Goal: Task Accomplishment & Management: Manage account settings

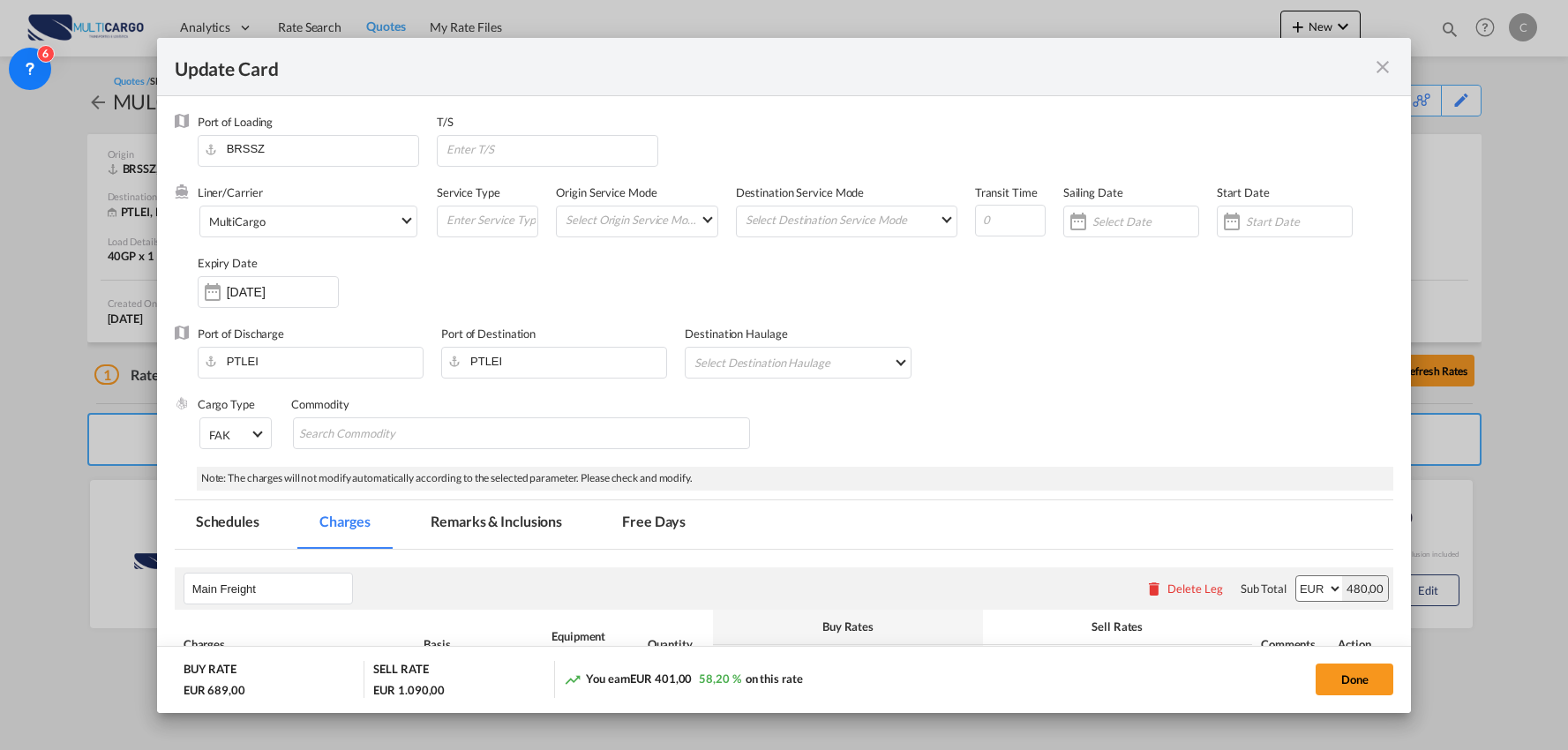
select select "per container"
select select "per B/L"
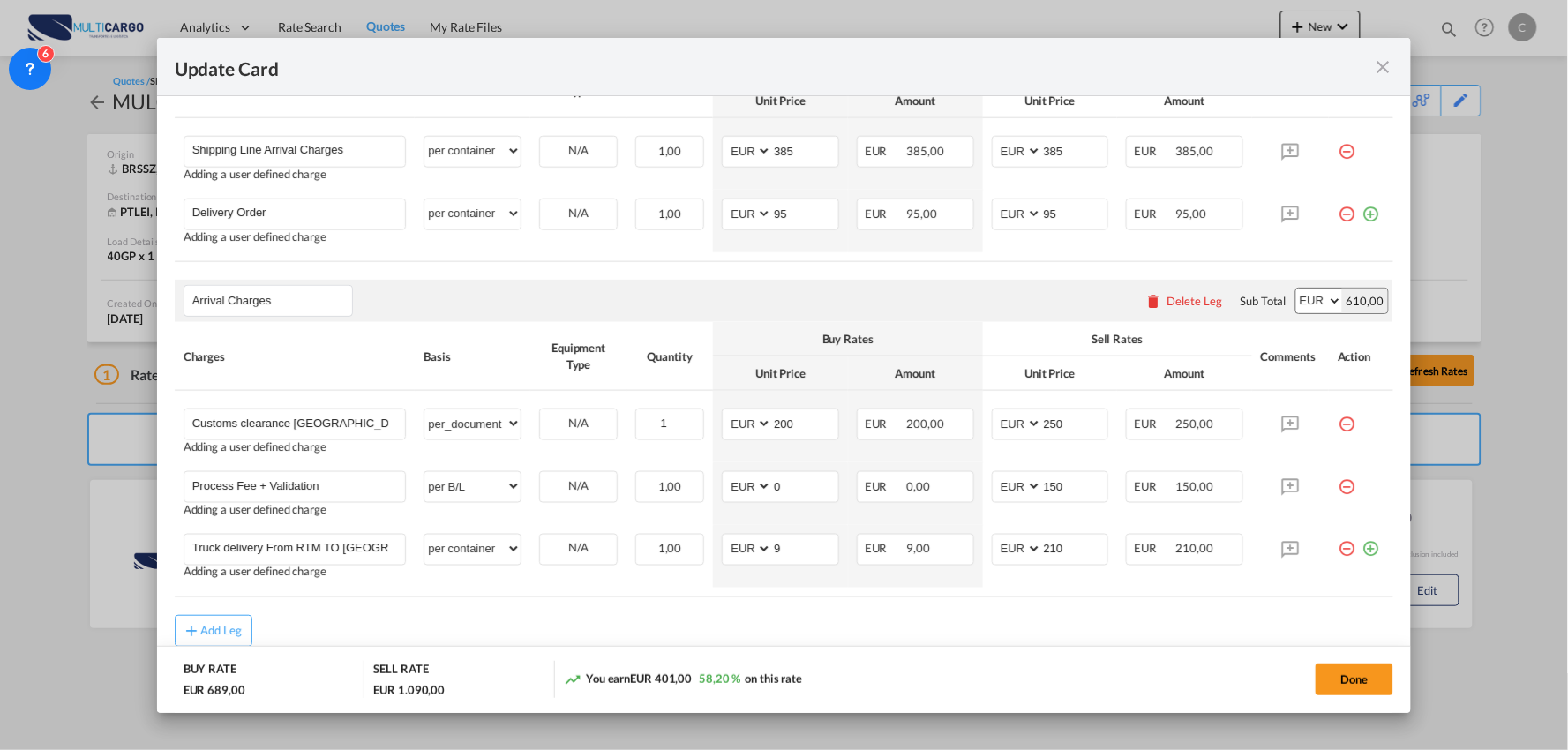
click at [446, 596] on table "Charges Basis Equipment Type Quantity Buy Rates Sell Rates Comments Action Unit…" at bounding box center [784, 459] width 1219 height 275
click at [1362, 549] on md-icon "icon-plus-circle-outline green-400-fg" at bounding box center [1370, 543] width 18 height 18
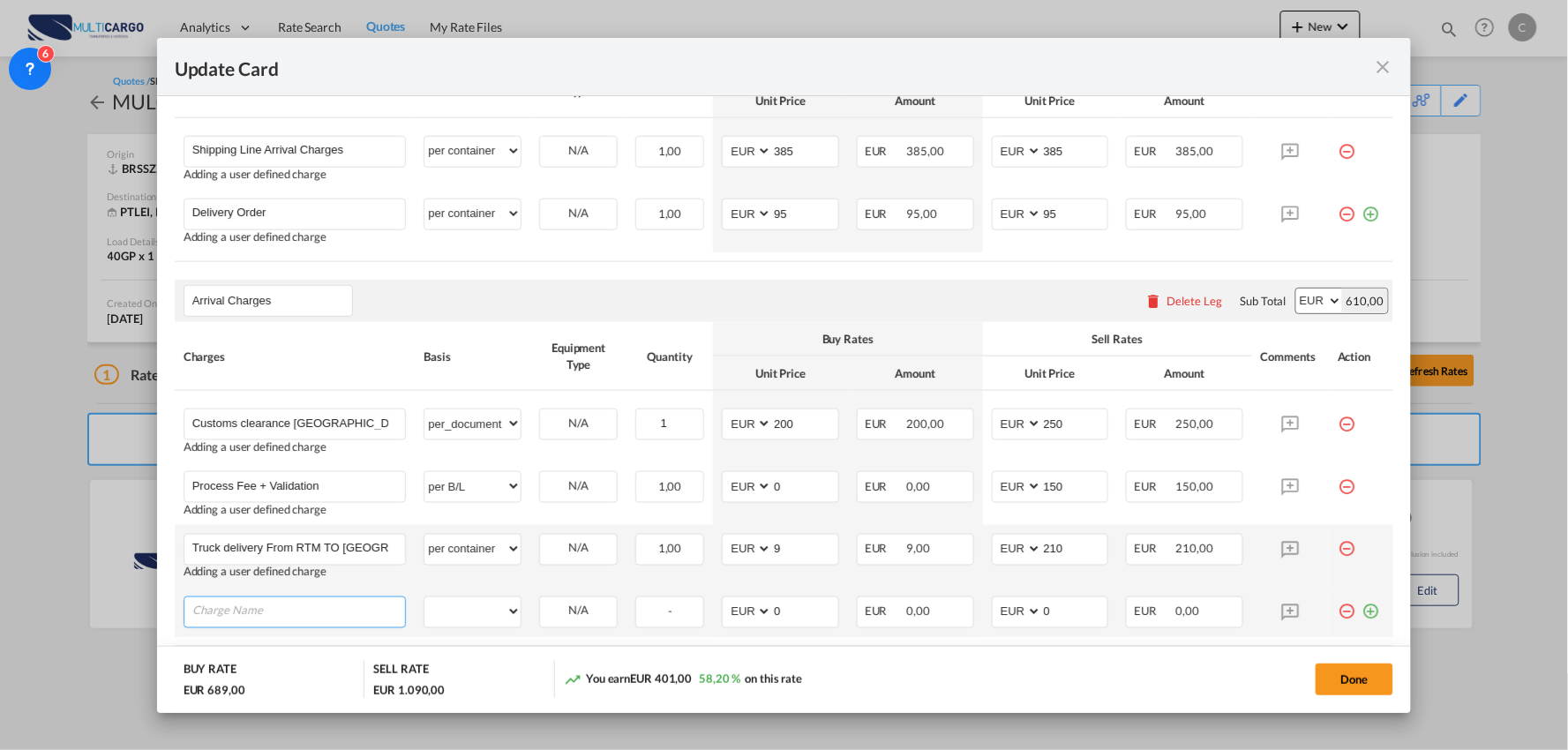
click at [305, 601] on input "Charge Name" at bounding box center [299, 610] width 214 height 27
paste input "Oncarriage to [GEOGRAPHIC_DATA]"
type input "Oncarriage to [GEOGRAPHIC_DATA]"
click at [1362, 612] on md-icon "icon-plus-circle-outline green-400-fg" at bounding box center [1370, 605] width 18 height 18
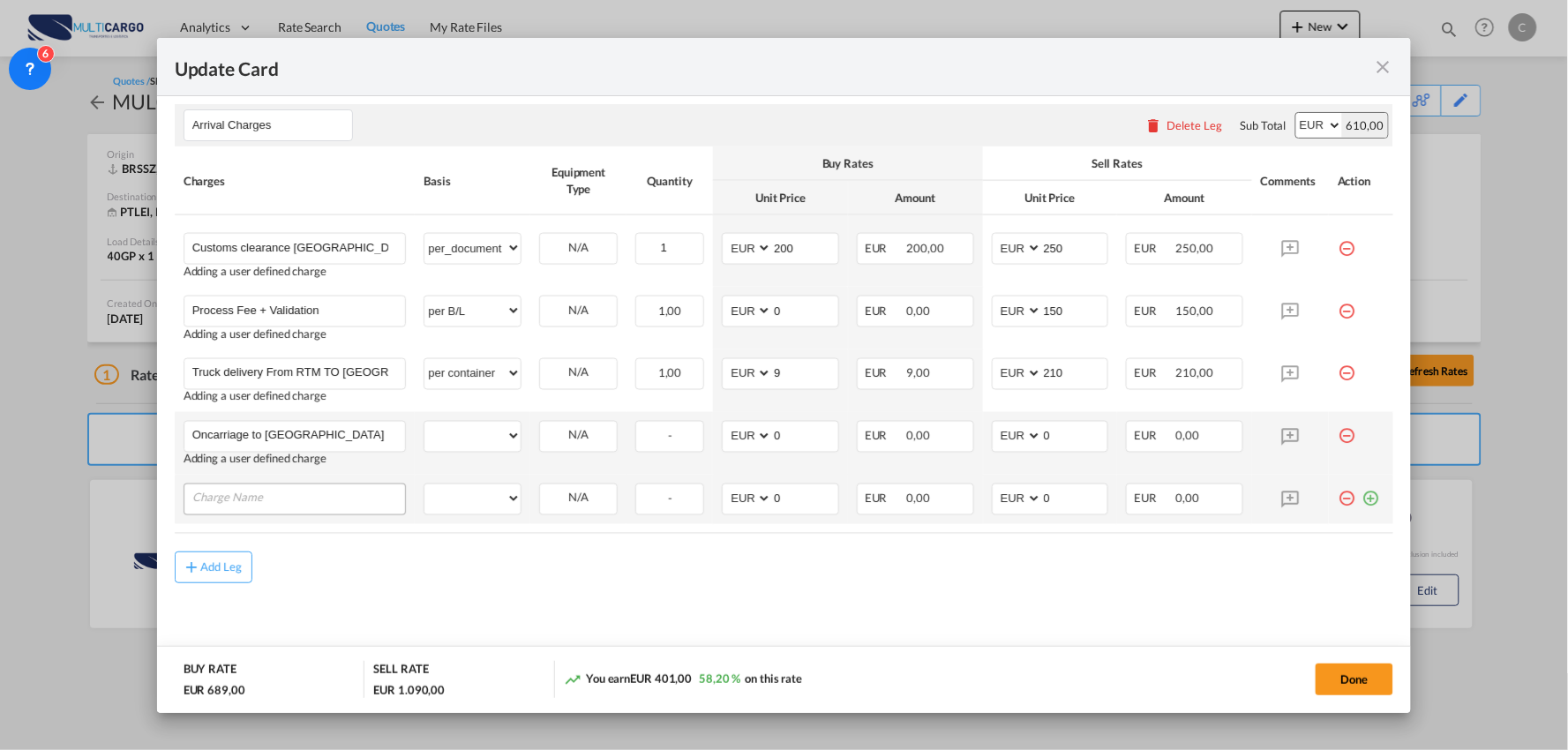
click at [280, 505] on input "Charge Name" at bounding box center [299, 497] width 214 height 27
type input "Discharging and reloading on truck"
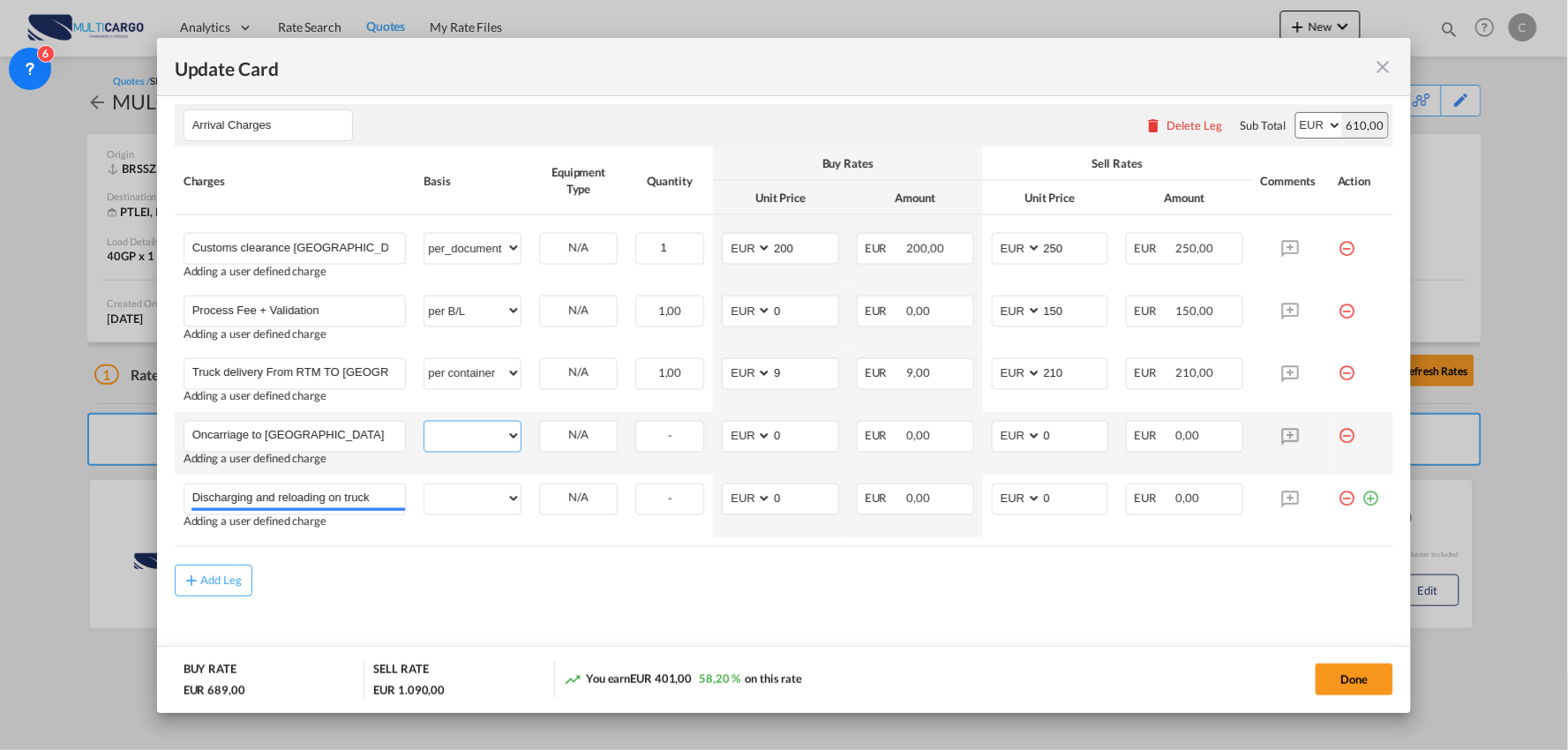
drag, startPoint x: 476, startPoint y: 430, endPoint x: 485, endPoint y: 435, distance: 10.3
click at [476, 430] on select "per equipment per container per B/L per shipping bill per shipment per pallet p…" at bounding box center [473, 436] width 97 height 29
select select "per container"
click at [425, 422] on select "per equipment per container per B/L per shipping bill per shipment per pallet p…" at bounding box center [473, 436] width 97 height 29
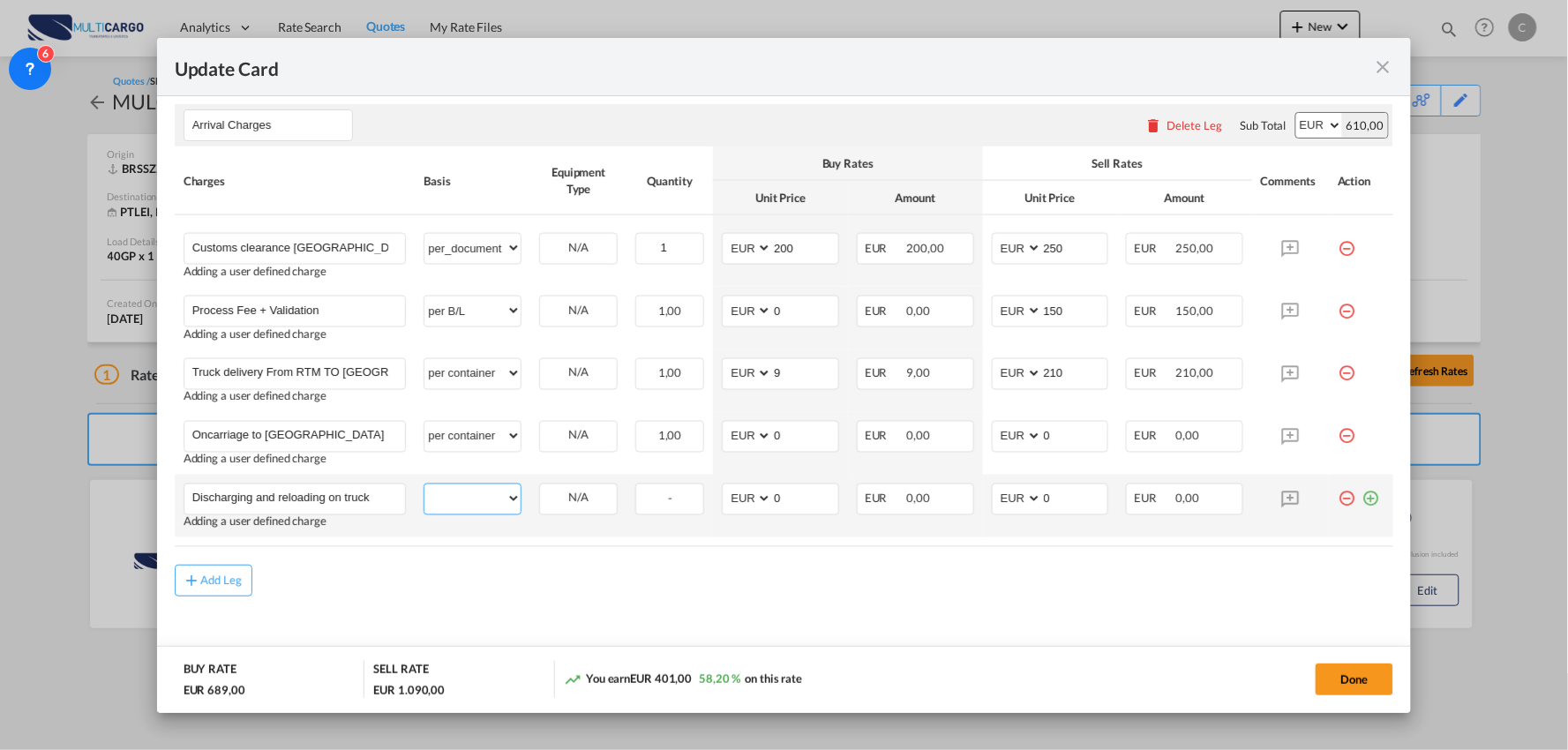
drag, startPoint x: 463, startPoint y: 499, endPoint x: 461, endPoint y: 485, distance: 14.1
click at [463, 499] on select "per equipment per container per B/L per shipping bill per shipment per pallet p…" at bounding box center [473, 498] width 97 height 29
select select "per container"
click at [425, 484] on select "per equipment per container per B/L per shipping bill per shipment per pallet p…" at bounding box center [473, 498] width 97 height 29
click at [1361, 496] on md-icon "icon-plus-circle-outline green-400-fg" at bounding box center [1370, 493] width 18 height 18
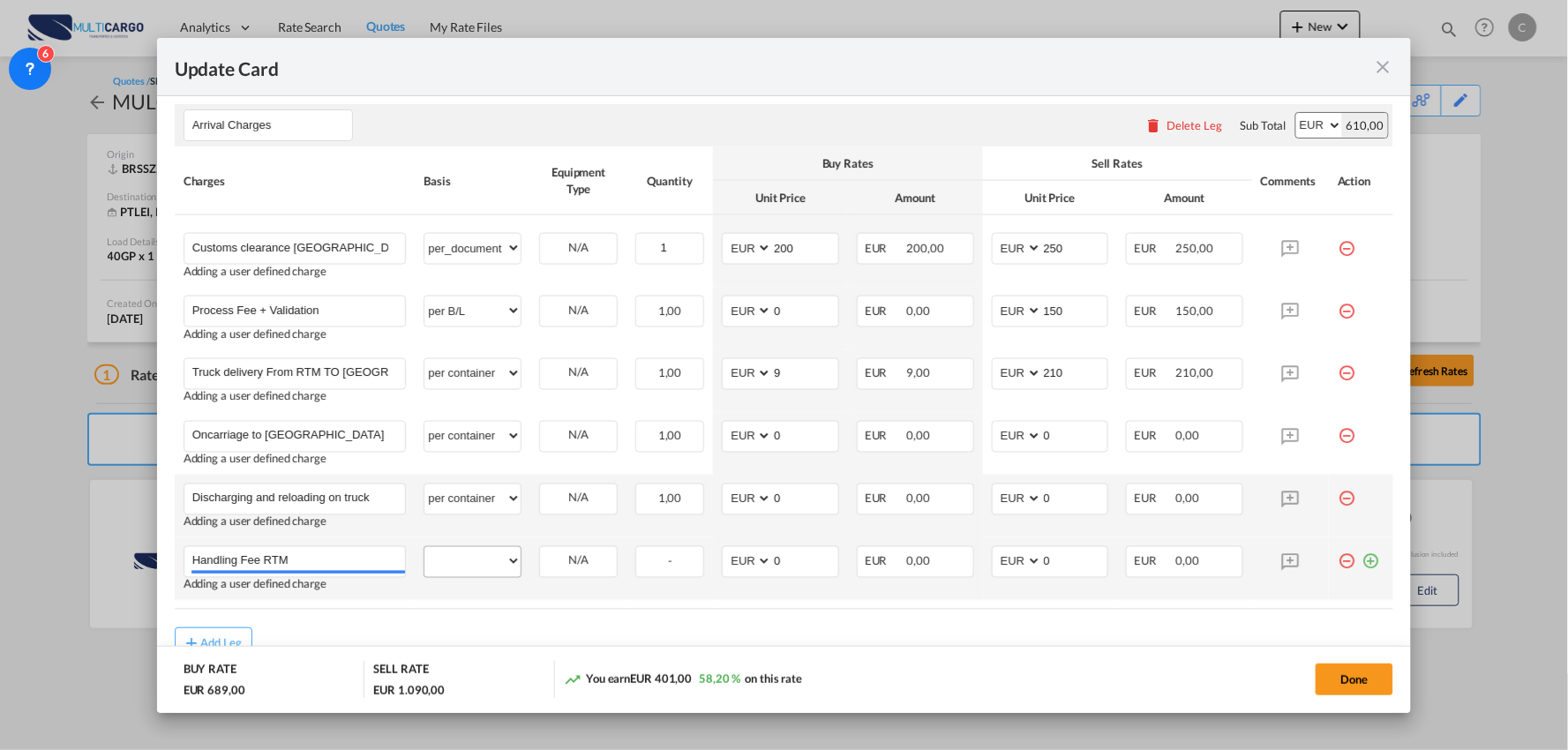
type input "Handling Fee RTM"
drag, startPoint x: 452, startPoint y: 565, endPoint x: 476, endPoint y: 575, distance: 26.0
click at [452, 565] on select "per equipment per container per B/L per shipping bill per shipment per pallet p…" at bounding box center [473, 561] width 97 height 29
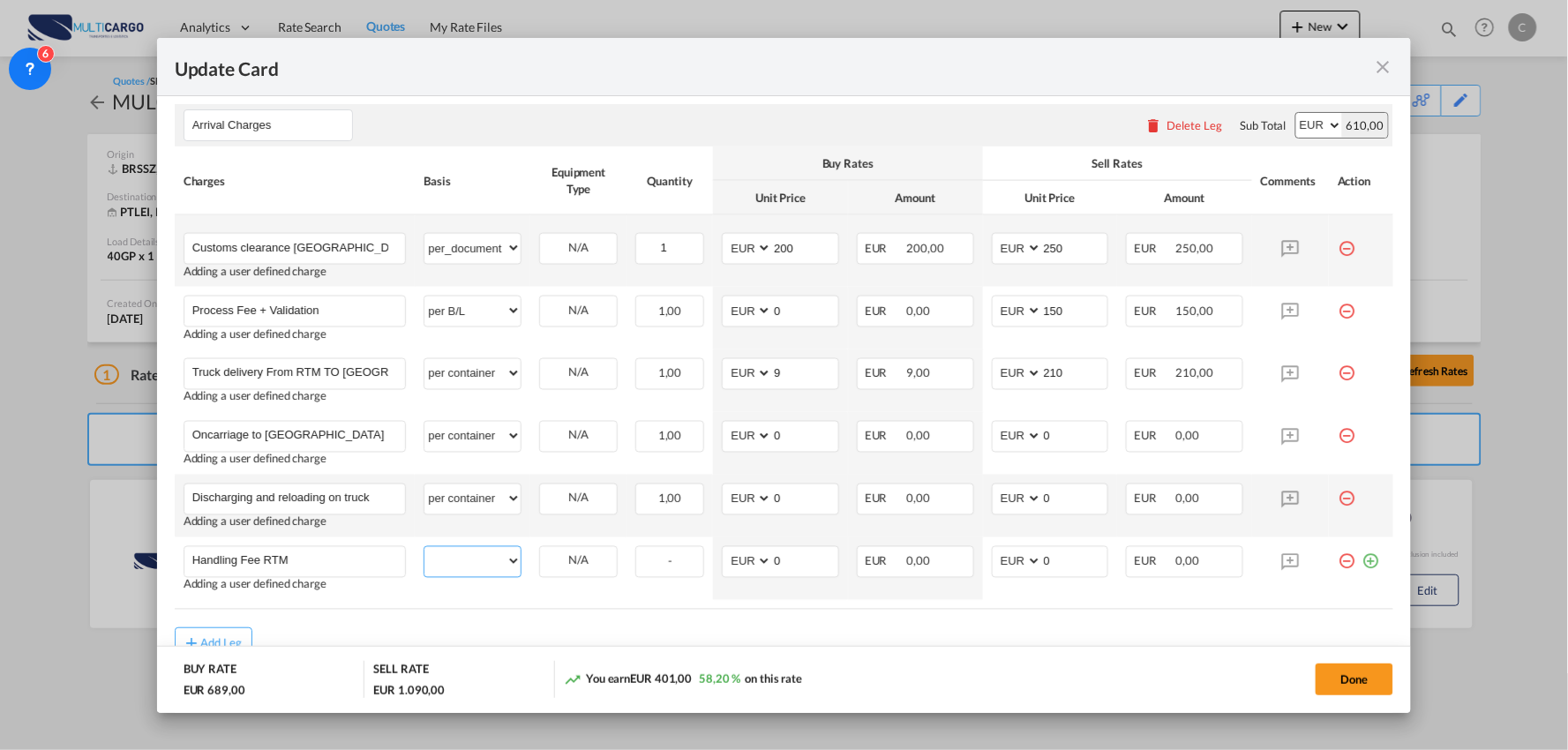
select select "per container"
click at [425, 547] on select "per equipment per container per B/L per shipping bill per shipment per pallet p…" at bounding box center [473, 561] width 97 height 29
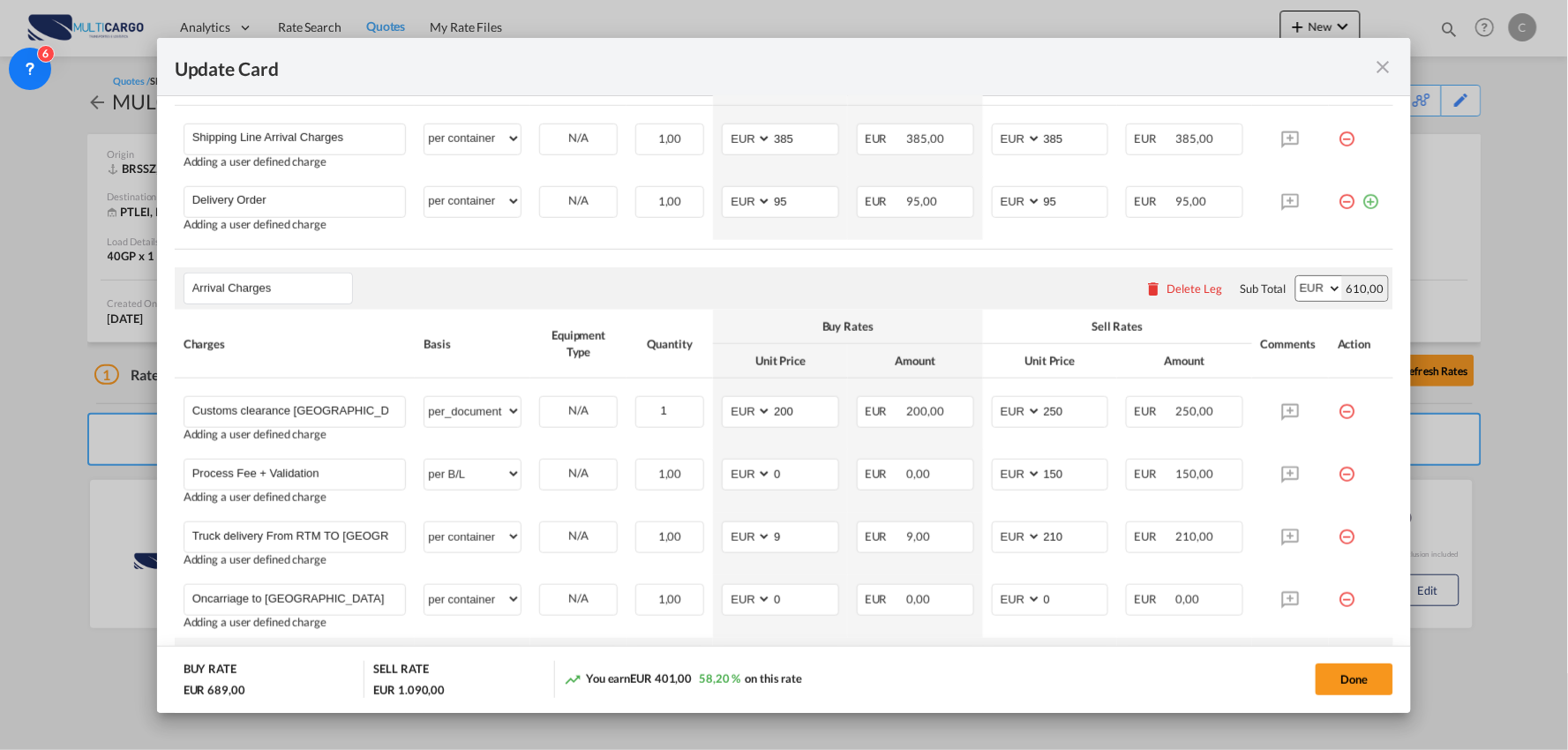
scroll to position [345, 0]
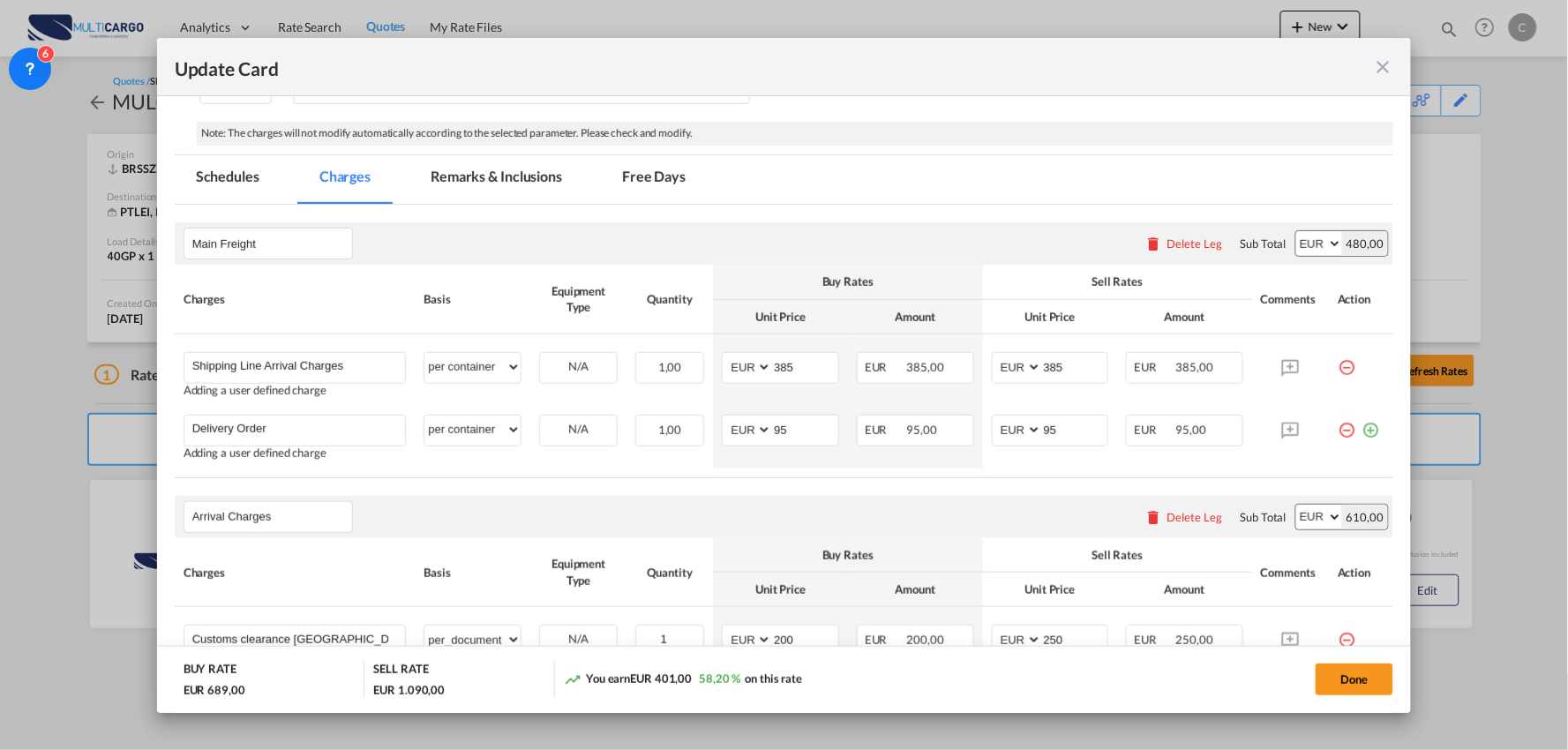
click at [493, 176] on md-tab-item "Remarks & Inclusions" at bounding box center [496, 179] width 173 height 48
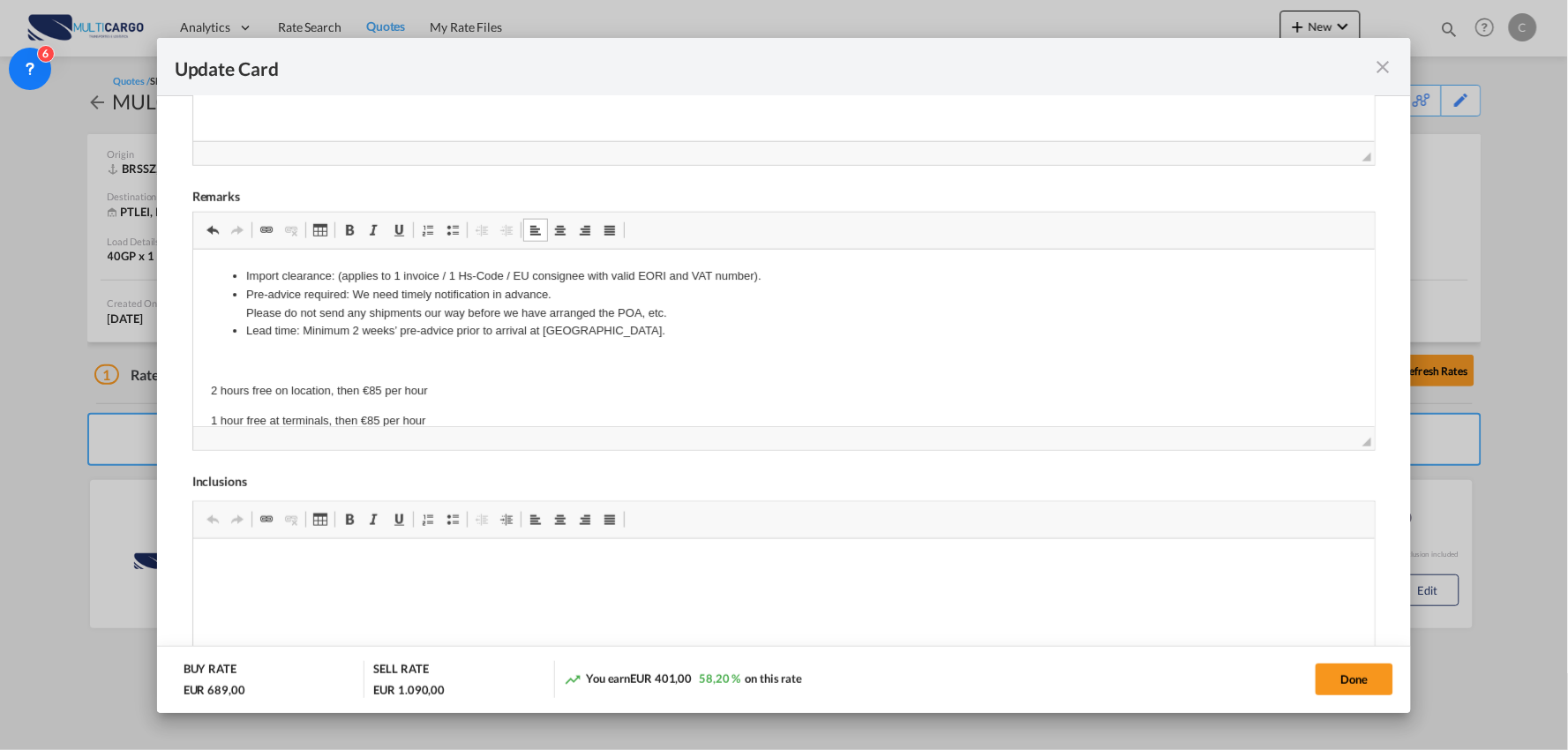
scroll to position [736, 0]
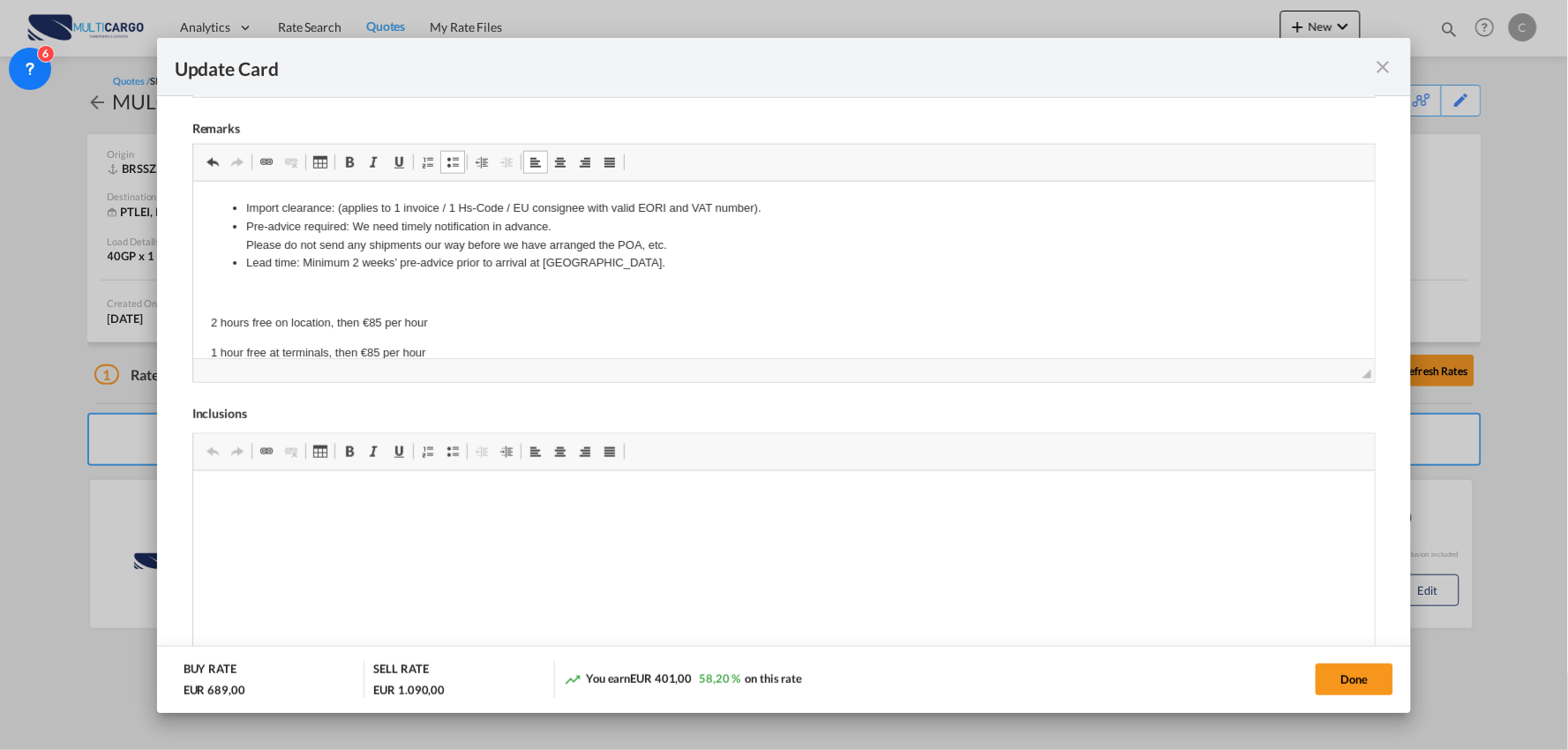
click at [283, 302] on p "Editor de texto enriquecido, editor5" at bounding box center [784, 293] width 1147 height 19
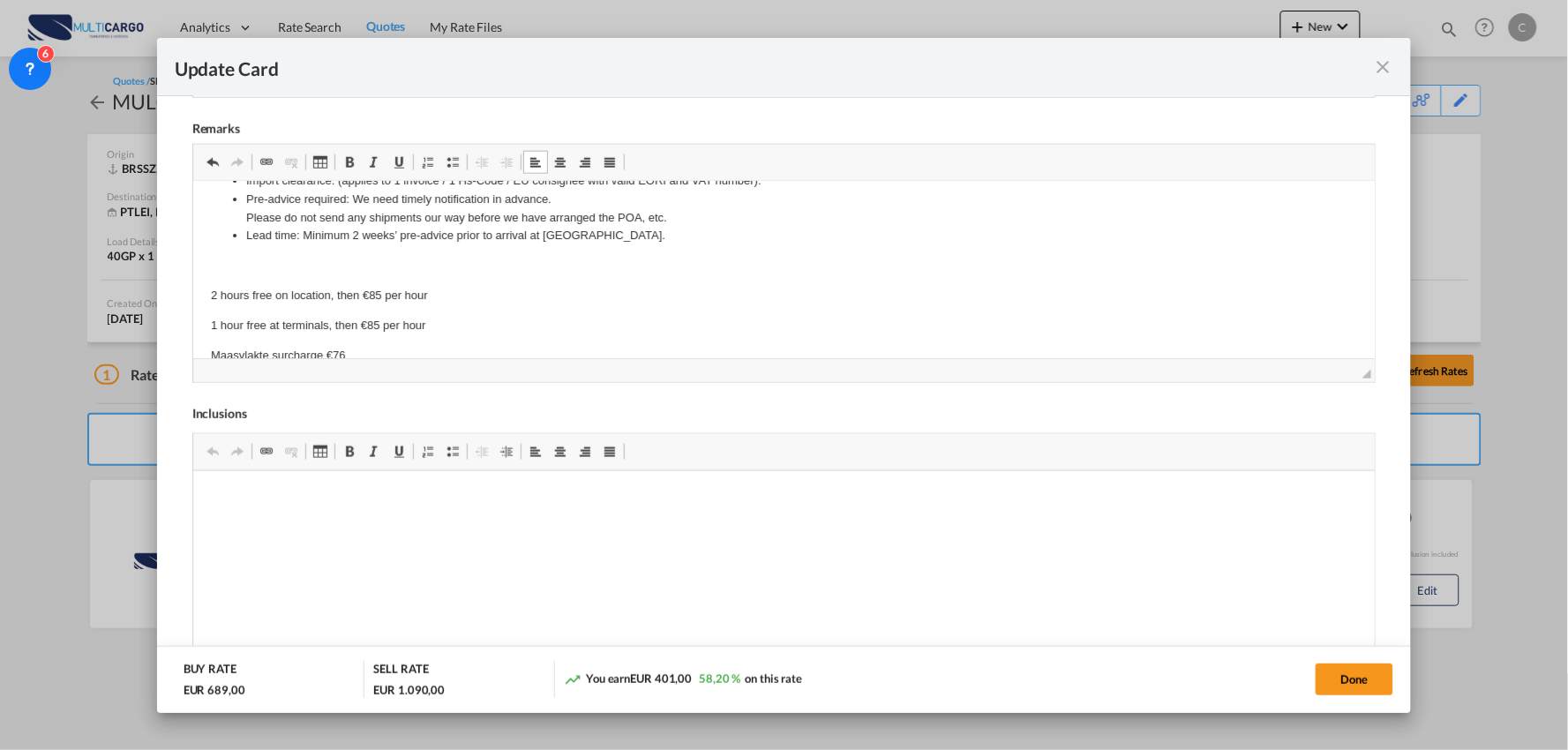
scroll to position [0, 0]
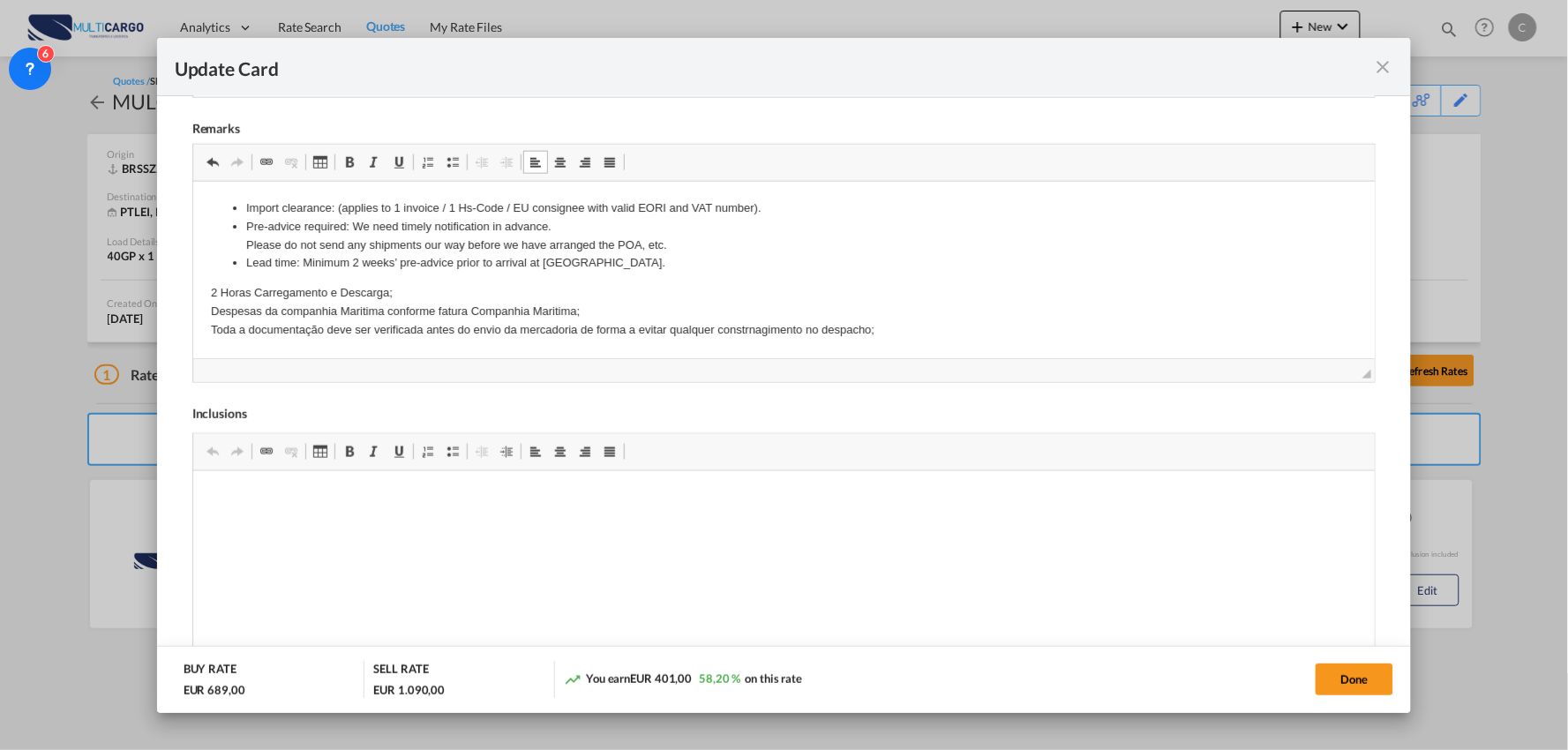
click at [407, 287] on p "2 Horas Carregamento e Descarga; Despesas da companhia Maritima conforme fatura…" at bounding box center [784, 311] width 1147 height 55
click at [589, 309] on p "2 Horas Carregamento e Descarga; Despesas da companhia Maritima conforme fatura…" at bounding box center [784, 311] width 1147 height 55
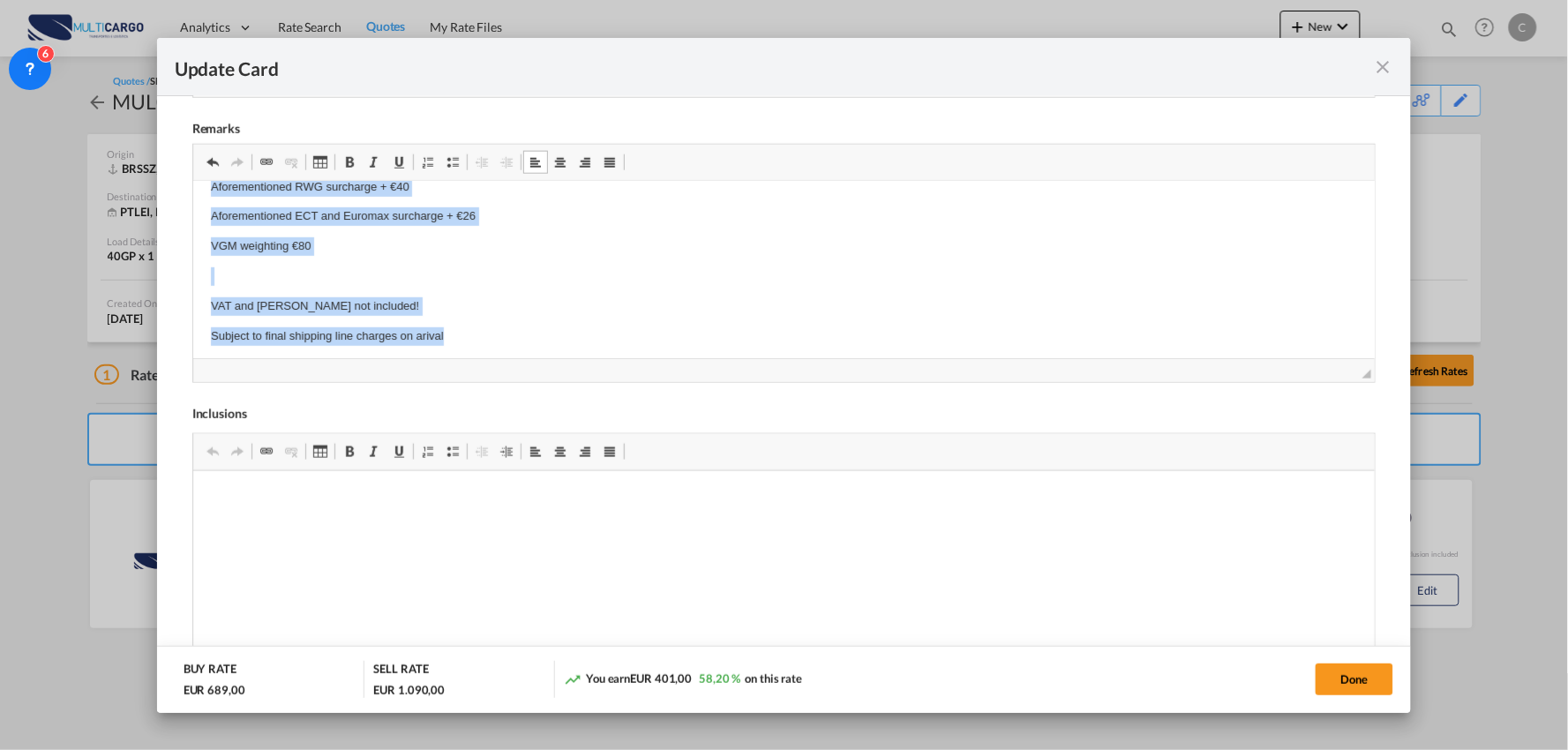
scroll to position [326, 0]
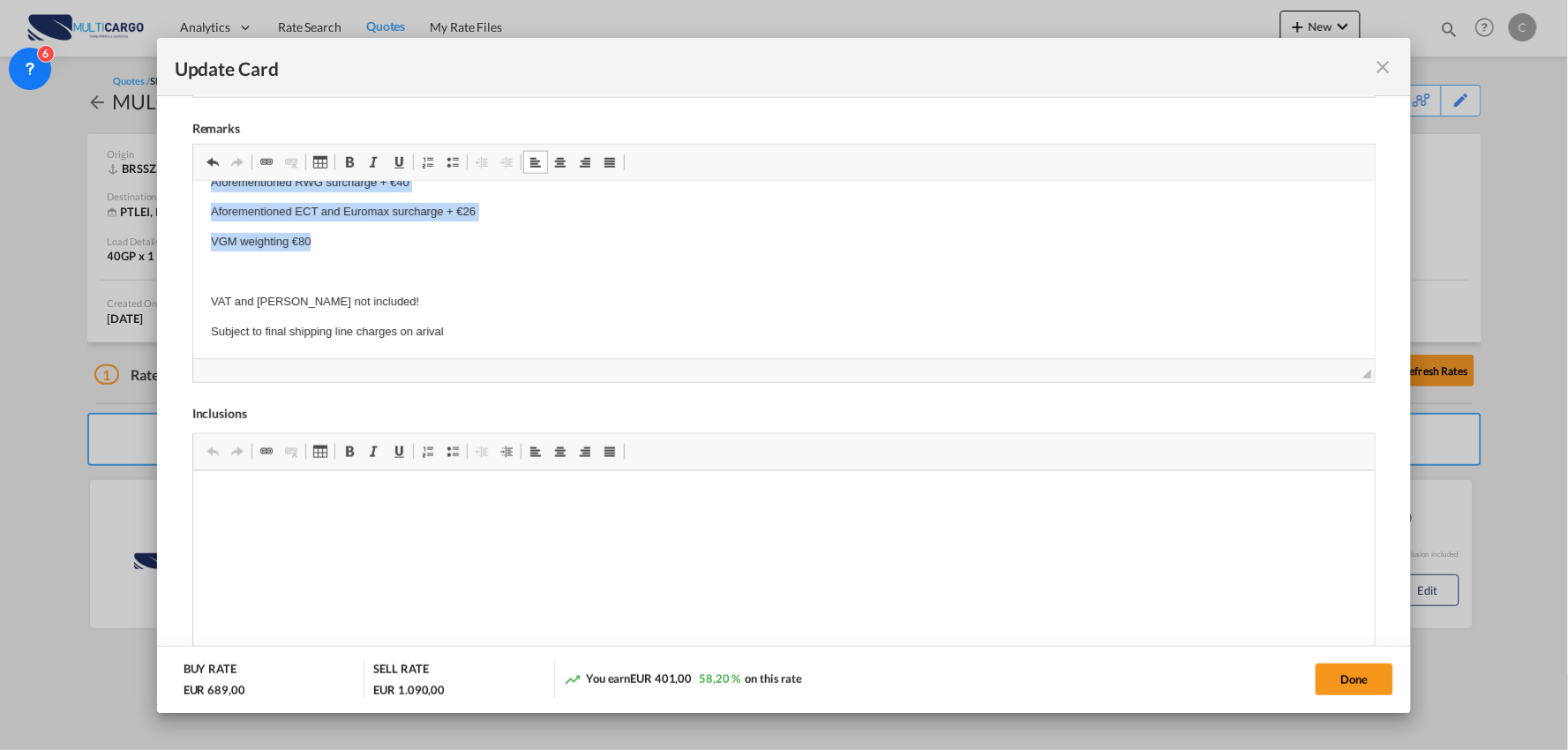
drag, startPoint x: 211, startPoint y: 282, endPoint x: 552, endPoint y: 246, distance: 342.9
click at [552, 246] on html "Import clearance: (applies to 1 invoice / 1 Hs-Code / EU consignee with valid E…" at bounding box center [784, 106] width 1183 height 503
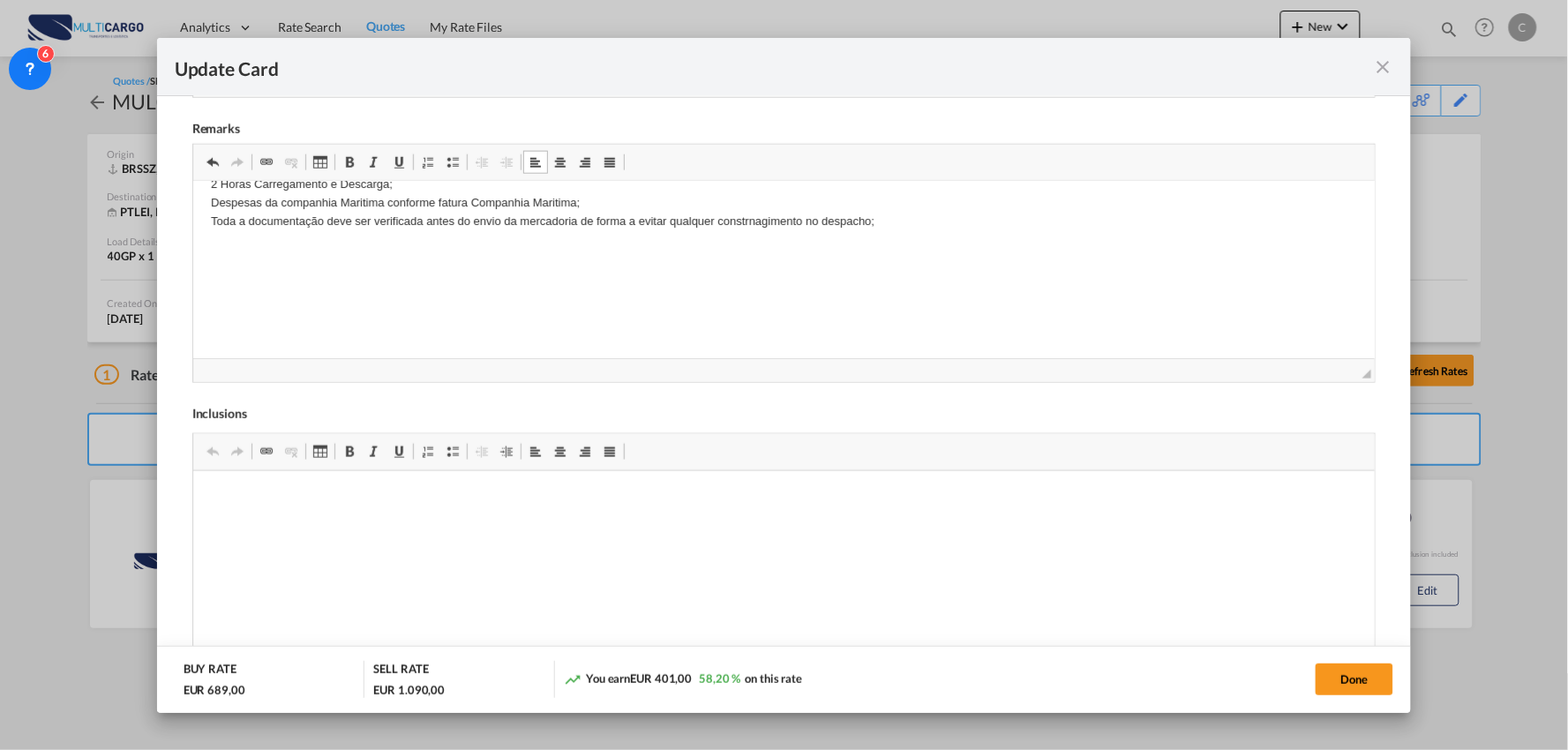
scroll to position [177, 0]
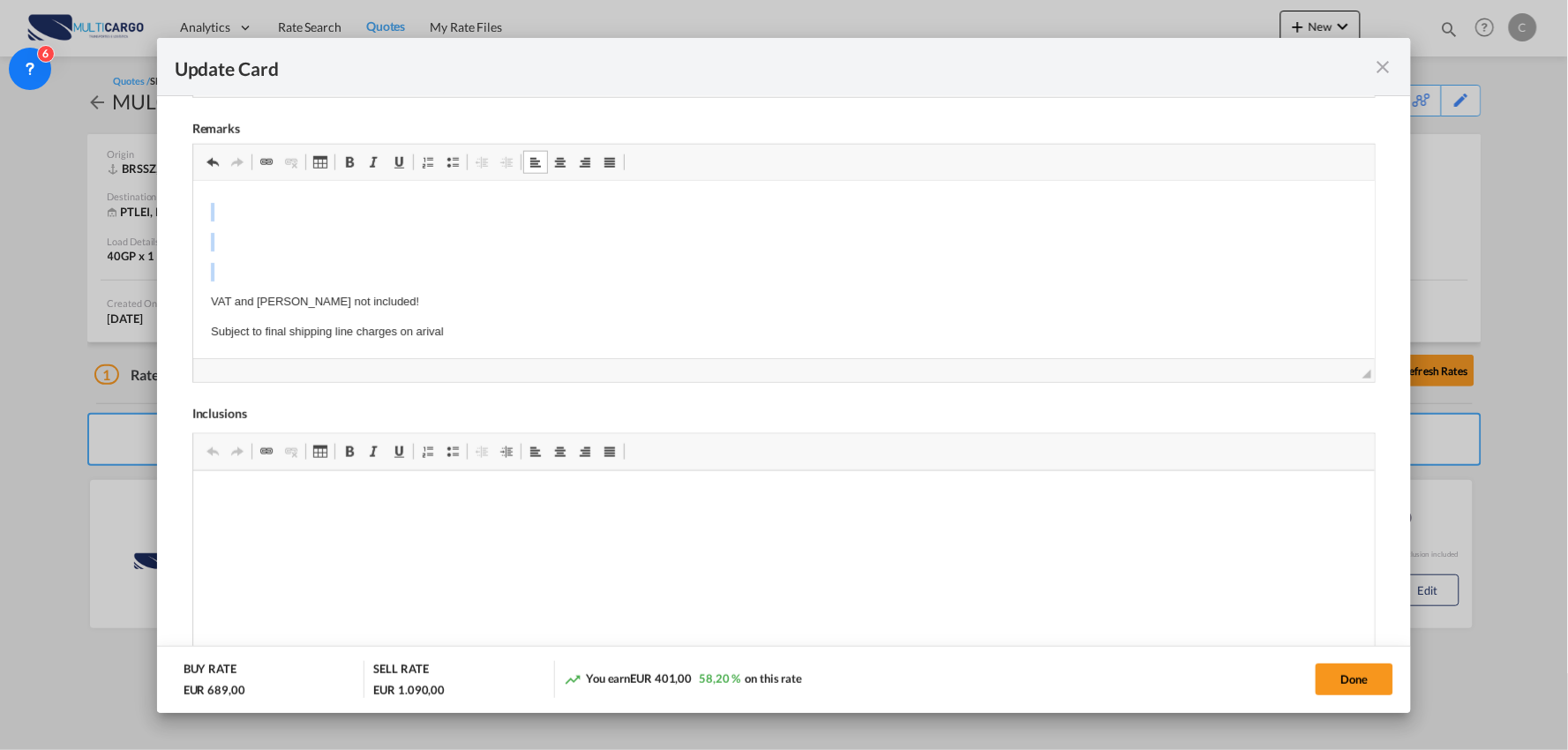
drag, startPoint x: 255, startPoint y: 277, endPoint x: 223, endPoint y: 206, distance: 77.9
click at [223, 206] on body "Import clearance: (applies to 1 invoice / 1 Hs-Code / EU consignee with valid E…" at bounding box center [784, 180] width 1147 height 318
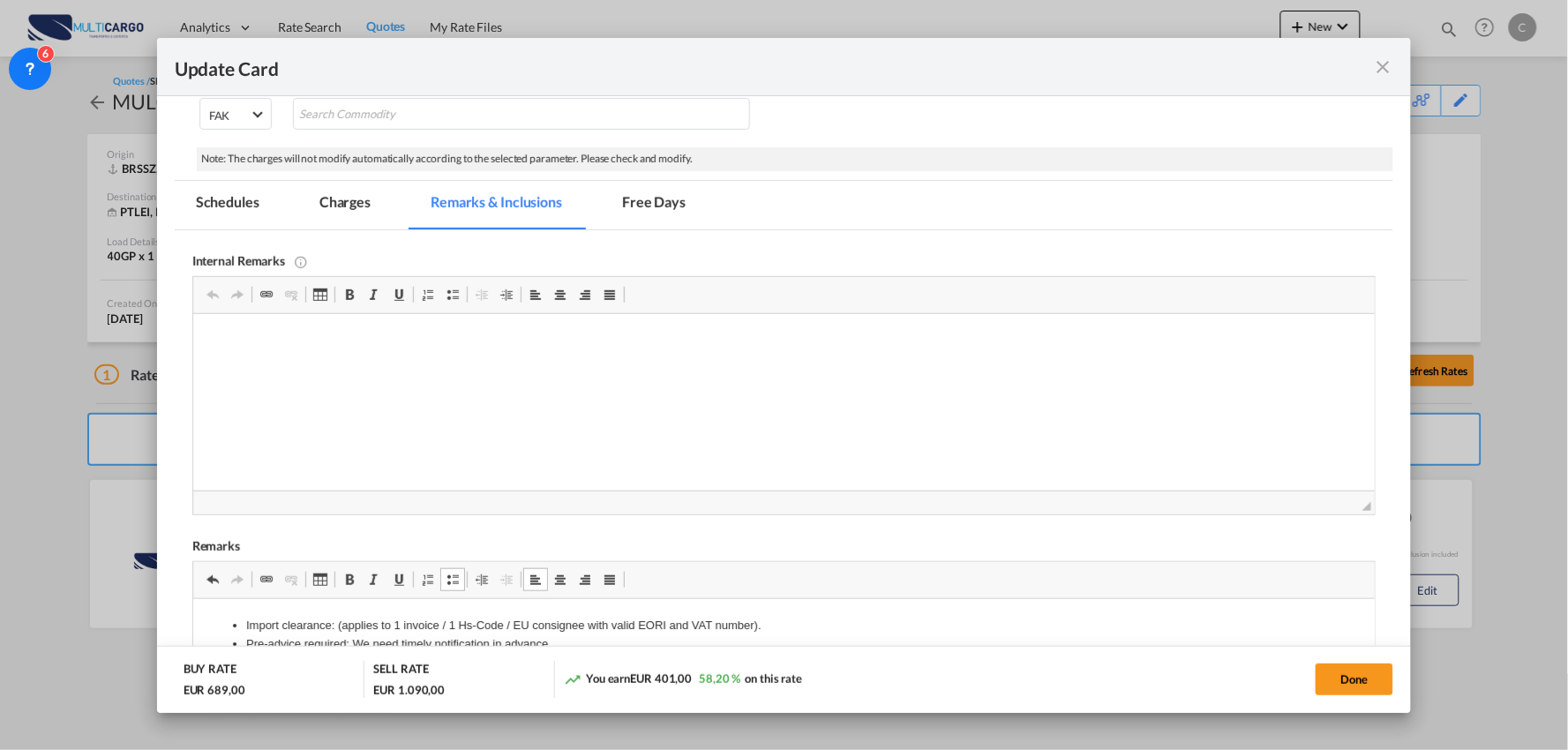
scroll to position [247, 0]
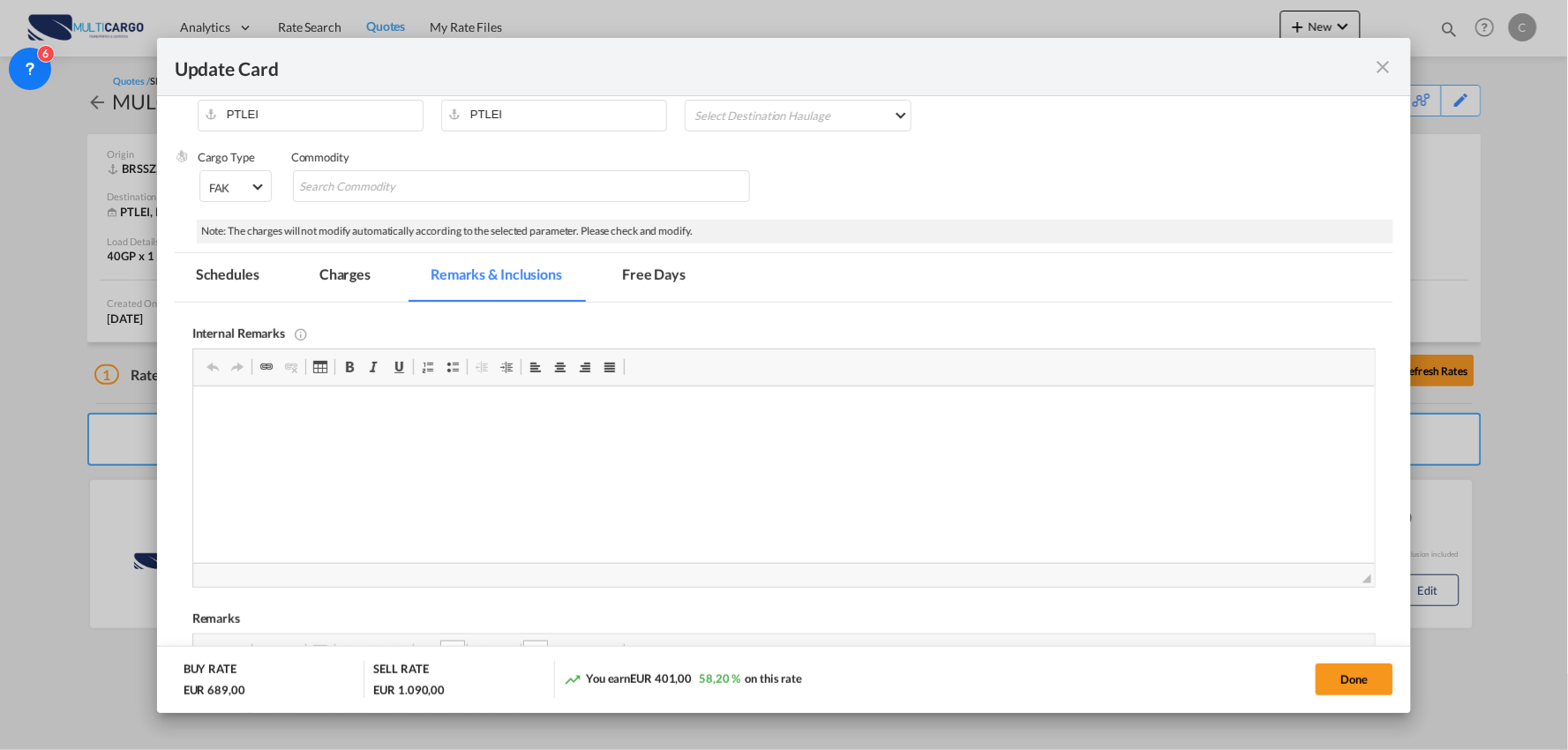
click at [348, 275] on md-tab-item "Charges" at bounding box center [345, 277] width 94 height 48
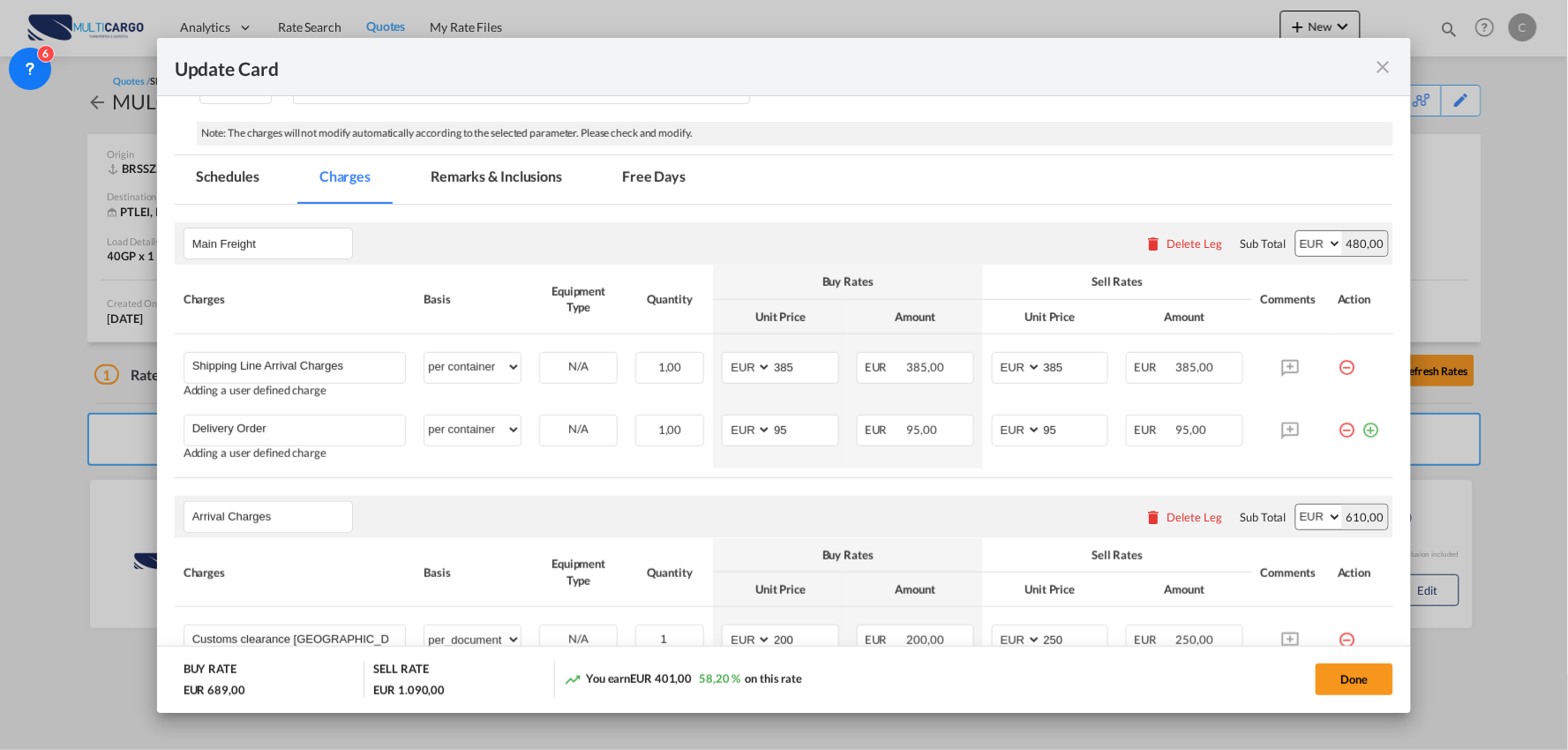
scroll to position [443, 0]
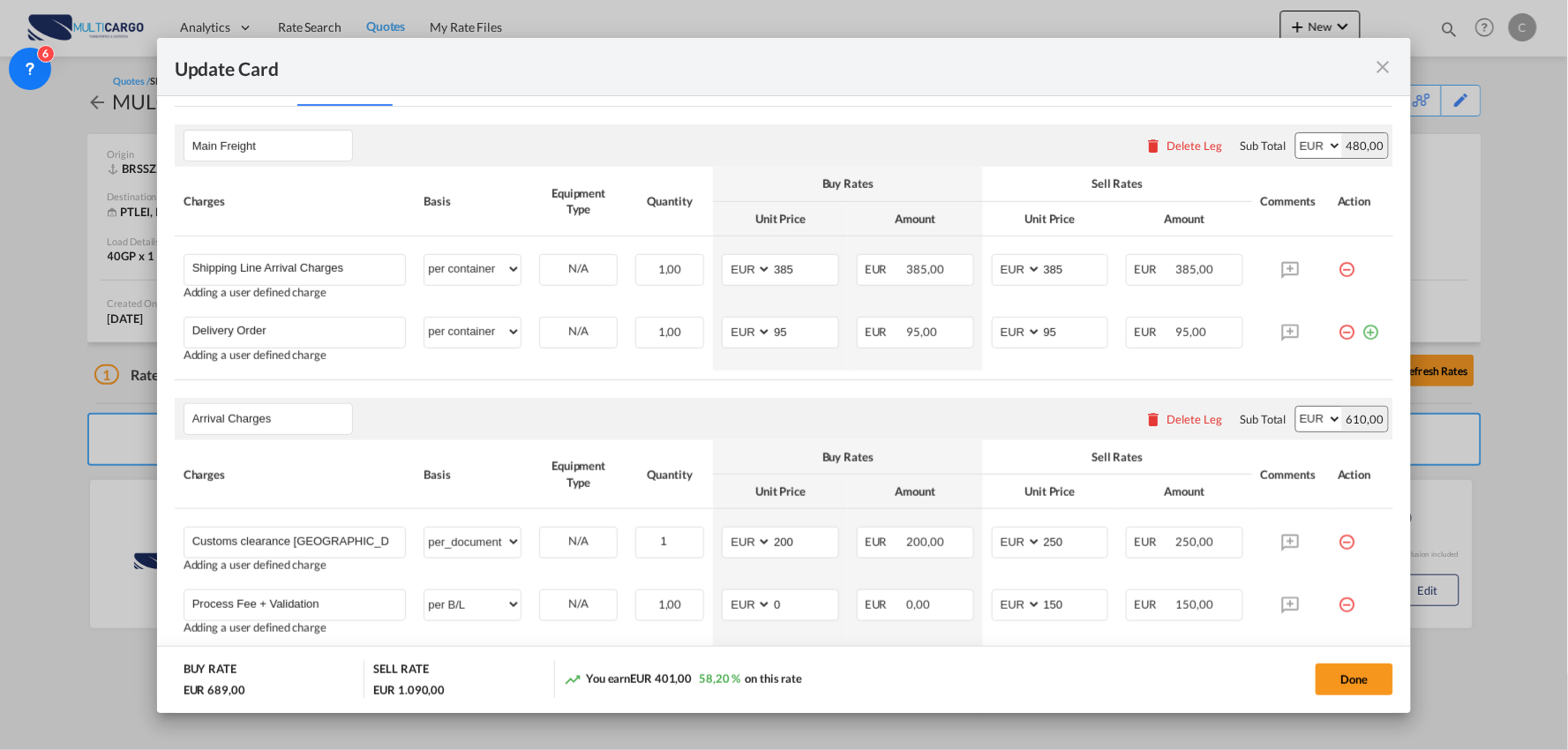
drag, startPoint x: 1334, startPoint y: 330, endPoint x: 1212, endPoint y: 291, distance: 128.1
click at [1337, 330] on md-icon "icon-minus-circle-outline red-400-fg" at bounding box center [1346, 325] width 18 height 18
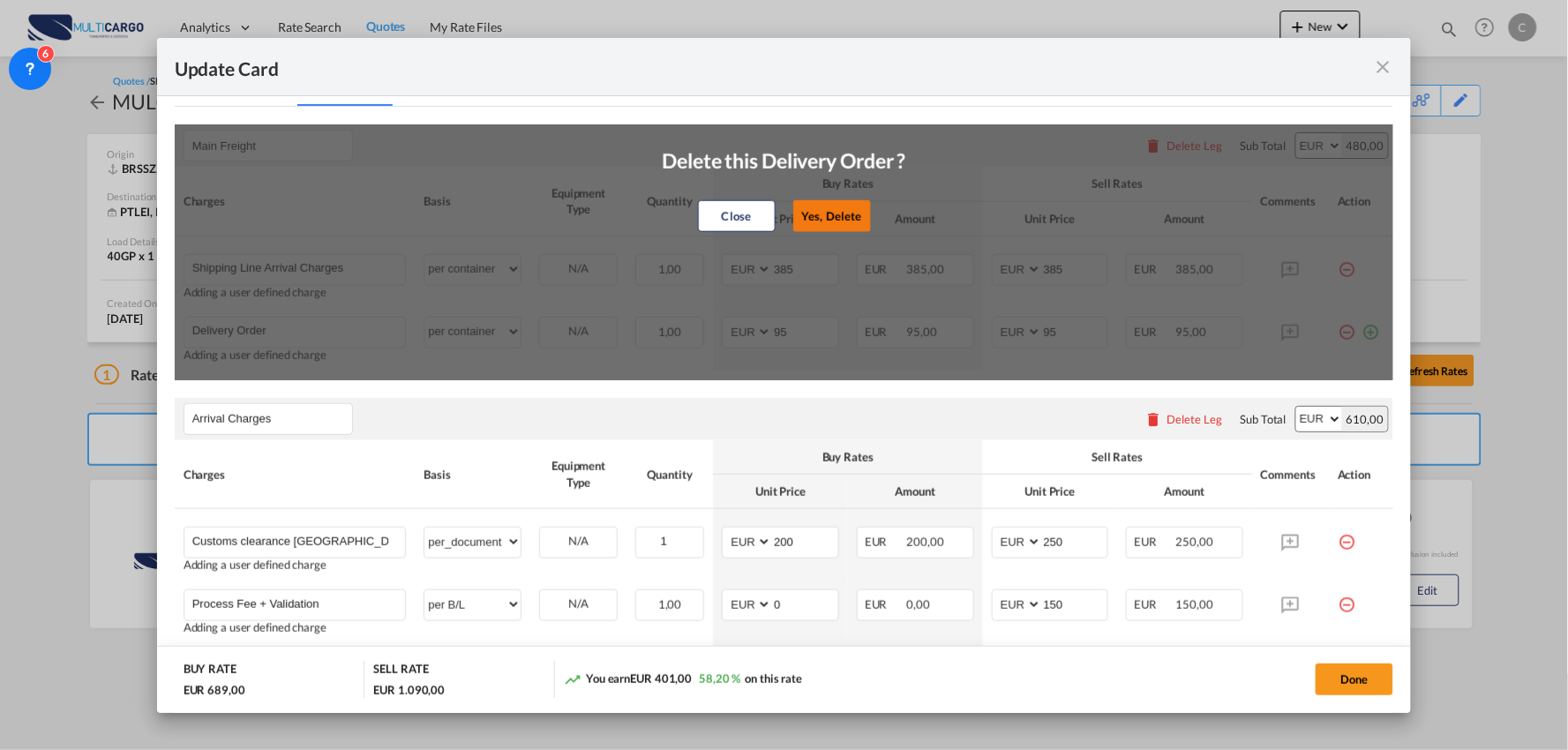
click at [838, 214] on button "Yes, Delete" at bounding box center [831, 216] width 78 height 32
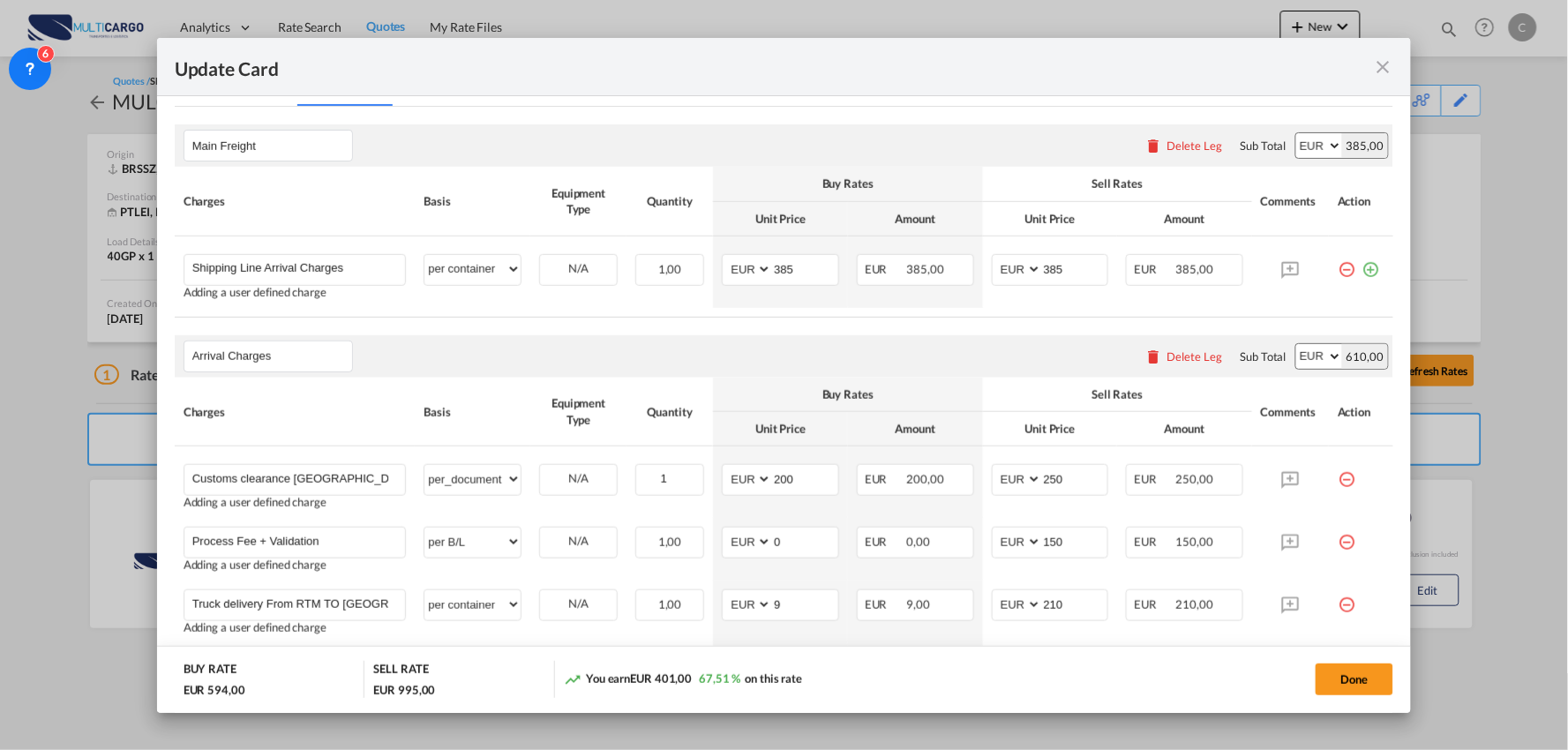
click at [1337, 270] on md-icon "icon-minus-circle-outline red-400-fg" at bounding box center [1346, 263] width 18 height 18
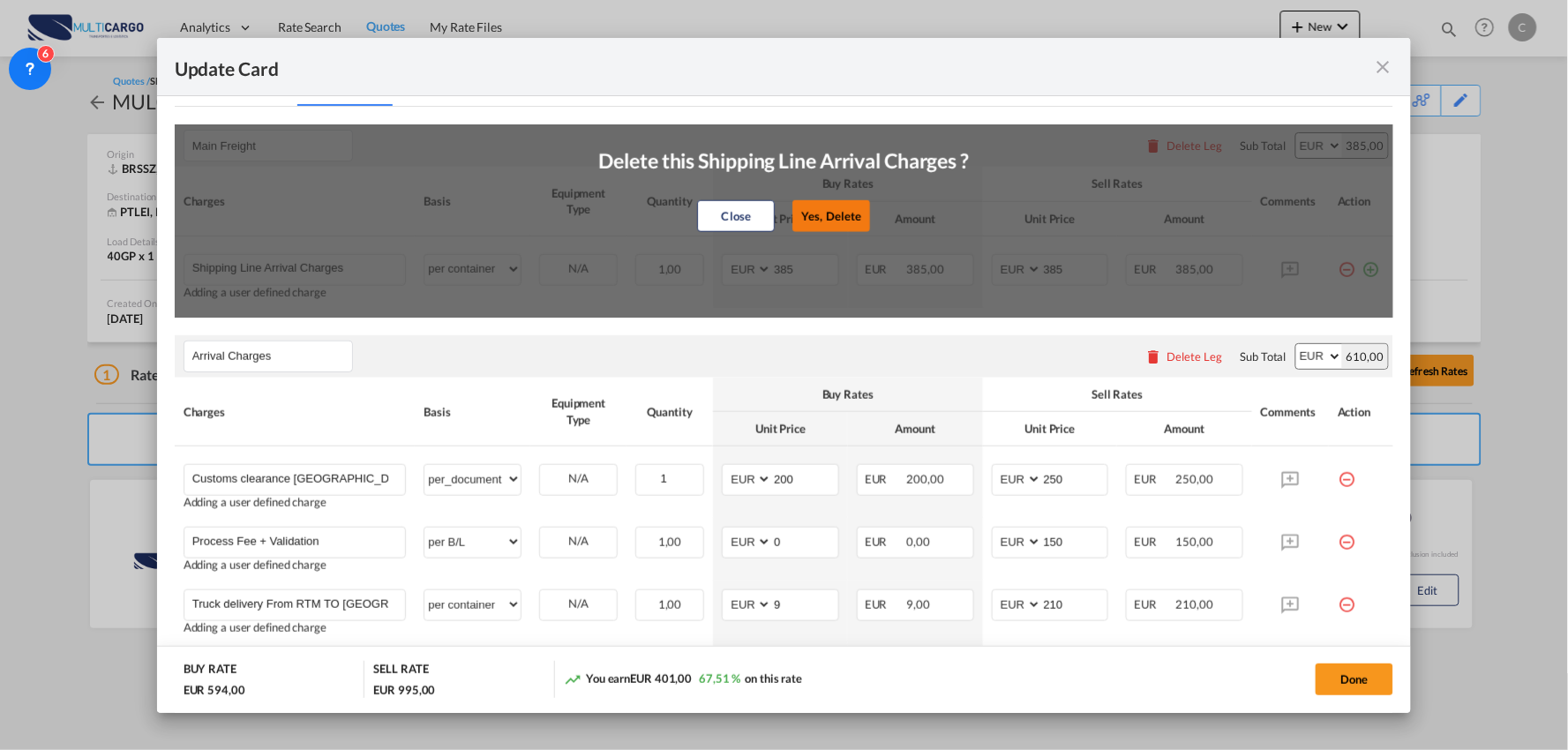
click at [854, 213] on button "Yes, Delete" at bounding box center [831, 216] width 78 height 32
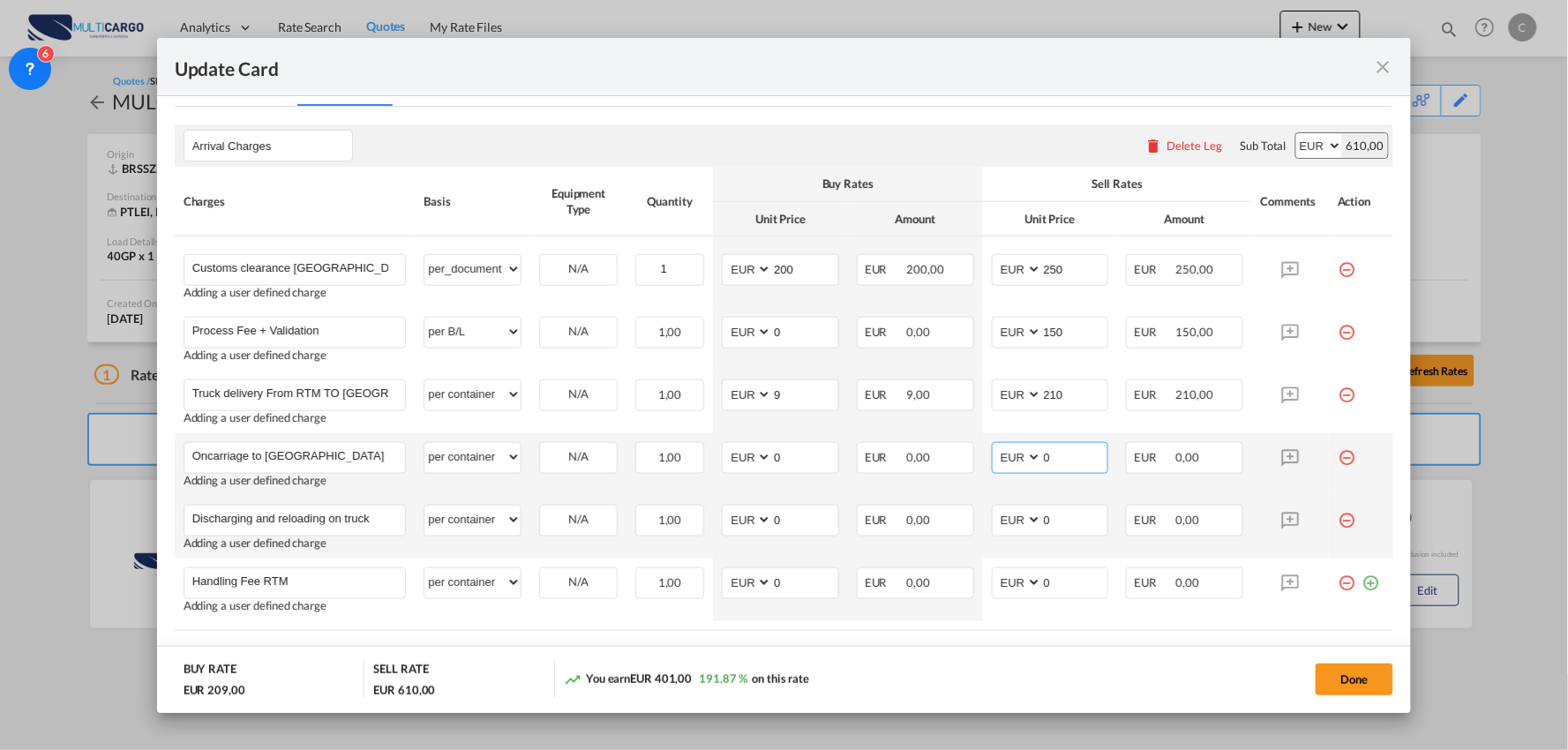
drag, startPoint x: 1064, startPoint y: 464, endPoint x: 992, endPoint y: 464, distance: 72.0
click at [992, 464] on md-input-container "AED AFN ALL AMD ANG AOA ARS AUD AWG AZN BAM BBD BDT BGN BHD BIF BMD BND [PERSON…" at bounding box center [1050, 457] width 117 height 32
type input "595"
drag, startPoint x: 790, startPoint y: 457, endPoint x: 697, endPoint y: 445, distance: 93.8
click at [676, 458] on tr "Oncarriage to [GEOGRAPHIC_DATA] Please Enter User Defined Charges Cannot Be Pub…" at bounding box center [784, 465] width 1219 height 63
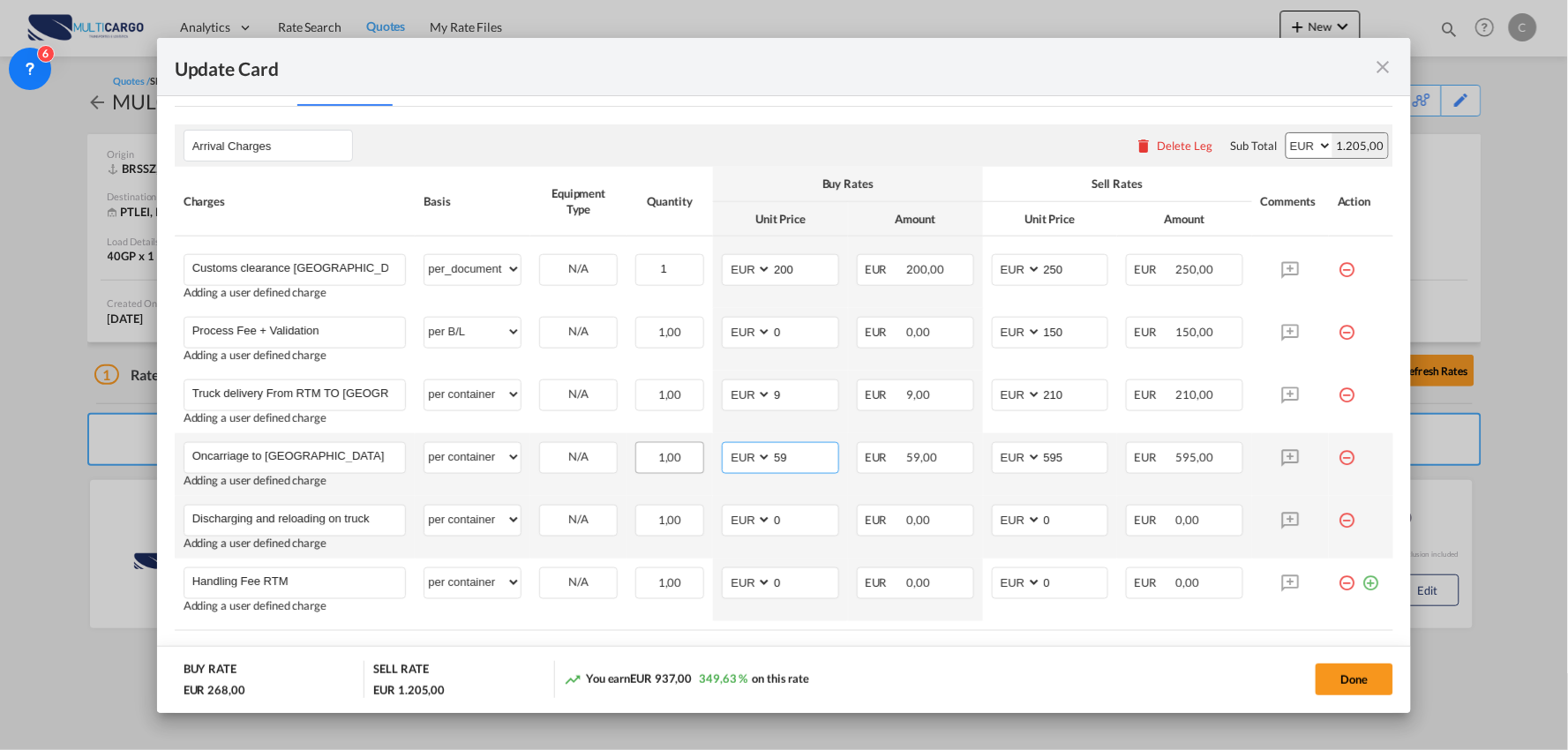
type input "595"
drag, startPoint x: 806, startPoint y: 467, endPoint x: 710, endPoint y: 458, distance: 96.4
click at [713, 458] on td "AED AFN ALL AMD ANG AOA ARS AUD AWG AZN BAM BBD BDT BGN BHD BIF BMD BND [PERSON…" at bounding box center [780, 465] width 135 height 63
drag, startPoint x: 1052, startPoint y: 513, endPoint x: 969, endPoint y: 516, distance: 83.1
click at [969, 516] on tr "Discharging and reloading on truck Please Enter User Defined Charges Cannot Be …" at bounding box center [784, 527] width 1219 height 63
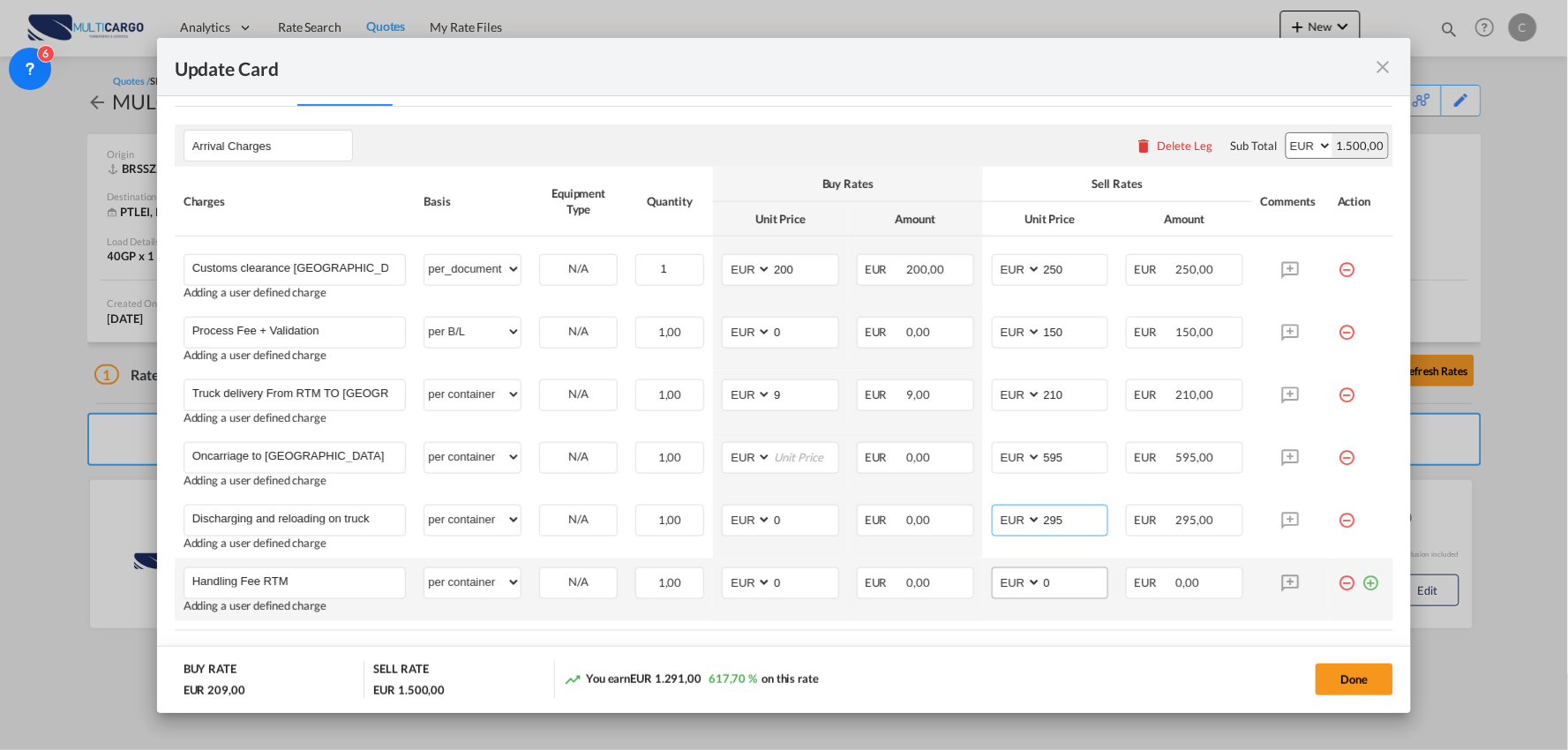
type input "295"
drag, startPoint x: 1047, startPoint y: 587, endPoint x: 1000, endPoint y: 585, distance: 47.0
click at [1003, 585] on md-input-container "AED AFN ALL AMD ANG AOA ARS AUD AWG AZN BAM BBD BDT BGN BHD BIF BMD BND [PERSON…" at bounding box center [1050, 583] width 117 height 32
type input "130"
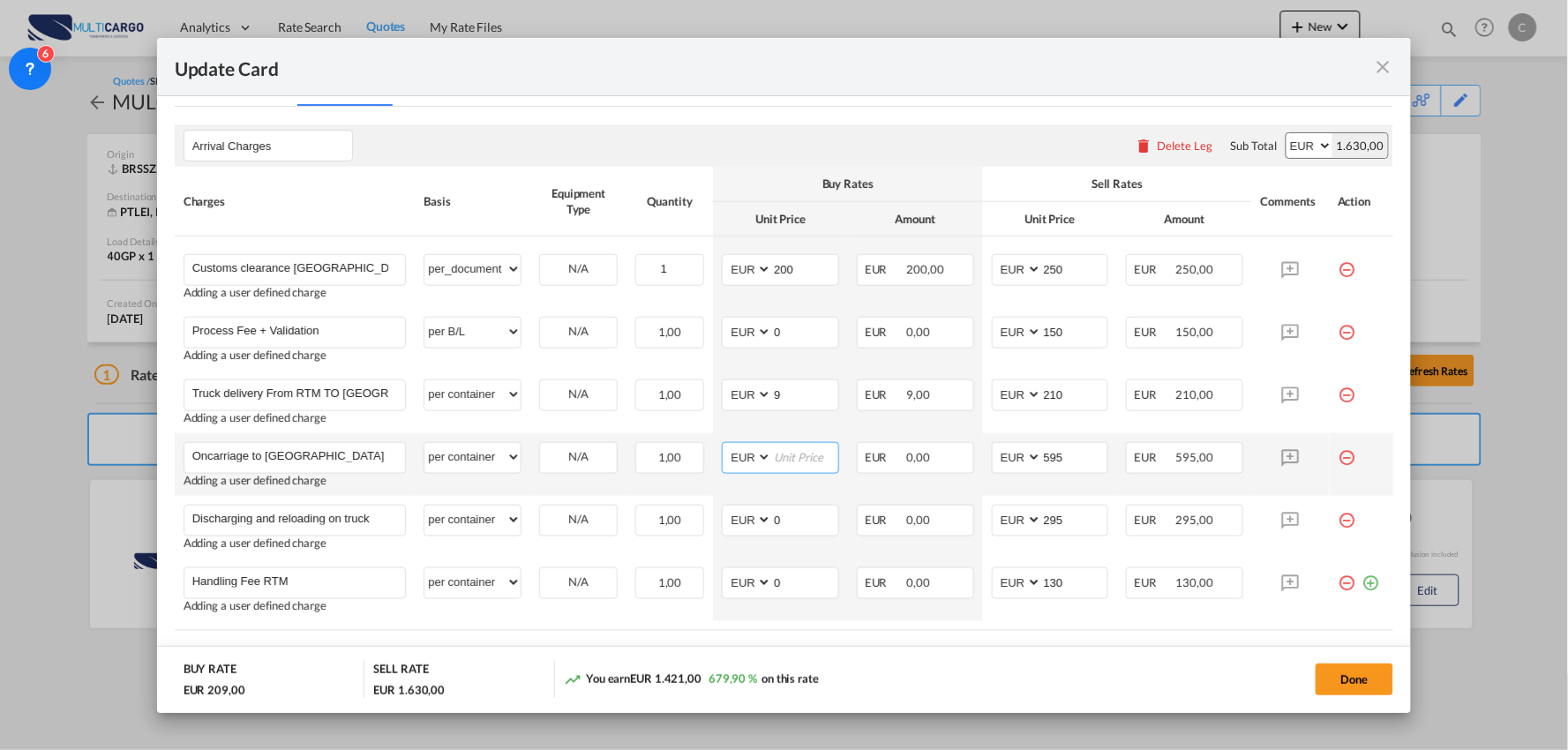
click at [788, 463] on input "Update CardPort of ..." at bounding box center [804, 455] width 66 height 27
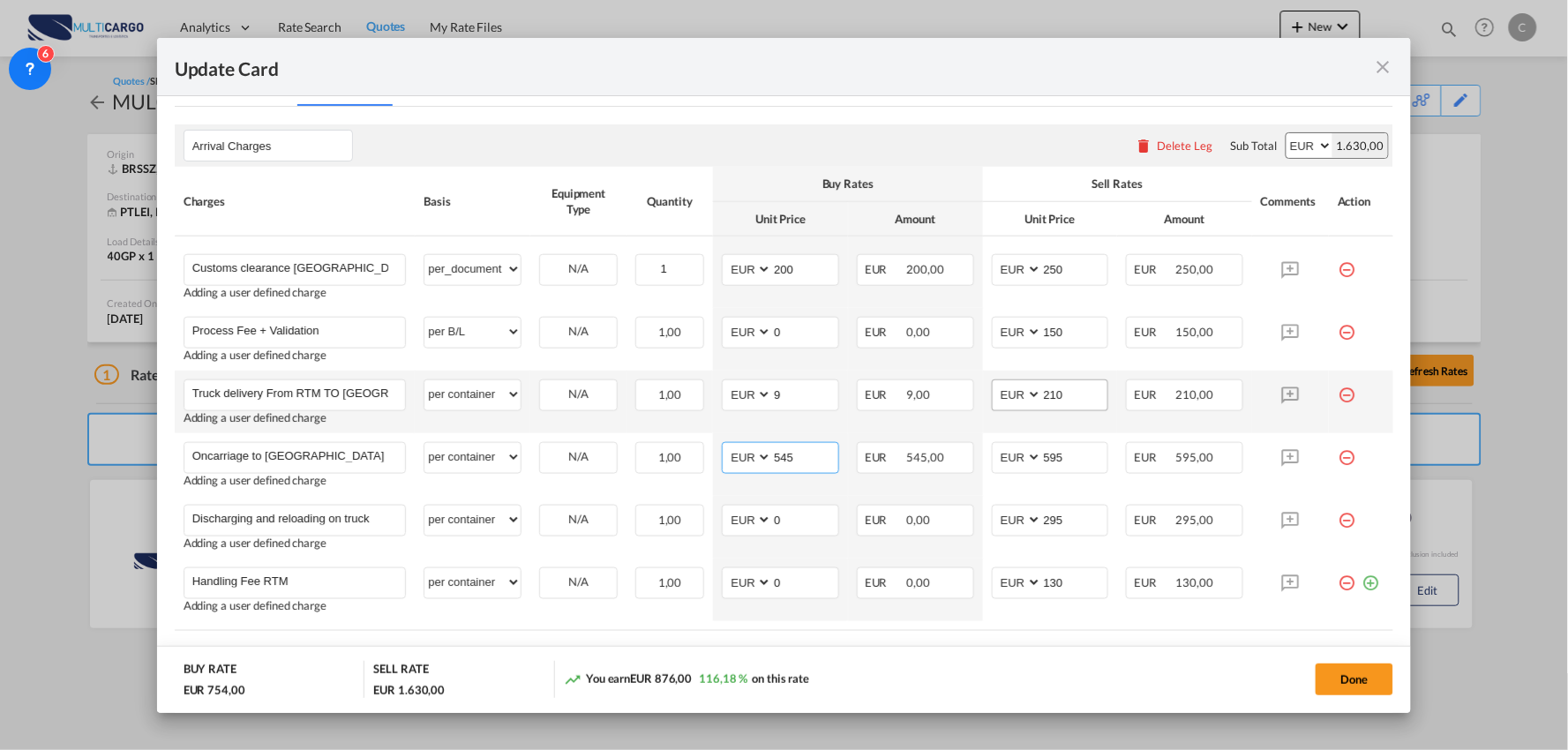
type input "545"
drag, startPoint x: 1064, startPoint y: 391, endPoint x: 1010, endPoint y: 395, distance: 54.1
click at [1007, 397] on md-input-container "AED AFN ALL AMD ANG AOA ARS AUD AWG AZN BAM BBD BDT BGN BHD BIF BMD BND [PERSON…" at bounding box center [1050, 395] width 117 height 32
drag, startPoint x: 799, startPoint y: 398, endPoint x: 721, endPoint y: 393, distance: 78.2
click at [736, 399] on md-input-container "AED AFN ALL AMD ANG AOA ARS AUD AWG AZN BAM BBD BDT BGN BHD BIF BMD BND [PERSON…" at bounding box center [780, 395] width 117 height 32
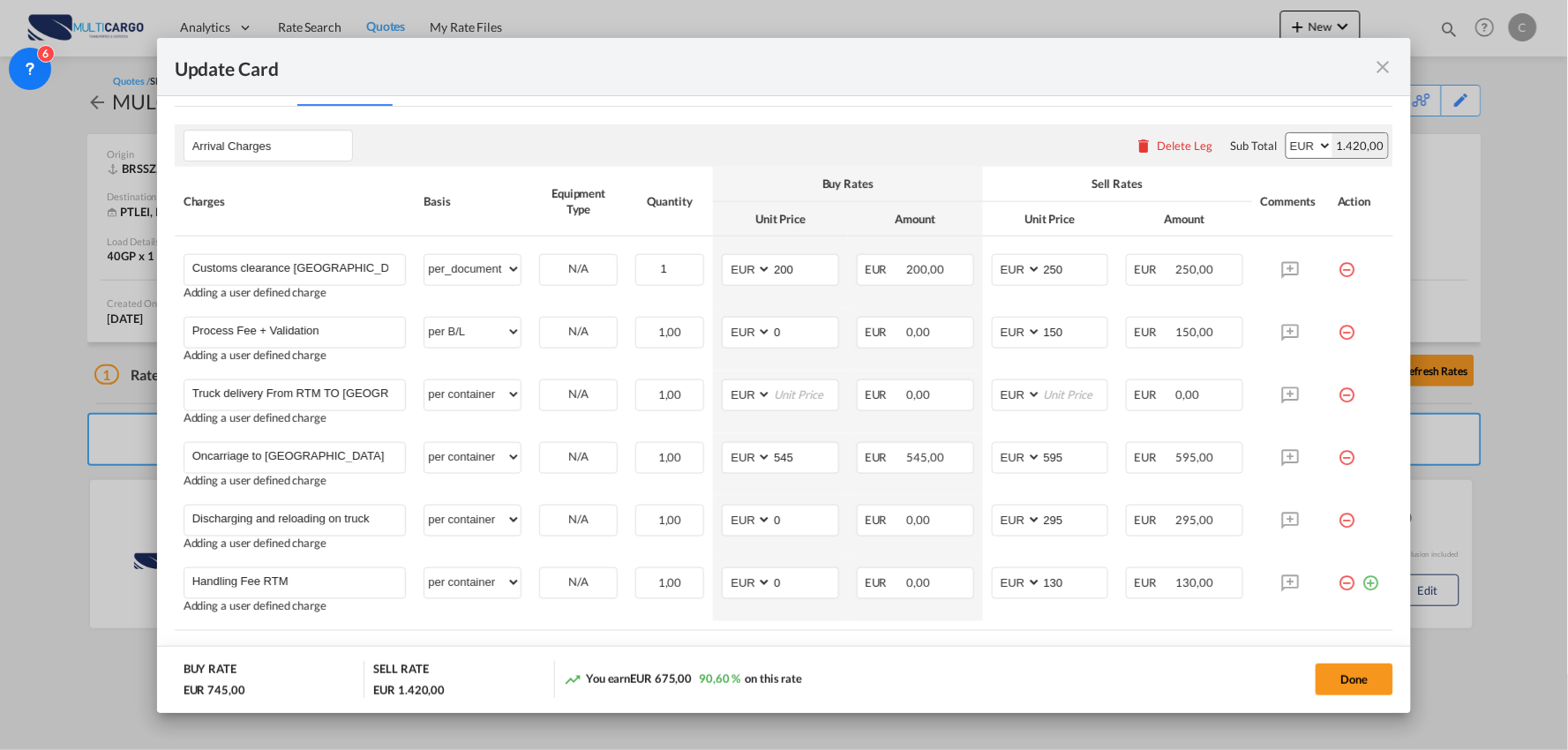
click at [1003, 676] on div "Done" at bounding box center [1161, 678] width 467 height 36
click at [800, 455] on input "545" at bounding box center [804, 455] width 66 height 27
click at [381, 517] on input "Discharging and reloading on truck" at bounding box center [299, 518] width 214 height 27
click at [1073, 521] on input "295" at bounding box center [1074, 518] width 66 height 27
drag, startPoint x: 1073, startPoint y: 521, endPoint x: 1013, endPoint y: 513, distance: 60.5
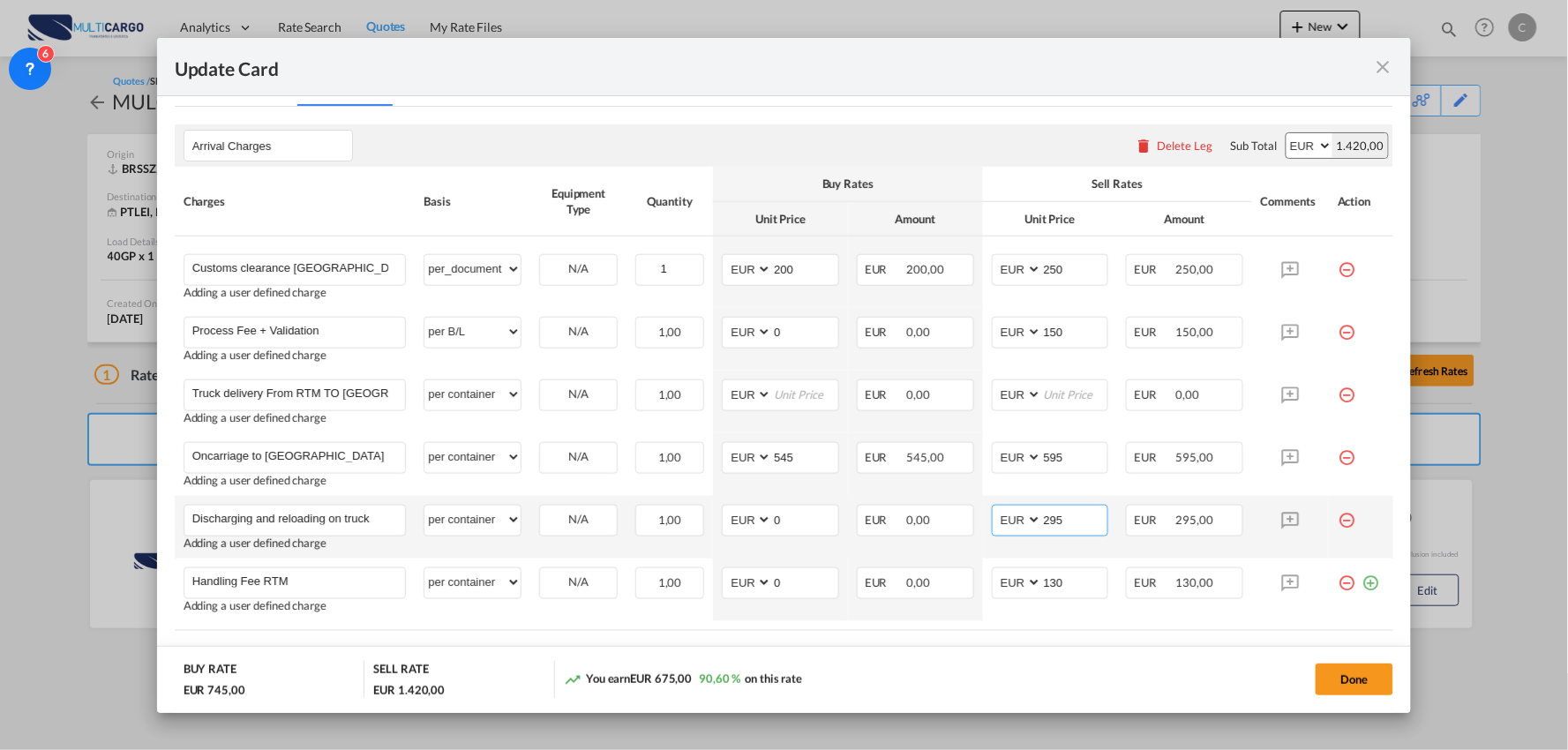
click at [1018, 517] on md-input-container "AED AFN ALL AMD ANG AOA ARS AUD AWG AZN BAM BBD BDT BGN BHD BIF BMD BND [PERSON…" at bounding box center [1050, 520] width 117 height 32
type input "320"
drag, startPoint x: 787, startPoint y: 524, endPoint x: 739, endPoint y: 510, distance: 50.0
click at [732, 525] on md-input-container "AED AFN ALL AMD ANG AOA ARS AUD AWG AZN BAM BBD BDT BGN BHD BIF BMD BND [PERSON…" at bounding box center [780, 520] width 117 height 32
type input "250"
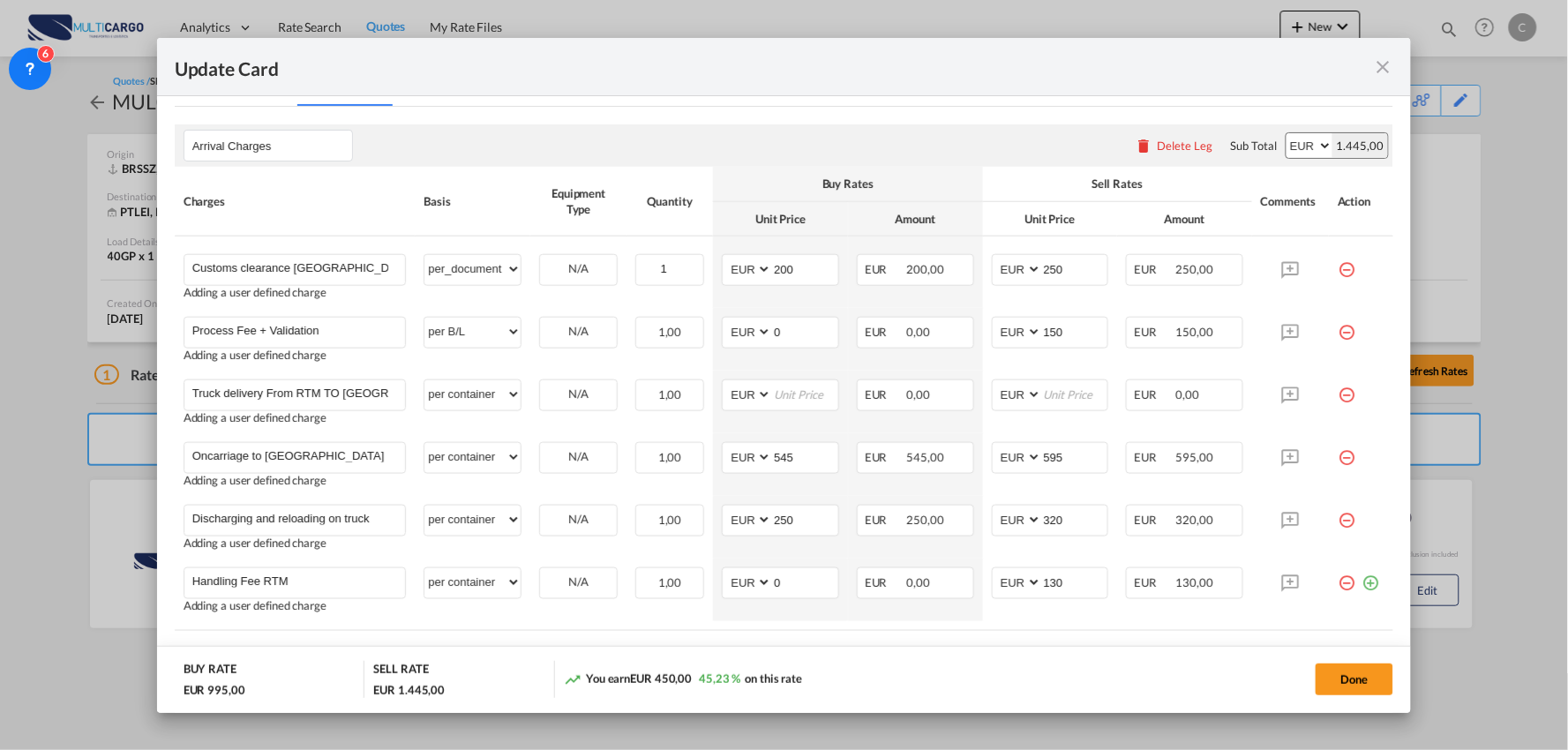
click at [1036, 652] on md-dialog-actions "BUY RATE EUR 995,00 SELL RATE EUR 1.445,00 You earn EUR 450,00 45,23 % on this …" at bounding box center [784, 679] width 1255 height 67
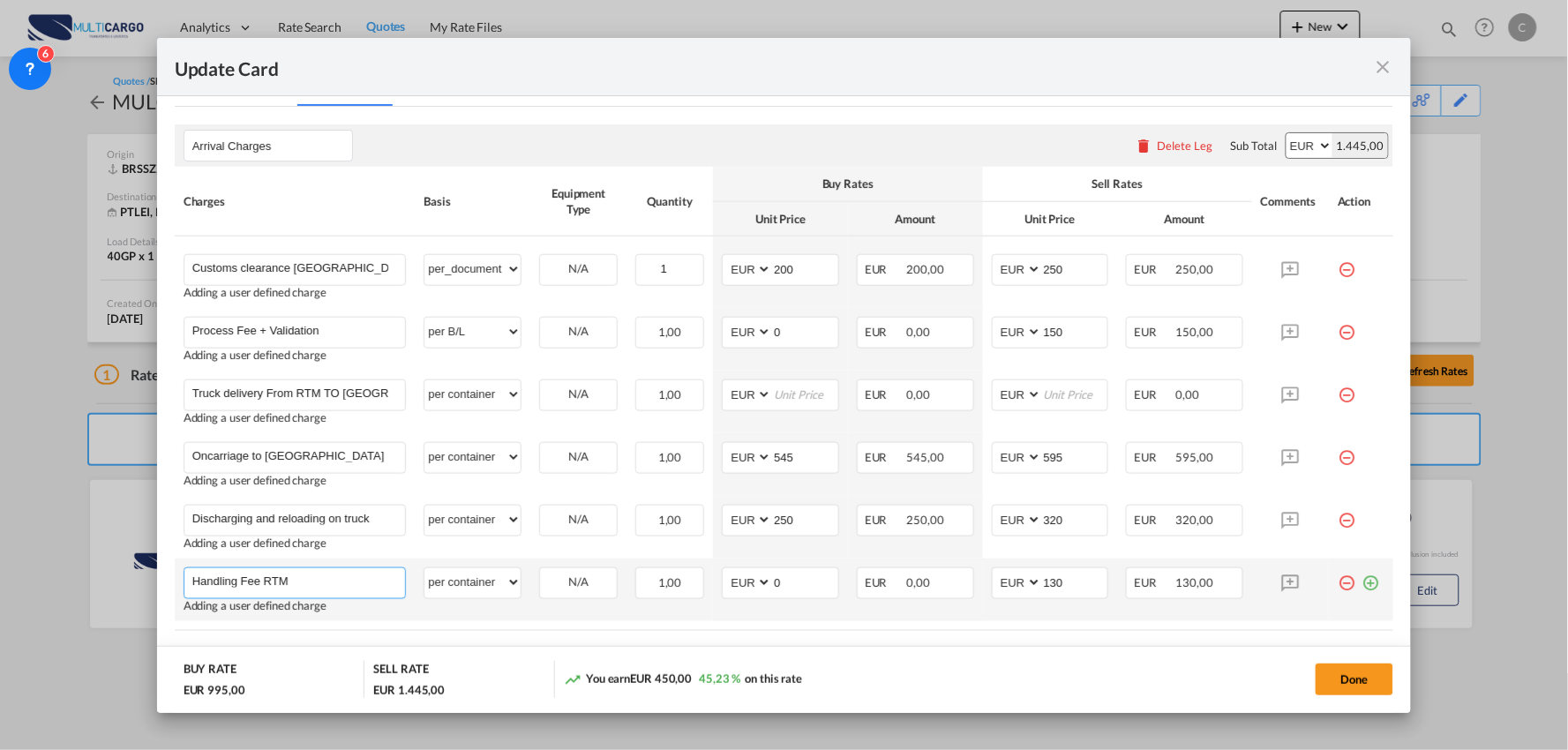
click at [332, 583] on input "Handling Fee RTM" at bounding box center [299, 581] width 214 height 27
drag, startPoint x: 1072, startPoint y: 579, endPoint x: 993, endPoint y: 579, distance: 79.0
click at [993, 579] on md-input-container "AED AFN ALL AMD ANG AOA ARS AUD AWG AZN BAM BBD BDT BGN BHD BIF BMD BND [PERSON…" at bounding box center [1050, 583] width 117 height 32
type input "140"
drag, startPoint x: 782, startPoint y: 580, endPoint x: 711, endPoint y: 585, distance: 71.2
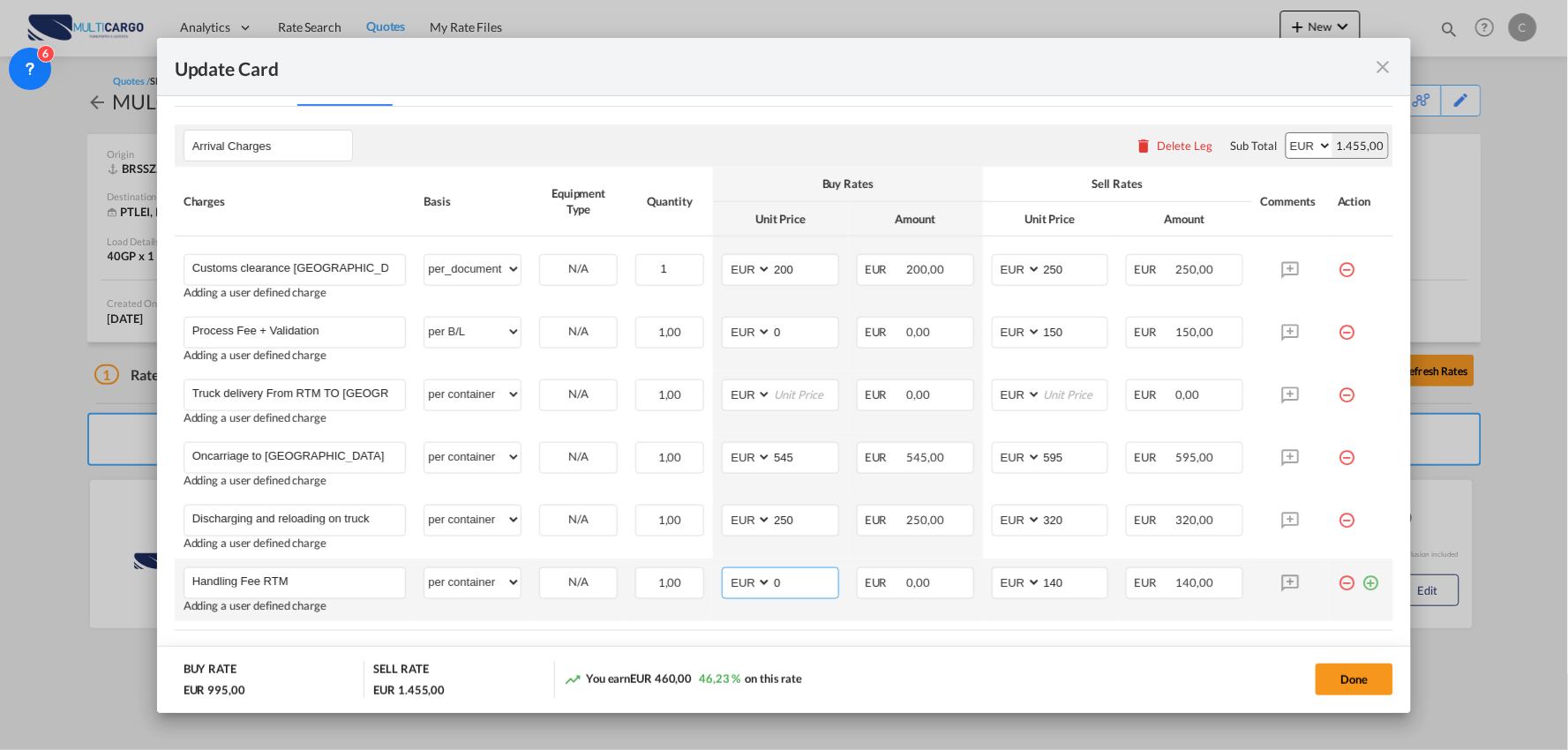
click at [721, 584] on md-input-container "AED AFN ALL AMD ANG AOA ARS AUD AWG AZN BAM BBD BDT BGN BHD BIF BMD BND [PERSON…" at bounding box center [780, 583] width 117 height 32
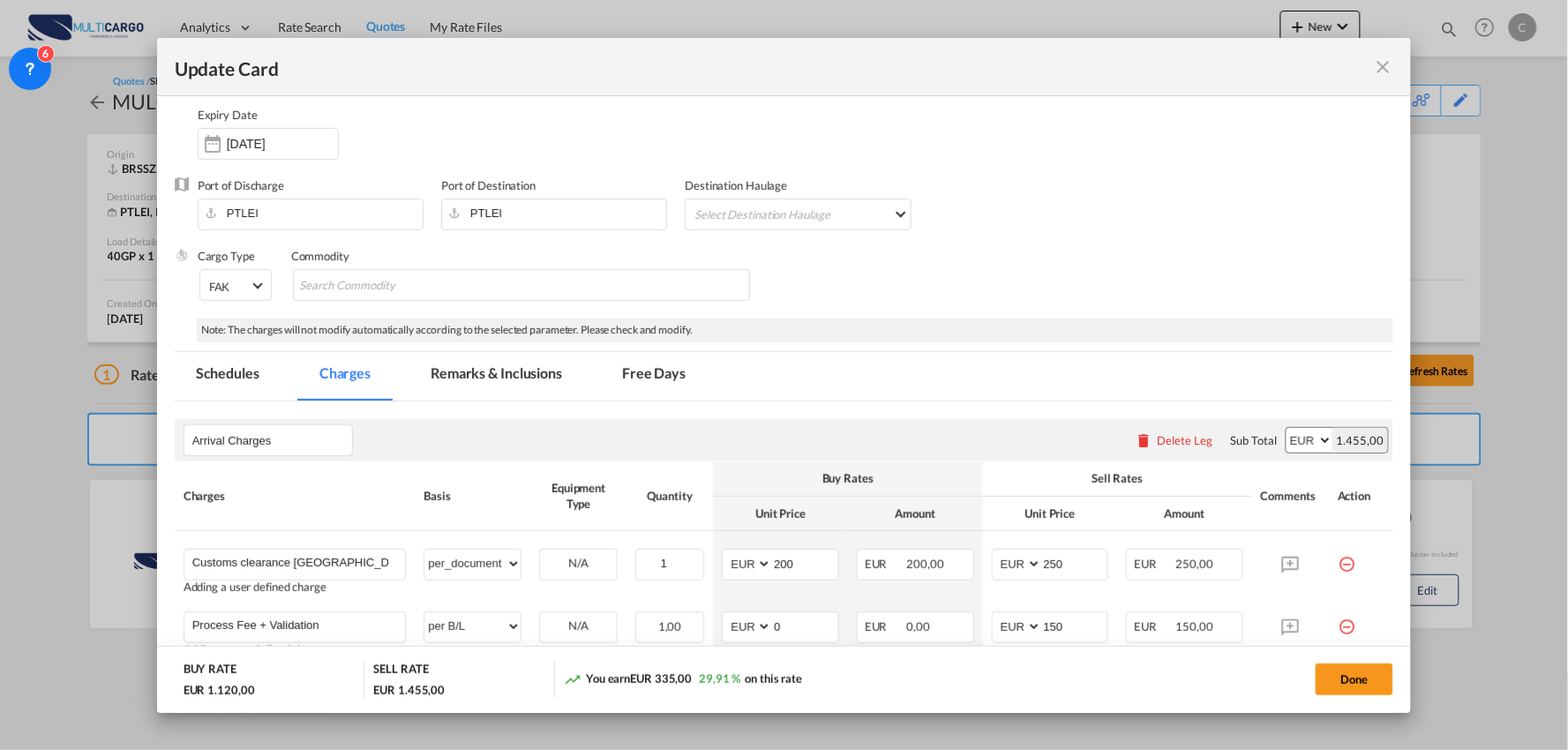
type input "125"
click at [486, 365] on md-tab-item "Remarks & Inclusions" at bounding box center [496, 375] width 173 height 48
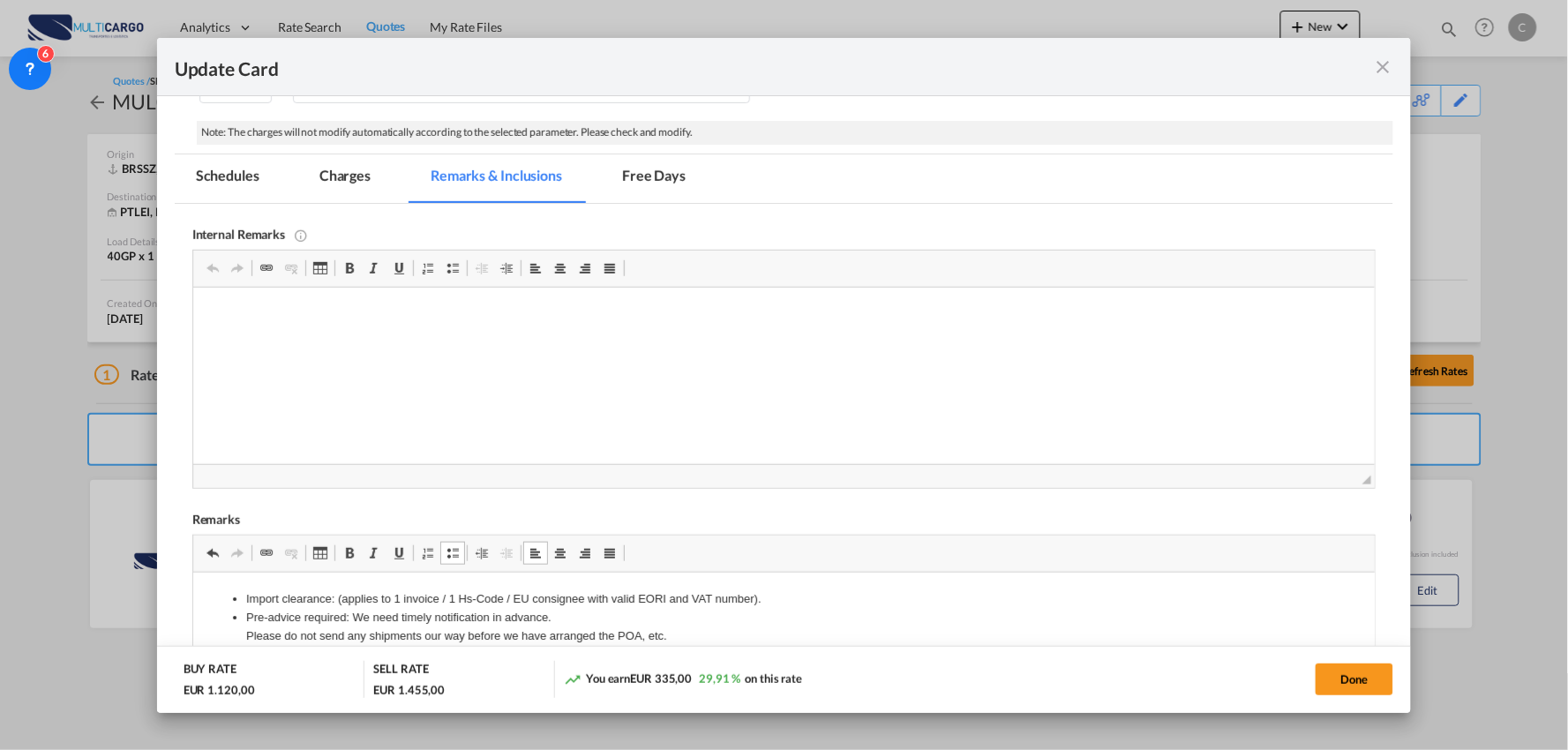
scroll to position [345, 0]
click at [353, 174] on md-tab-item "Charges" at bounding box center [345, 179] width 94 height 48
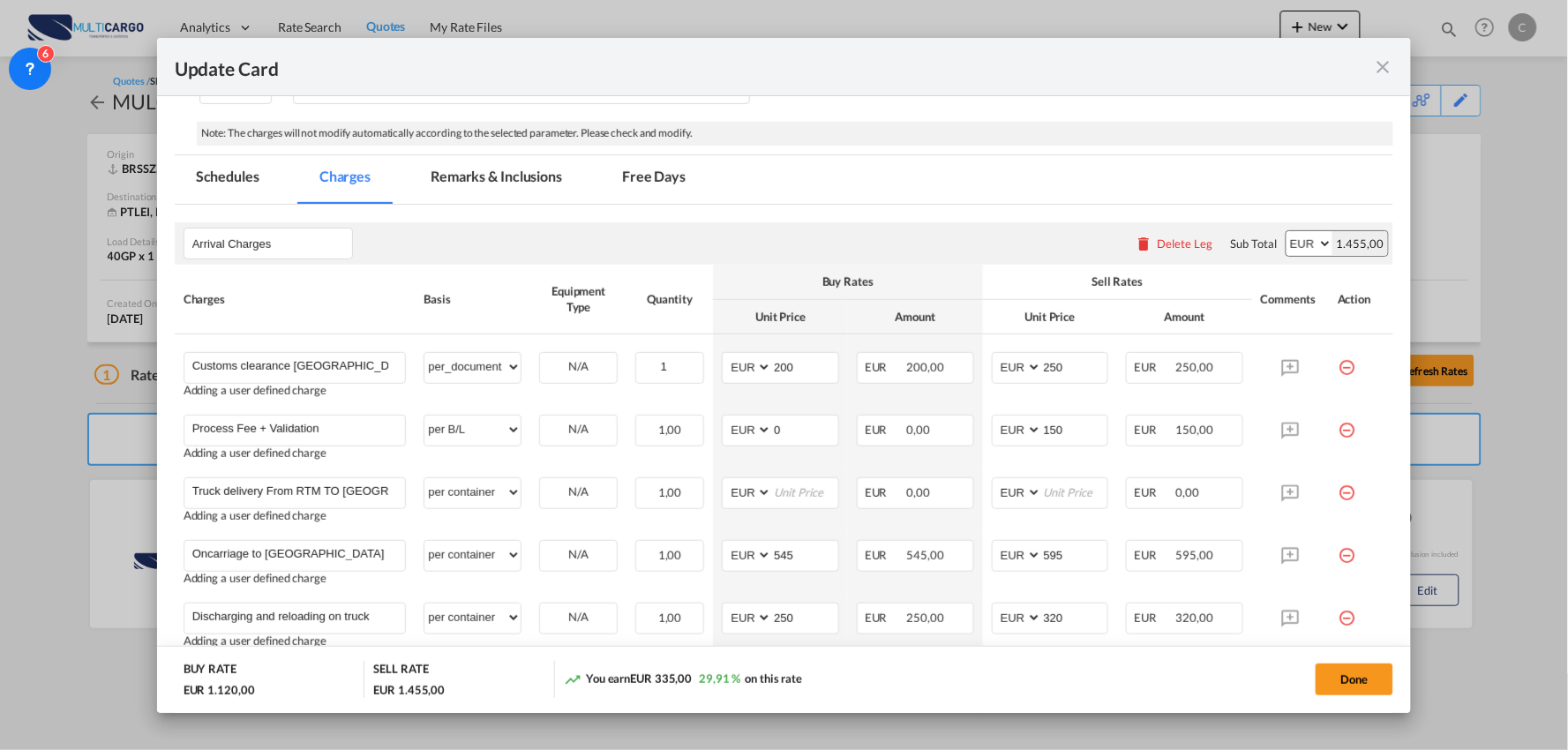
click at [903, 234] on div "Arrival Charges Please enter leg name Leg Name Already Exists Delete Leg Sub To…" at bounding box center [784, 243] width 1219 height 42
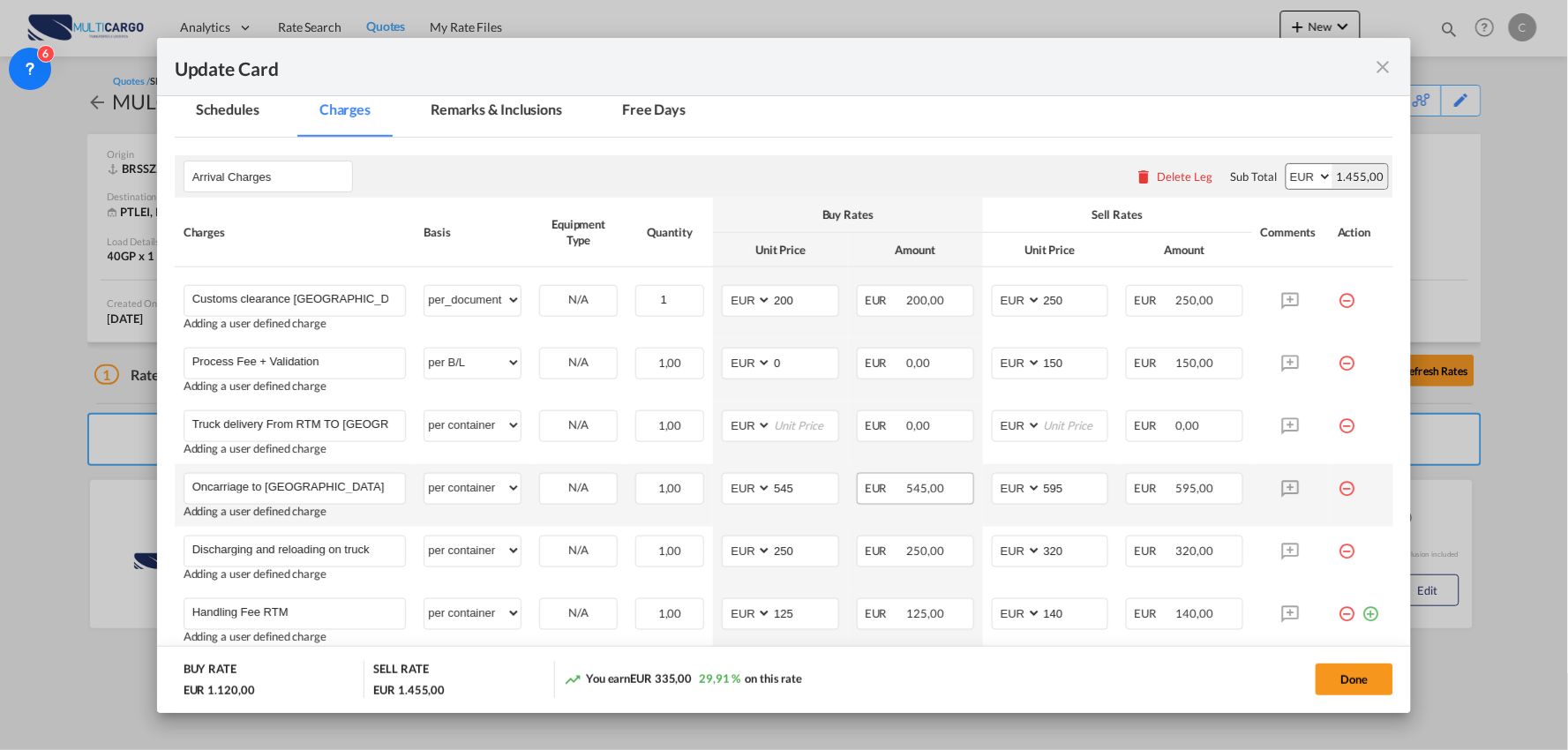
scroll to position [443, 0]
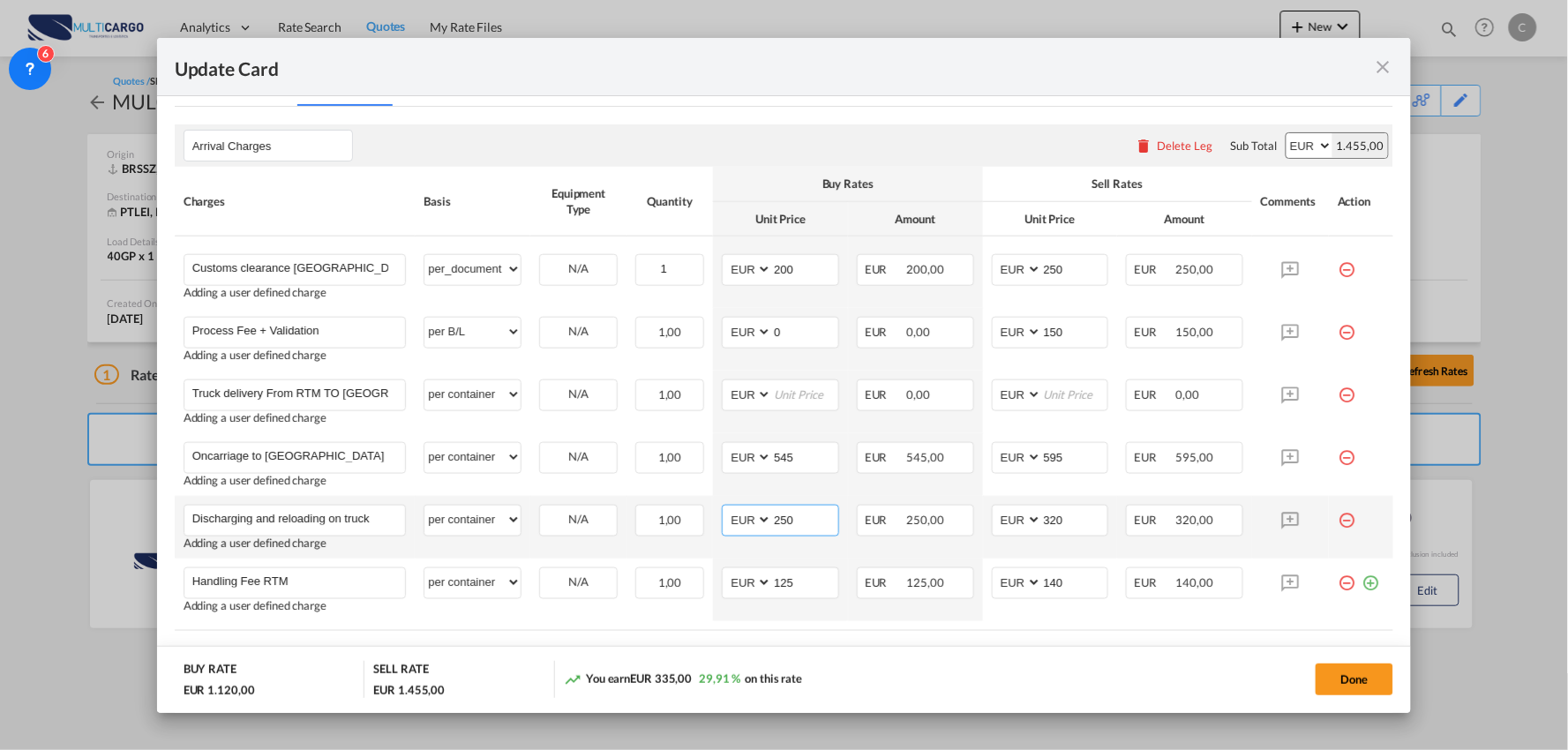
click at [797, 517] on input "250" at bounding box center [804, 518] width 66 height 27
drag, startPoint x: 388, startPoint y: 389, endPoint x: -21, endPoint y: 391, distance: 409.0
click at [0, 391] on html "Analytics Reports Dashboard Rate Search Quotes My Rate Files" at bounding box center [784, 375] width 1568 height 750
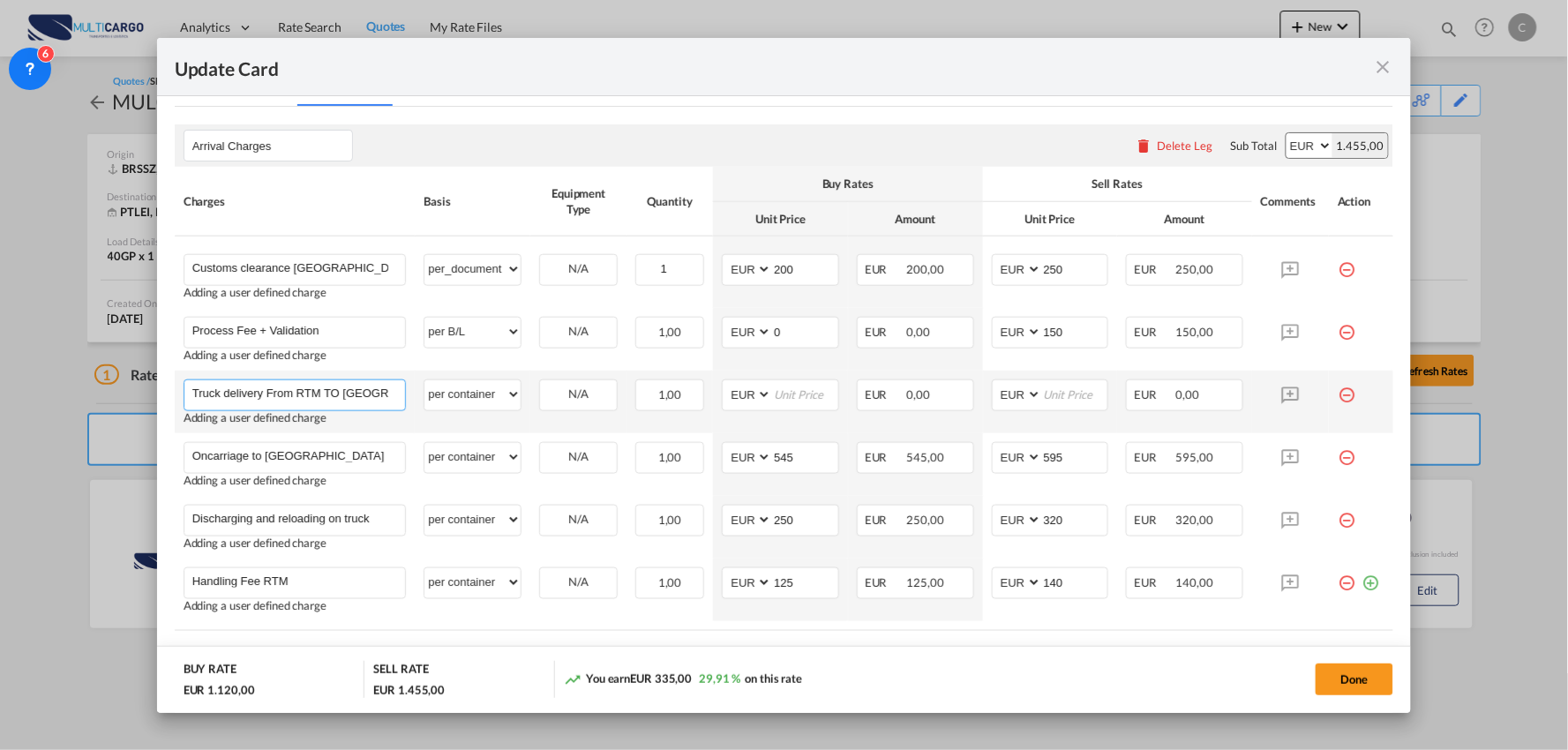
paste input "autliner truck [PERSON_NAME] x [GEOGRAPHIC_DATA]"
type input "Tautliner truck [PERSON_NAME] x [GEOGRAPHIC_DATA]"
click at [796, 392] on input "Update CardPort of ..." at bounding box center [804, 393] width 66 height 27
type input "3850"
click at [1069, 390] on input "Update CardPort of ..." at bounding box center [1074, 393] width 66 height 27
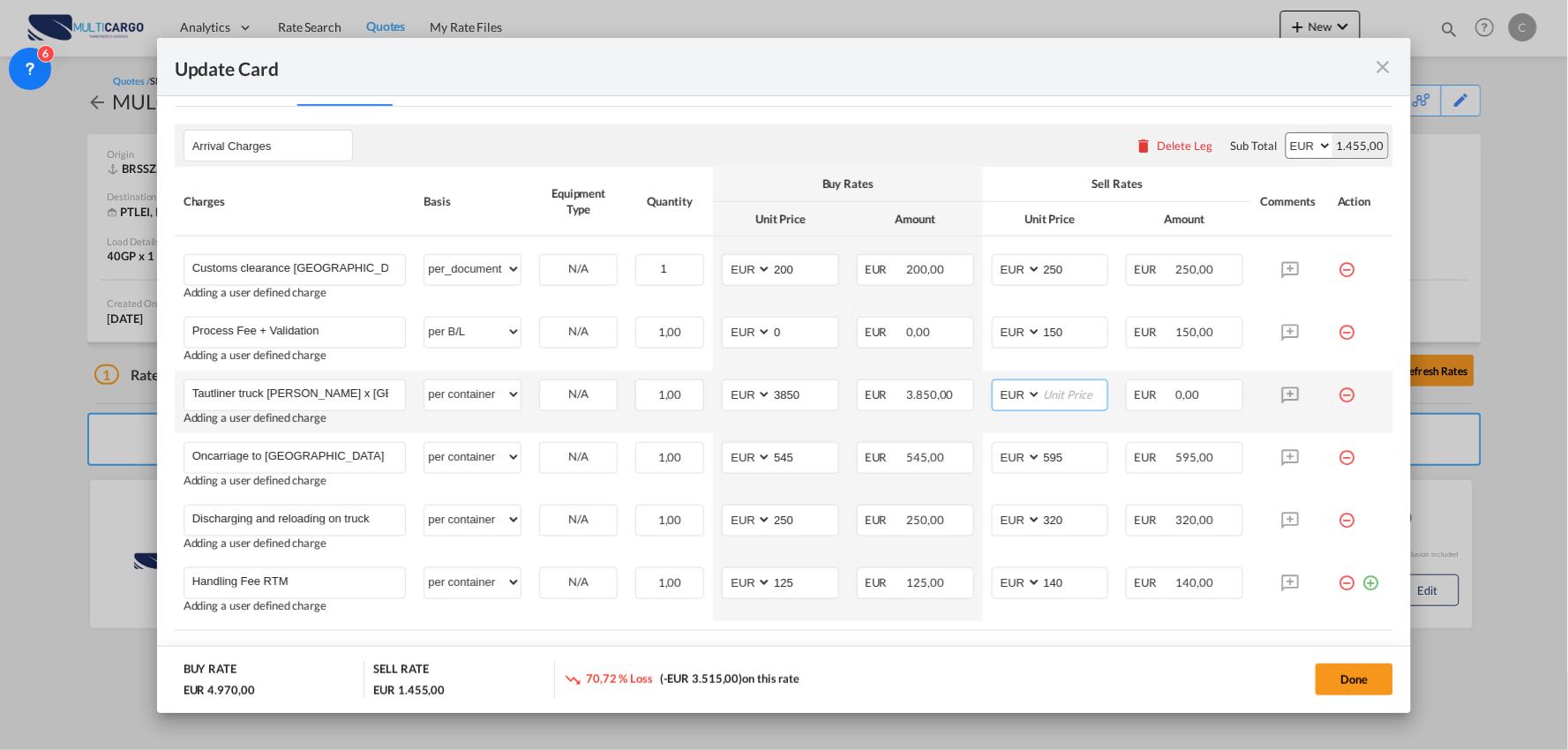
drag, startPoint x: 1057, startPoint y: 397, endPoint x: 1042, endPoint y: 390, distance: 16.6
click at [1057, 397] on input "Update CardPort of ..." at bounding box center [1074, 393] width 66 height 27
click at [985, 665] on div "Done" at bounding box center [1161, 678] width 467 height 36
drag, startPoint x: 1081, startPoint y: 391, endPoint x: 911, endPoint y: 391, distance: 170.0
click at [918, 391] on tr "Tautliner truck [PERSON_NAME] x [GEOGRAPHIC_DATA] Please Enter User Defined Cha…" at bounding box center [784, 402] width 1219 height 63
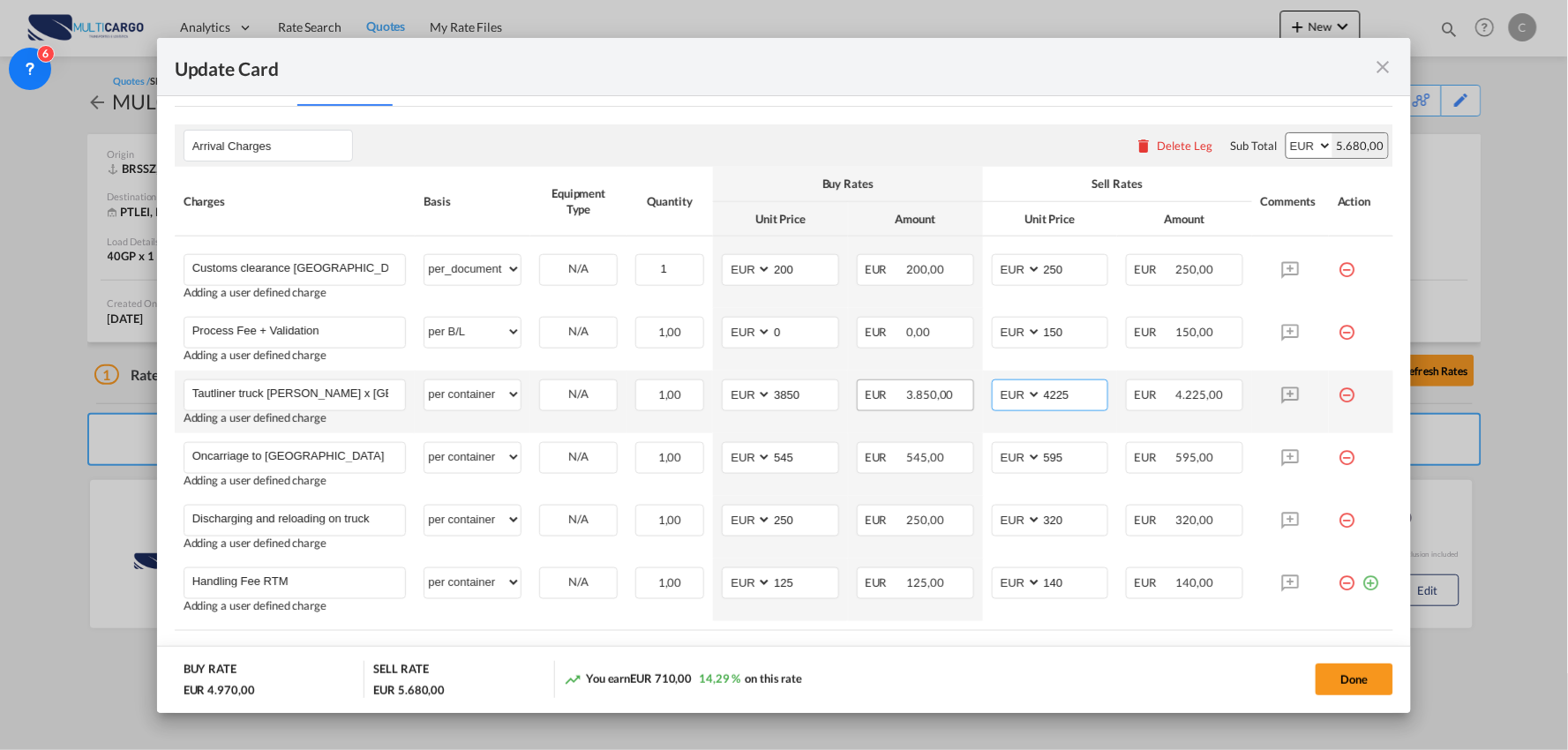
type input "4225"
click at [1047, 157] on div "Arrival Charges Please enter leg name Leg Name Already Exists Delete Leg Sub To…" at bounding box center [784, 145] width 1219 height 42
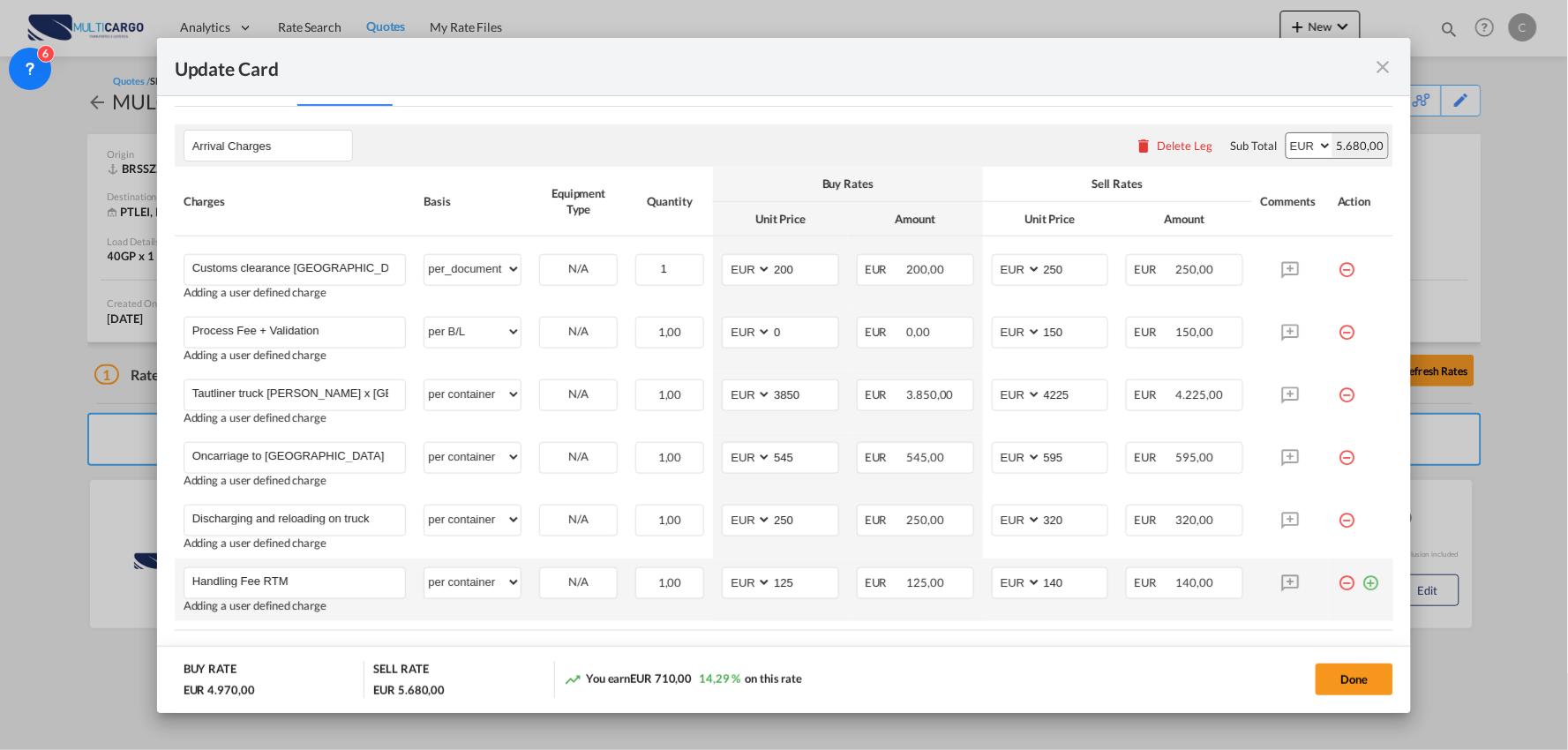
scroll to position [539, 0]
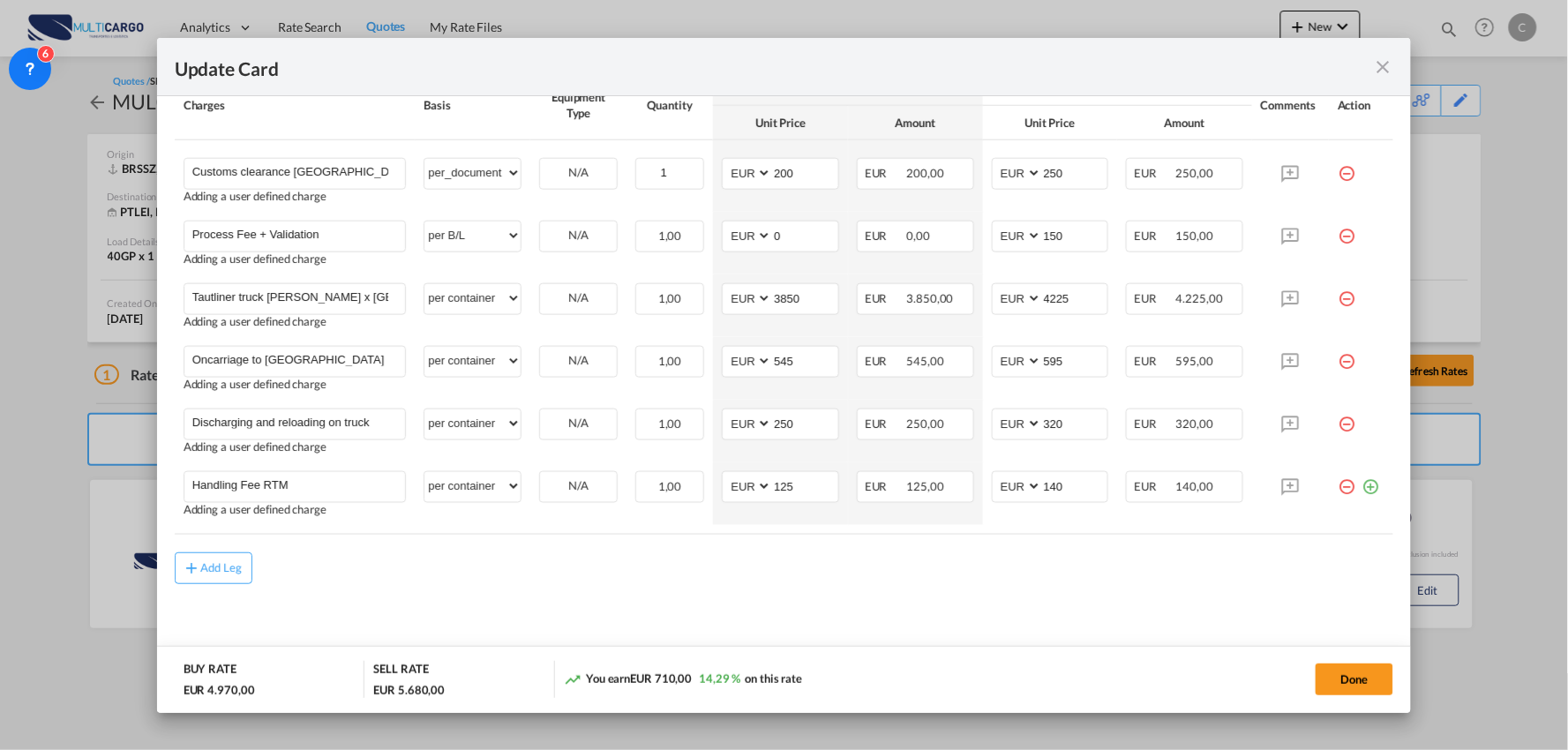
click at [822, 577] on div "Add Leg" at bounding box center [784, 568] width 1219 height 32
click at [360, 298] on input "Tautliner truck [PERSON_NAME] x [GEOGRAPHIC_DATA]" at bounding box center [299, 297] width 214 height 27
click at [1361, 489] on md-icon "icon-plus-circle-outline green-400-fg" at bounding box center [1370, 480] width 18 height 18
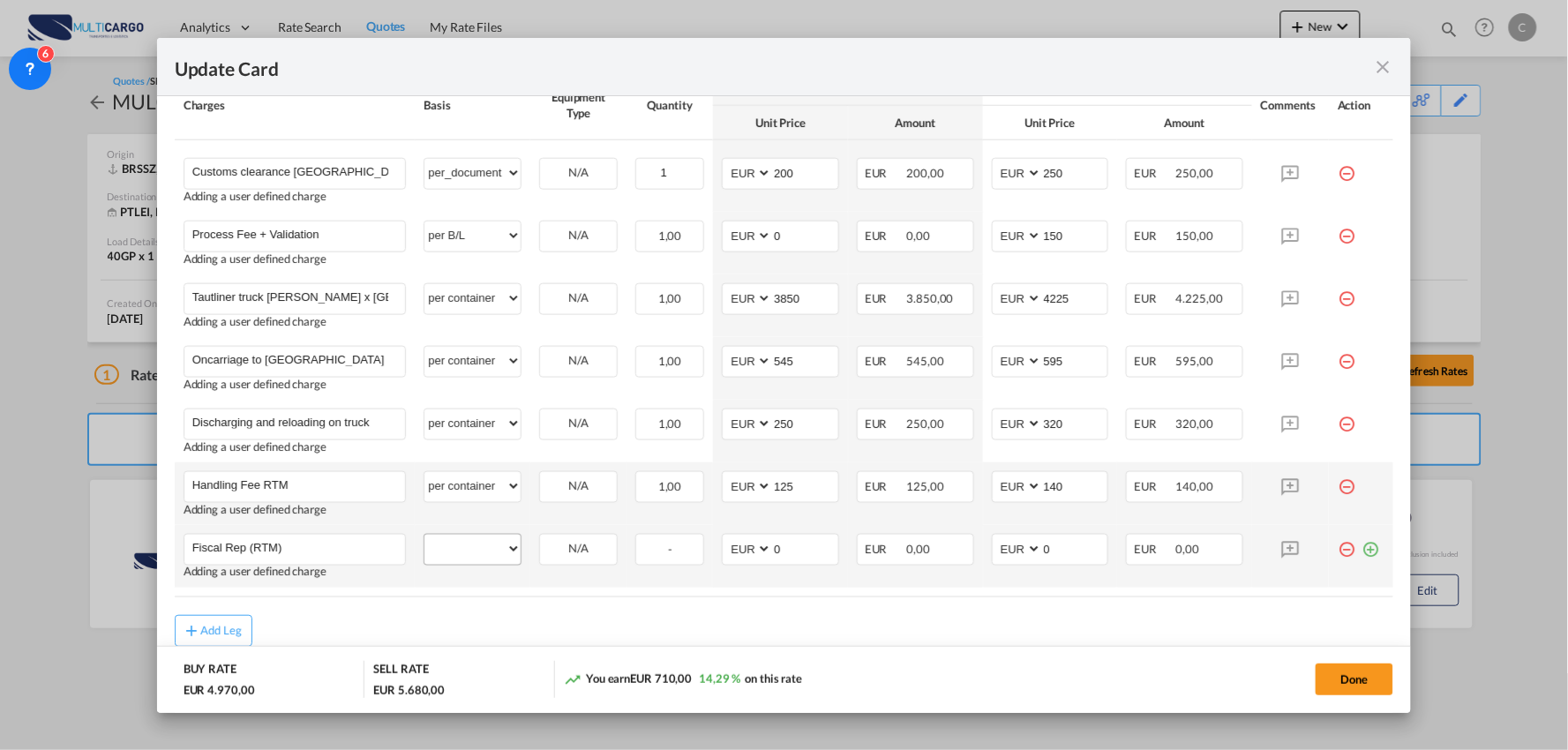
type input "Fiscal Rep (RTM)"
click at [497, 547] on select "per equipment per container per B/L per shipping bill per shipment per pallet p…" at bounding box center [473, 548] width 97 height 29
select select "per container"
click at [425, 534] on select "per equipment per container per B/L per shipping bill per shipment per pallet p…" at bounding box center [473, 548] width 97 height 29
drag, startPoint x: 1030, startPoint y: 547, endPoint x: 981, endPoint y: 526, distance: 53.3
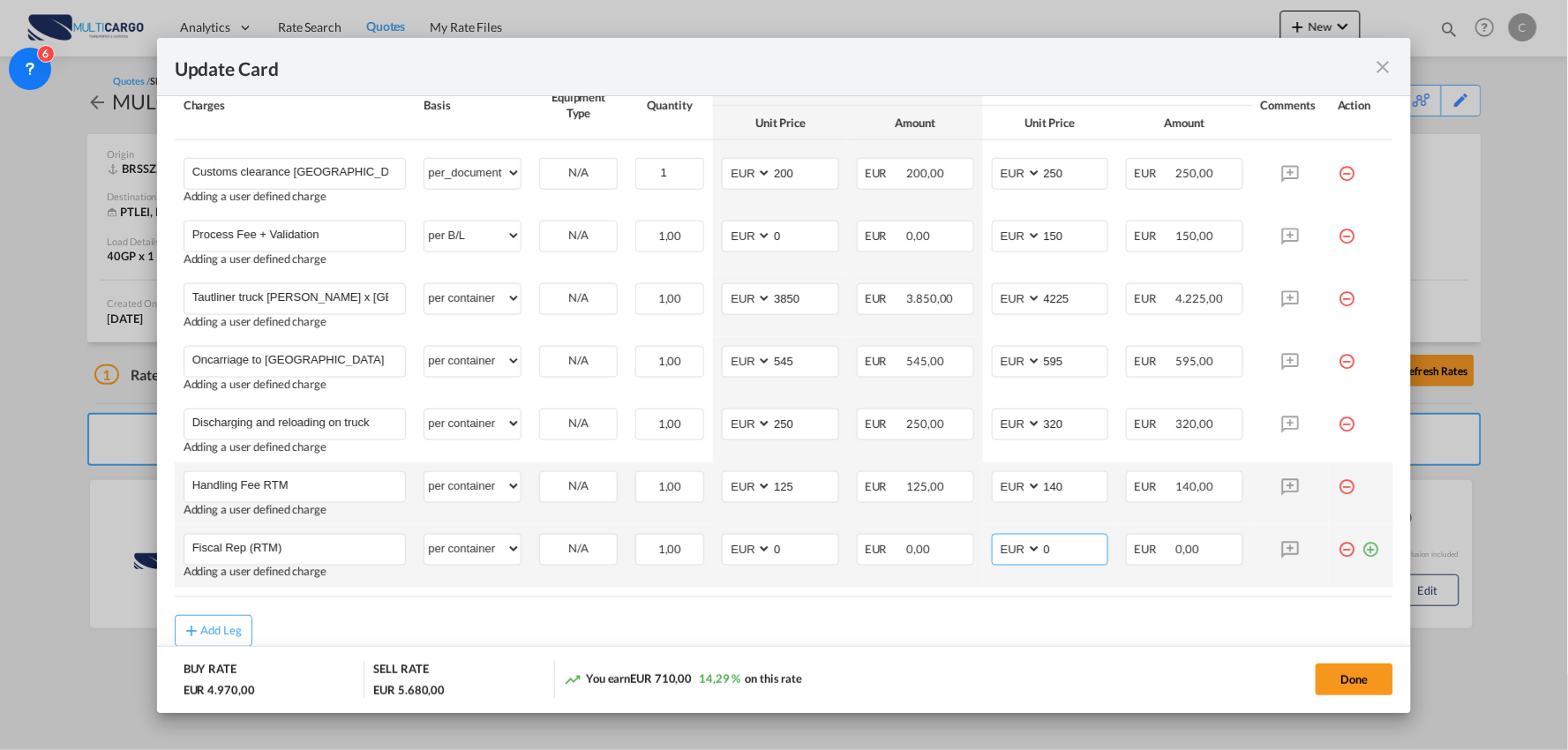
click at [1010, 545] on md-input-container "AED AFN ALL AMD ANG AOA ARS AUD AWG AZN BAM BBD BDT BGN BHD BIF BMD BND [PERSON…" at bounding box center [1050, 550] width 117 height 32
type input "160"
drag, startPoint x: 779, startPoint y: 551, endPoint x: 689, endPoint y: 551, distance: 90.0
click at [689, 551] on tr "Fiscal Rep (RTM) Please Enter User Defined Charges Cannot Be Published Adding a…" at bounding box center [784, 557] width 1219 height 63
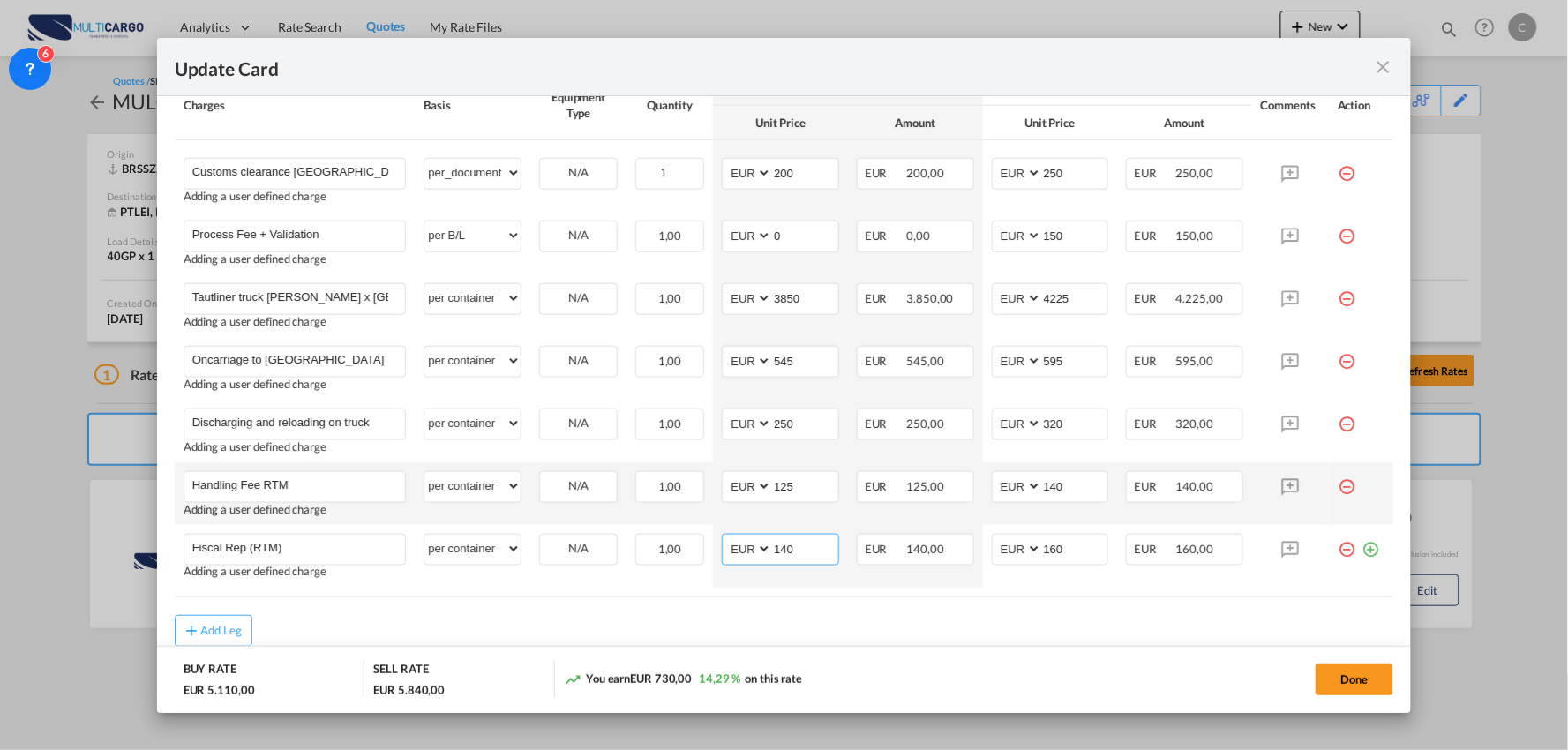
type input "140"
click at [929, 589] on table "Charges Basis Equipment Type Quantity Buy Rates Sell Rates Comments Action Unit…" at bounding box center [784, 334] width 1219 height 526
click at [1397, 680] on md-dialog-actions "BUY RATE EUR 5.110,00 SELL RATE EUR 5.840,00 You earn EUR 730,00 14,29 % on thi…" at bounding box center [784, 679] width 1255 height 67
click at [1361, 680] on button "Done" at bounding box center [1354, 679] width 78 height 32
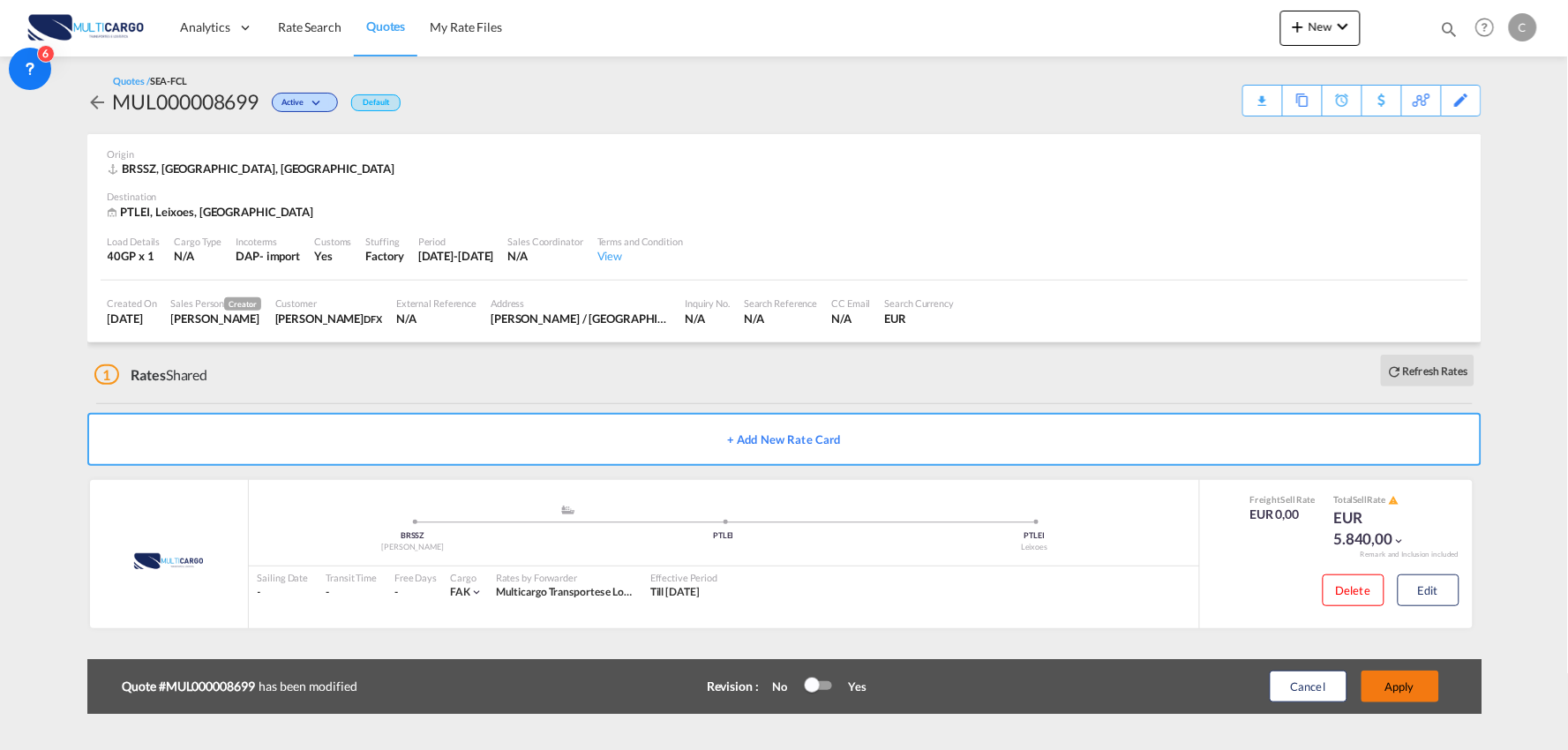
click at [1415, 690] on button "Apply" at bounding box center [1399, 686] width 78 height 32
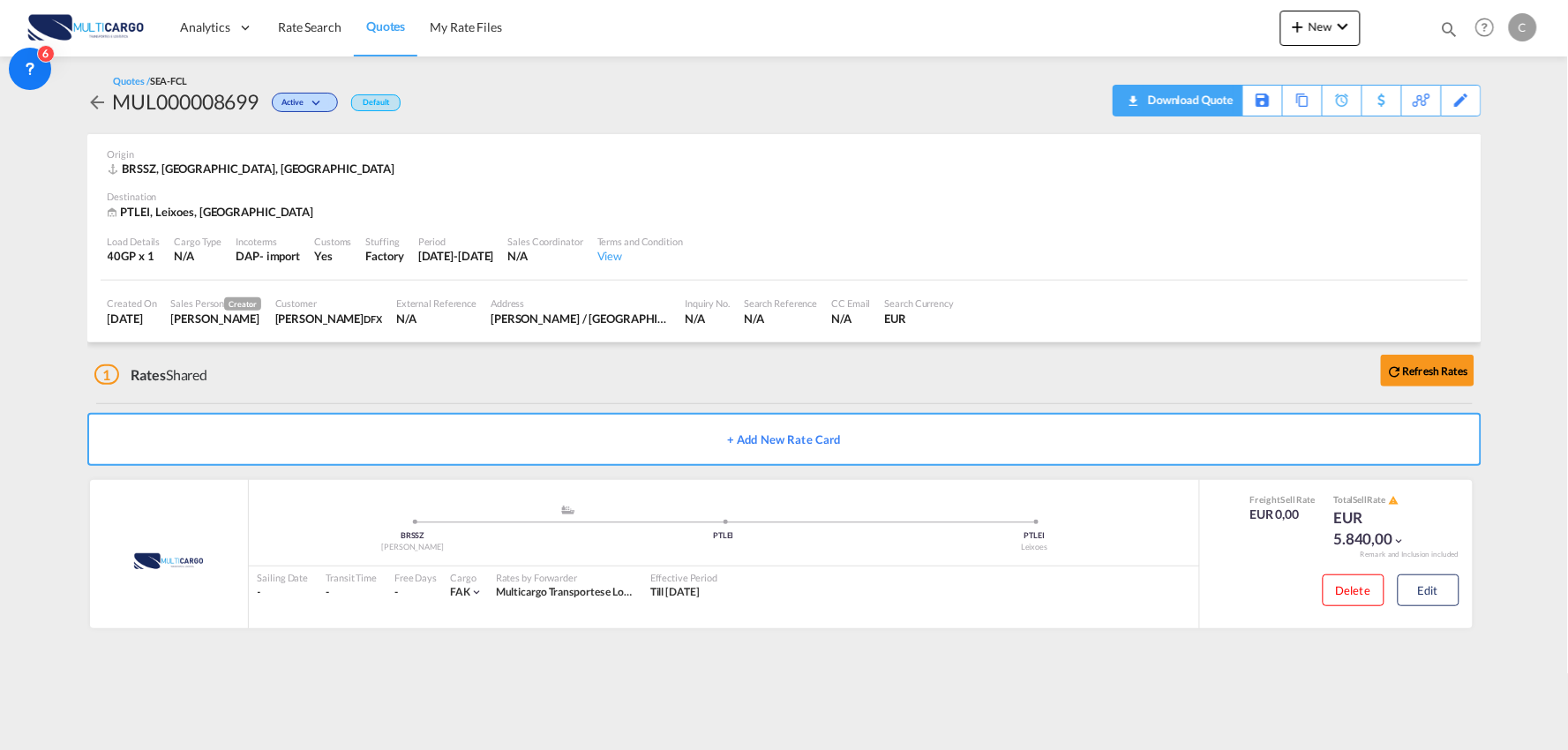
click at [1208, 104] on div "Download Quote" at bounding box center [1188, 100] width 90 height 29
click at [1468, 102] on div "Edit" at bounding box center [1462, 101] width 21 height 30
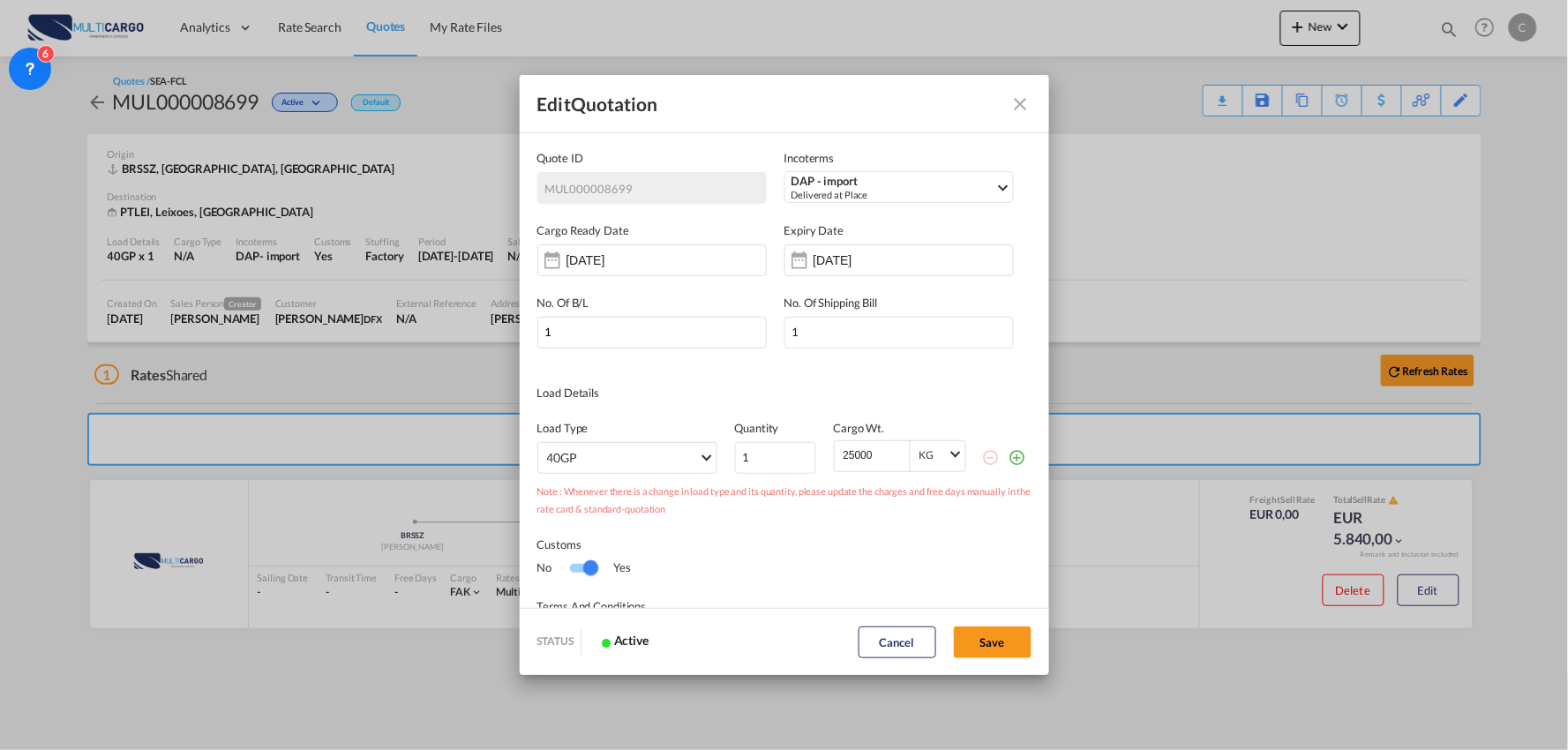
scroll to position [0, 0]
click at [1026, 101] on md-icon "Close dialog" at bounding box center [1020, 103] width 21 height 21
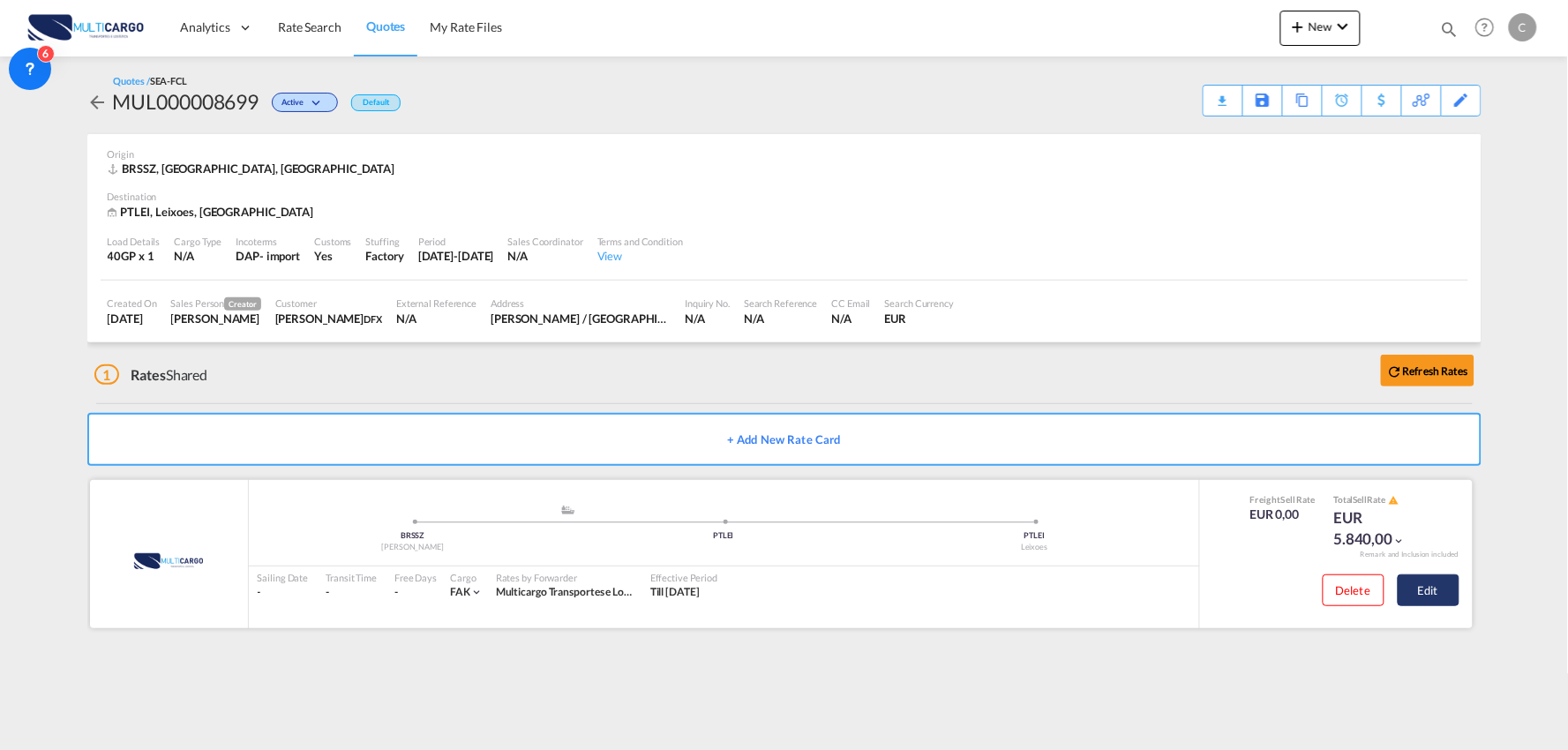
click at [1445, 585] on button "Edit" at bounding box center [1428, 590] width 62 height 32
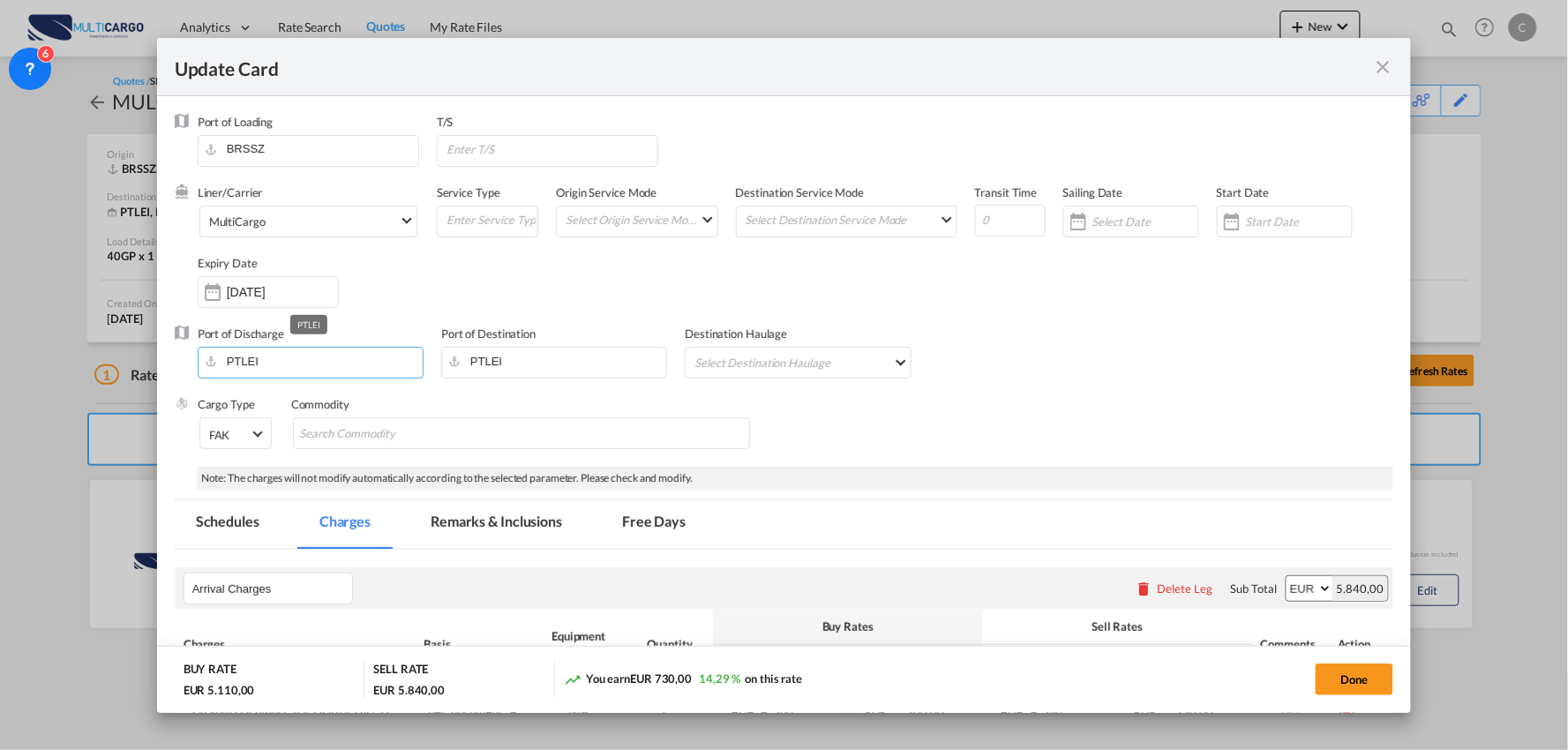
drag, startPoint x: 296, startPoint y: 368, endPoint x: -110, endPoint y: 368, distance: 406.0
click at [0, 368] on html "Analytics Reports Dashboard Rate Search Quotes My Rate Files" at bounding box center [784, 375] width 1568 height 750
click at [302, 390] on div "[GEOGRAPHIC_DATA] ([GEOGRAPHIC_DATA])" at bounding box center [368, 391] width 310 height 16
type input "[GEOGRAPHIC_DATA] ([GEOGRAPHIC_DATA]), PTLIS"
click at [1354, 678] on button "Done" at bounding box center [1354, 679] width 78 height 32
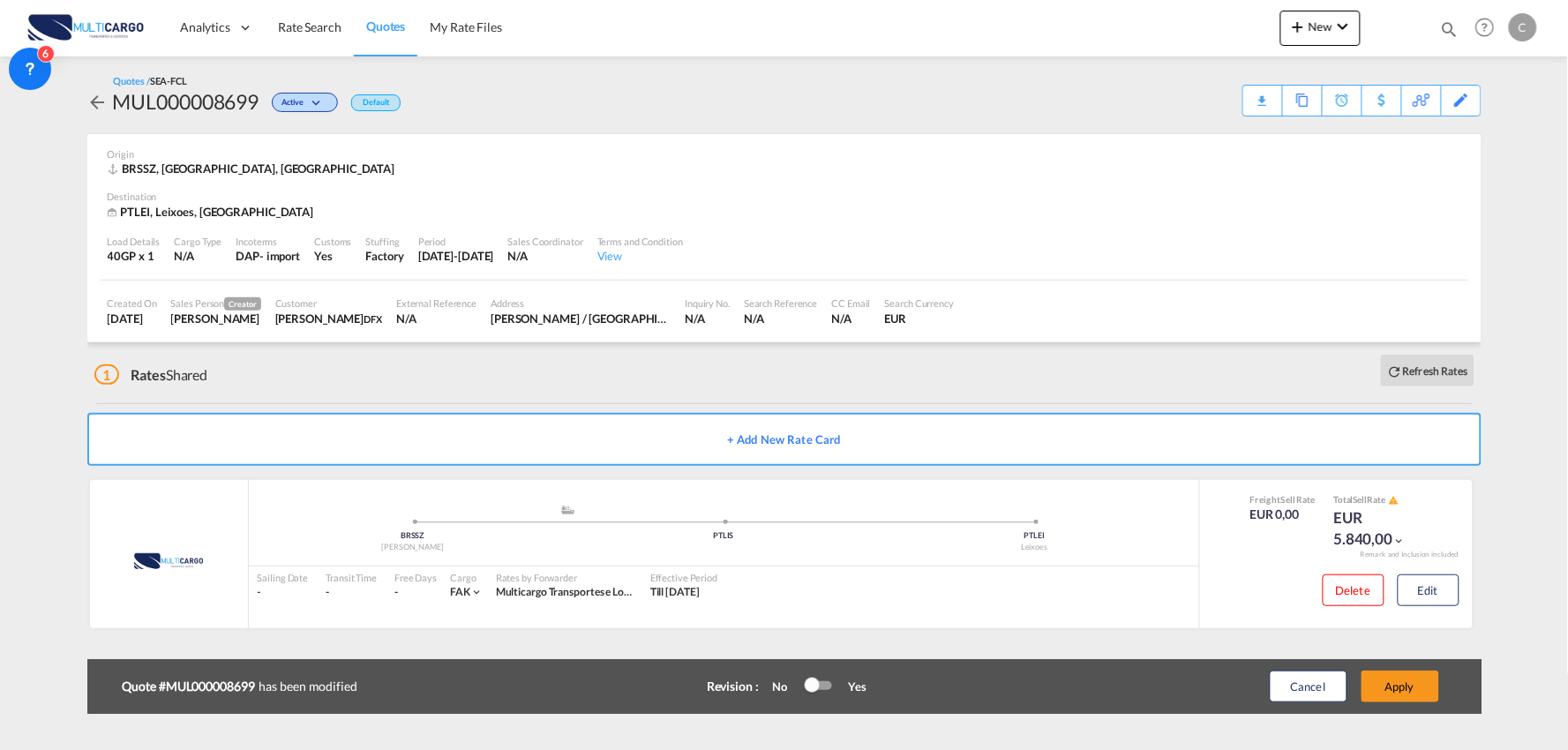
click at [1391, 686] on div "Update Card Port of [GEOGRAPHIC_DATA] BRSSZ T/S Liner/Carrier MultiCargo Atlant…" at bounding box center [784, 375] width 1568 height 750
click at [1396, 685] on div "Update Card Port of [GEOGRAPHIC_DATA] BRSSZ T/S Liner/Carrier MultiCargo Atlant…" at bounding box center [784, 375] width 1568 height 750
click at [1396, 685] on button "Apply" at bounding box center [1399, 686] width 78 height 32
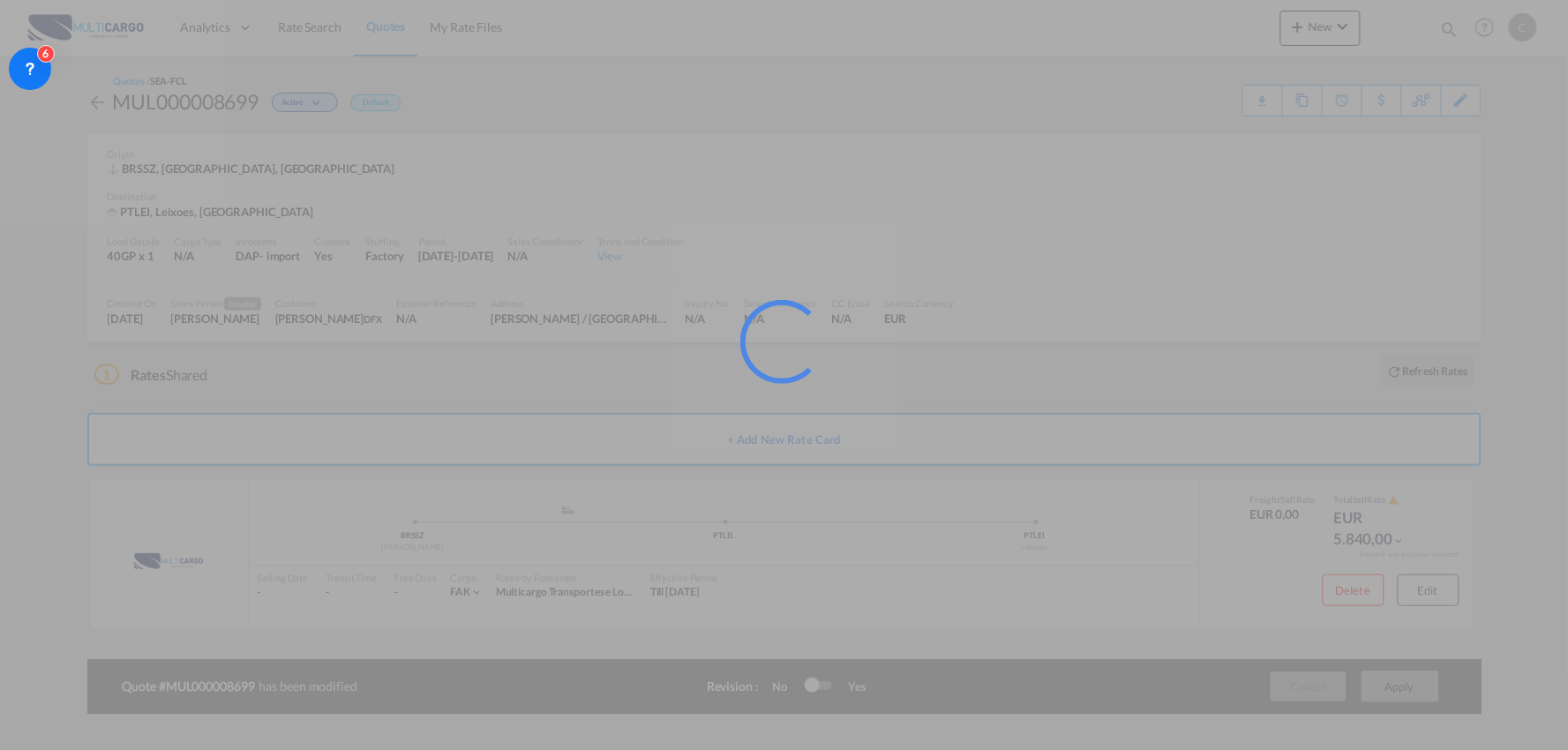
click at [1396, 685] on div at bounding box center [784, 375] width 1568 height 750
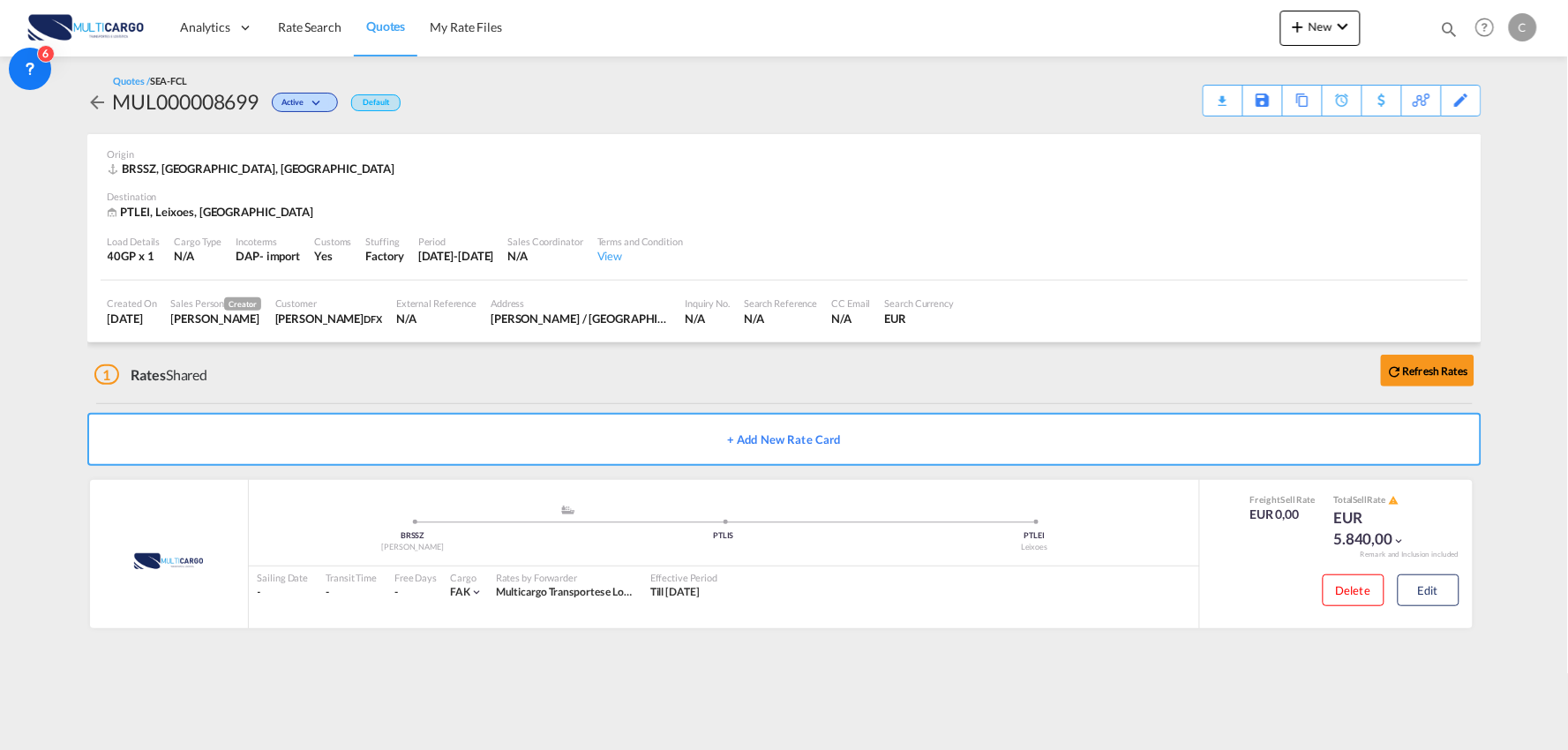
click at [0, 0] on div "Download Quote" at bounding box center [0, 0] width 0 height 0
click at [1430, 575] on button "Edit" at bounding box center [1428, 590] width 62 height 32
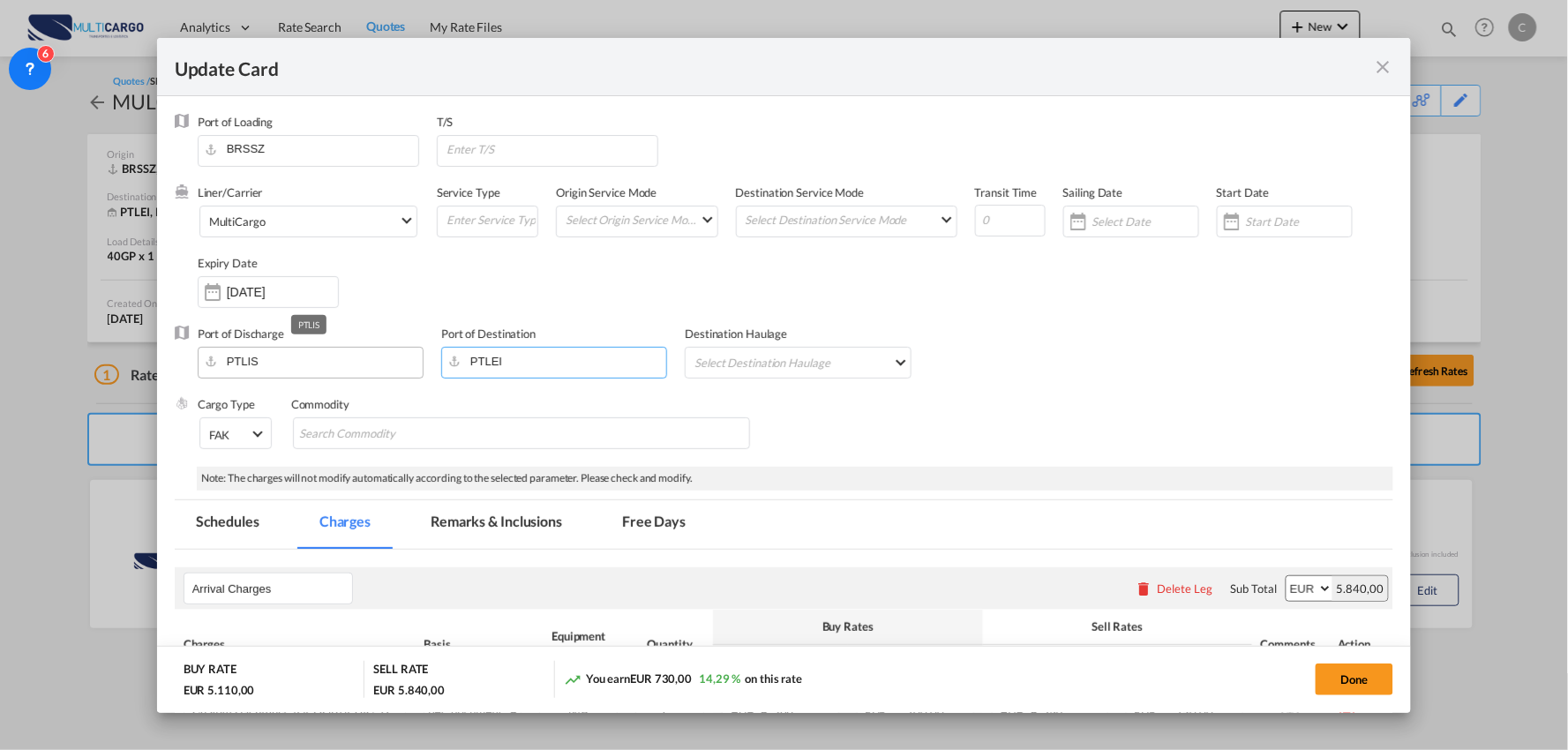
drag, startPoint x: 576, startPoint y: 369, endPoint x: 320, endPoint y: 369, distance: 256.0
click at [322, 369] on div "Port of Discharge PTLIS Port of Destination PTLEI Destination Haulage Select De…" at bounding box center [784, 361] width 1219 height 71
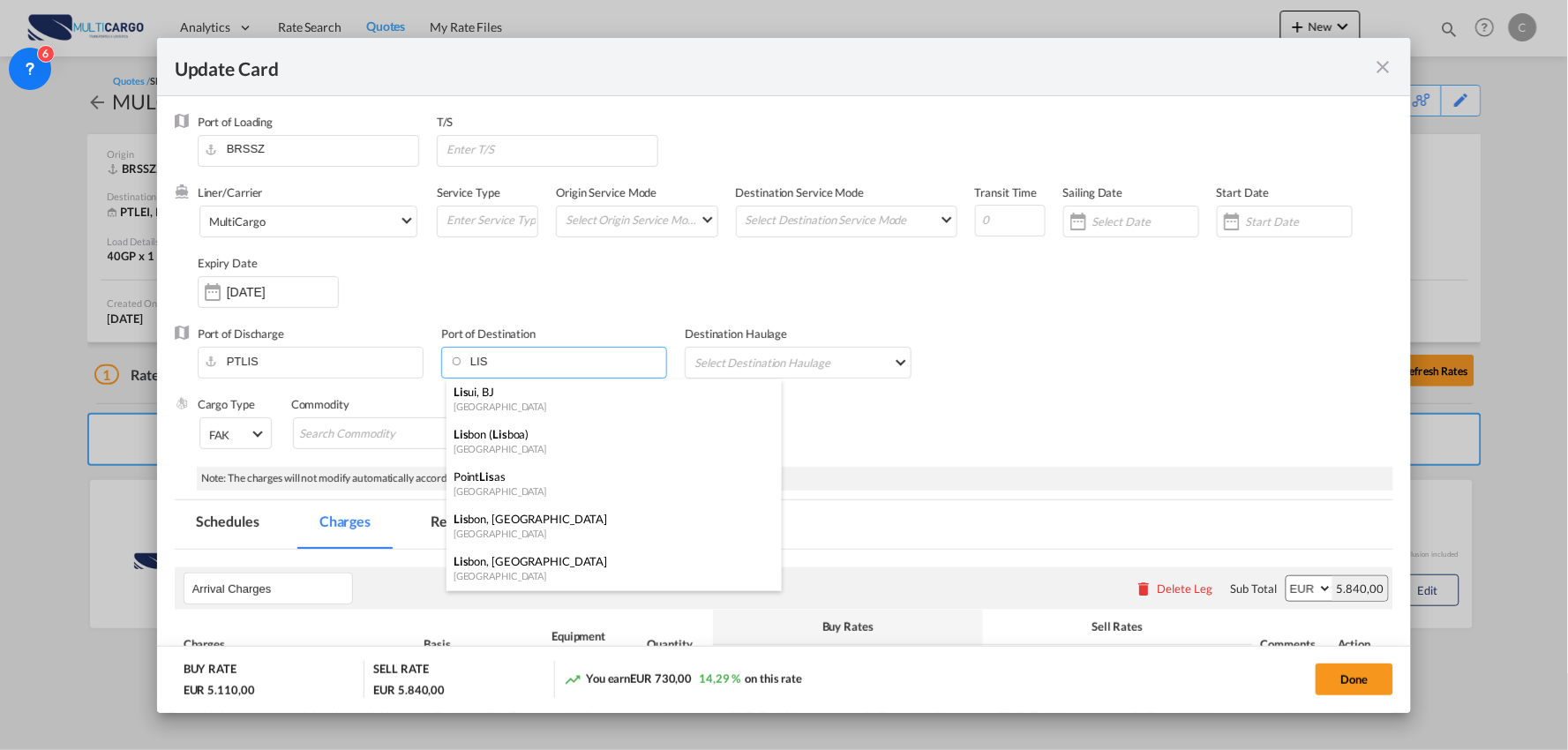
click at [511, 437] on div "Lis bon ( Lis boa)" at bounding box center [608, 434] width 310 height 16
type input "[GEOGRAPHIC_DATA] ([GEOGRAPHIC_DATA]), PTLIS"
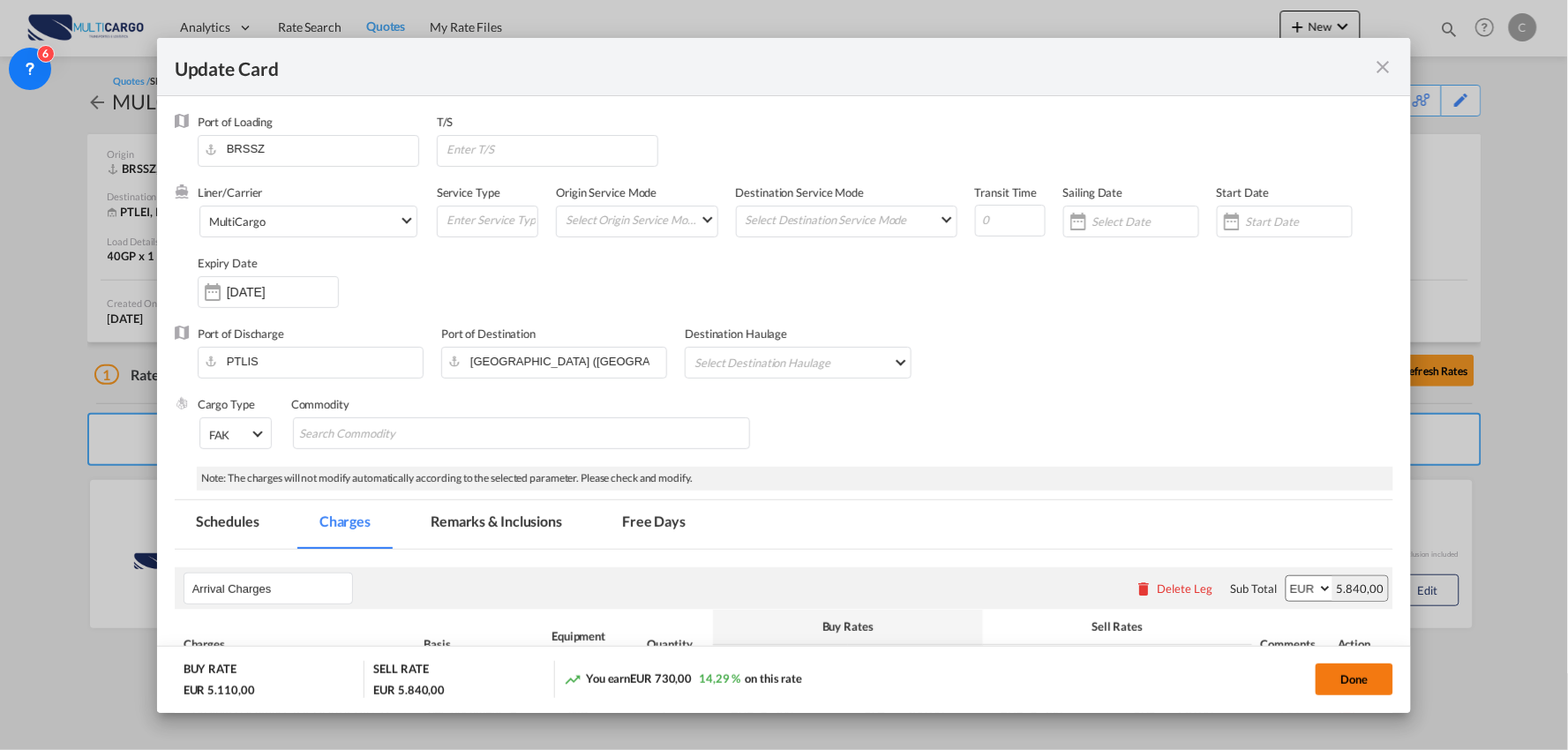
click at [1329, 679] on button "Done" at bounding box center [1354, 679] width 78 height 32
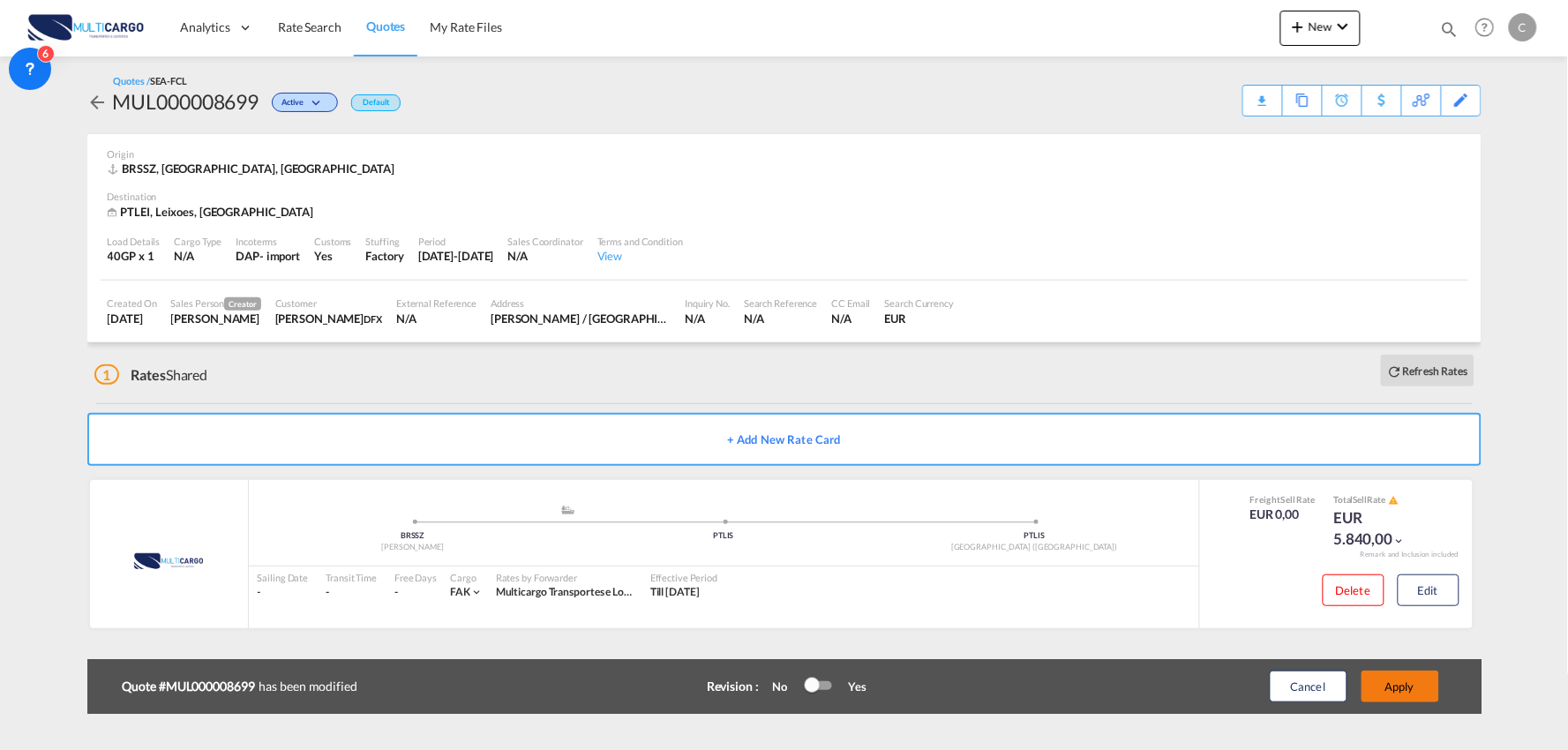
click at [1414, 682] on button "Apply" at bounding box center [1399, 686] width 78 height 32
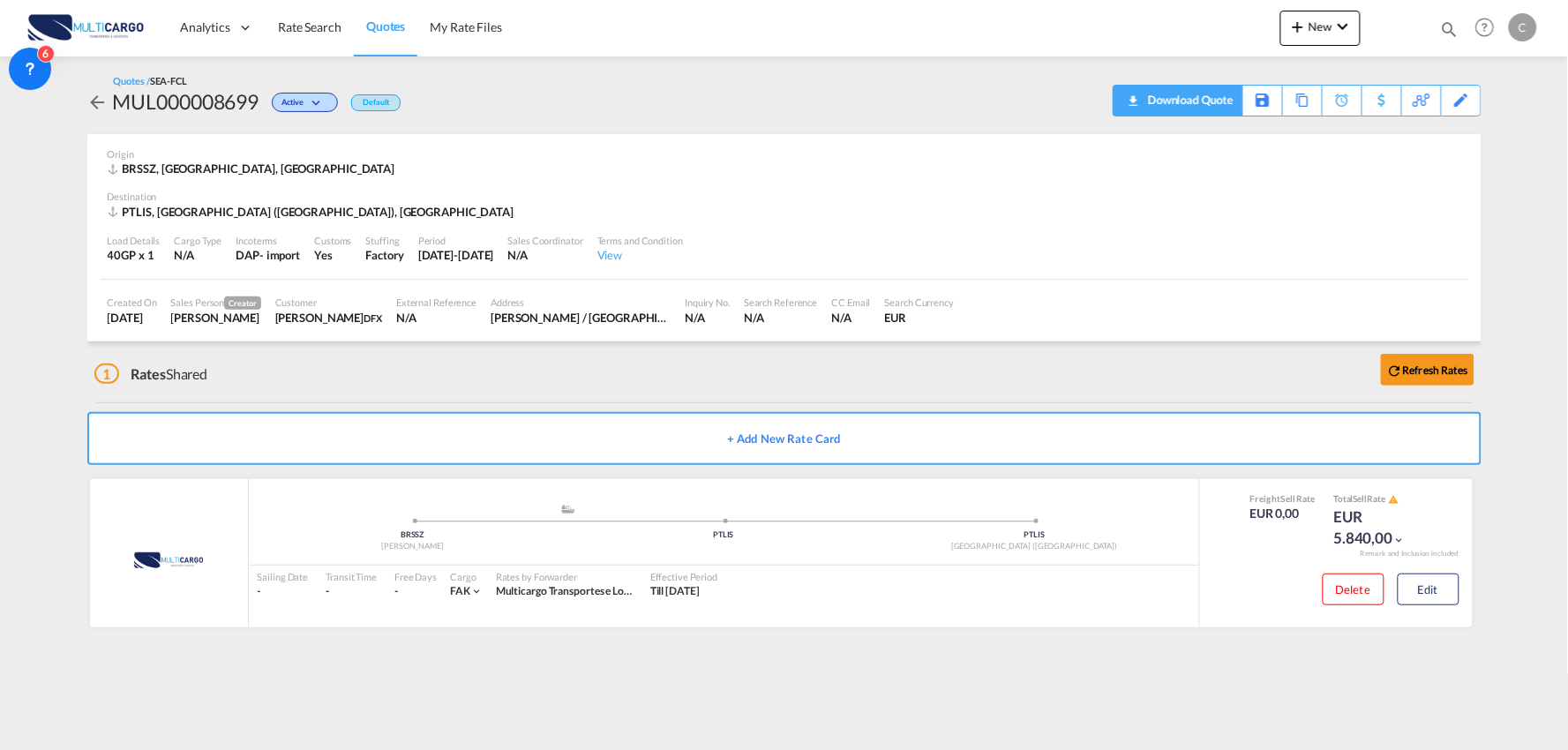
click at [1217, 102] on div "Download Quote" at bounding box center [1188, 100] width 90 height 29
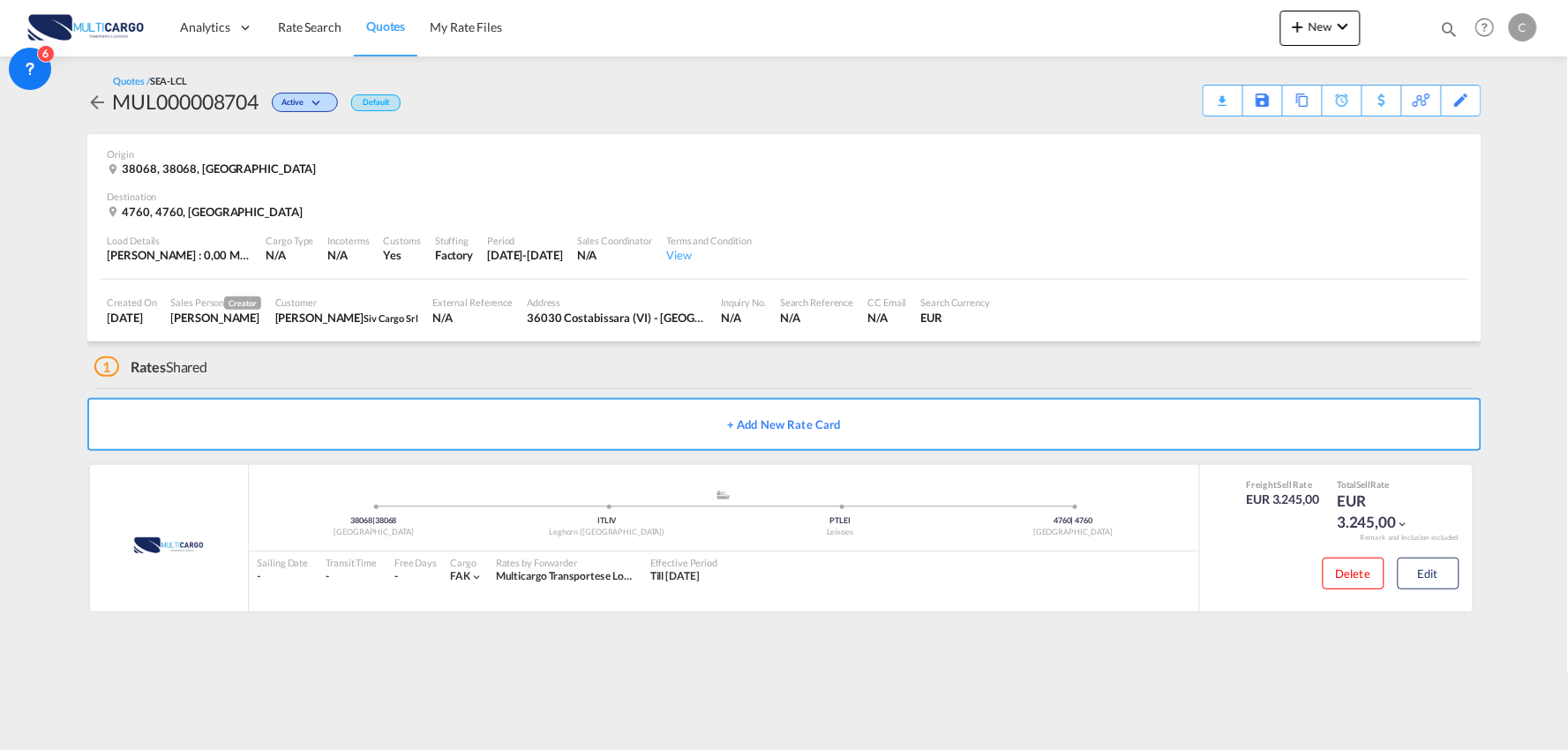
drag, startPoint x: 373, startPoint y: 360, endPoint x: 383, endPoint y: 356, distance: 10.8
click at [373, 360] on div "1 Rates Shared" at bounding box center [787, 362] width 1387 height 42
click at [488, 377] on div "1 Rates Shared" at bounding box center [787, 362] width 1387 height 42
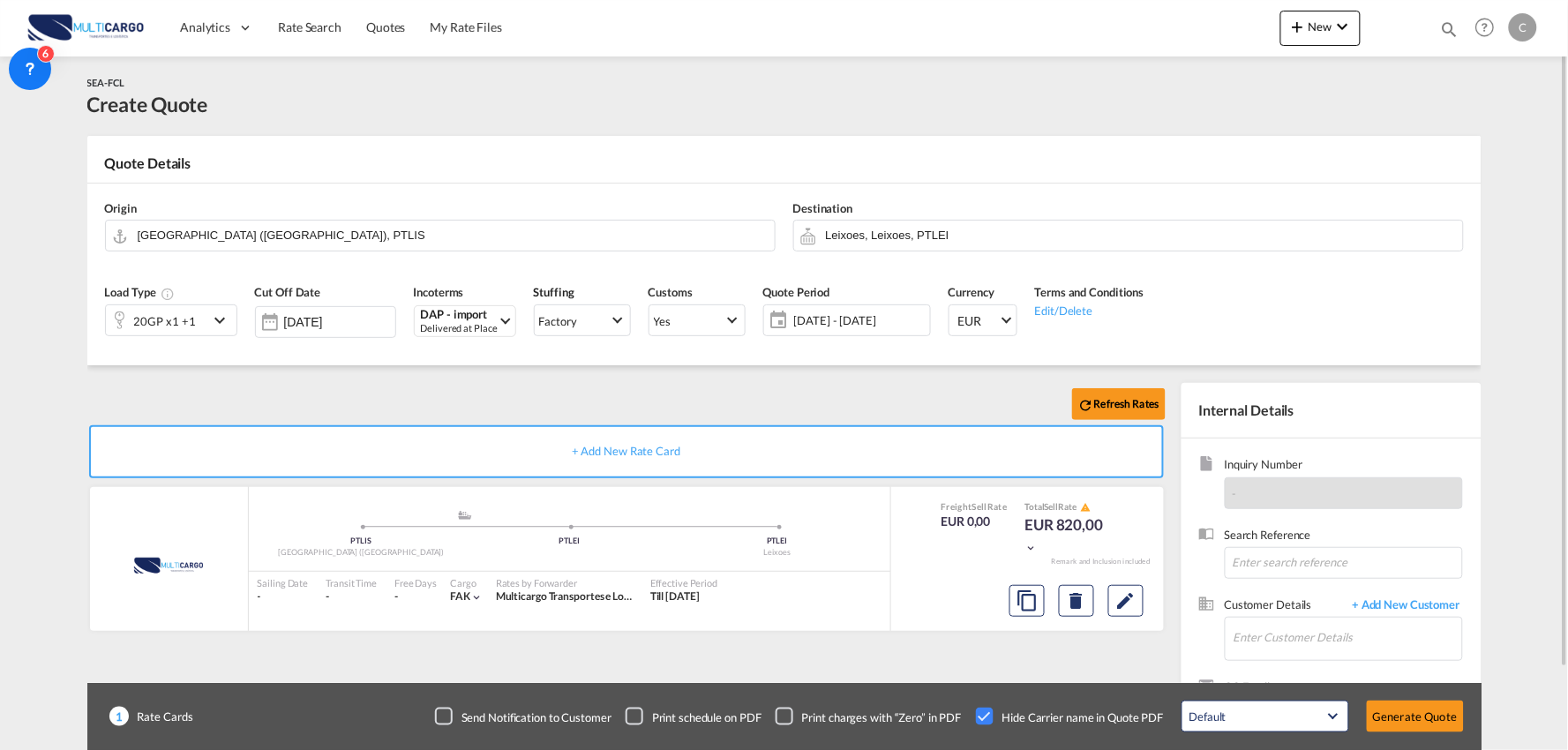
drag, startPoint x: 367, startPoint y: 391, endPoint x: 536, endPoint y: 363, distance: 171.3
click at [367, 391] on div "Refresh Rates" at bounding box center [630, 404] width 1085 height 42
click at [1346, 24] on md-icon "icon-chevron-down" at bounding box center [1342, 26] width 21 height 21
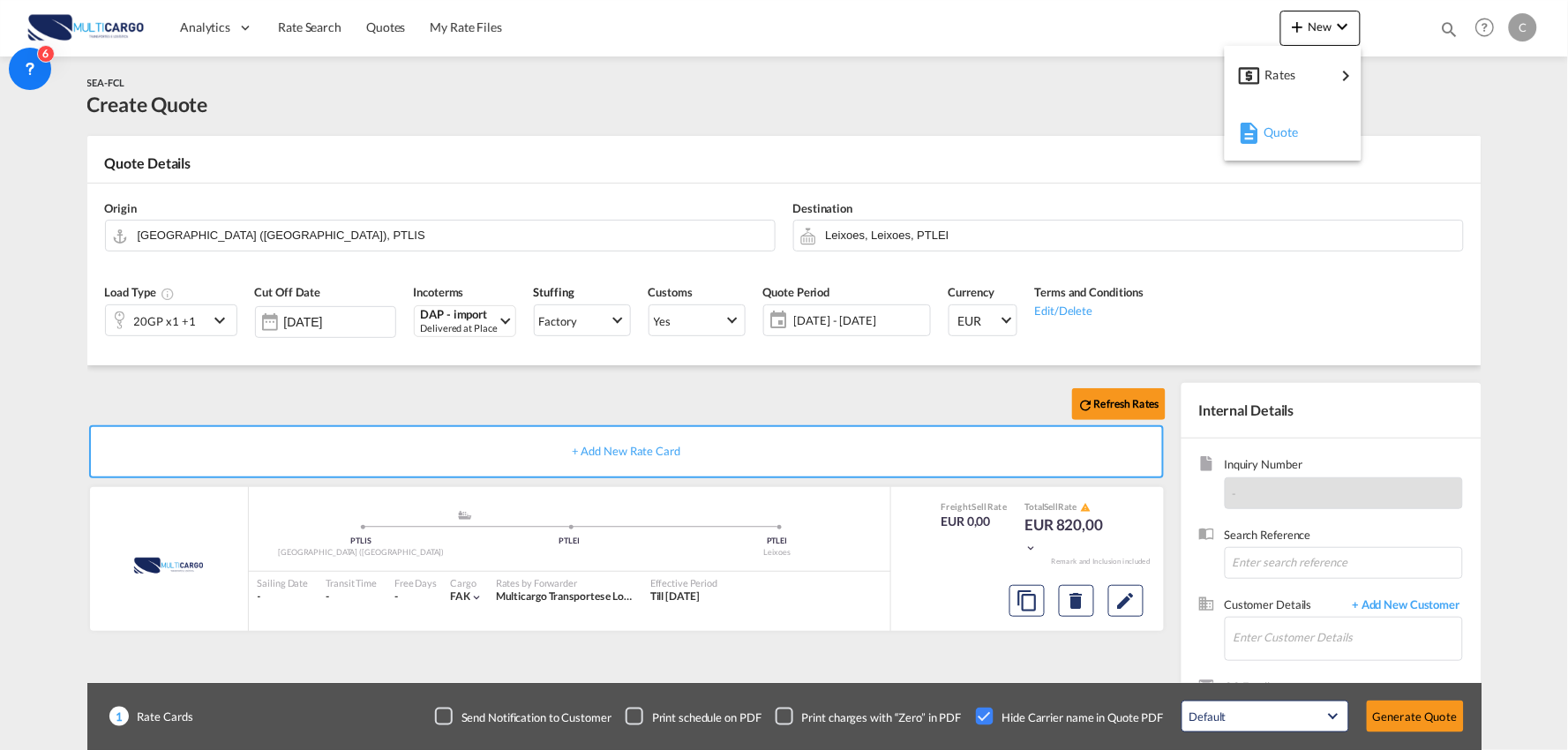
click at [1283, 137] on span "Quote" at bounding box center [1273, 132] width 20 height 35
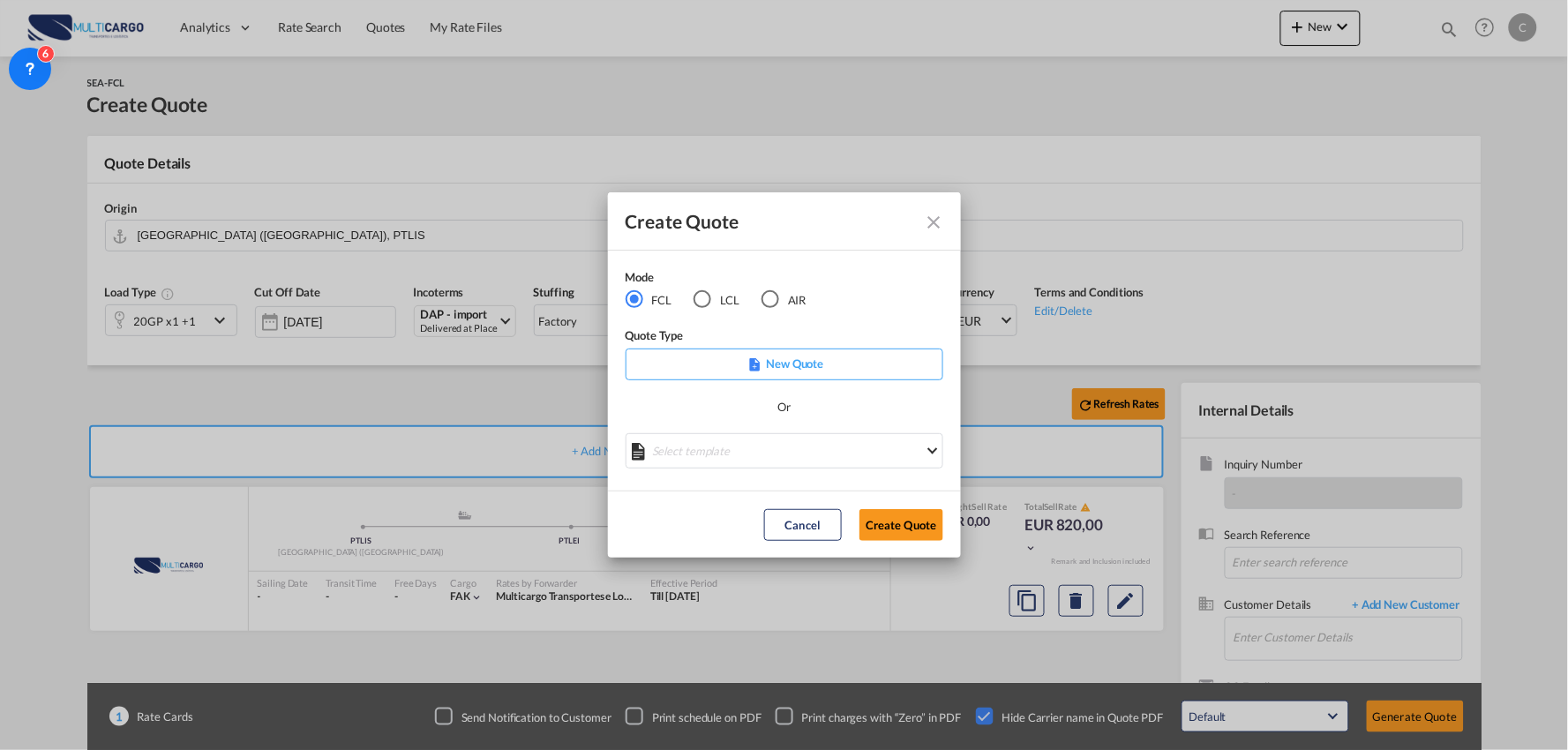
drag, startPoint x: 931, startPoint y: 223, endPoint x: 985, endPoint y: 198, distance: 59.5
click at [931, 223] on md-icon "Close dialog" at bounding box center [933, 222] width 21 height 21
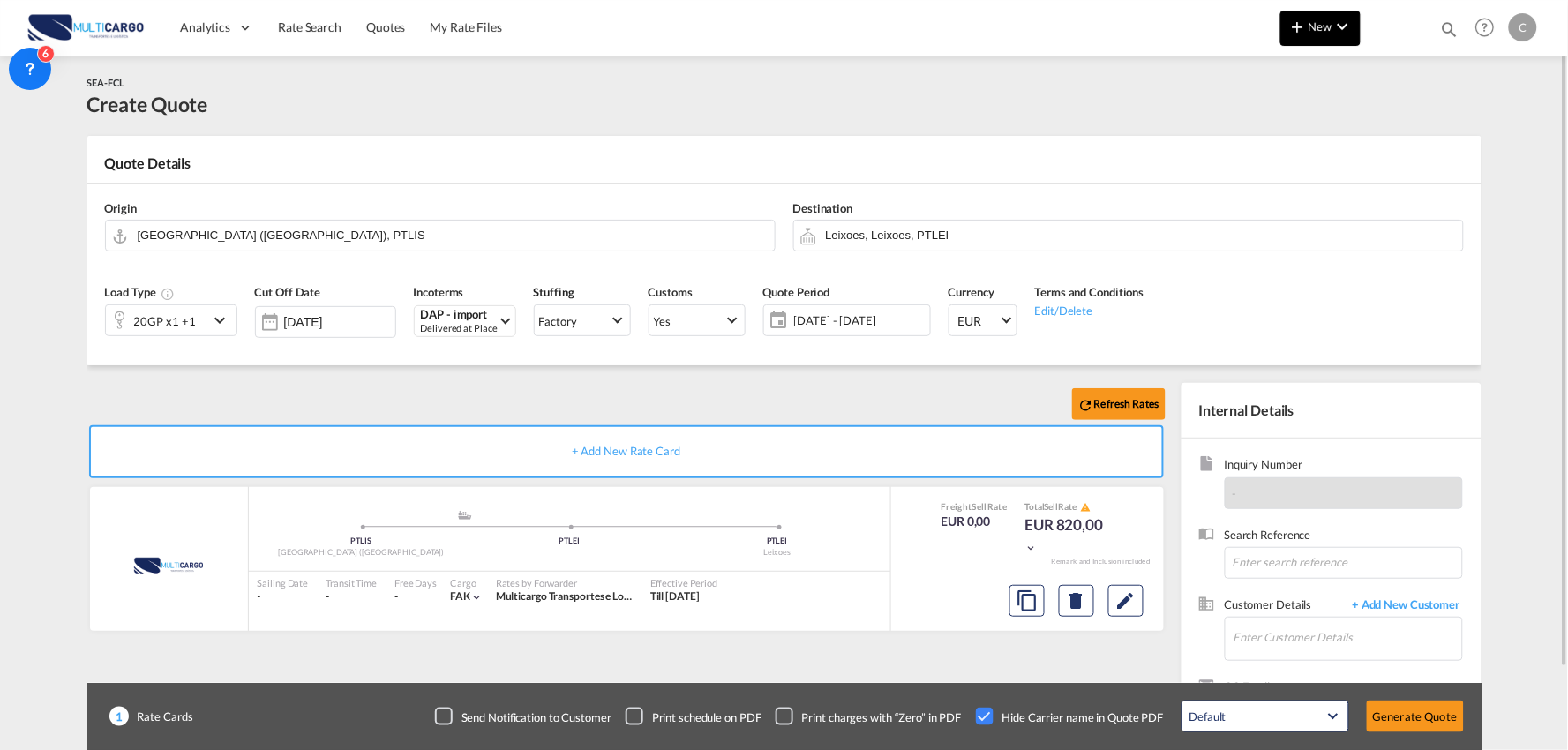
click at [1335, 27] on md-icon "icon-chevron-down" at bounding box center [1342, 26] width 21 height 21
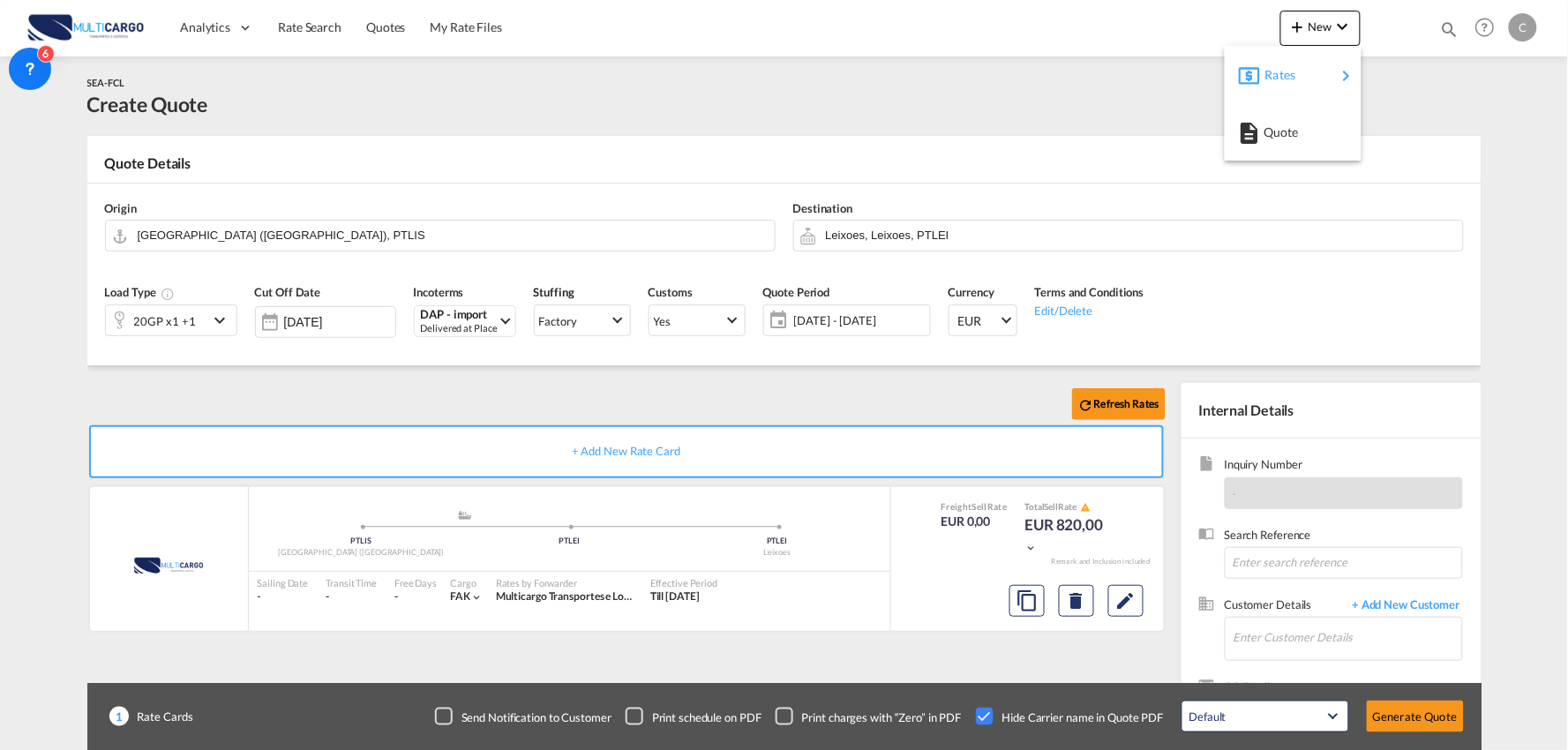
click at [1286, 75] on span "Rates" at bounding box center [1275, 75] width 21 height 35
click at [1403, 130] on span "Ratesheet" at bounding box center [1395, 132] width 20 height 35
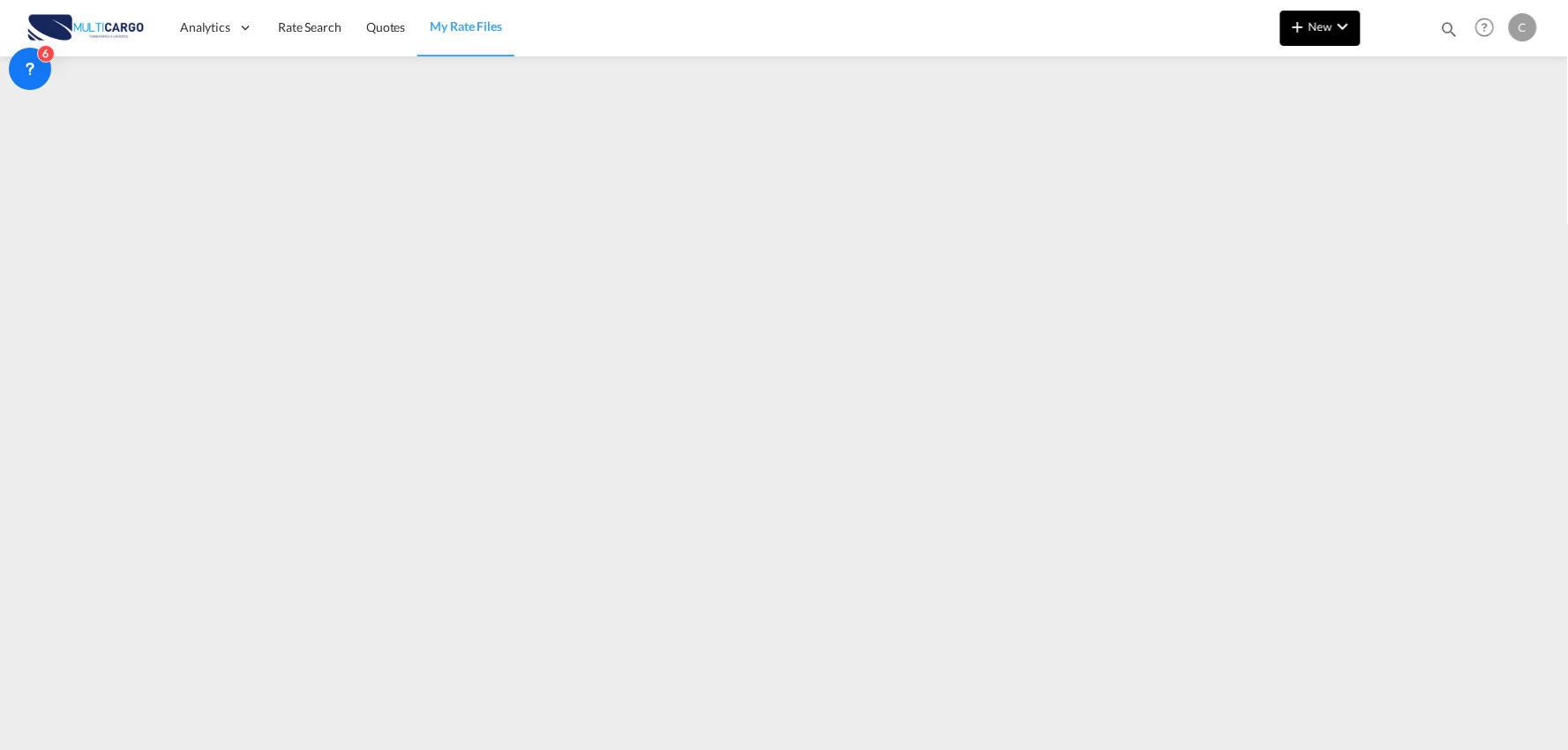
drag, startPoint x: 1363, startPoint y: 28, endPoint x: 1353, endPoint y: 33, distance: 11.2
click at [1363, 28] on div at bounding box center [1395, 29] width 69 height 53
click at [1337, 39] on button "New" at bounding box center [1320, 29] width 80 height 35
click at [1292, 139] on div "Quote" at bounding box center [1296, 132] width 65 height 44
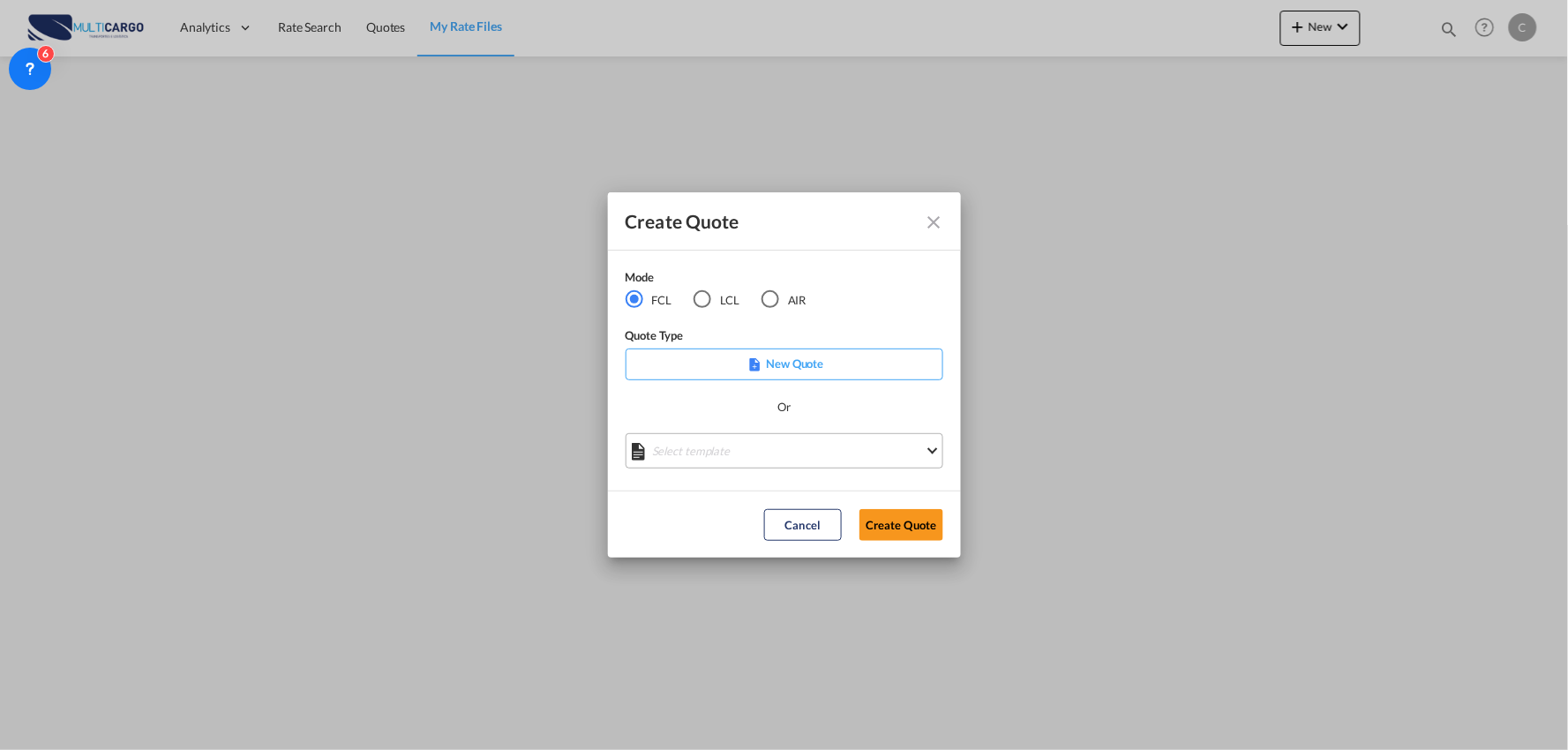
click at [757, 459] on md-select "Select template EXP EXW MERC.Nacional 09/2025 Patricia Barroso | 12 Sep 2025 IM…" at bounding box center [784, 451] width 317 height 35
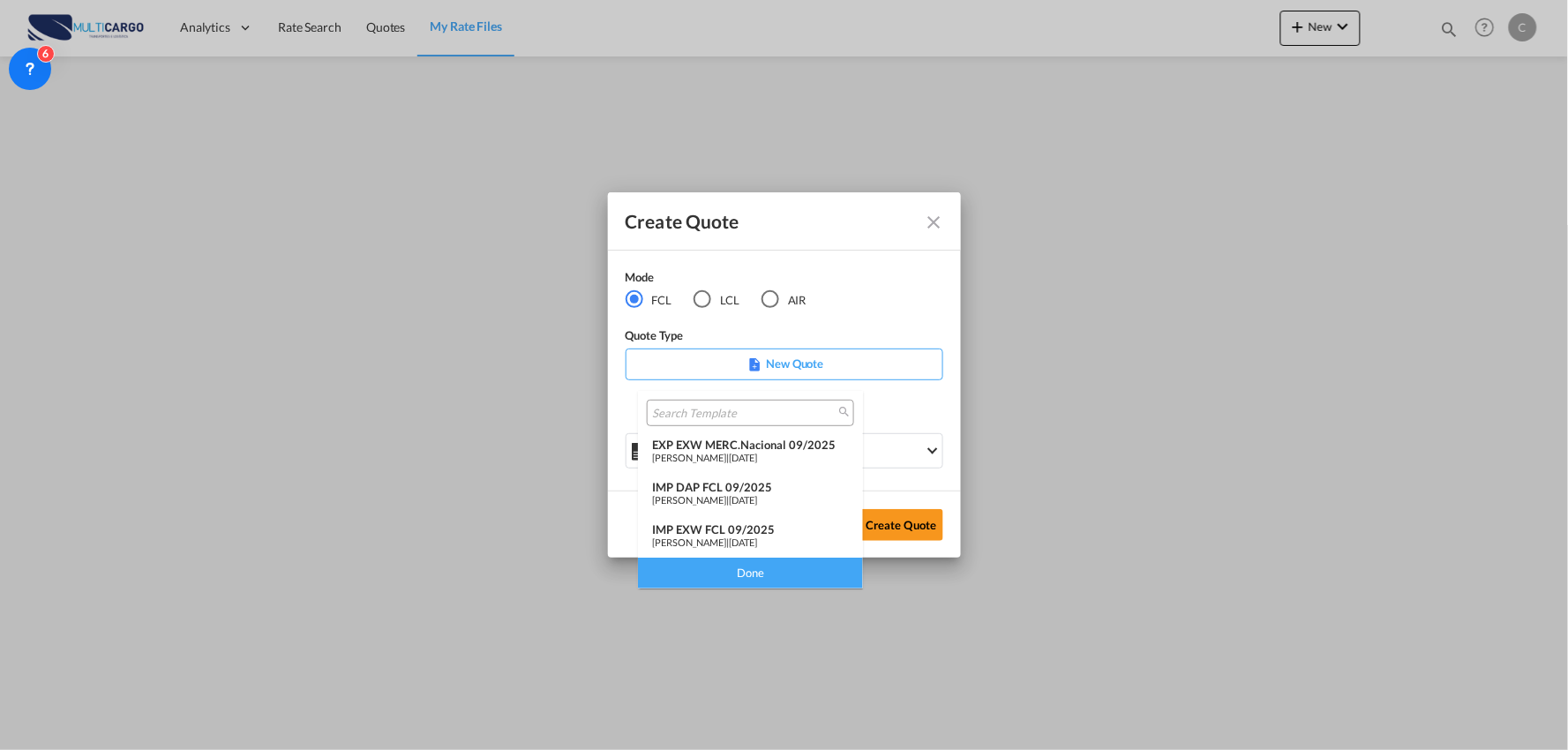
click at [729, 484] on div "IMP DAP FCL 09/2025" at bounding box center [751, 487] width 197 height 14
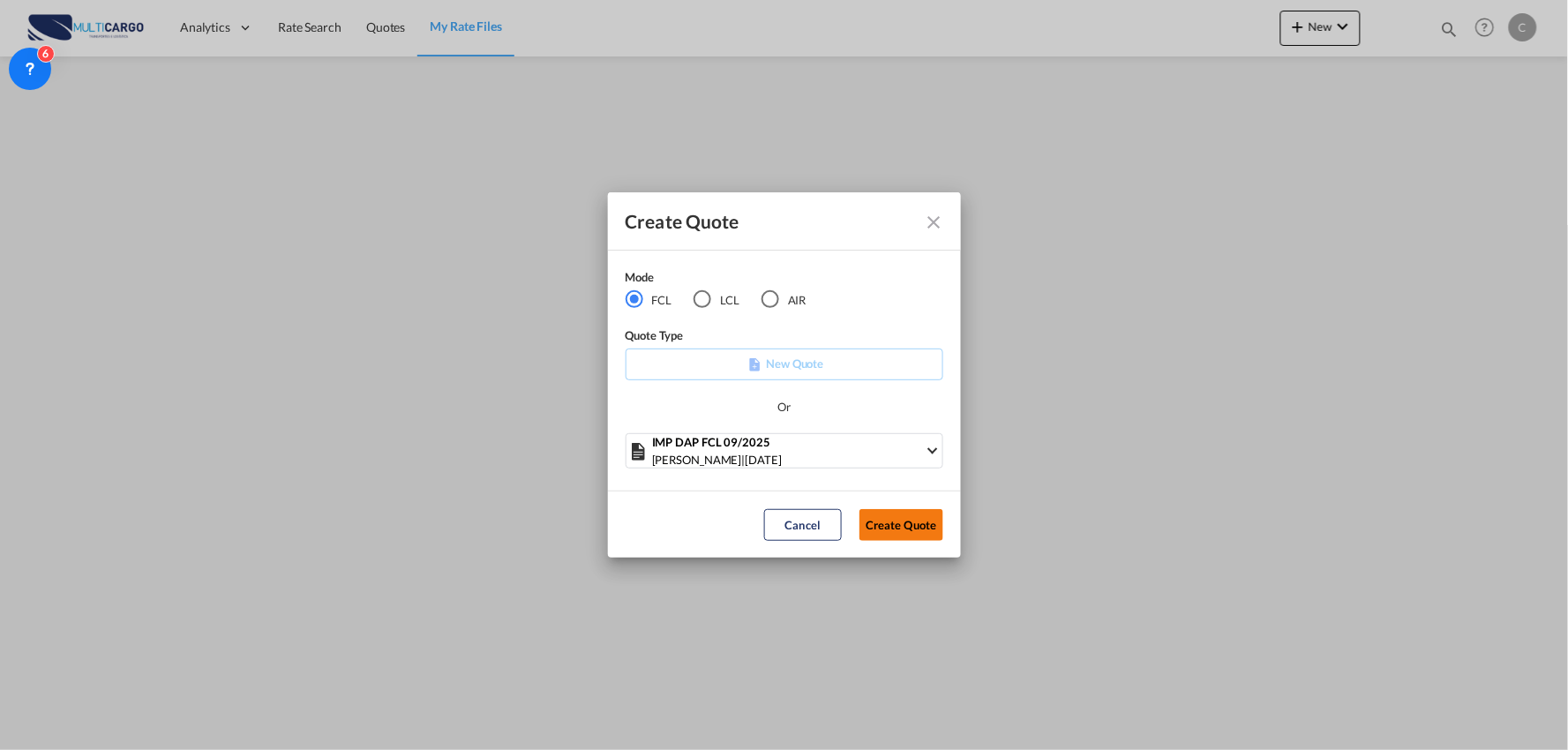
click at [904, 517] on button "Create Quote" at bounding box center [901, 525] width 84 height 32
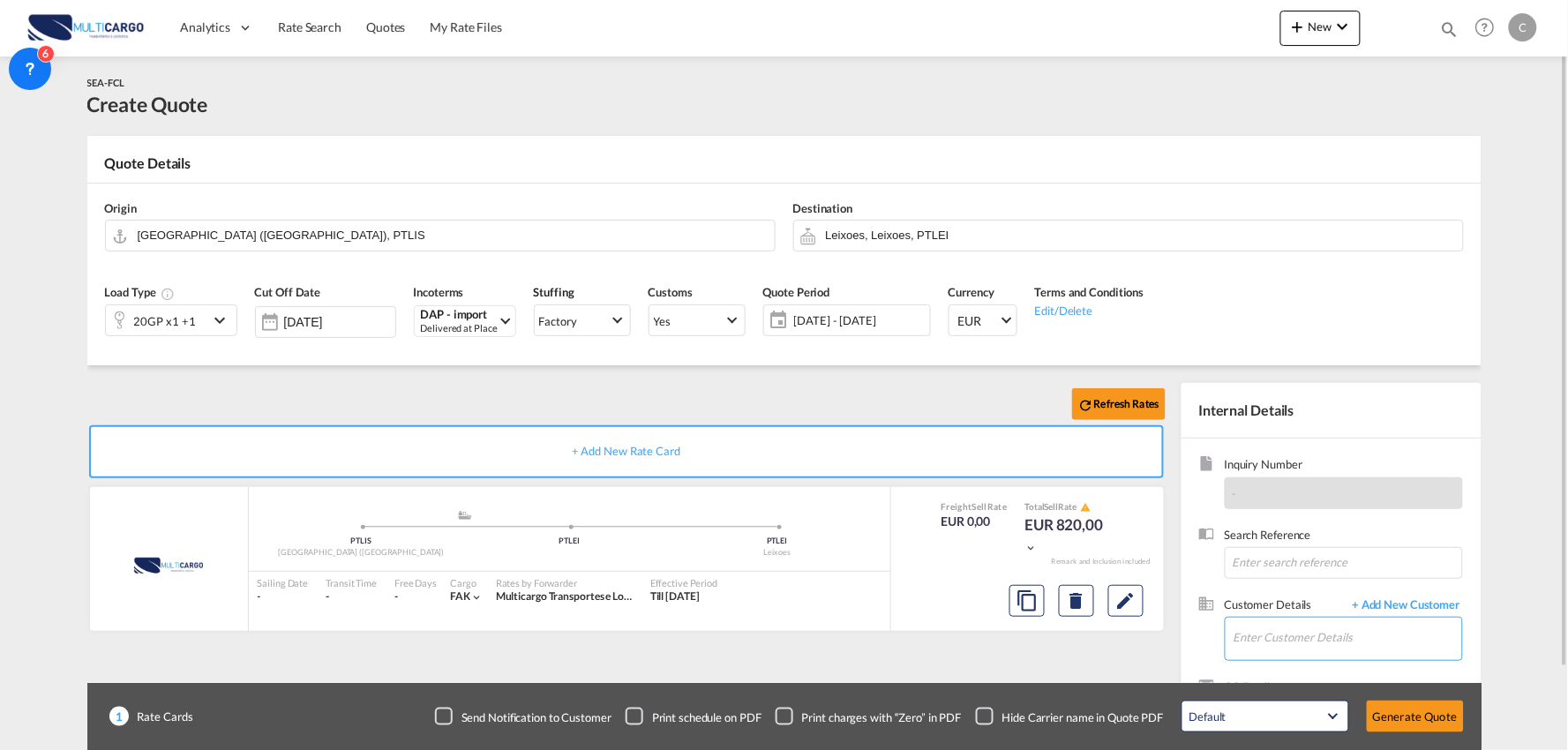
click at [1288, 654] on input "Enter Customer Details" at bounding box center [1347, 638] width 229 height 39
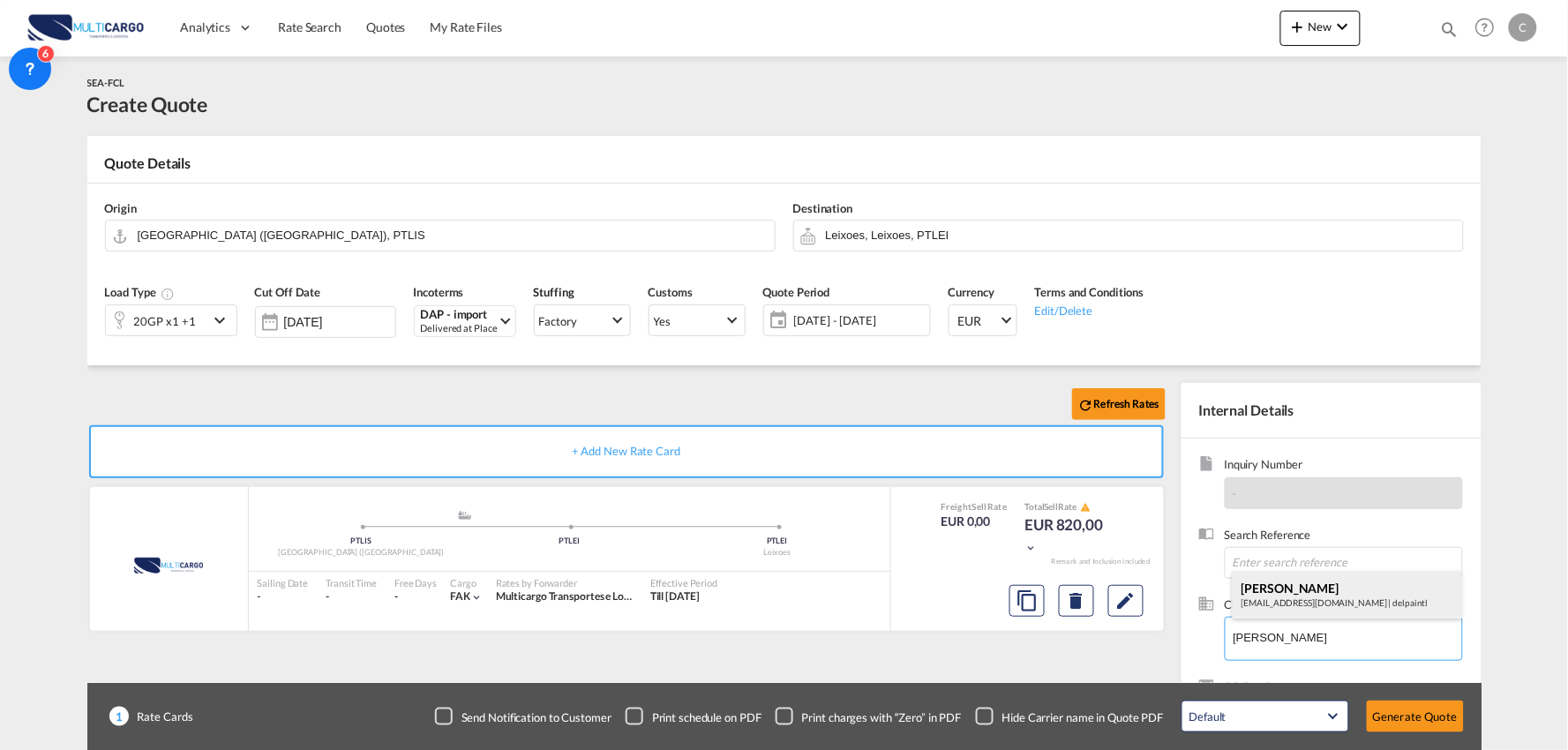
click at [1284, 595] on div "Patricia Pita pricingeuropa@delpaintl.com | delpaintl" at bounding box center [1347, 594] width 230 height 47
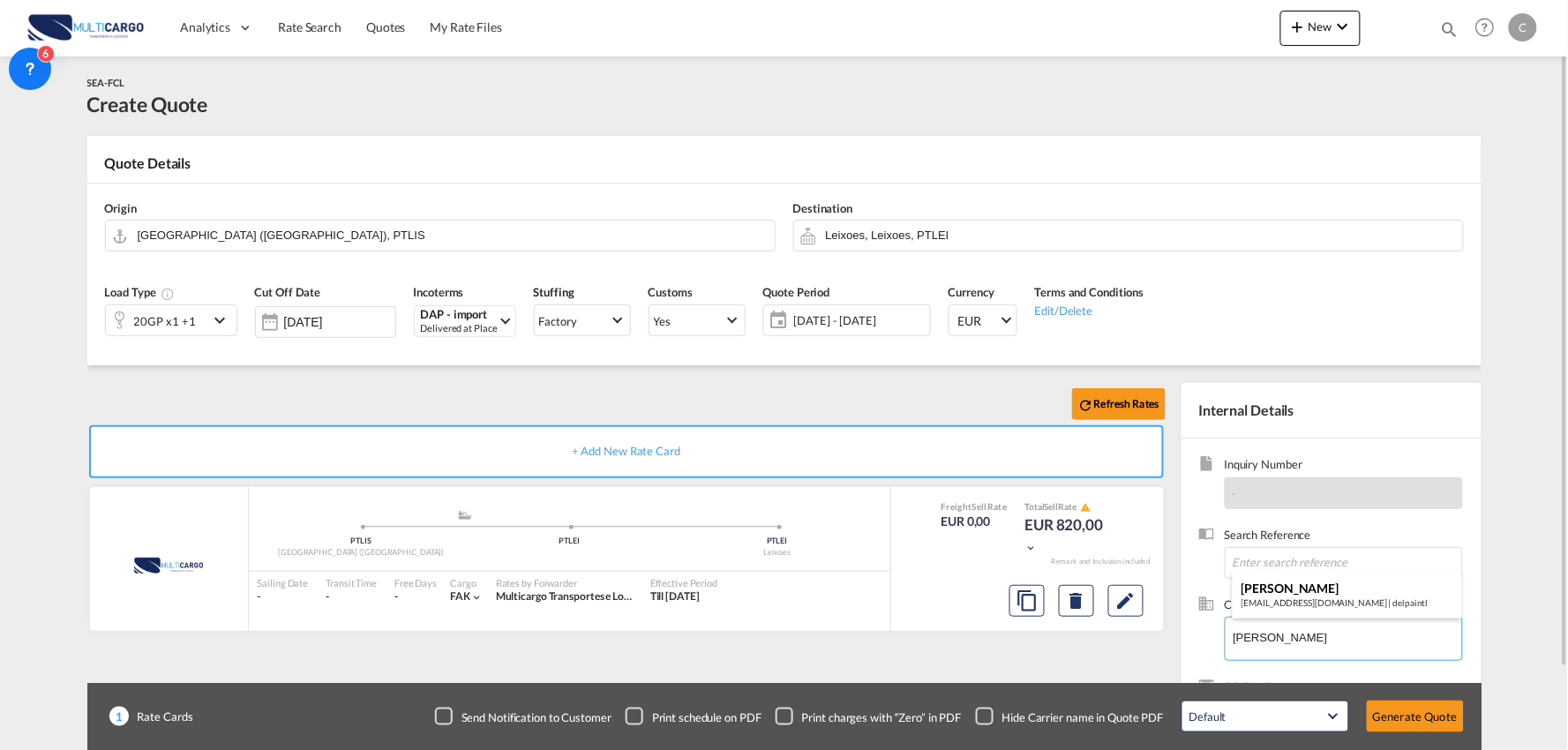
type input "delpaintl, Patricia Pita, pricingeuropa@delpaintl.com"
click at [991, 708] on div "Checkbox No Ink" at bounding box center [985, 716] width 18 height 18
click at [969, 651] on div "Refresh Rates + Add New Rate Card MultiCargo added by you .a{fill:#aaa8ad;} .a{…" at bounding box center [630, 568] width 1085 height 369
click at [876, 232] on input "Leixoes, Leixoes, PTLEI" at bounding box center [1139, 235] width 628 height 31
click at [276, 233] on input "[GEOGRAPHIC_DATA] ([GEOGRAPHIC_DATA]), PTLIS" at bounding box center [451, 235] width 628 height 31
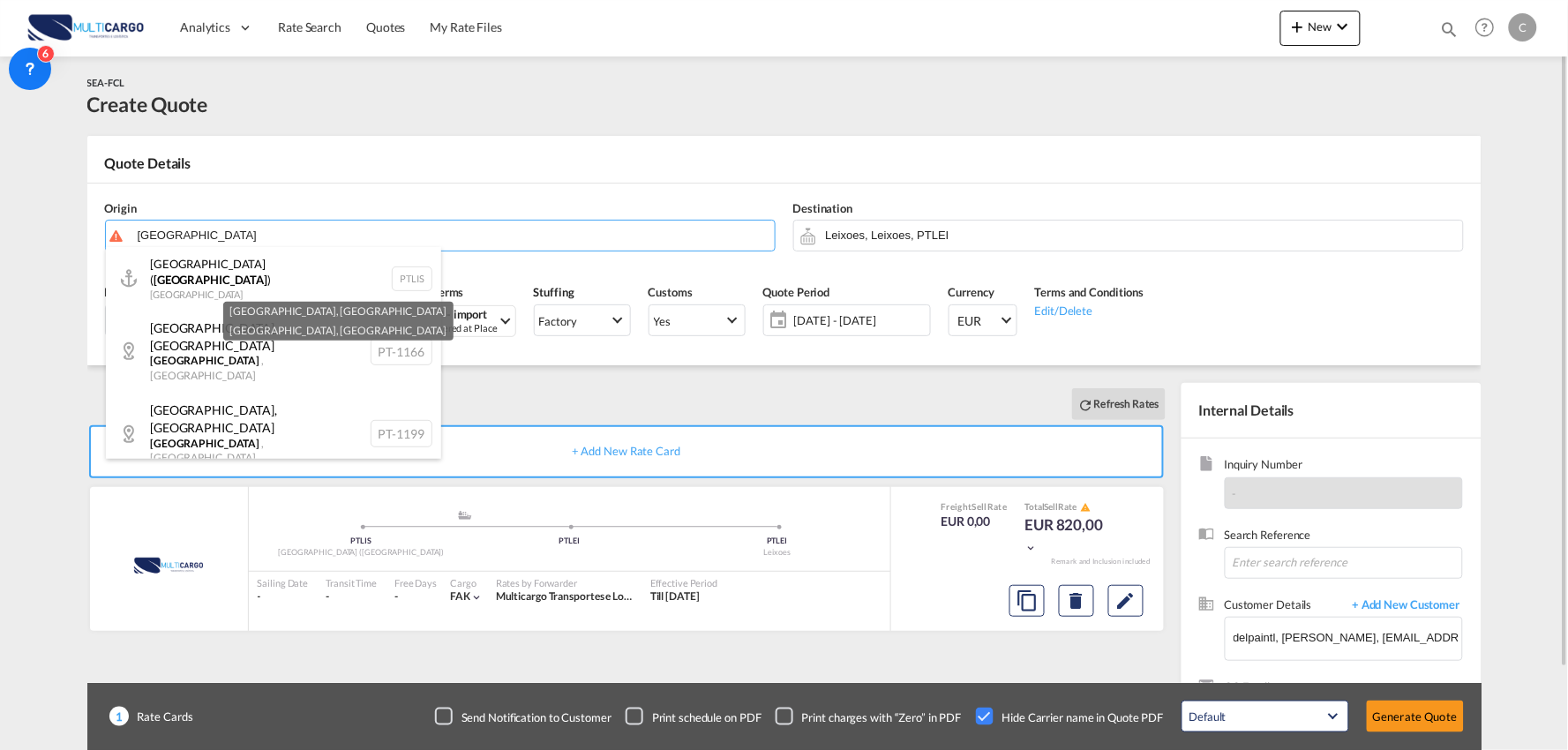
click at [274, 394] on div "Lisboa , Lisbon Lisboa , Portugal PT-1199" at bounding box center [273, 433] width 335 height 82
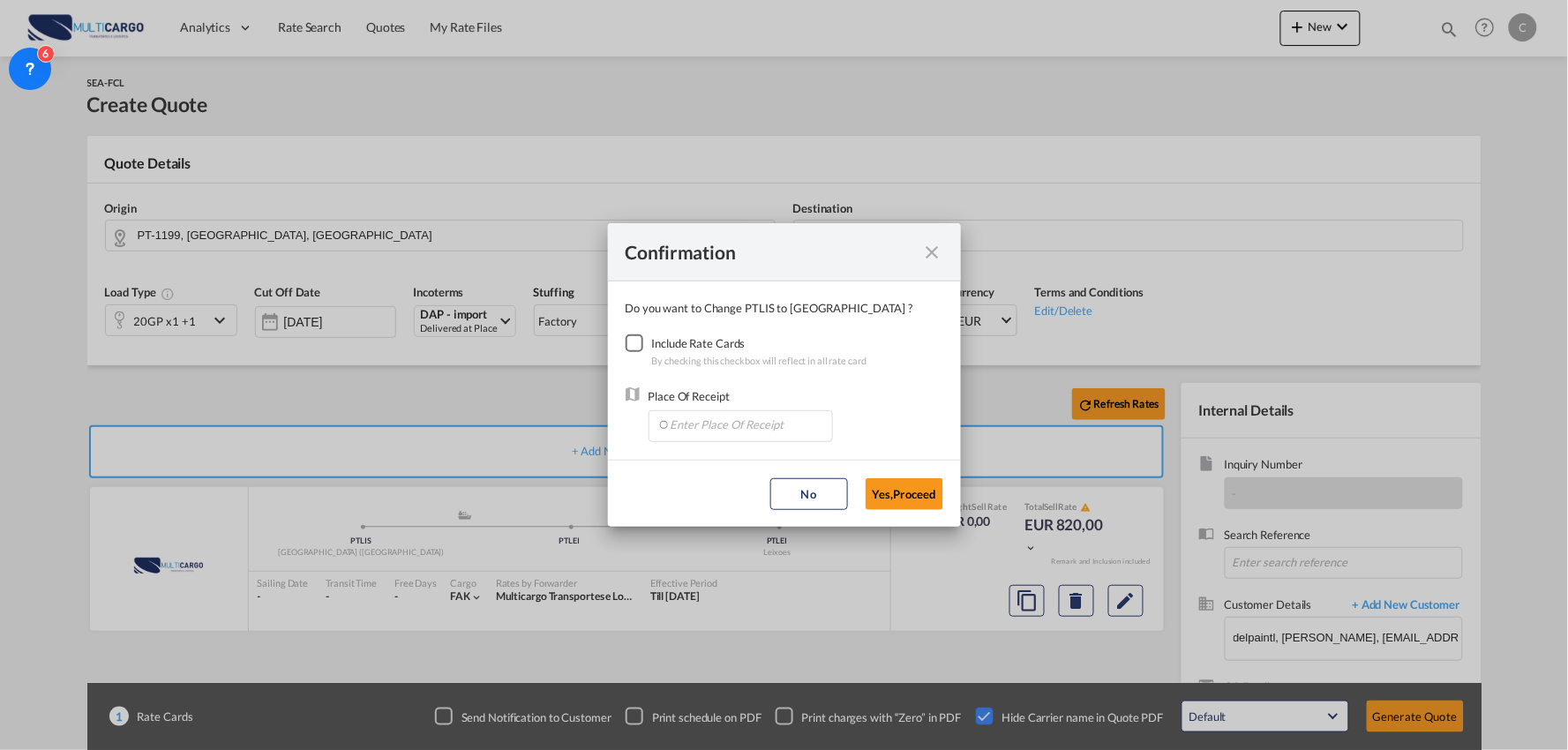
click at [935, 248] on md-icon "icon-close fg-AAA8AD cursor" at bounding box center [931, 251] width 21 height 21
type input "[GEOGRAPHIC_DATA] ([GEOGRAPHIC_DATA]), PTLIS"
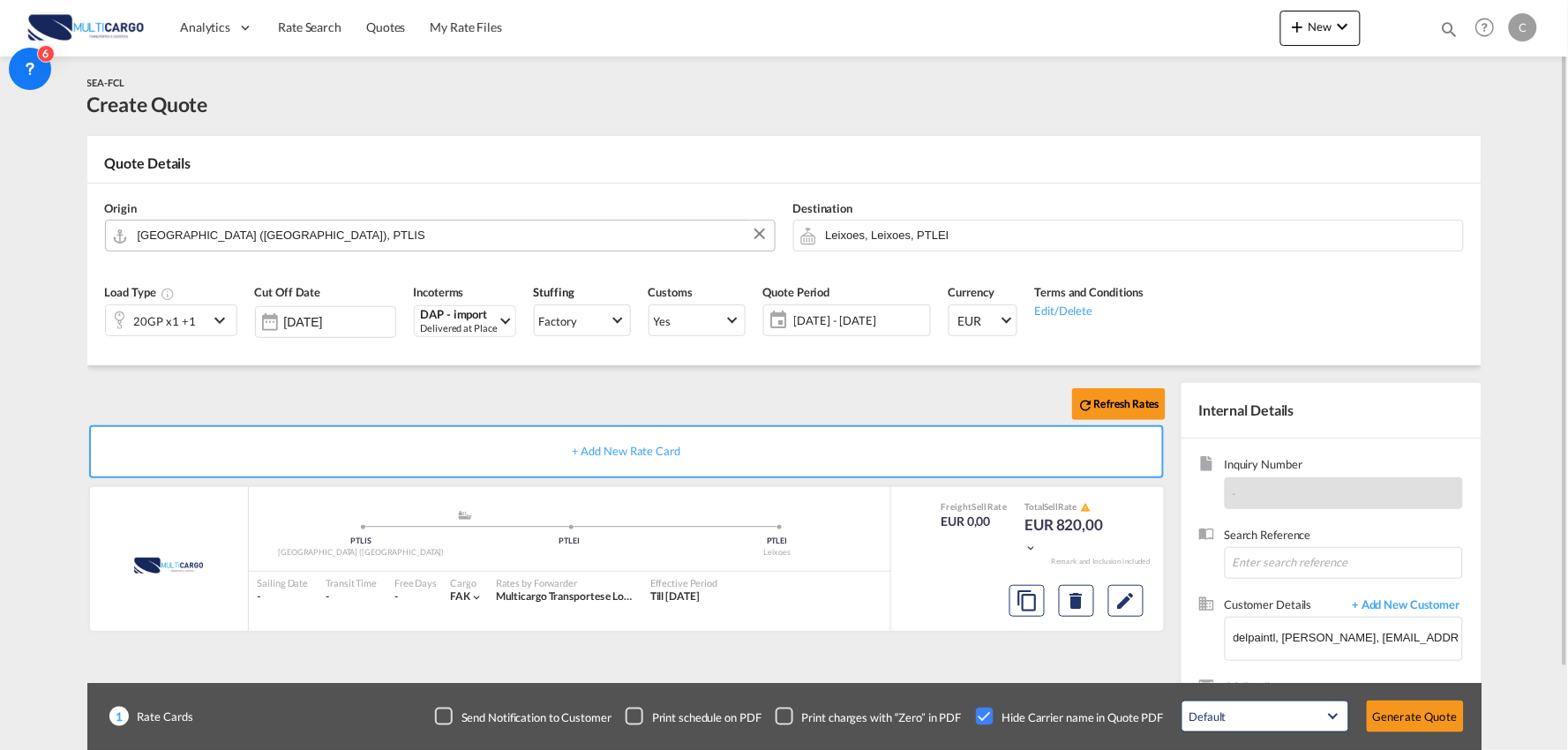
click at [280, 230] on input "[GEOGRAPHIC_DATA] ([GEOGRAPHIC_DATA]), PTLIS" at bounding box center [451, 235] width 628 height 31
click at [817, 408] on div "Refresh Rates" at bounding box center [630, 404] width 1085 height 42
click at [869, 233] on input "Leixoes, Leixoes, PTLEI" at bounding box center [1139, 235] width 628 height 31
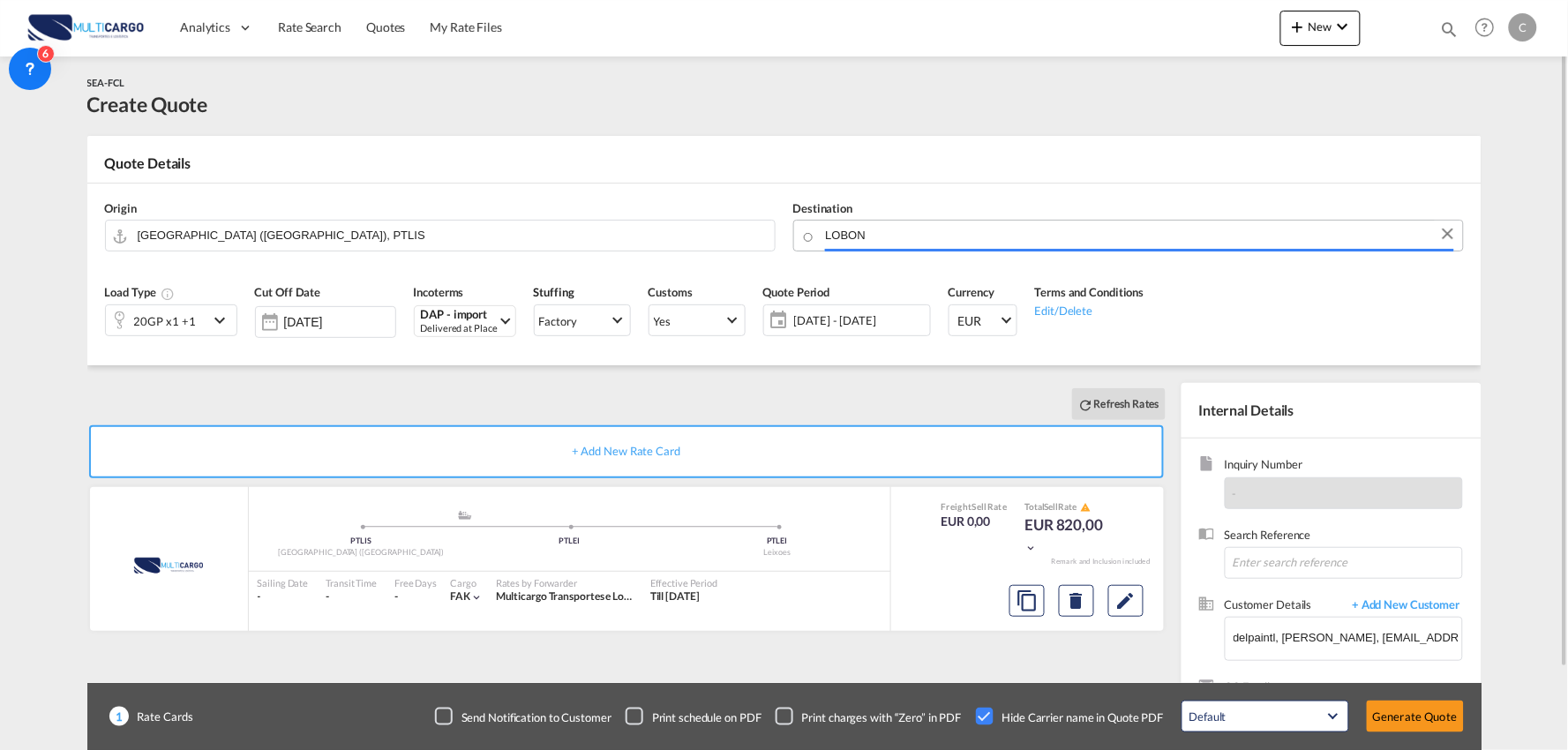
click at [865, 236] on input "LOBON" at bounding box center [1139, 235] width 628 height 31
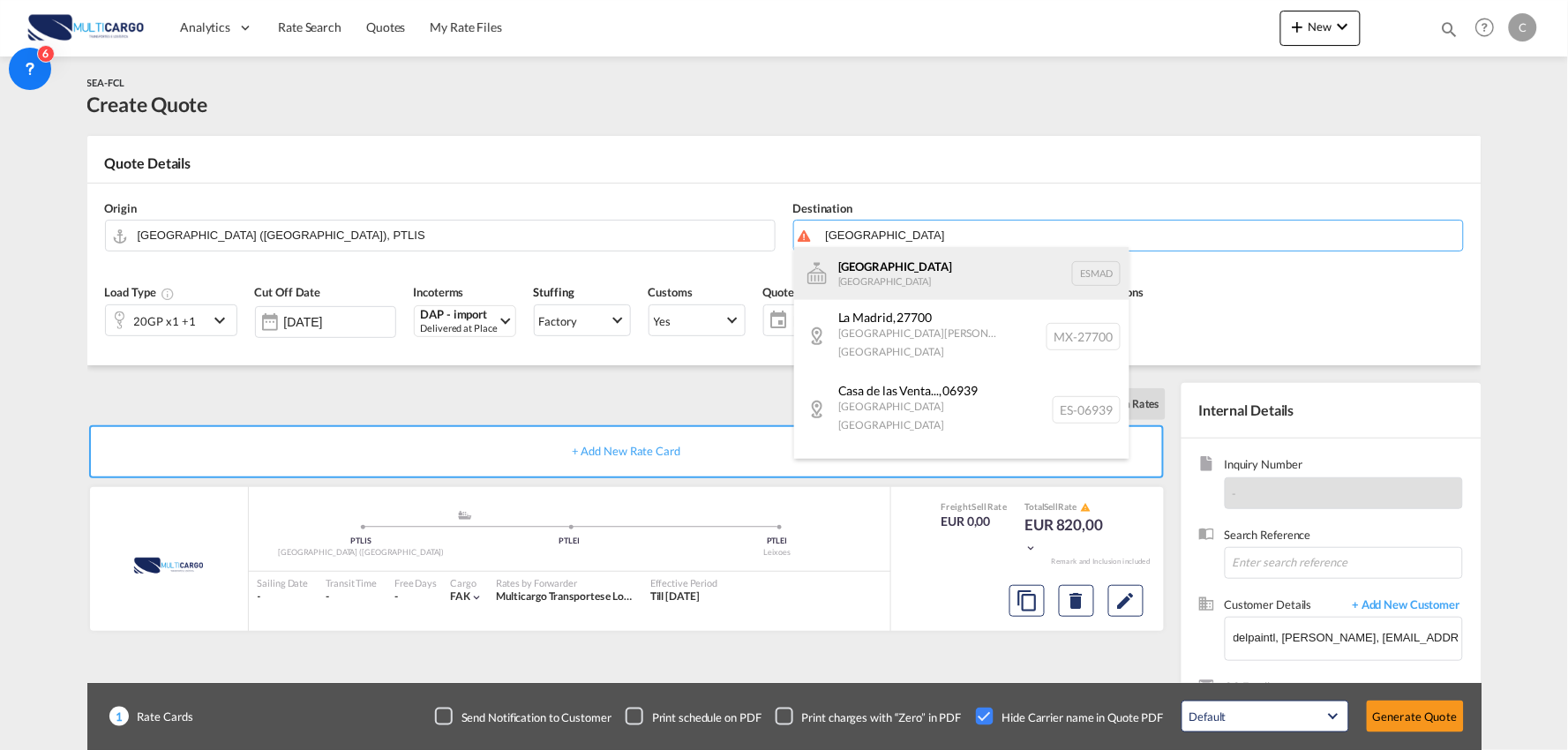
click at [862, 269] on div "Madrid Spain ESMAD" at bounding box center [962, 274] width 335 height 53
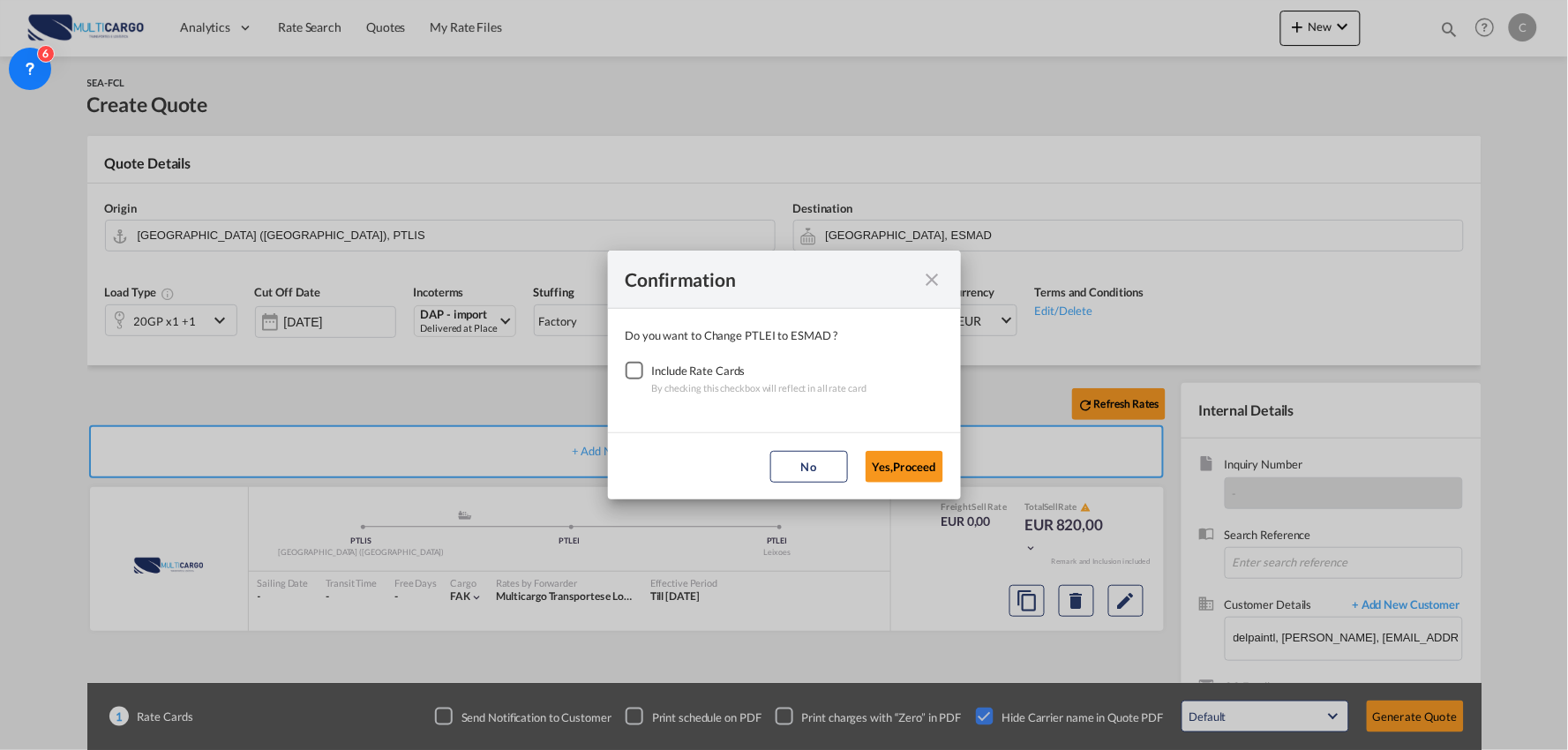
click at [629, 367] on div "Checkbox No Ink" at bounding box center [635, 371] width 18 height 18
click at [935, 275] on md-icon "icon-close fg-AAA8AD cursor" at bounding box center [931, 279] width 21 height 21
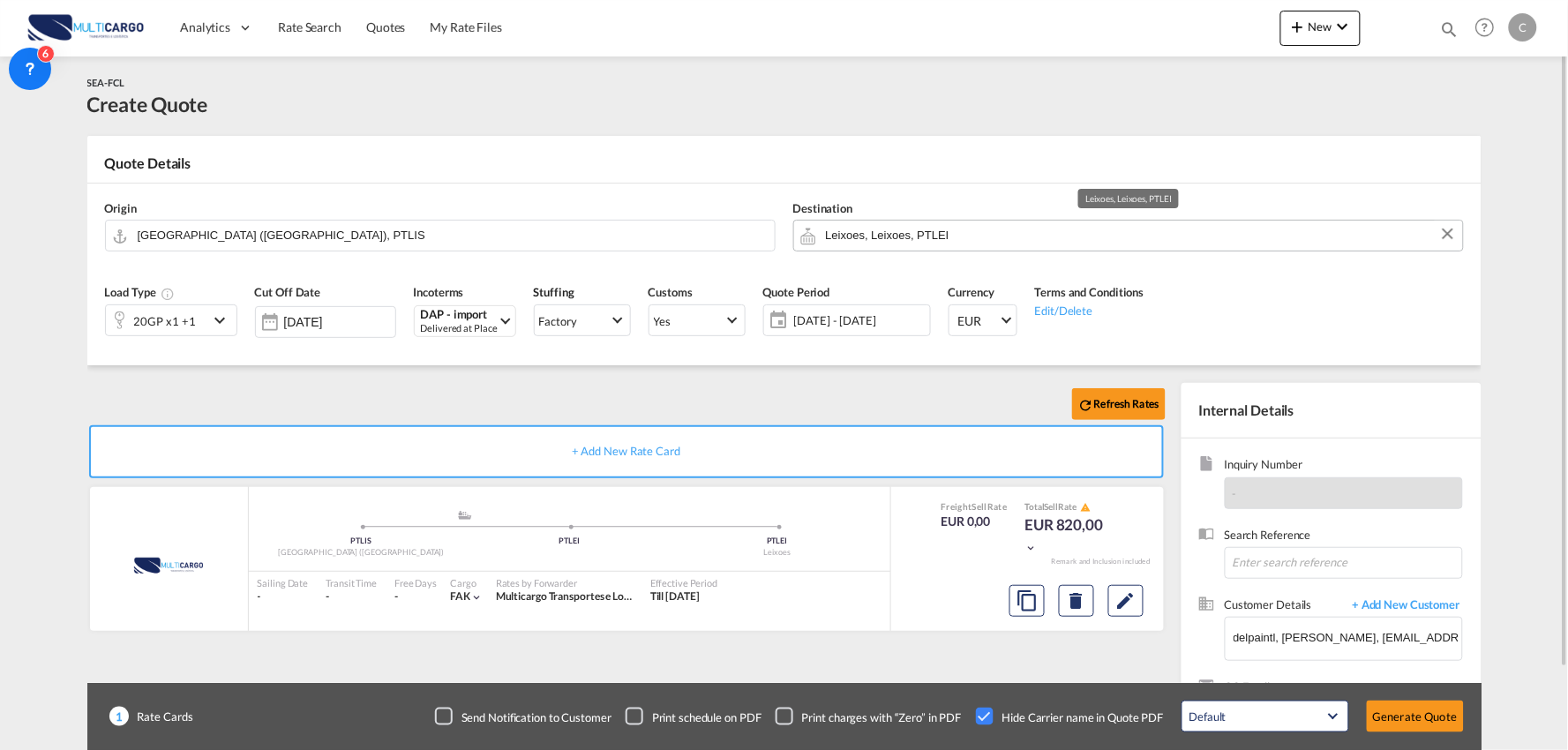
click at [903, 232] on input "Leixoes, Leixoes, PTLEI" at bounding box center [1139, 235] width 628 height 31
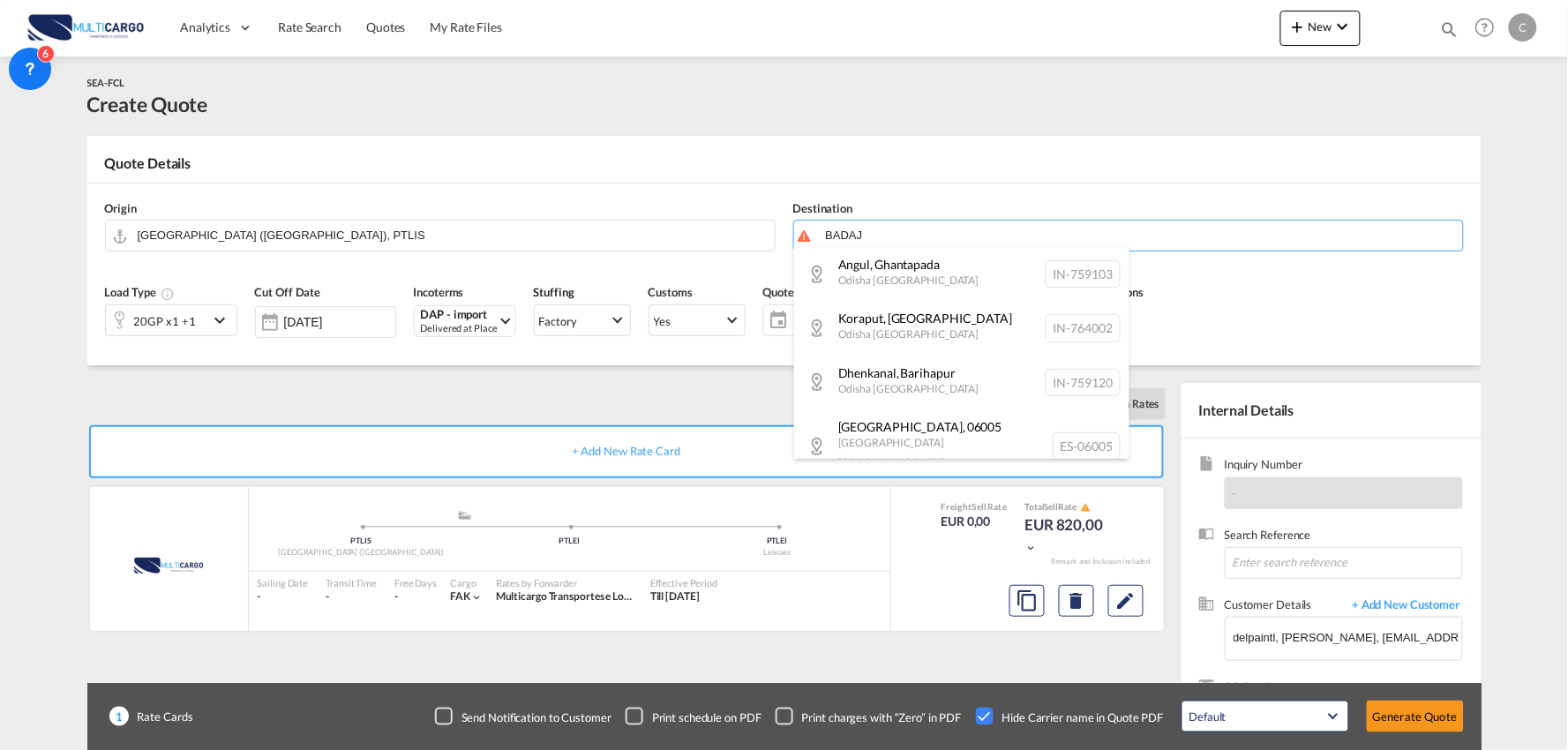
type input "BADAJ"
click at [871, 234] on body "Analytics Reports Dashboard Rate Search Quotes My Rate Files Analytics" at bounding box center [784, 375] width 1568 height 750
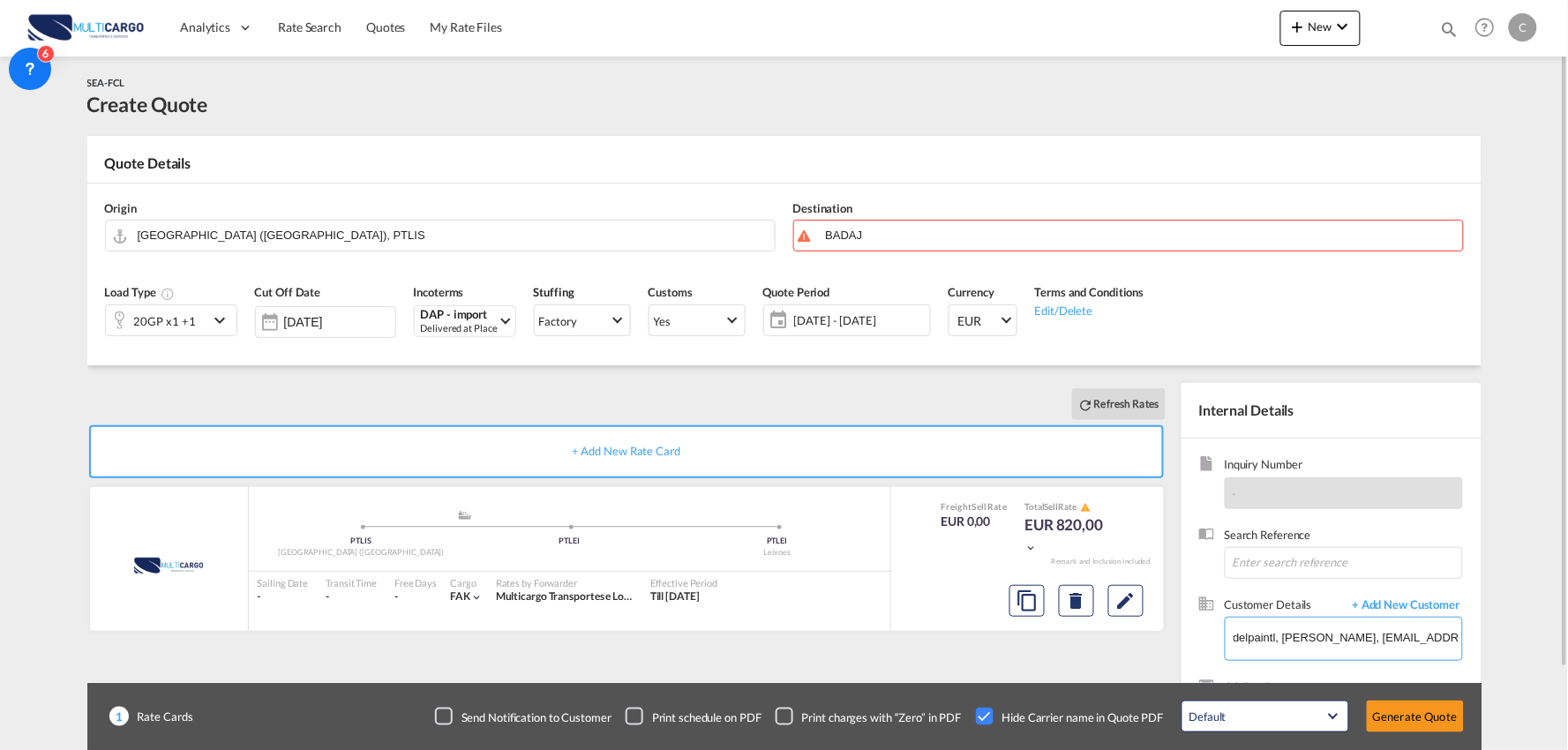
click at [1328, 646] on input "delpaintl, Patricia Pita, pricingeuropa@delpaintl.com" at bounding box center [1347, 638] width 229 height 39
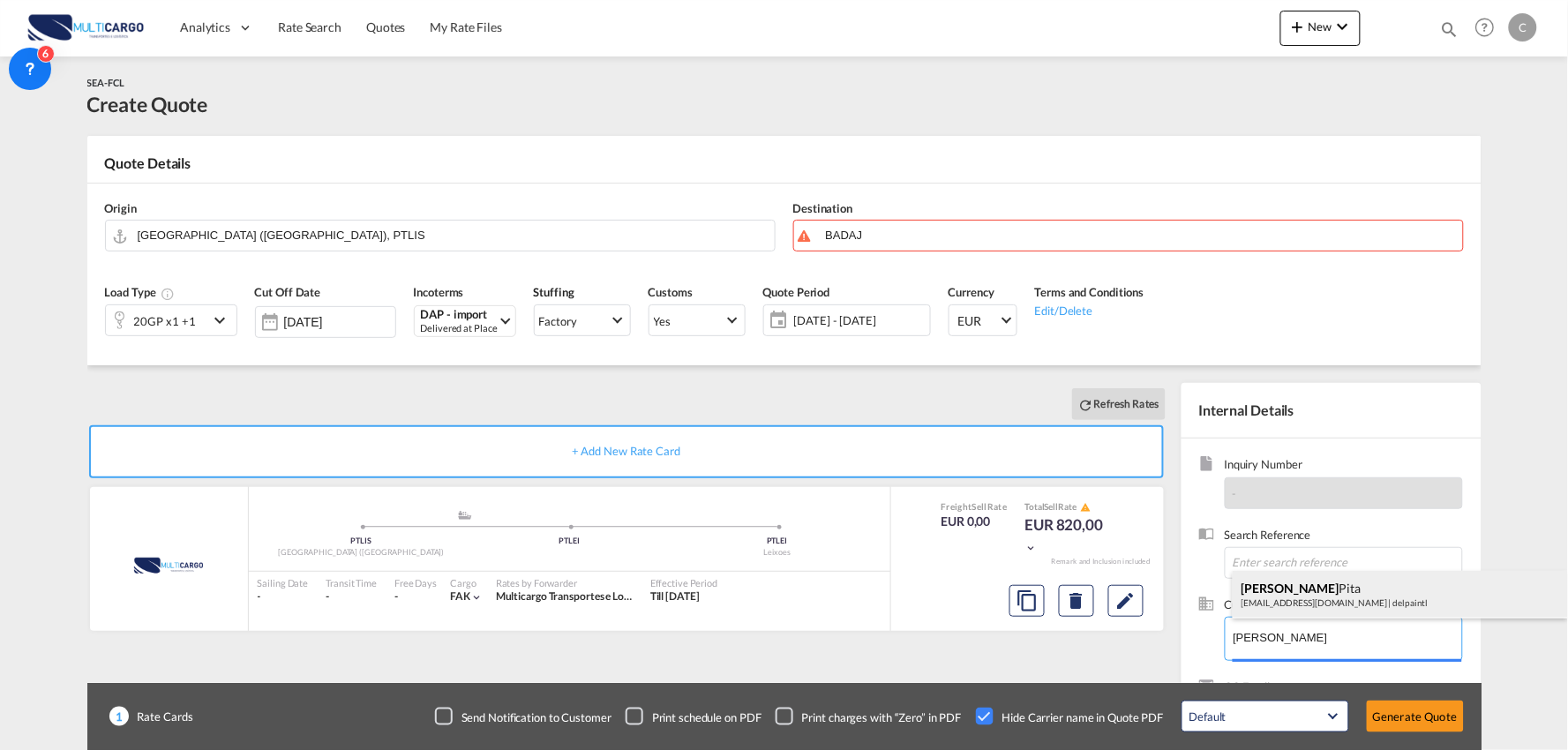
click at [1315, 587] on div "Patricia Pita pricingeuropa@delpaintl.com | delpaintl" at bounding box center [1400, 594] width 335 height 47
type input "delpaintl, Patricia Pita, pricingeuropa@delpaintl.com"
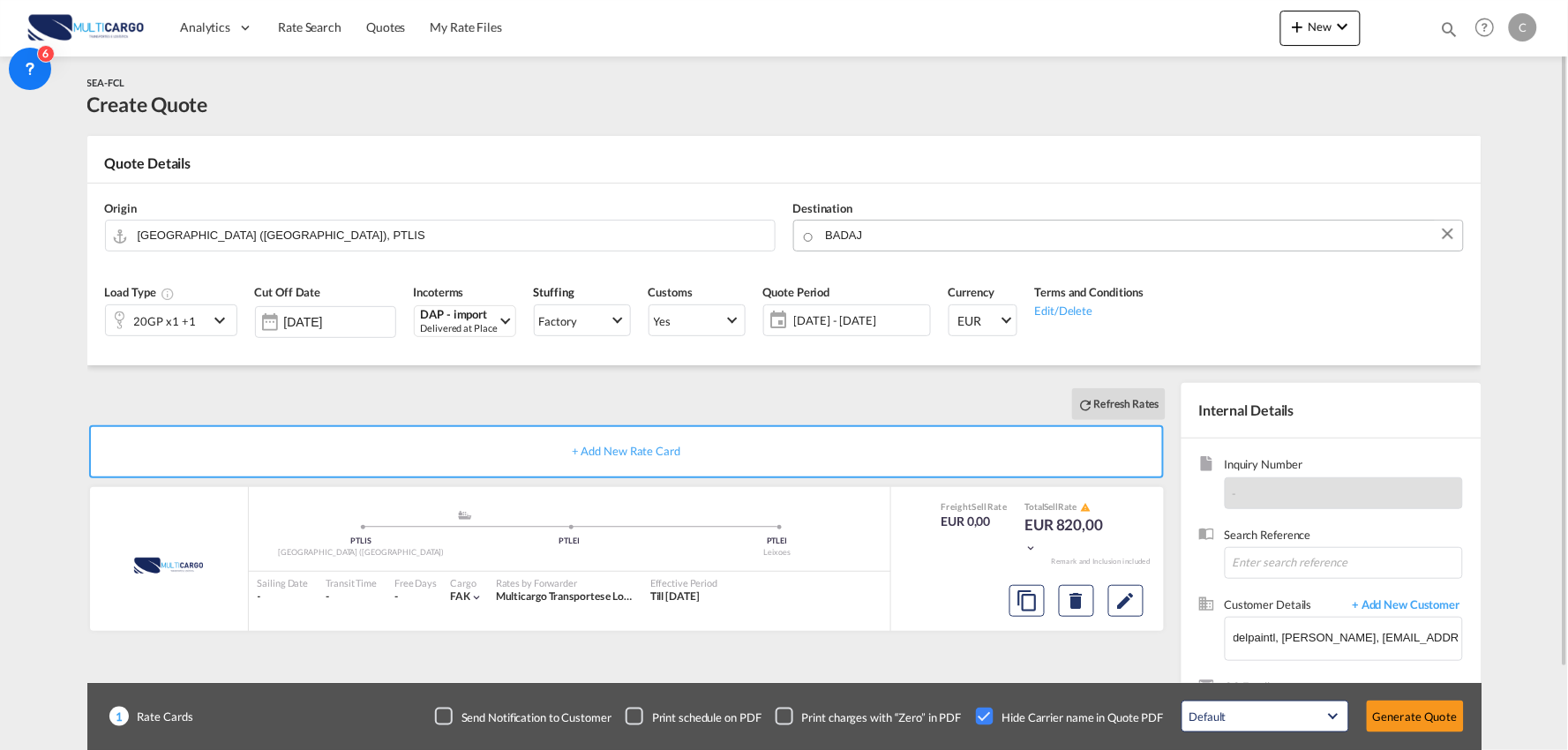
click at [874, 231] on body "Analytics Reports Dashboard Rate Search Quotes My Rate Files Analytics" at bounding box center [784, 375] width 1568 height 750
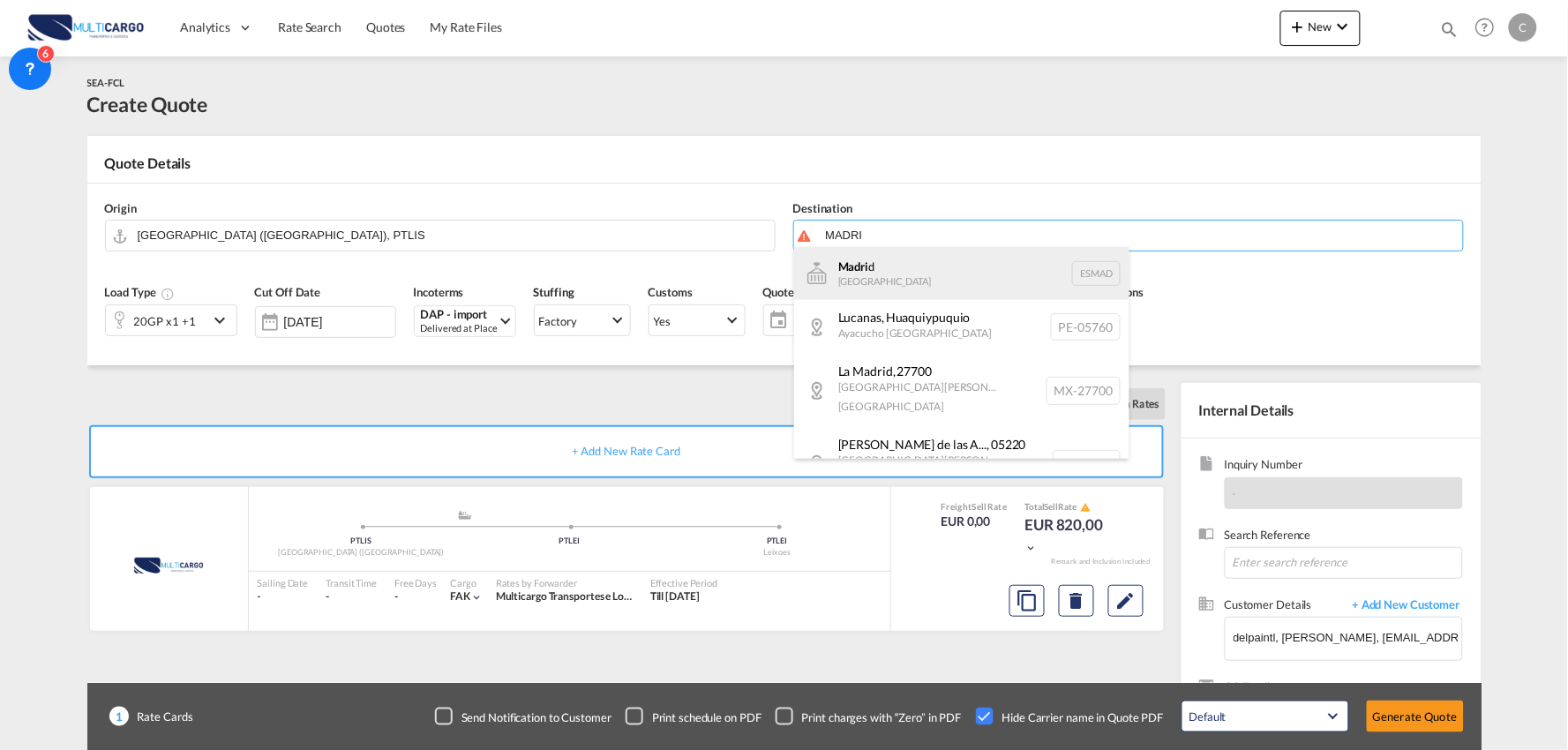
click at [903, 274] on div "Madri d Spain ESMAD" at bounding box center [962, 274] width 335 height 53
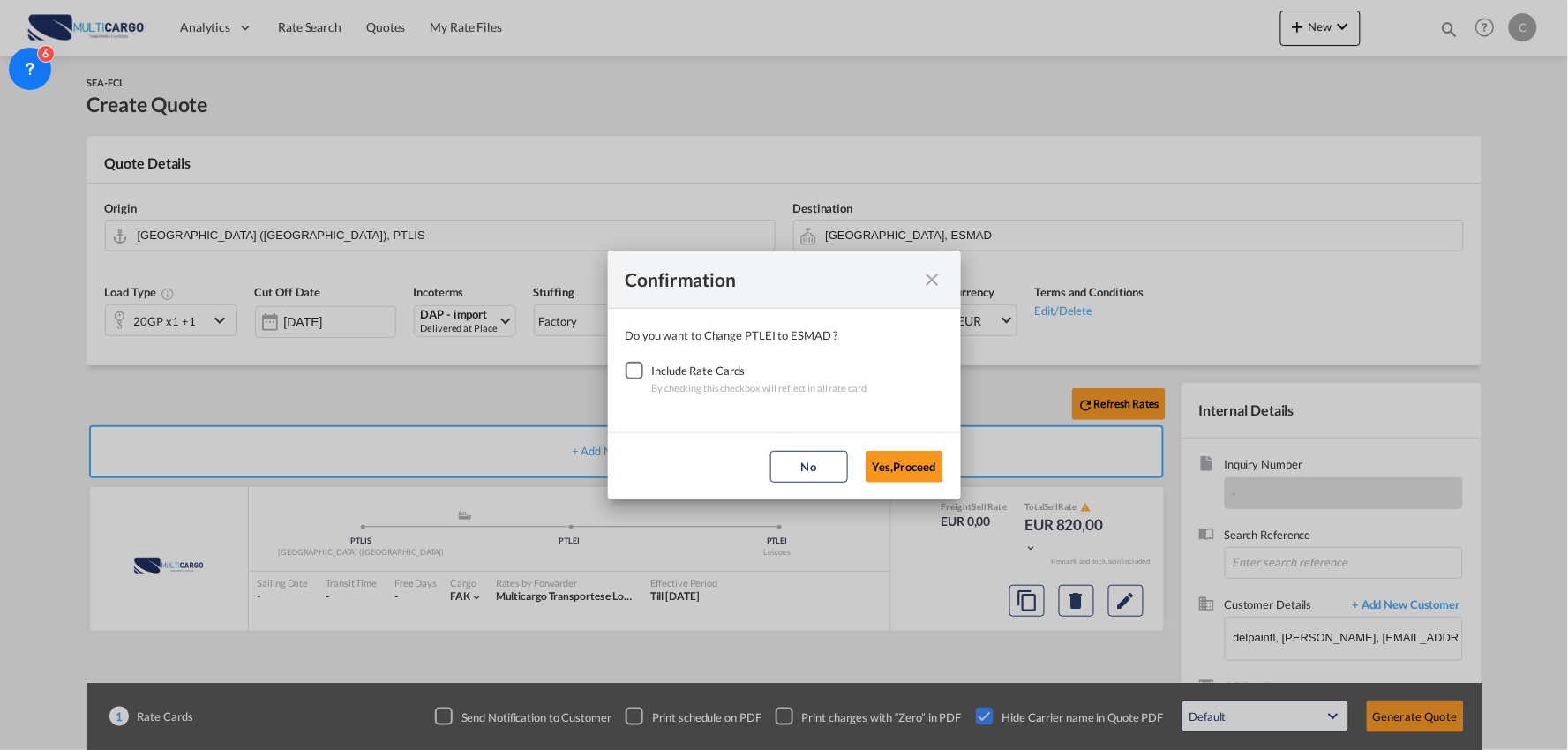
click at [633, 372] on div "Checkbox No Ink" at bounding box center [635, 371] width 18 height 18
click at [891, 471] on button "Yes,Proceed" at bounding box center [904, 466] width 78 height 32
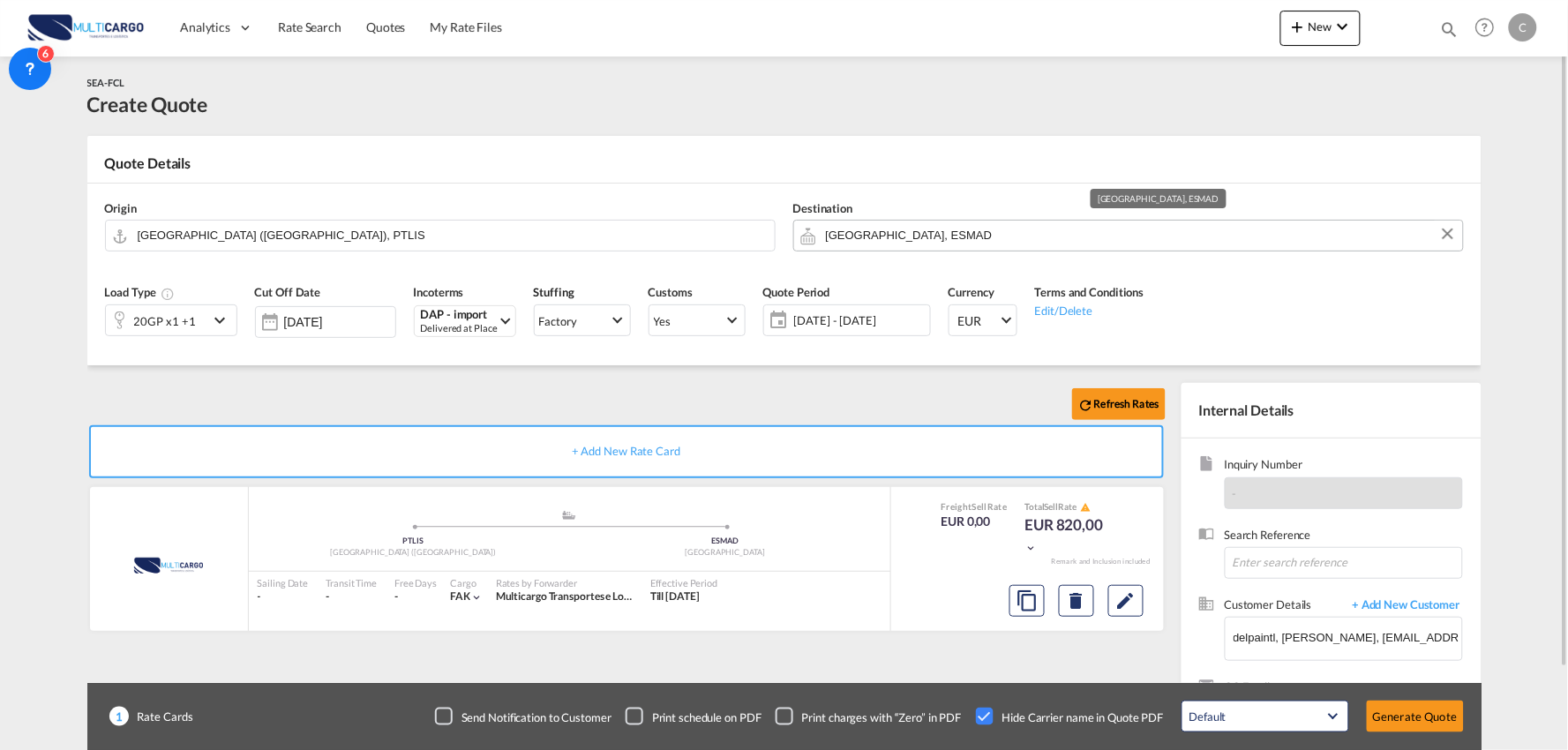
click at [924, 239] on input "Madrid, ESMAD" at bounding box center [1139, 235] width 628 height 31
drag, startPoint x: 914, startPoint y: 236, endPoint x: 771, endPoint y: 236, distance: 143.0
click at [771, 236] on div "Origin Lisbon (Lisboa), PTLIS Destination Madrid, ESMAD" at bounding box center [784, 226] width 1376 height 85
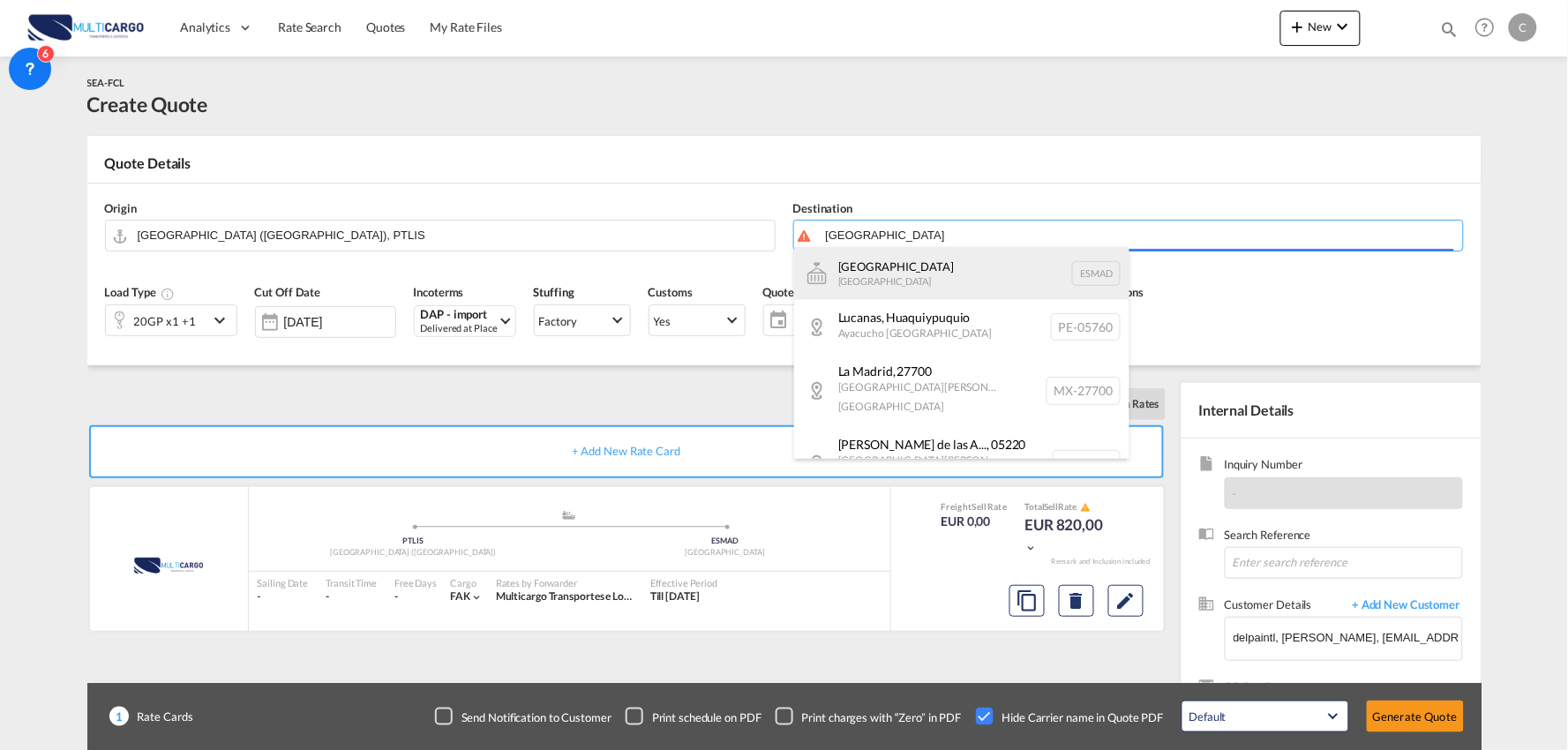
type input "[GEOGRAPHIC_DATA]"
click at [906, 283] on body "Analytics Reports Dashboard Rate Search Quotes My Rate Files Analytics" at bounding box center [784, 375] width 1568 height 750
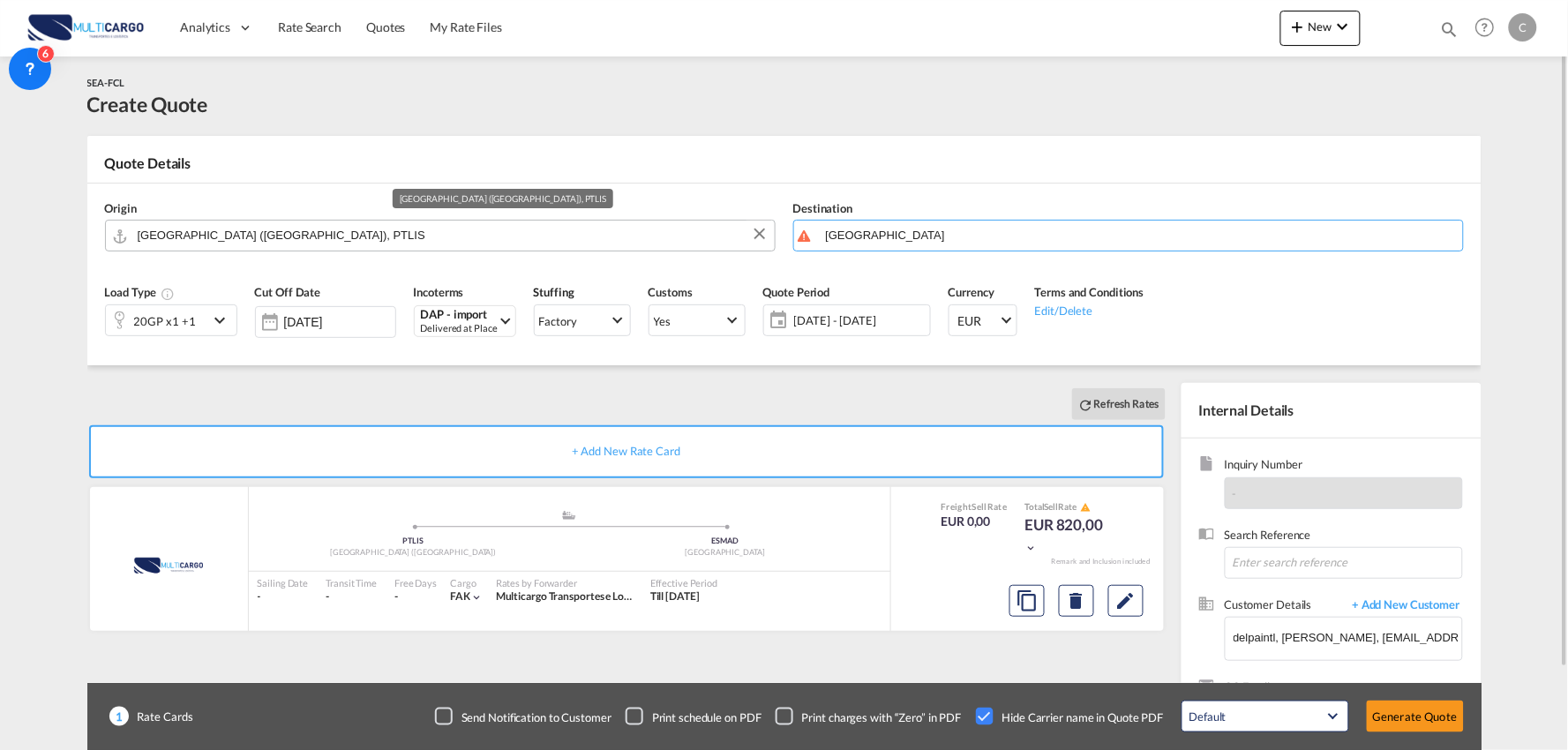
click at [389, 235] on input "[GEOGRAPHIC_DATA] ([GEOGRAPHIC_DATA]), PTLIS" at bounding box center [451, 235] width 628 height 31
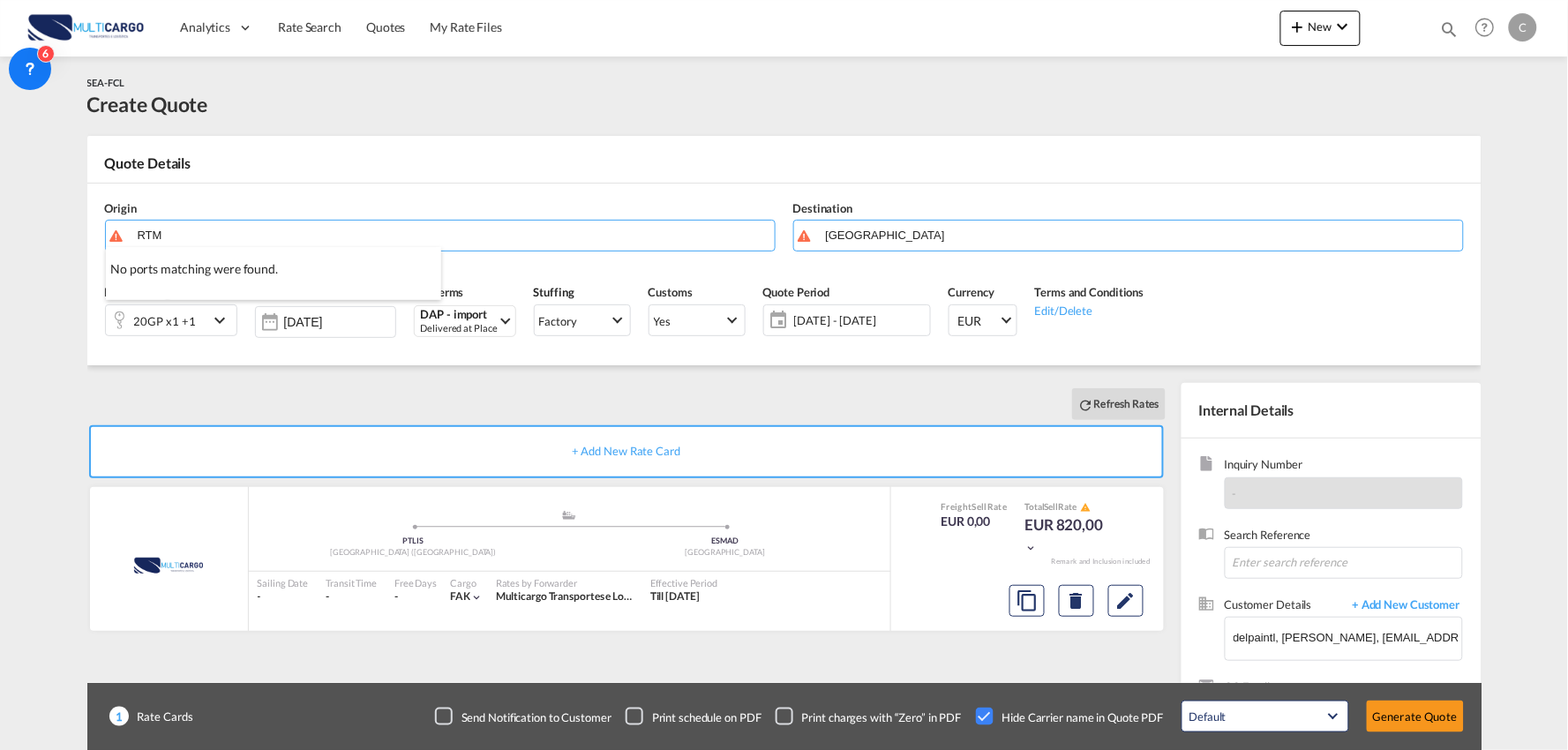
type input "RTM"
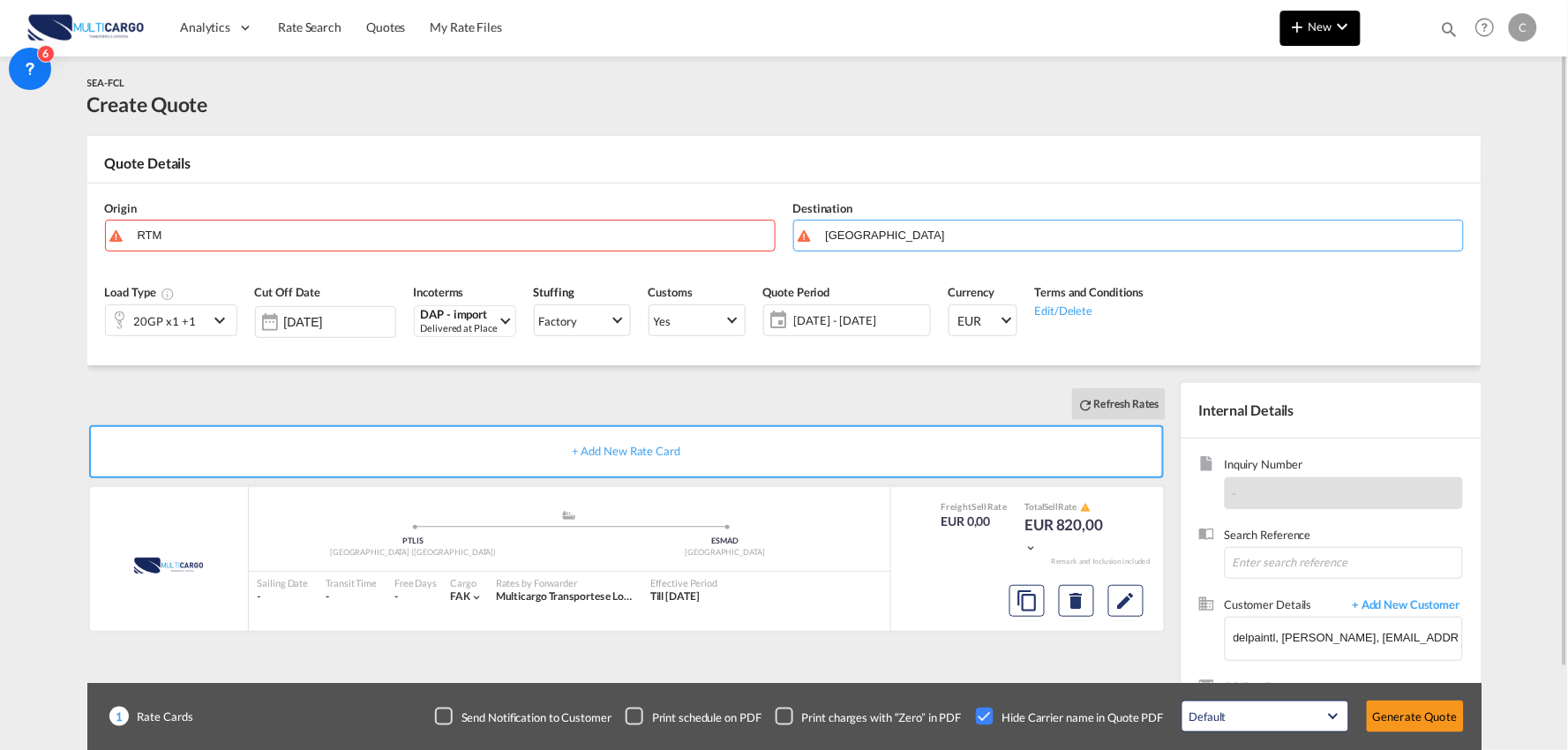
click at [1322, 25] on span "New" at bounding box center [1320, 27] width 66 height 14
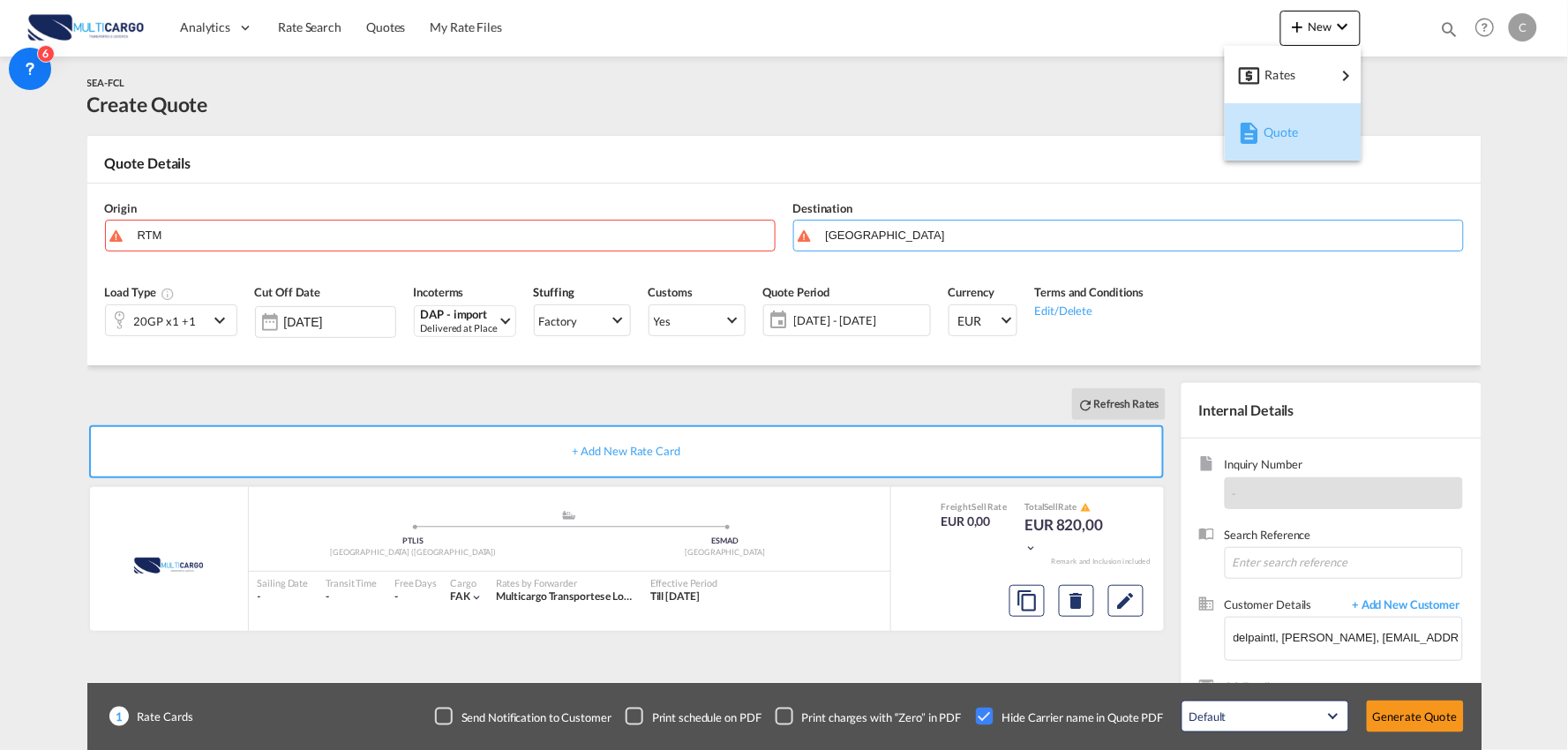
click at [1275, 134] on span "Quote" at bounding box center [1273, 132] width 20 height 35
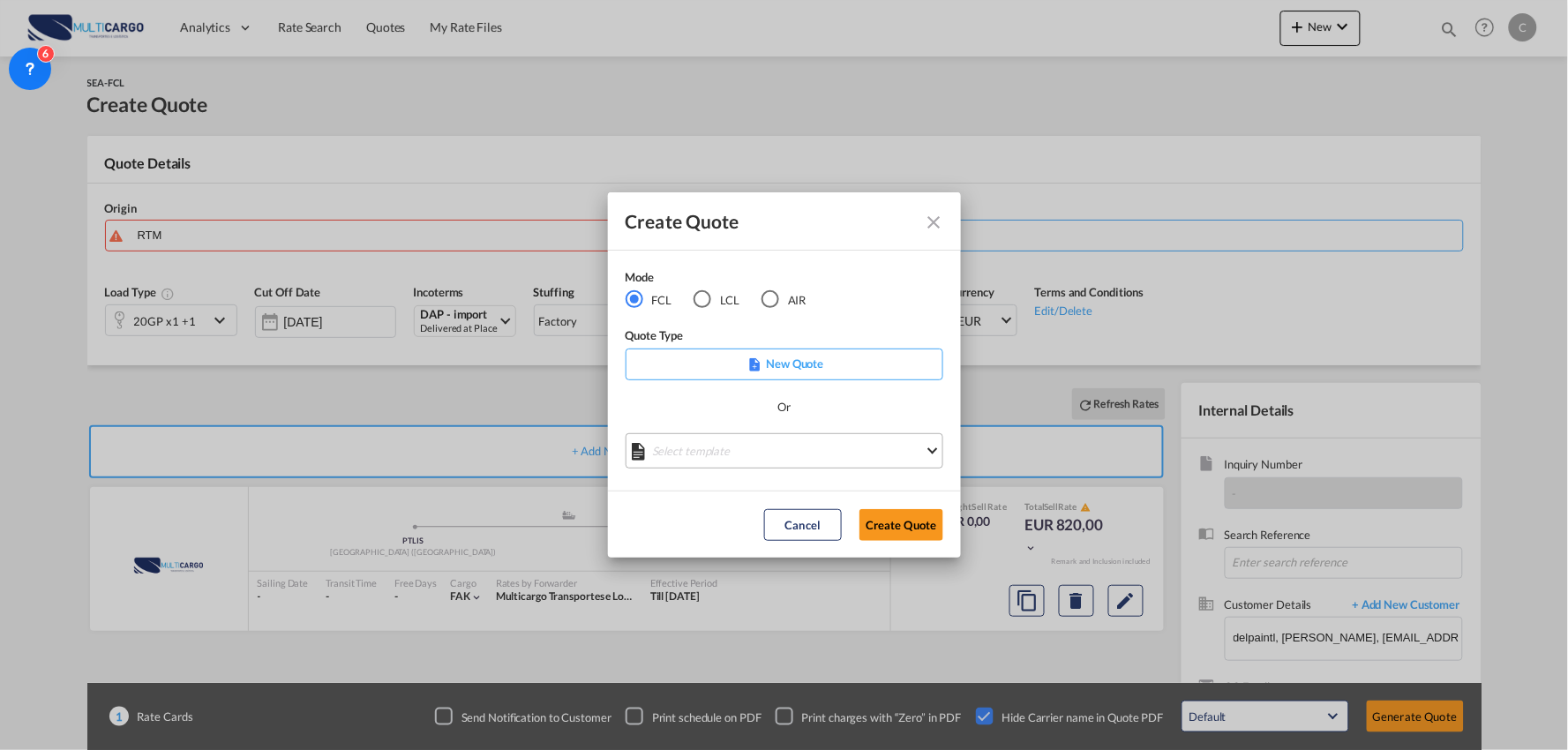
click at [770, 451] on md-select "Select template EXP EXW MERC.Nacional 09/2025 Patricia Barroso | 12 Sep 2025 IM…" at bounding box center [784, 451] width 317 height 35
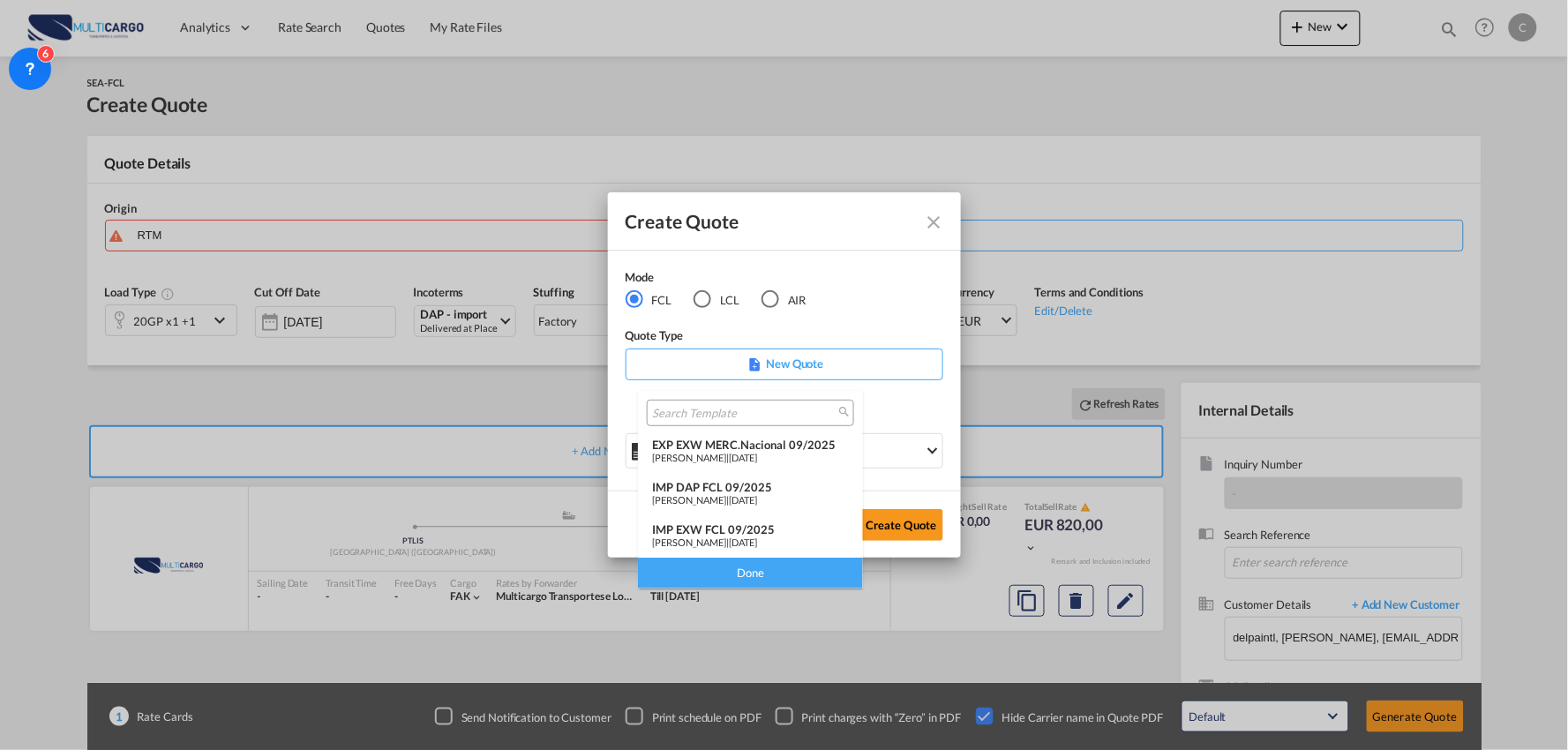
click at [752, 499] on span "12 Sep 2025" at bounding box center [742, 500] width 29 height 12
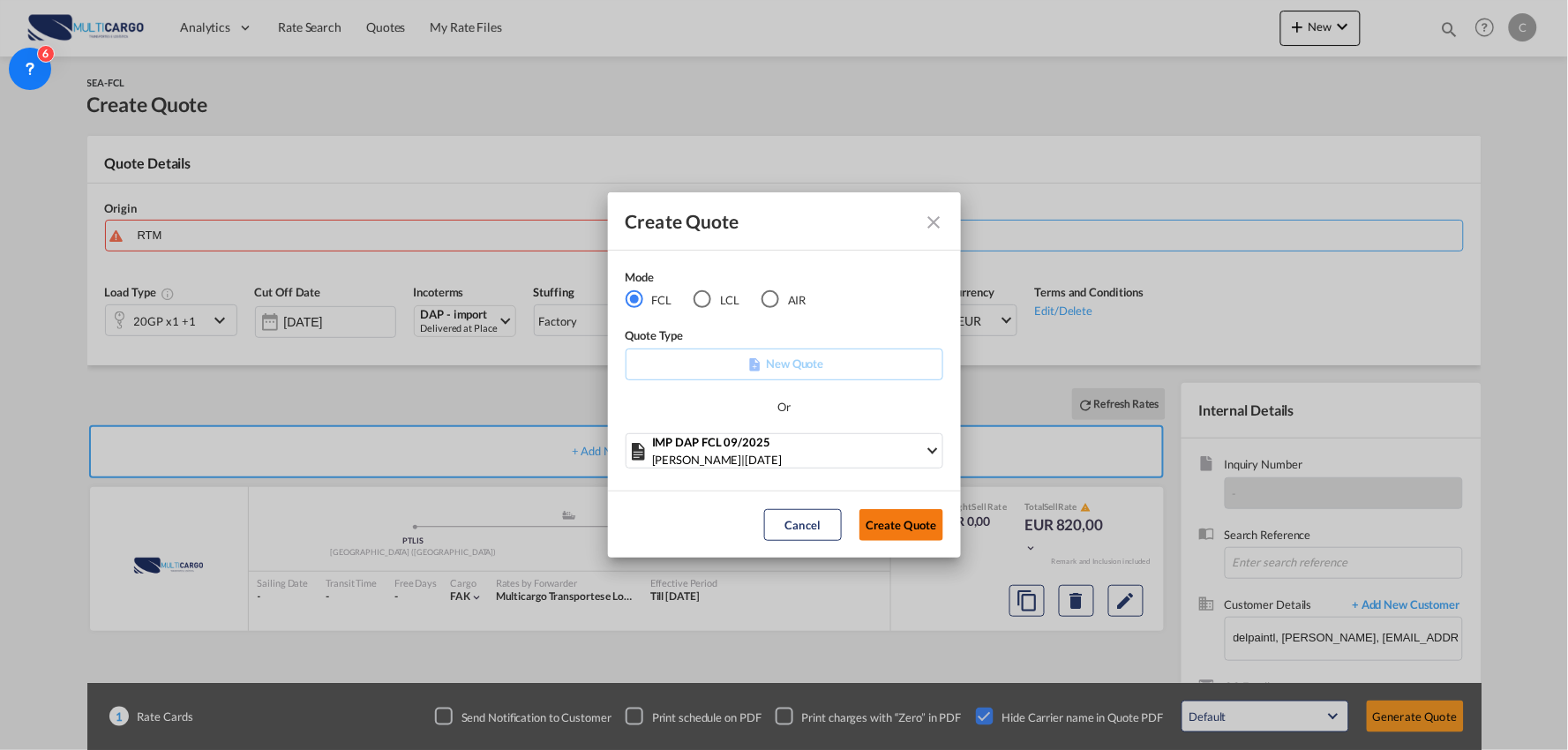
click at [916, 531] on button "Create Quote" at bounding box center [901, 525] width 84 height 32
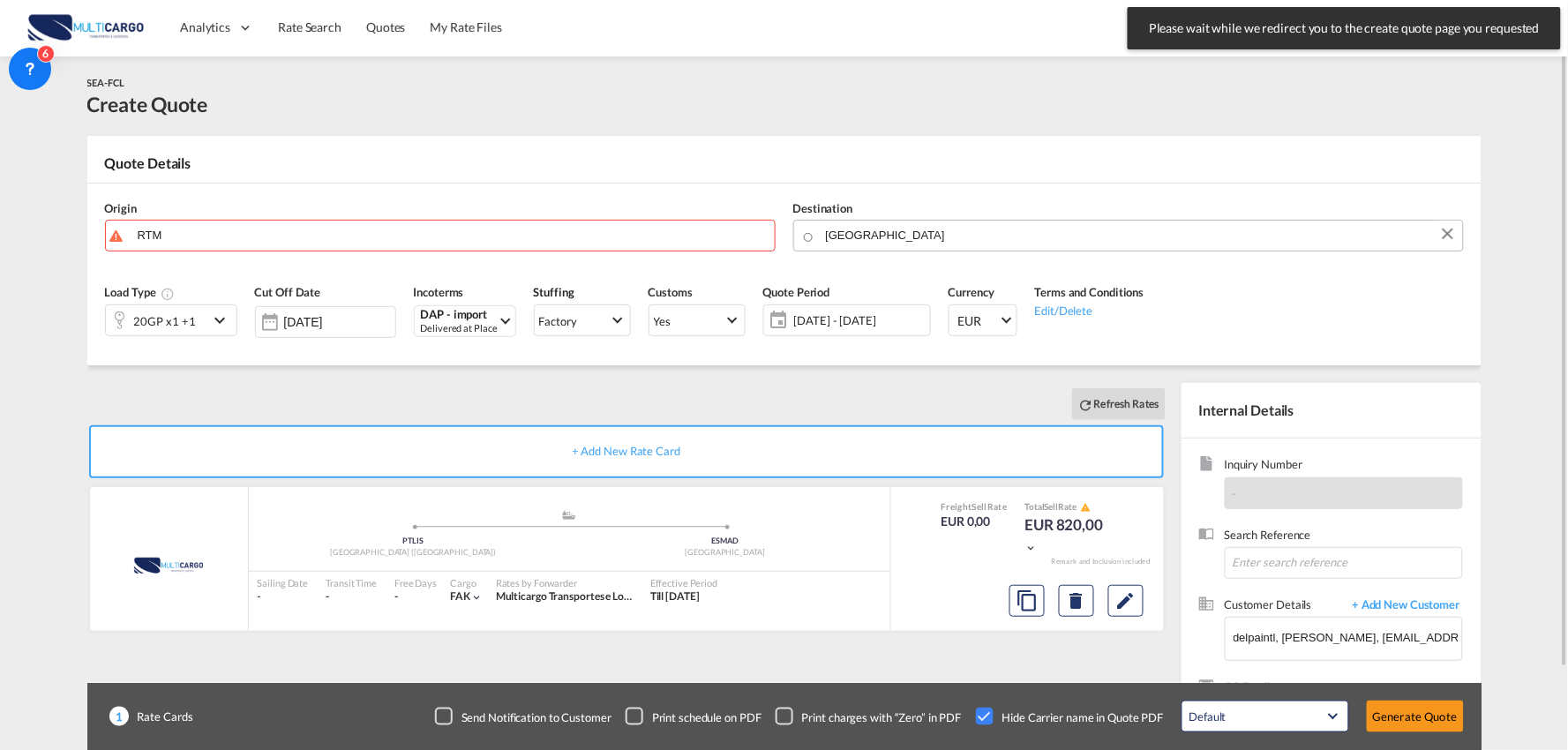
click at [911, 234] on body "Please wait while we redirect you to the create quote page you requested Press …" at bounding box center [784, 375] width 1568 height 750
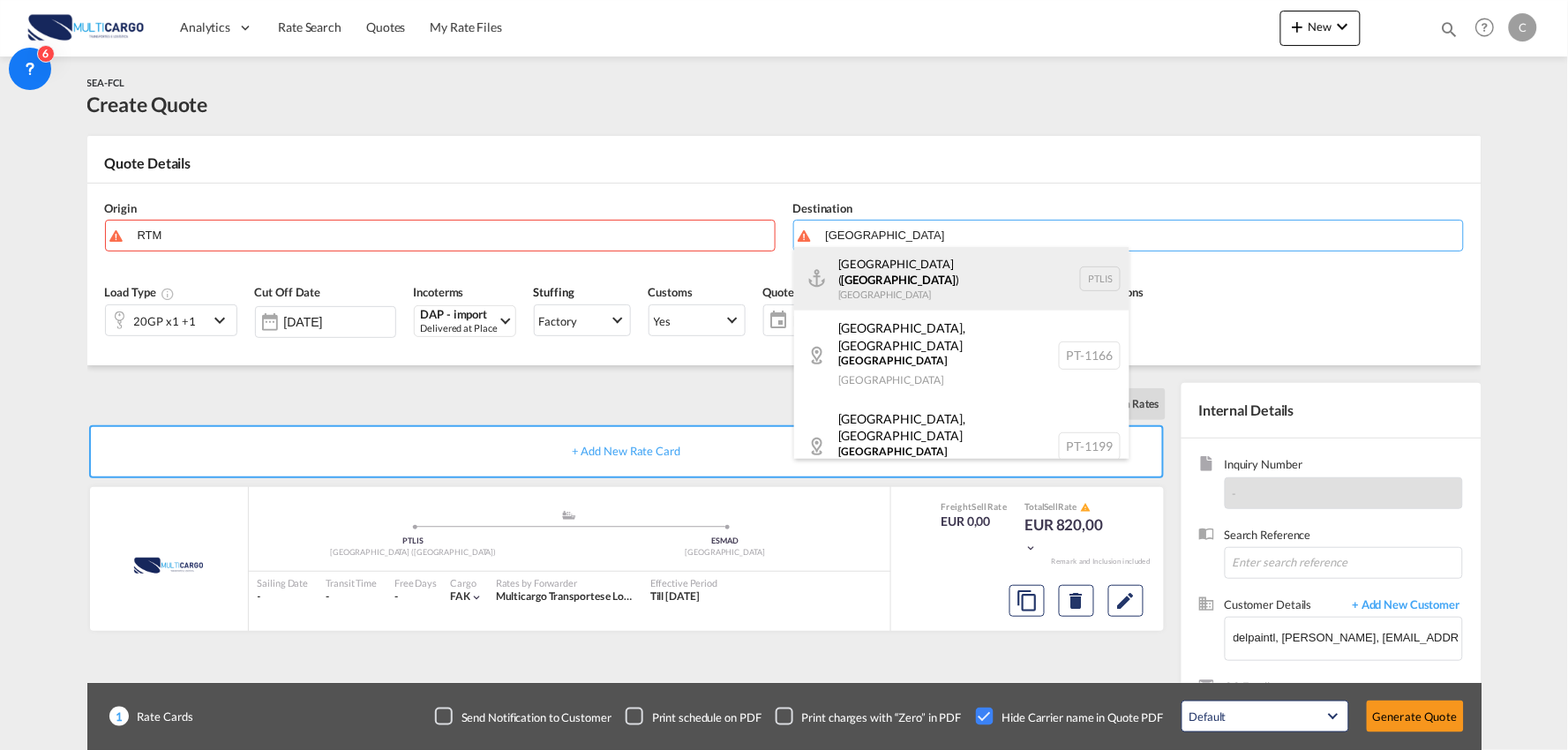
click at [868, 288] on div "Lisbon ( Lisboa ) Portugal PTLIS" at bounding box center [962, 279] width 335 height 63
type input "[GEOGRAPHIC_DATA] ([GEOGRAPHIC_DATA]), PTLIS"
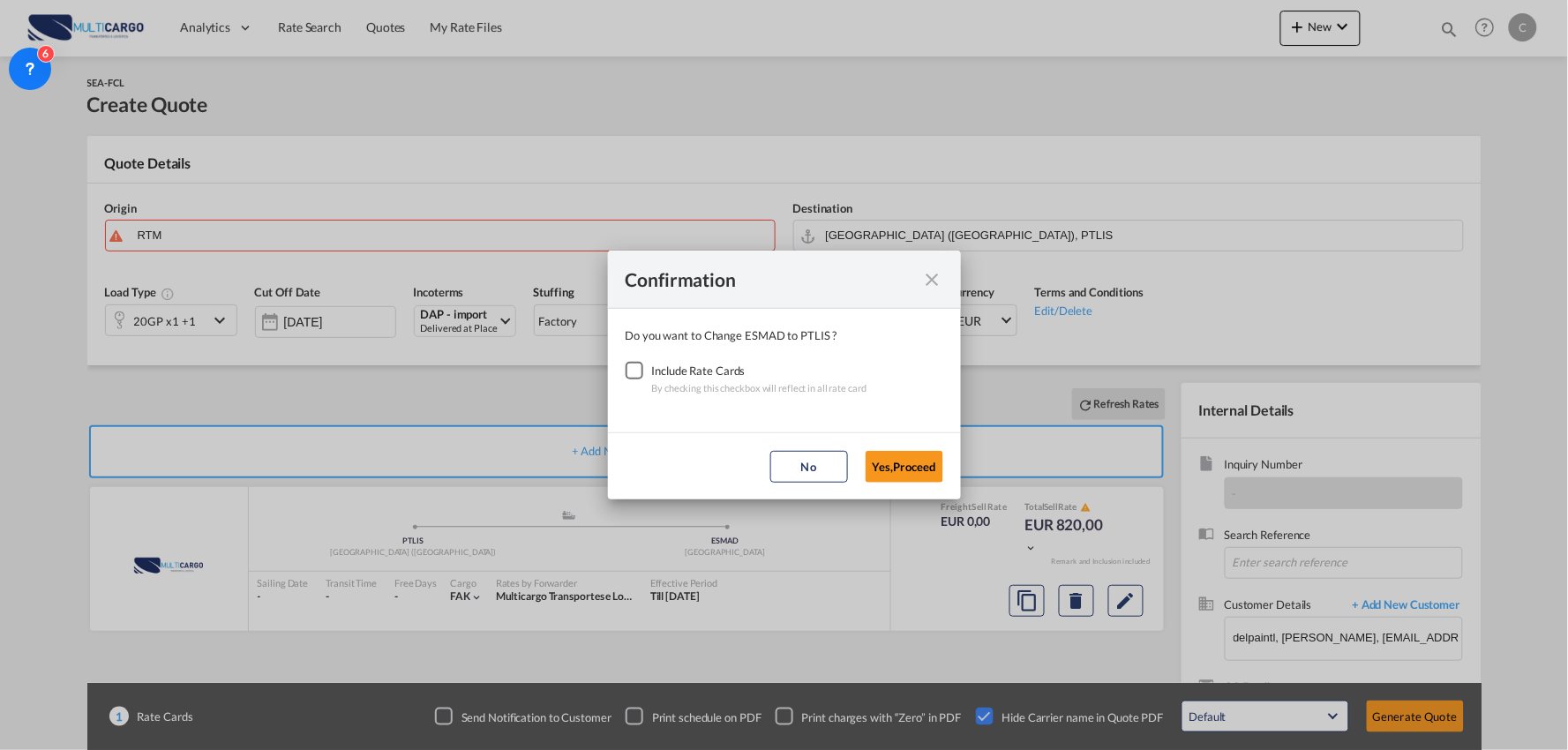
click at [658, 367] on div "Include Rate Cards" at bounding box center [760, 371] width 215 height 18
click at [629, 376] on div "Checkbox No Ink" at bounding box center [635, 371] width 18 height 18
click at [900, 469] on button "Yes,Proceed" at bounding box center [904, 466] width 78 height 32
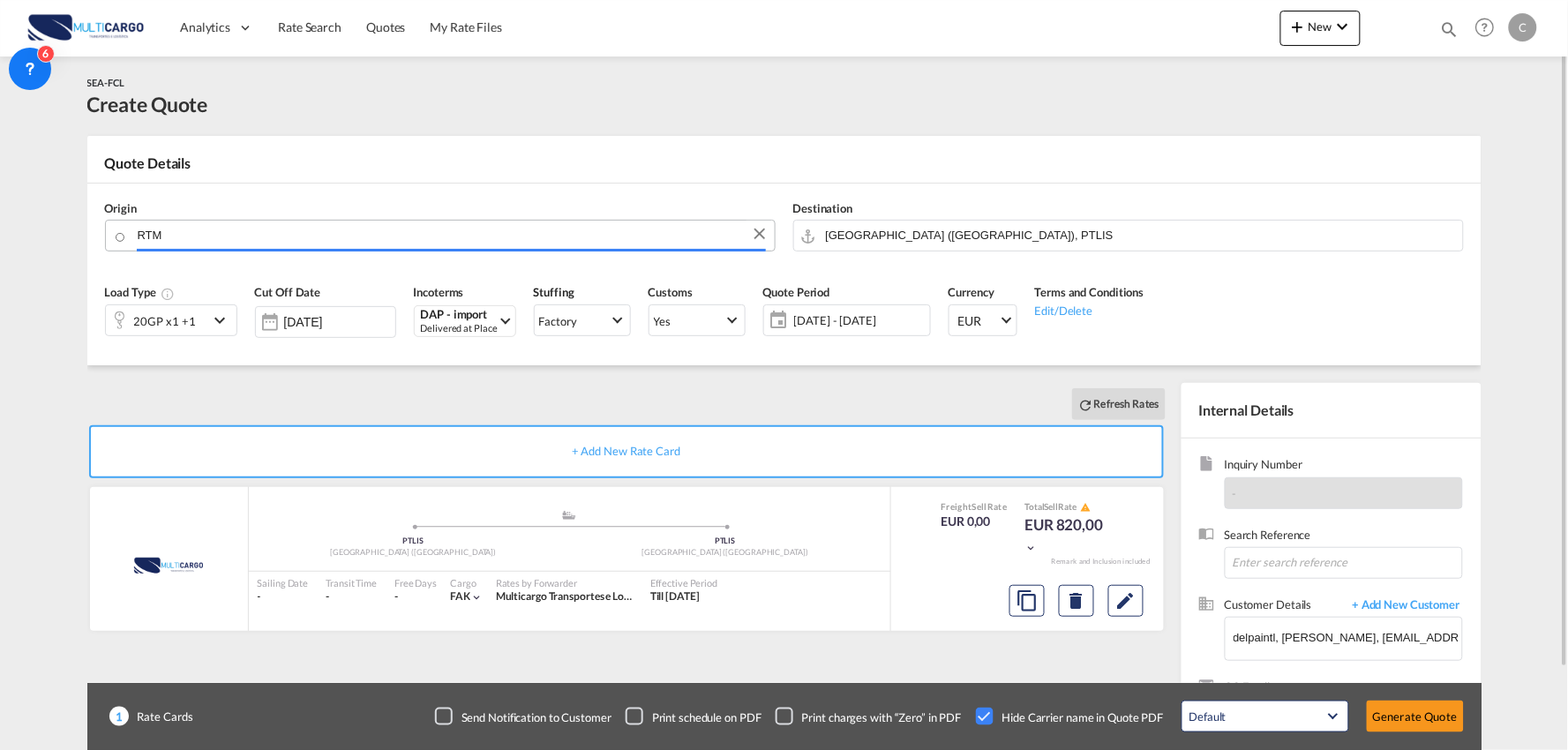
click at [262, 245] on input "RTM" at bounding box center [451, 235] width 628 height 31
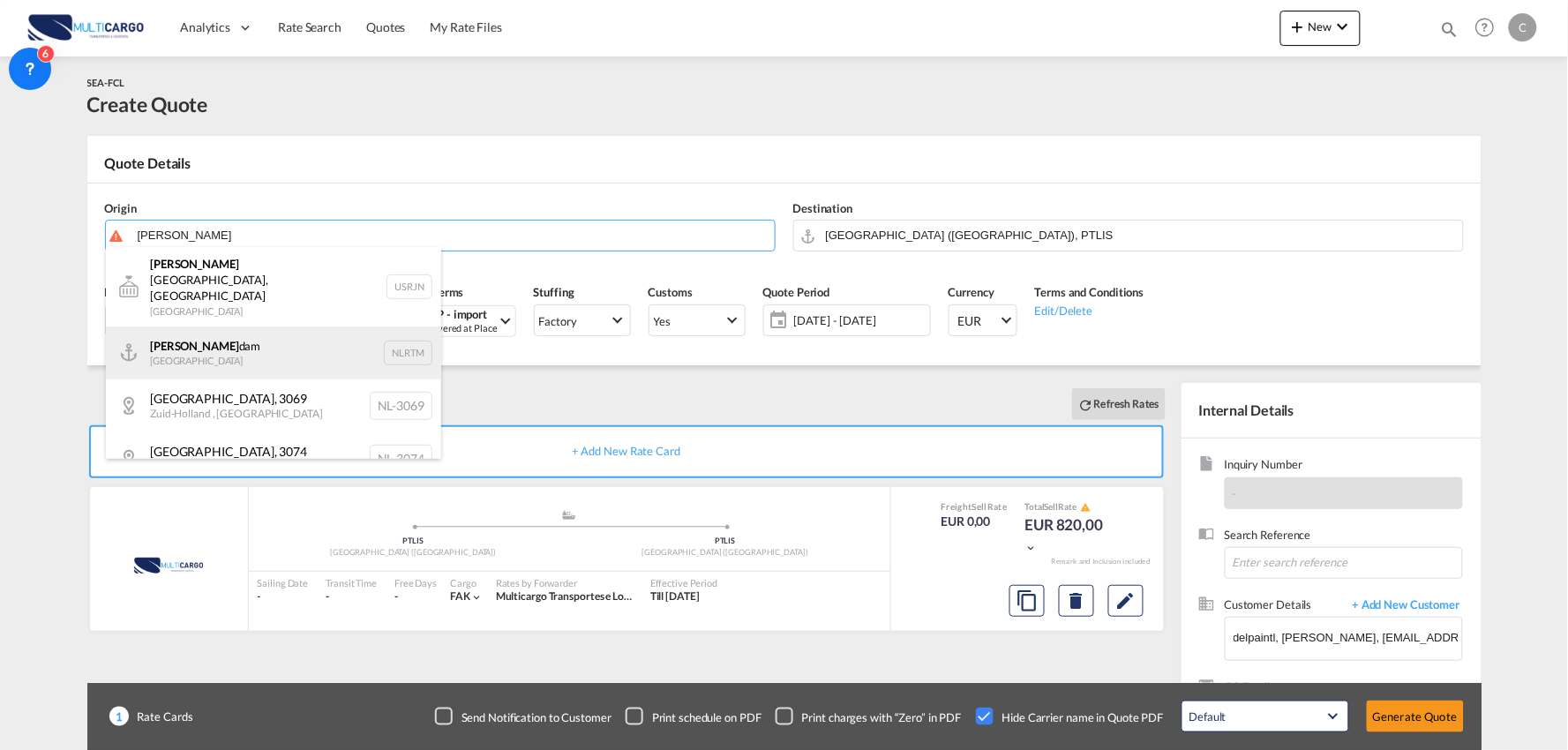
click at [239, 326] on div "Rotter dam Netherlands NLRTM" at bounding box center [273, 353] width 335 height 53
type input "Rotterdam, NLRTM"
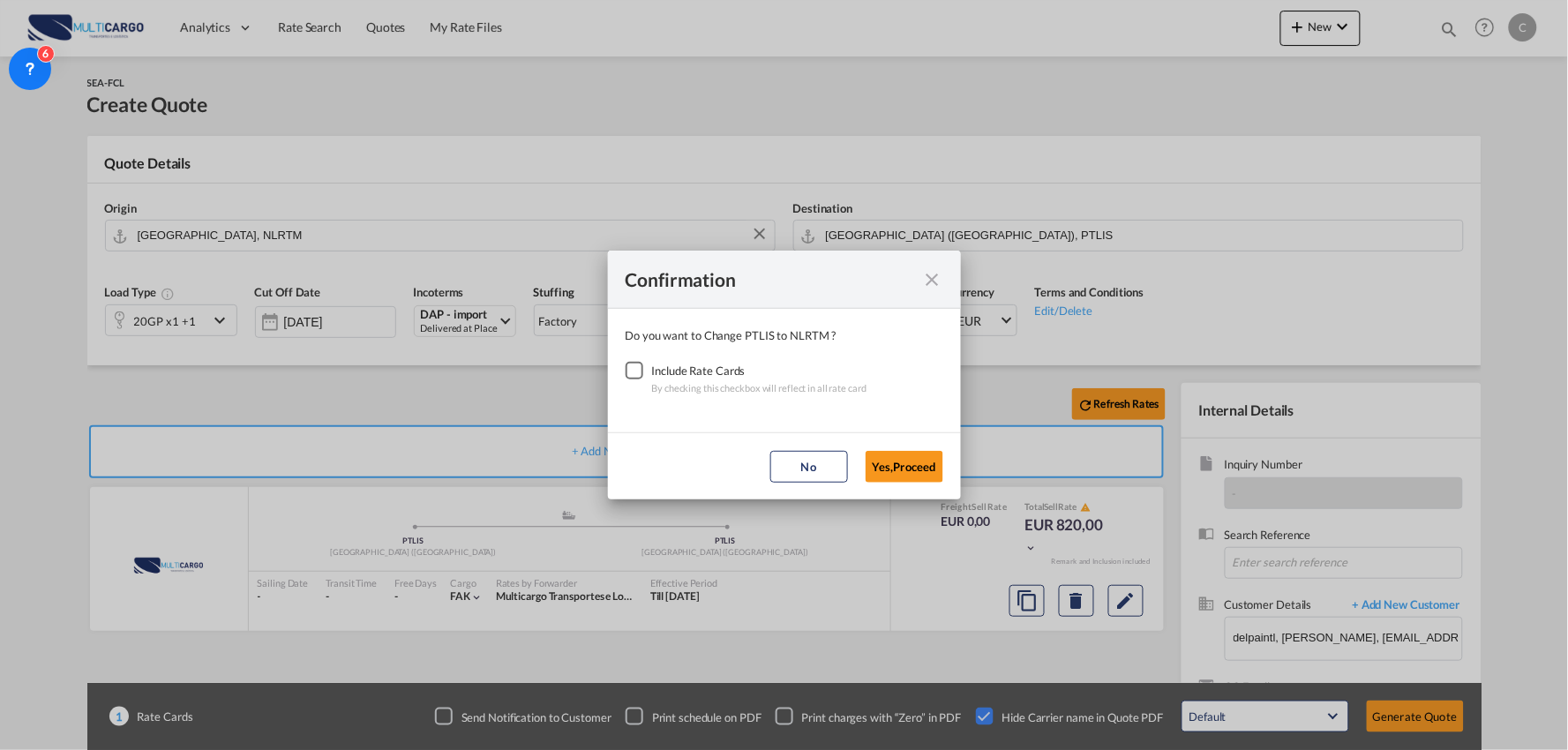
click at [629, 368] on div "Checkbox No Ink" at bounding box center [635, 371] width 18 height 18
click at [895, 455] on button "Yes,Proceed" at bounding box center [904, 466] width 78 height 32
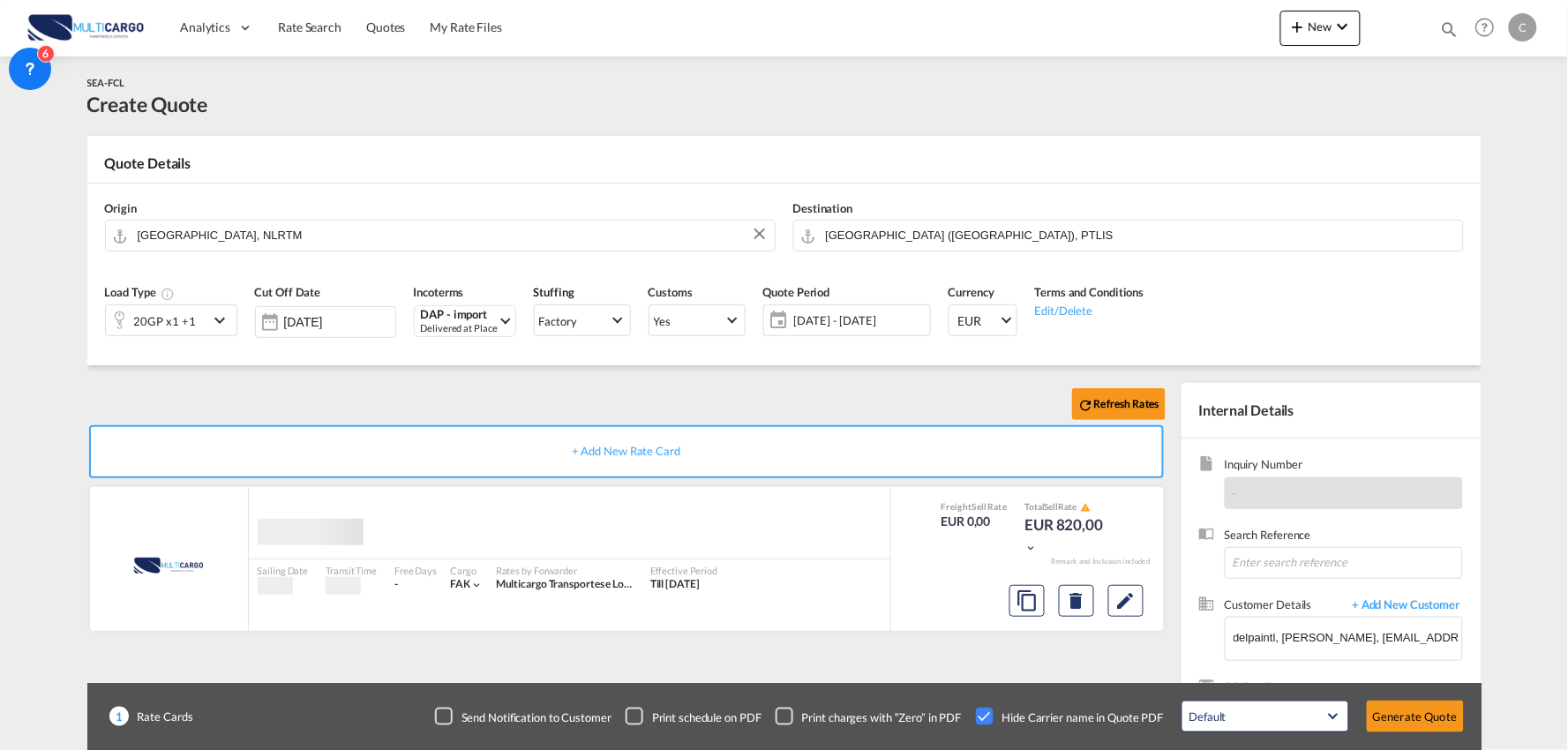
click at [703, 400] on md-dialog-content "Do you want to Change PTLIS to NLRTM ? Include Rate Cards By checking this chec…" at bounding box center [784, 373] width 176 height 62
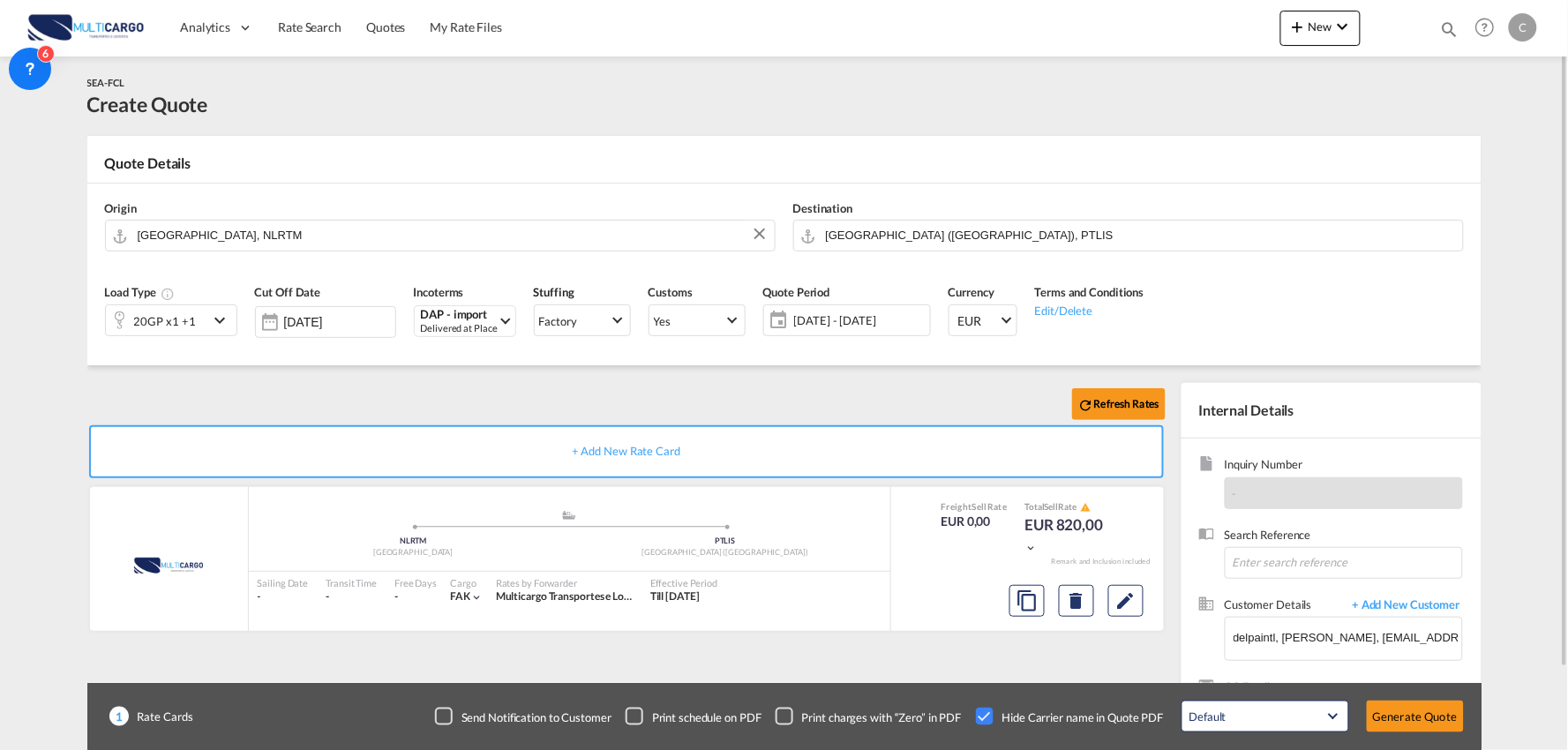
click at [197, 327] on div "20GP x1 +1" at bounding box center [157, 320] width 102 height 30
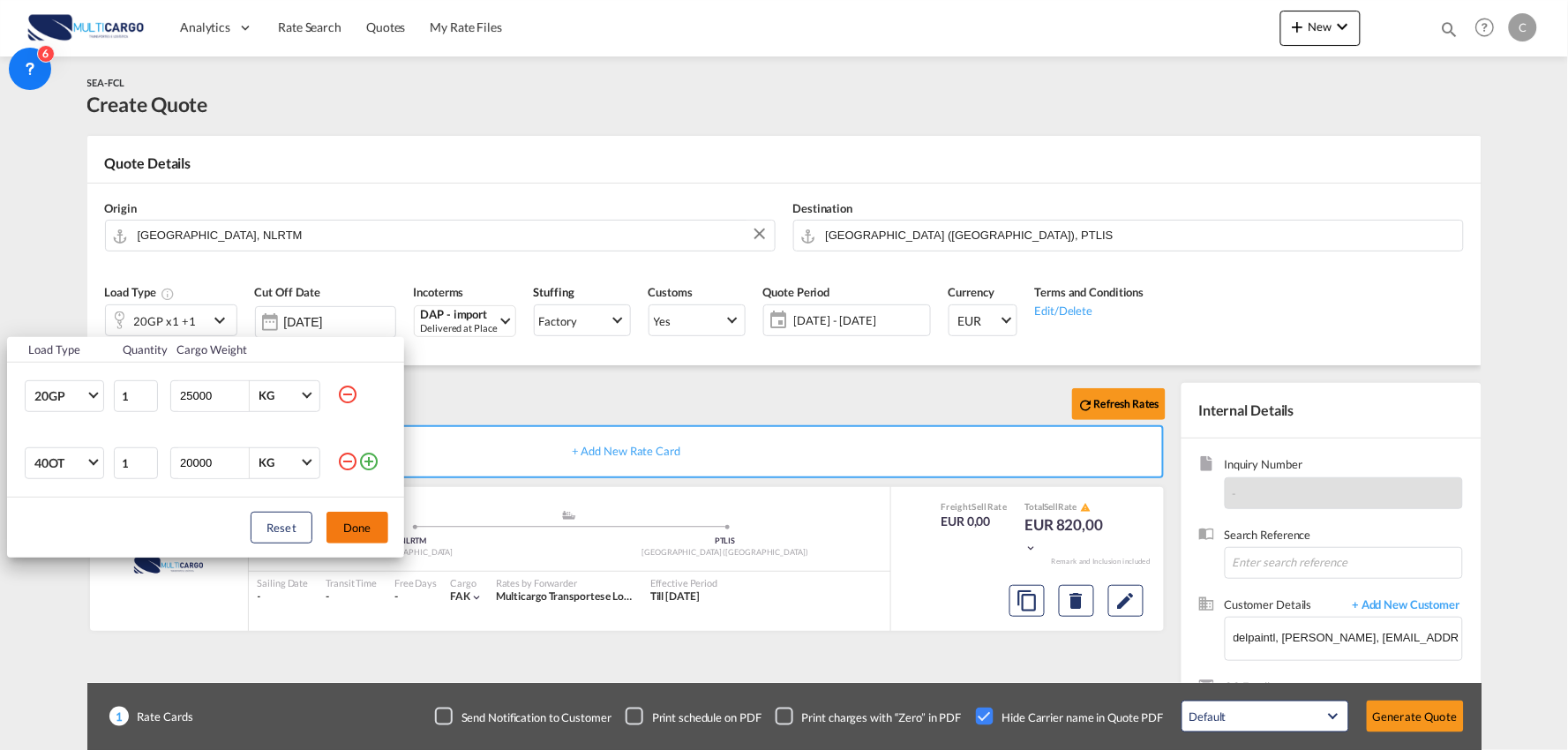
click at [353, 459] on md-icon "icon-minus-circle-outline" at bounding box center [347, 460] width 21 height 21
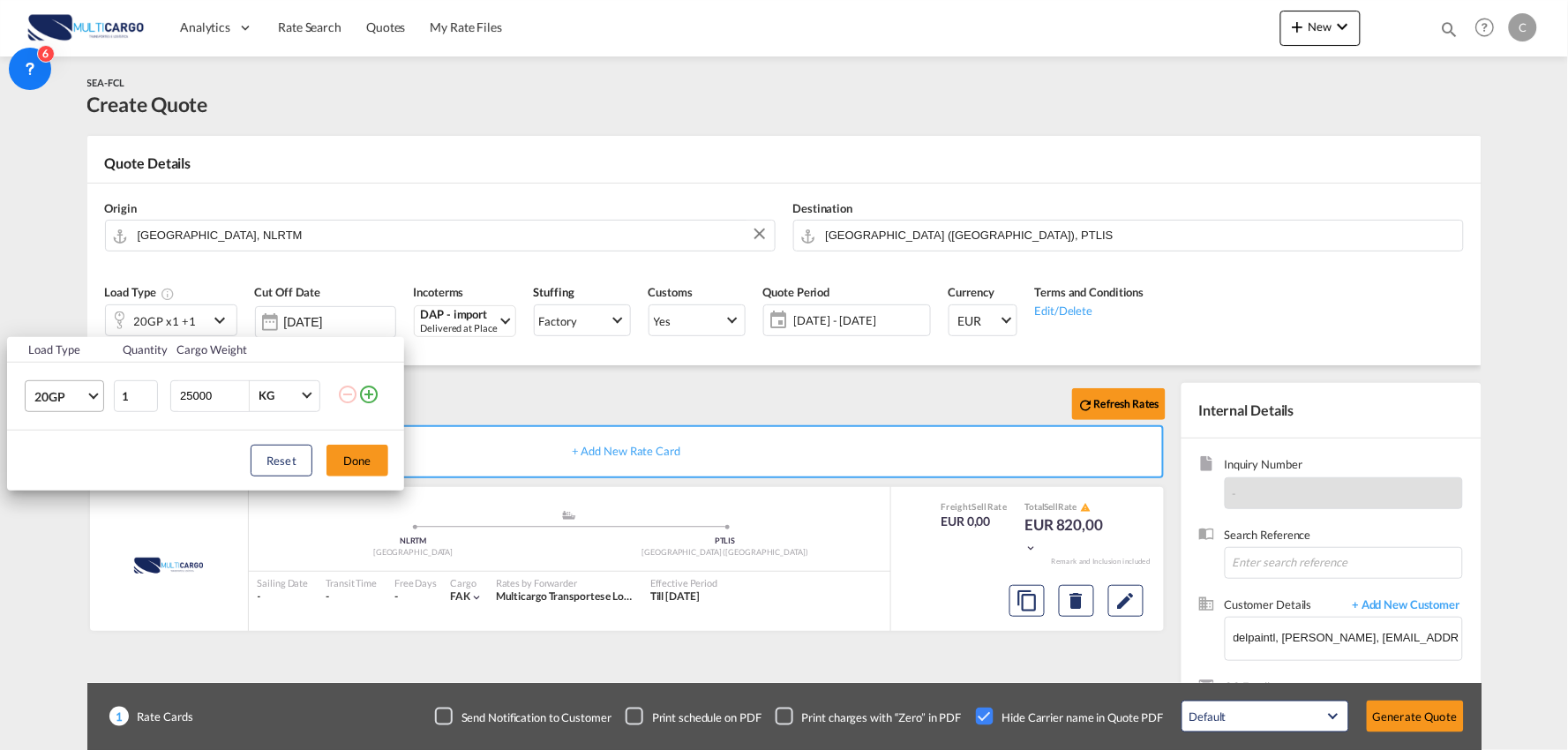
click at [95, 394] on span "Choose: \a20GP" at bounding box center [94, 394] width 10 height 10
click at [74, 510] on md-option "40RE" at bounding box center [81, 510] width 120 height 42
click at [353, 455] on button "Done" at bounding box center [357, 460] width 62 height 32
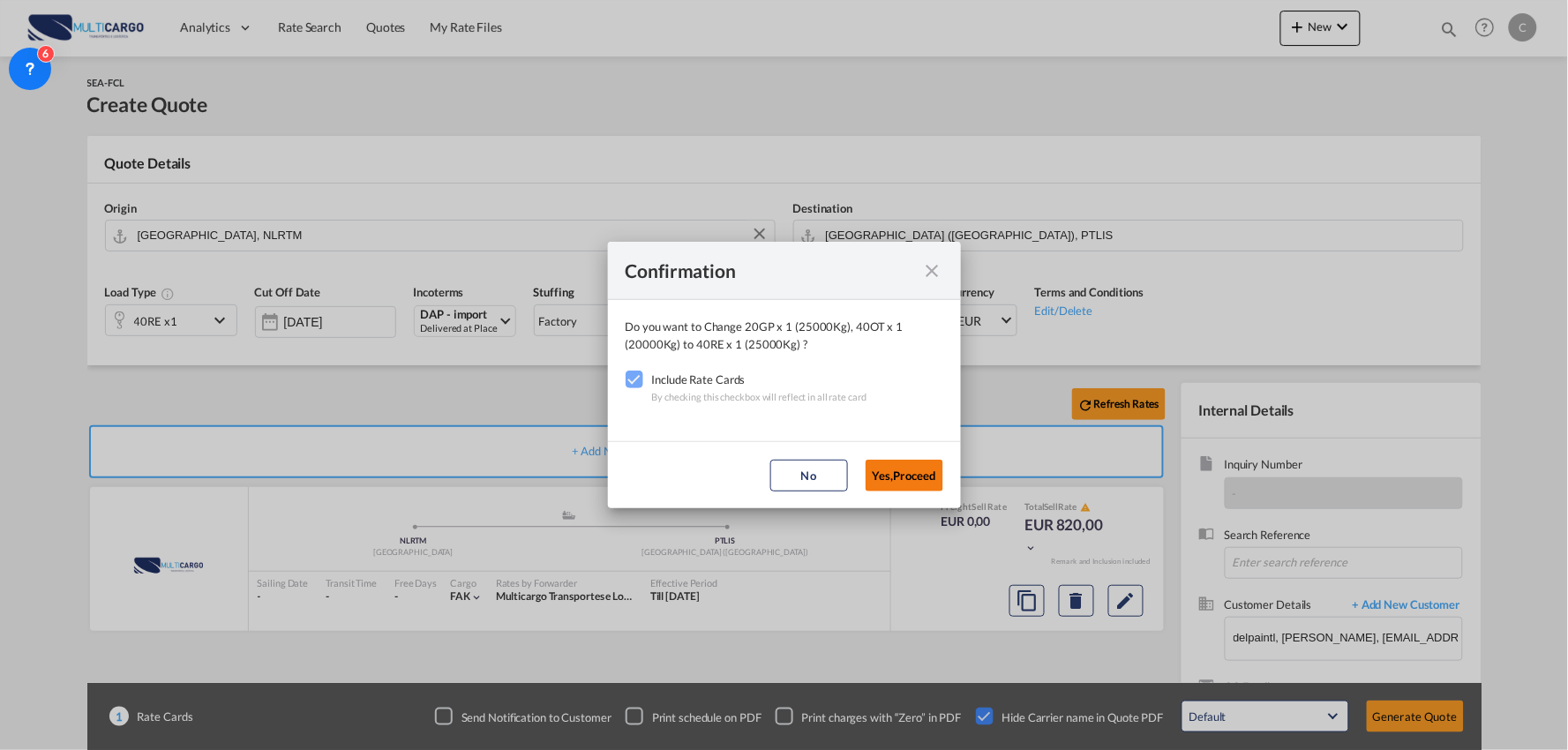
click at [901, 466] on button "Yes,Proceed" at bounding box center [904, 475] width 78 height 32
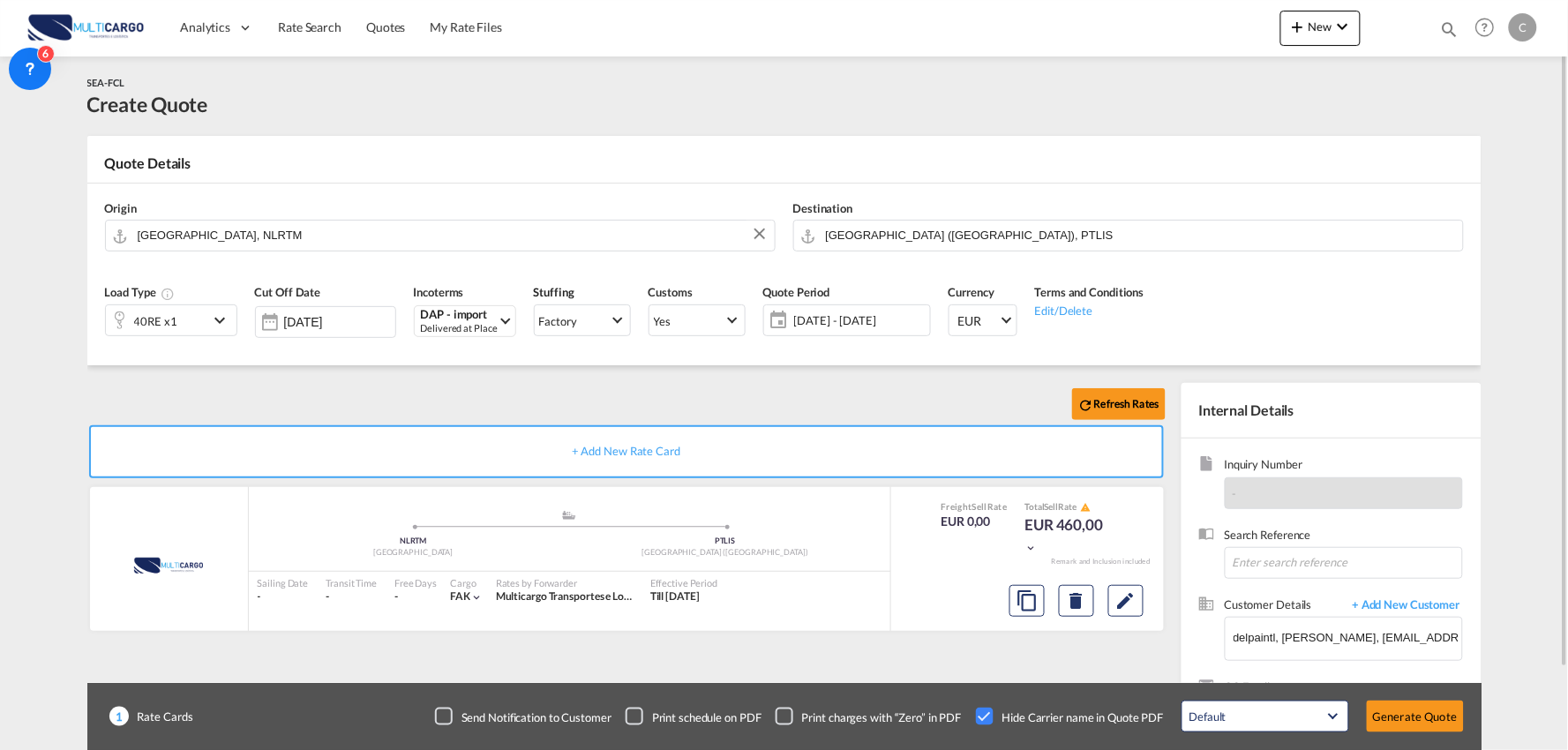
click at [527, 394] on div "Refresh Rates" at bounding box center [630, 404] width 1085 height 42
click at [1434, 725] on button "Generate Quote" at bounding box center [1415, 716] width 97 height 32
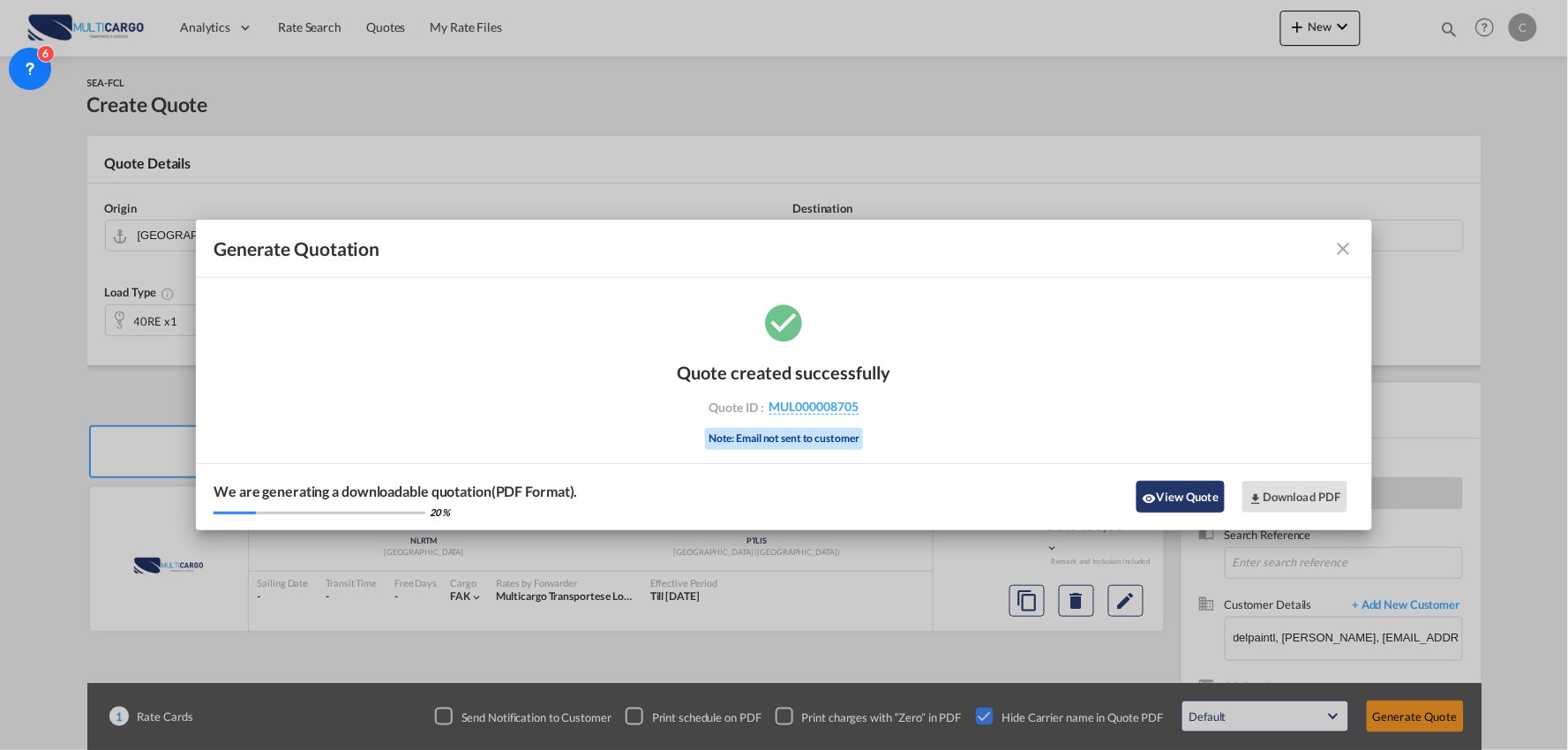
click at [1188, 501] on button "View Quote" at bounding box center [1181, 497] width 89 height 32
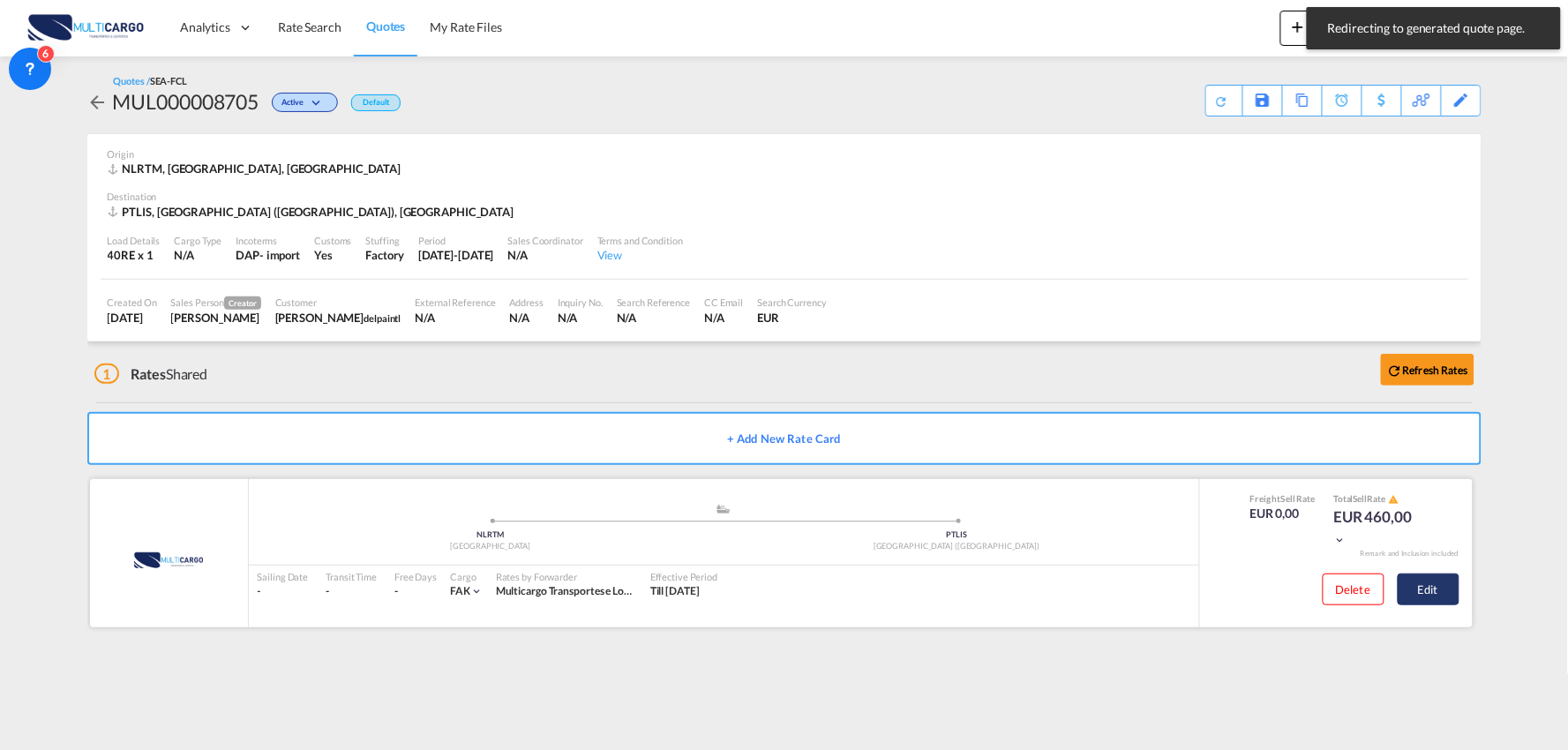
click at [1427, 585] on button "Edit" at bounding box center [1428, 589] width 62 height 32
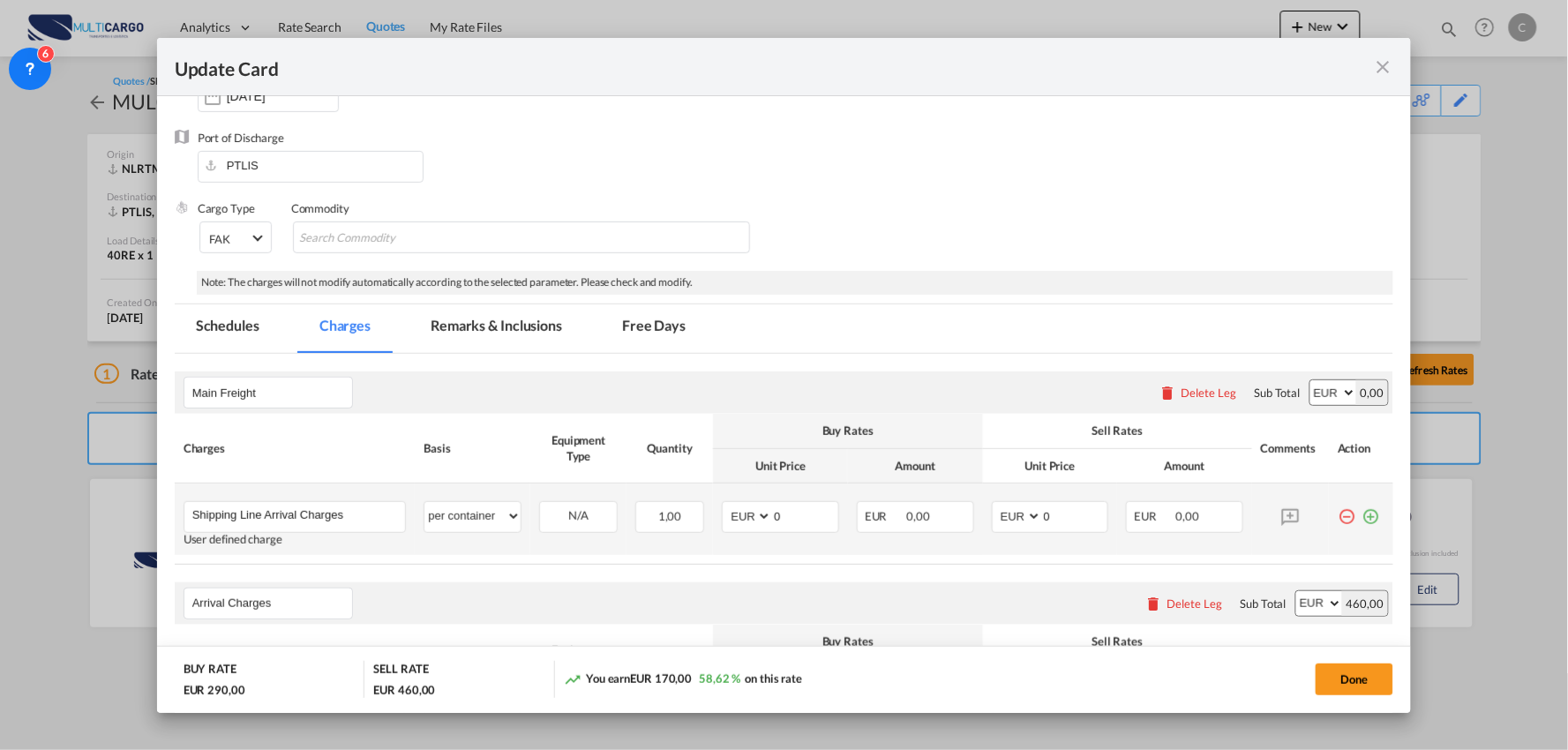
scroll to position [294, 0]
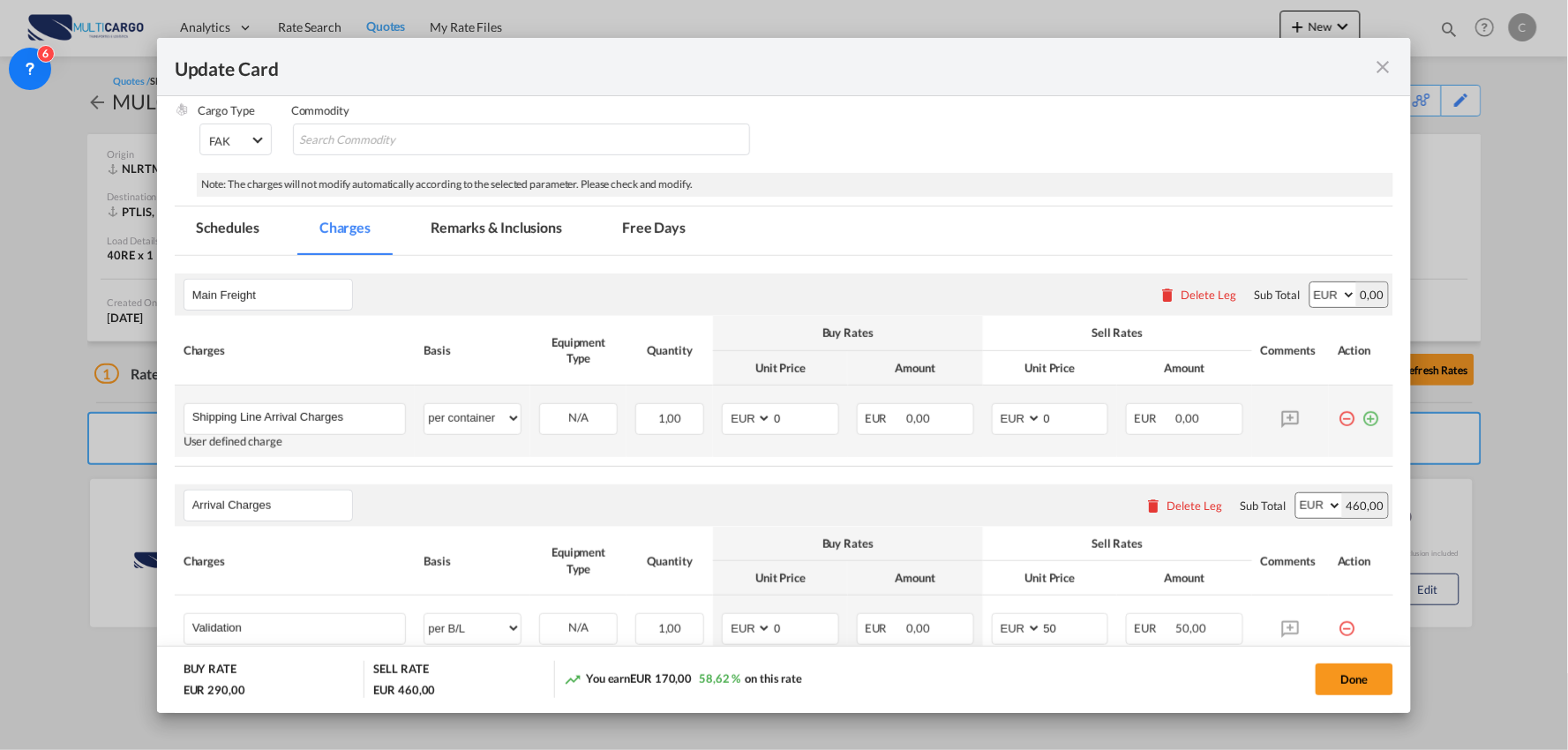
click at [1361, 411] on md-icon "icon-plus-circle-outline green-400-fg" at bounding box center [1370, 412] width 18 height 18
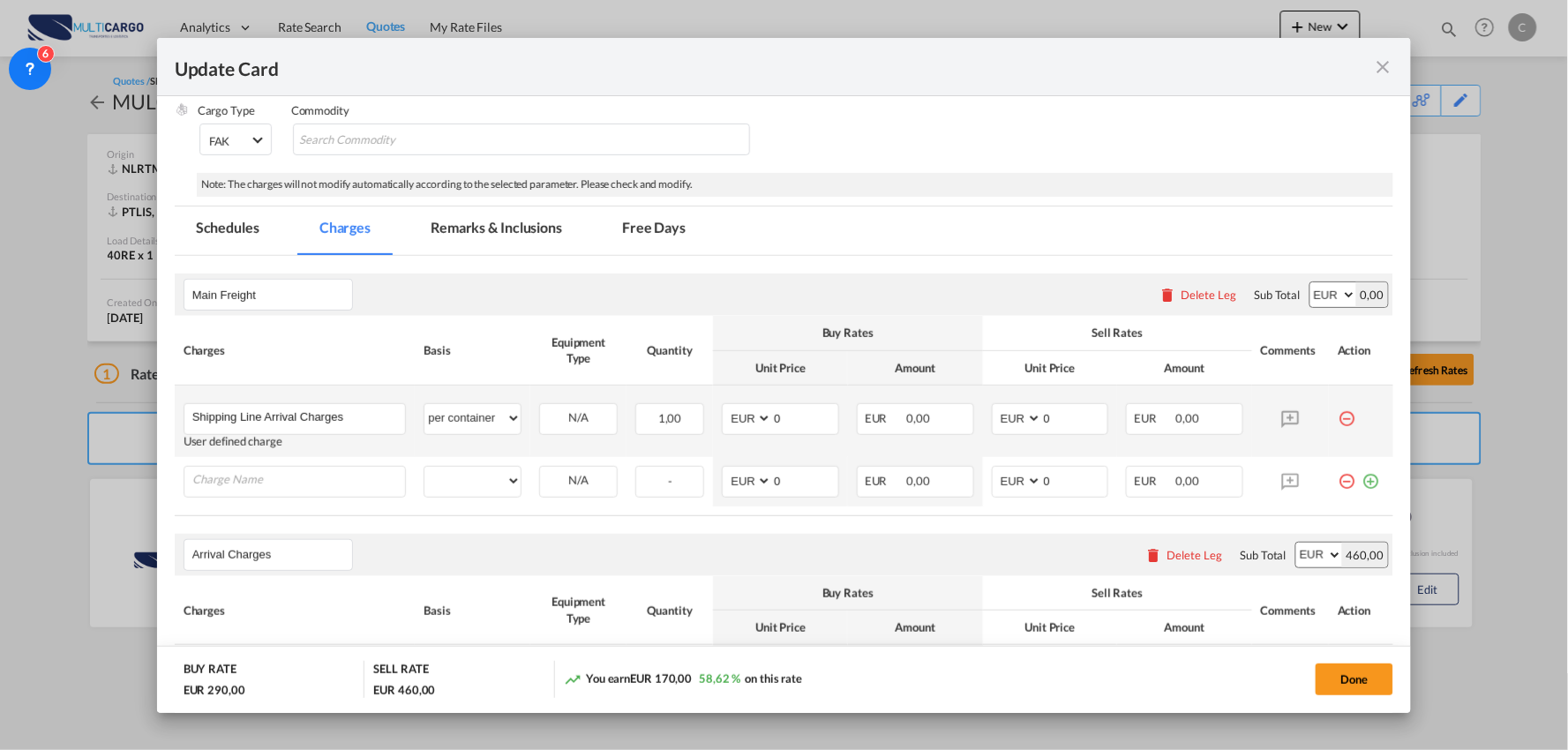
click at [1337, 474] on md-icon "icon-minus-circle-outline red-400-fg" at bounding box center [1346, 475] width 18 height 18
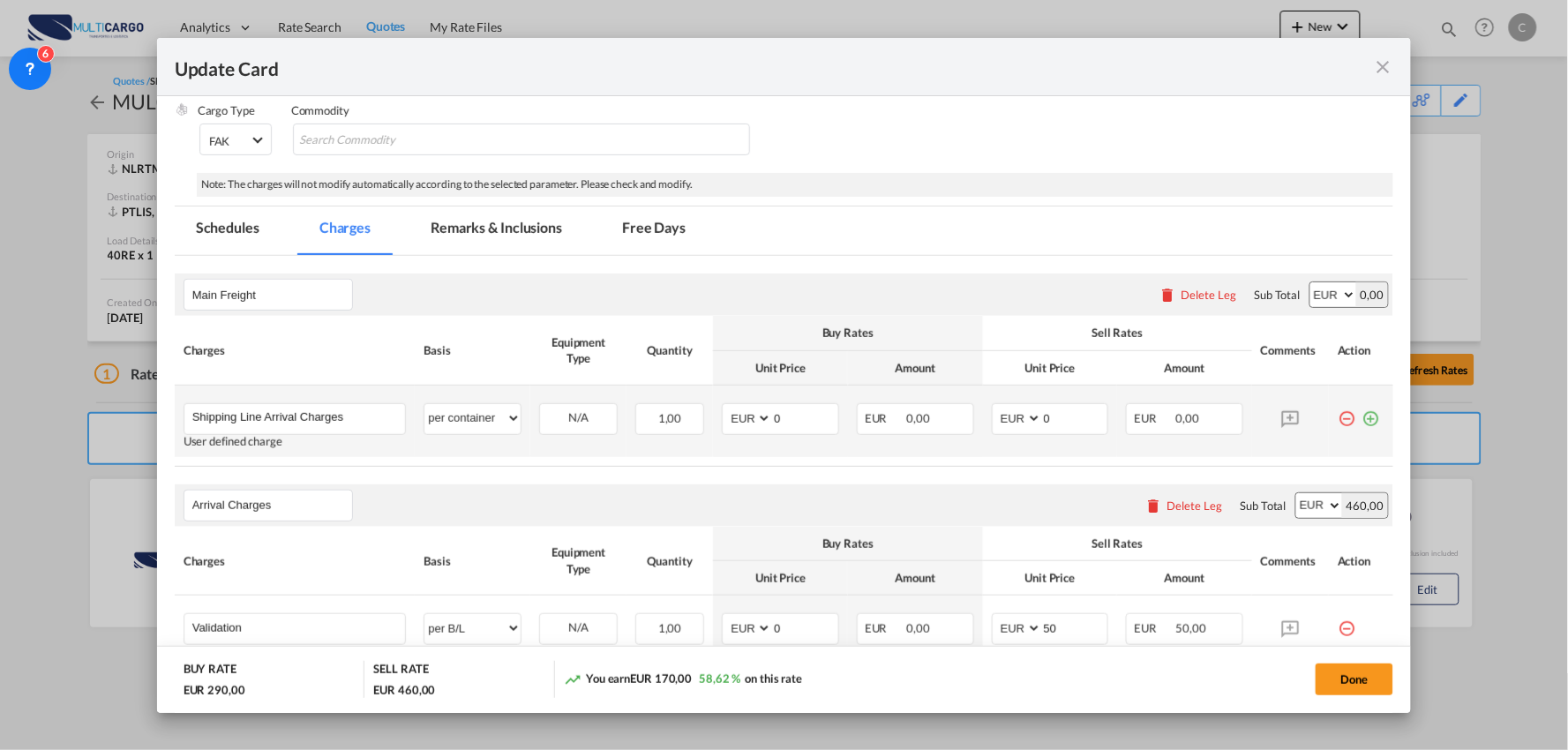
click at [1337, 418] on md-icon "icon-minus-circle-outline red-400-fg" at bounding box center [1346, 412] width 18 height 18
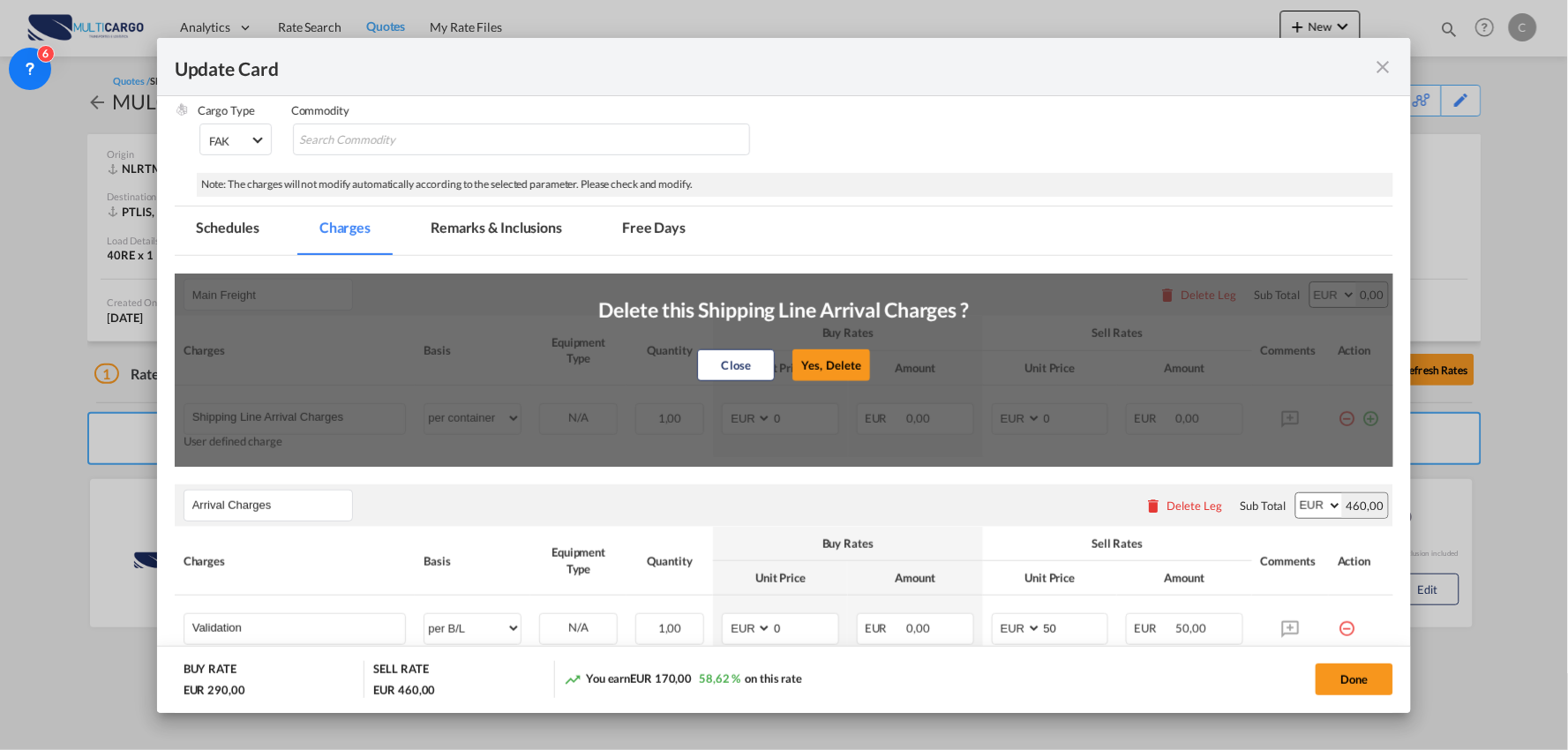
click at [832, 348] on div "Close Yes, Delete" at bounding box center [784, 365] width 371 height 42
click at [465, 237] on md-tab-item "Remarks & Inclusions" at bounding box center [496, 230] width 173 height 48
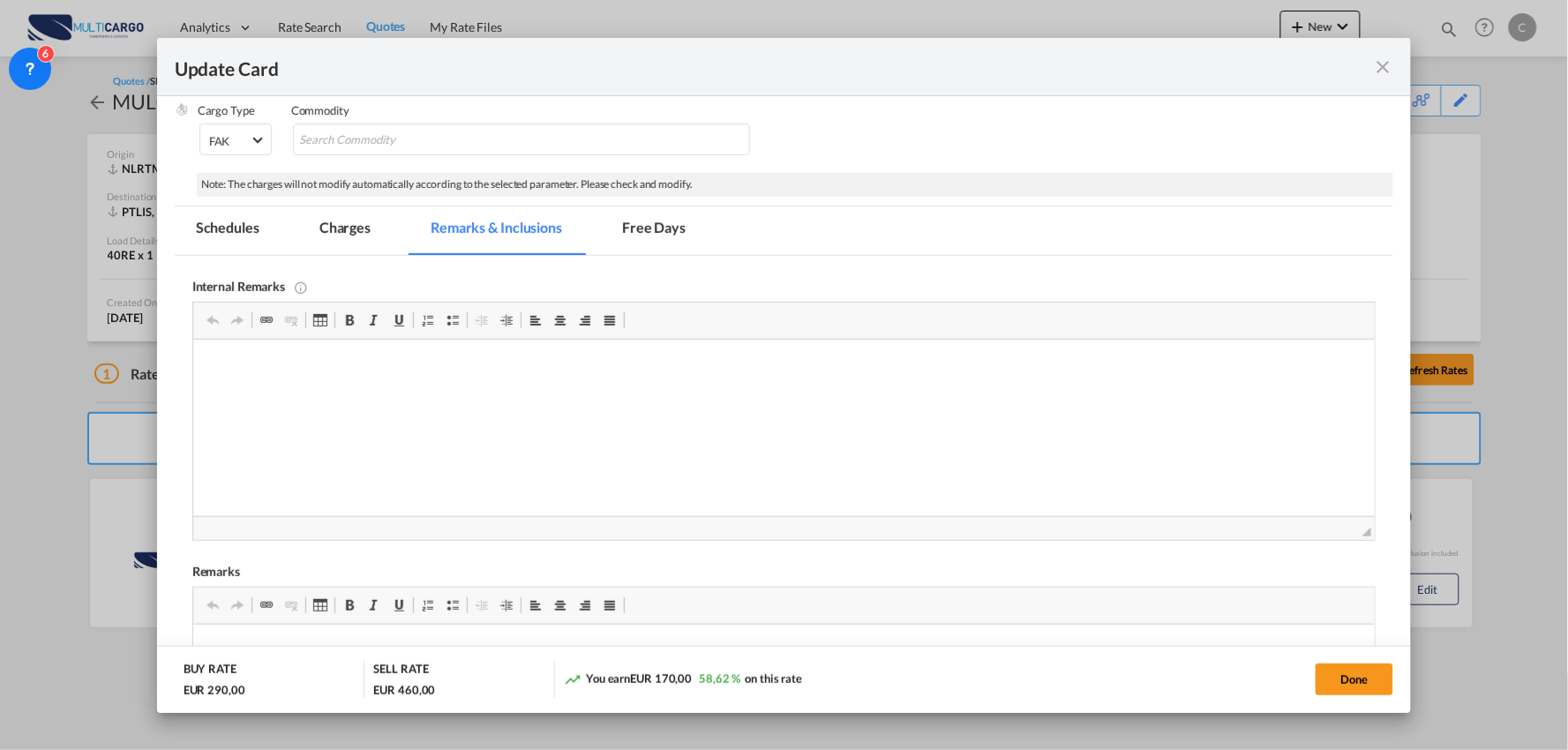
scroll to position [587, 0]
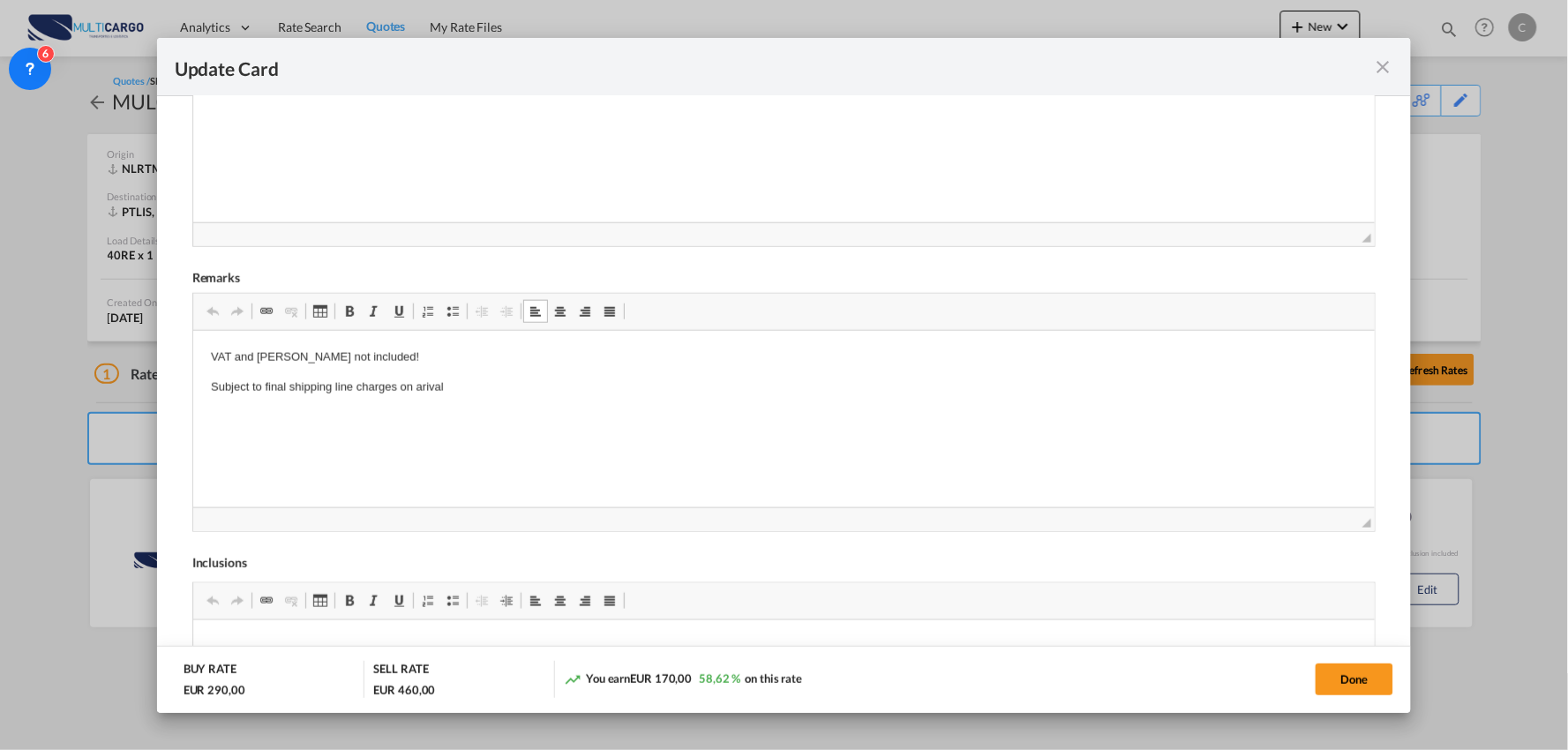
click at [476, 384] on p "Subject to final shipping line charges on arival" at bounding box center [784, 387] width 1147 height 19
drag, startPoint x: 482, startPoint y: 383, endPoint x: 202, endPoint y: 376, distance: 280.1
click at [202, 376] on html "VAT and Dutties not included! Subject to final shipping line charges on arival" at bounding box center [784, 373] width 1183 height 84
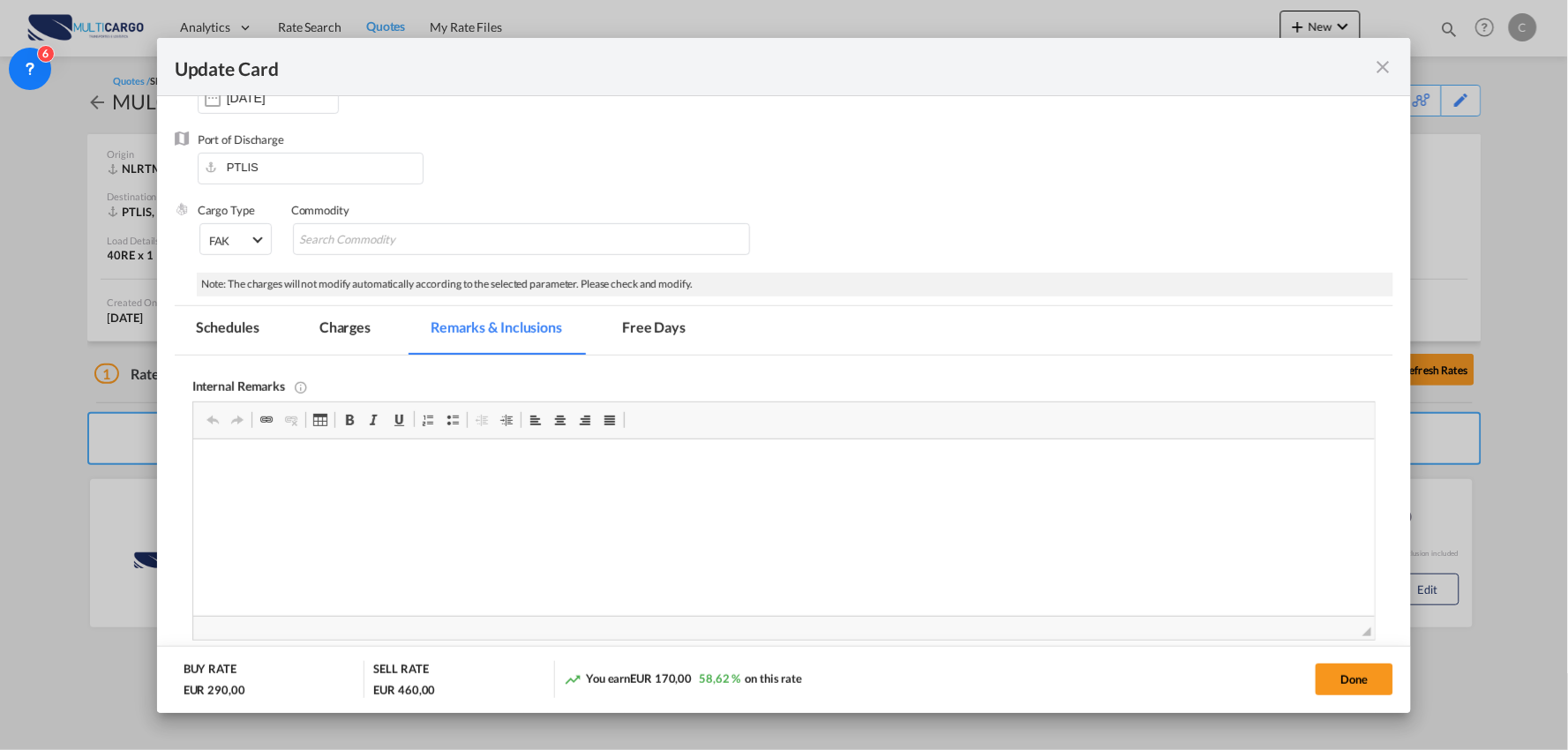
scroll to position [196, 0]
click at [354, 328] on md-tab-item "Charges" at bounding box center [345, 328] width 94 height 48
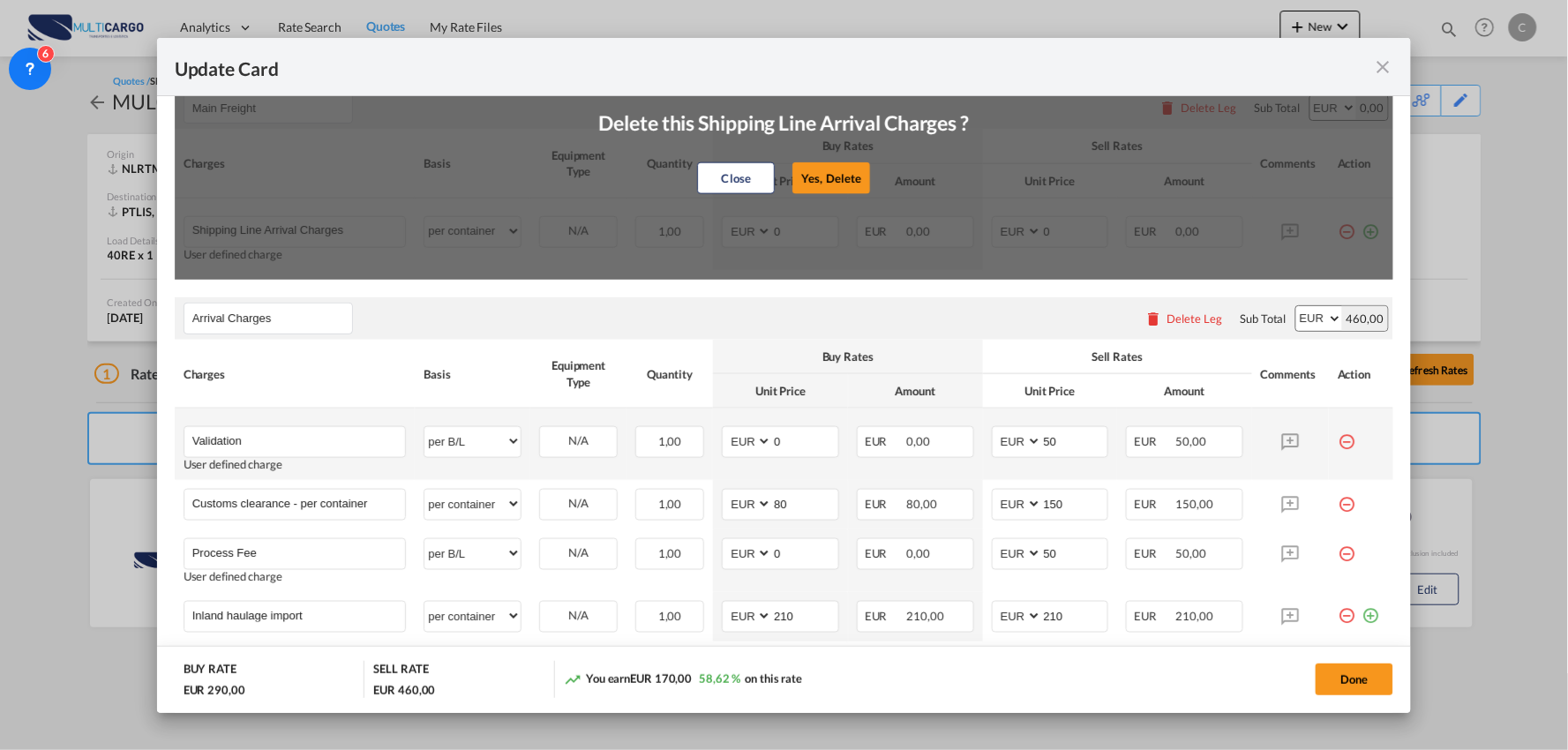
scroll to position [490, 0]
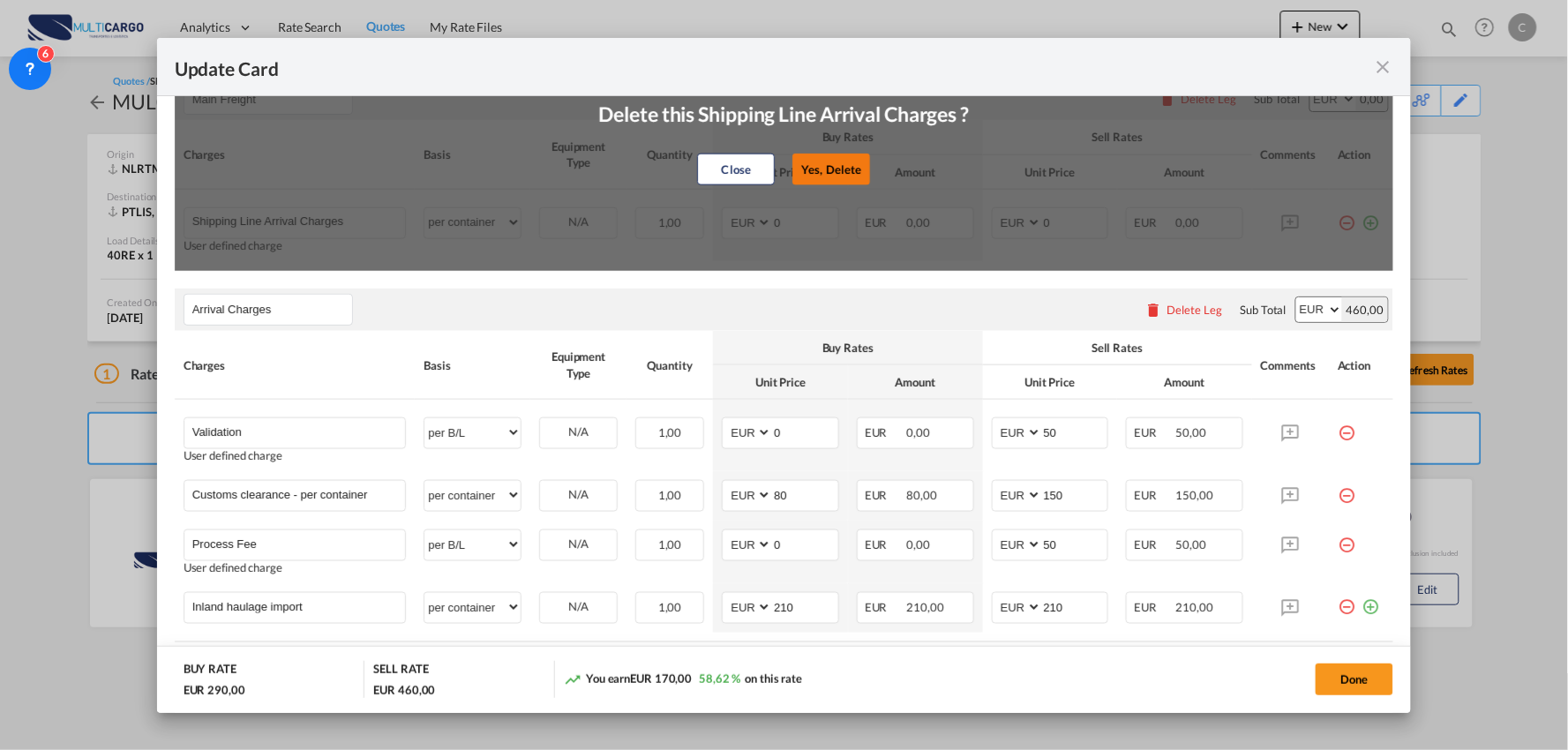
click at [825, 168] on button "Yes, Delete" at bounding box center [831, 170] width 78 height 32
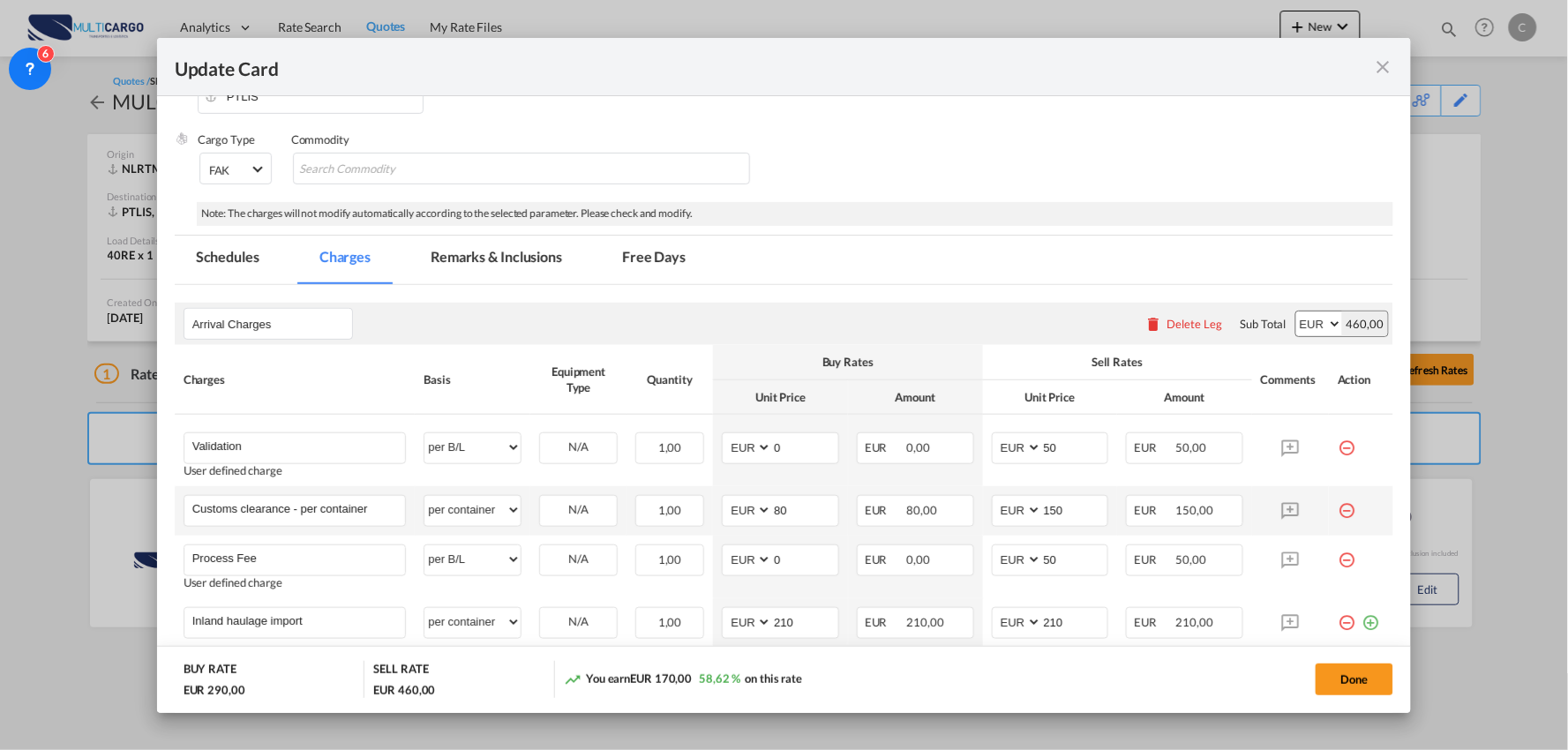
scroll to position [386, 0]
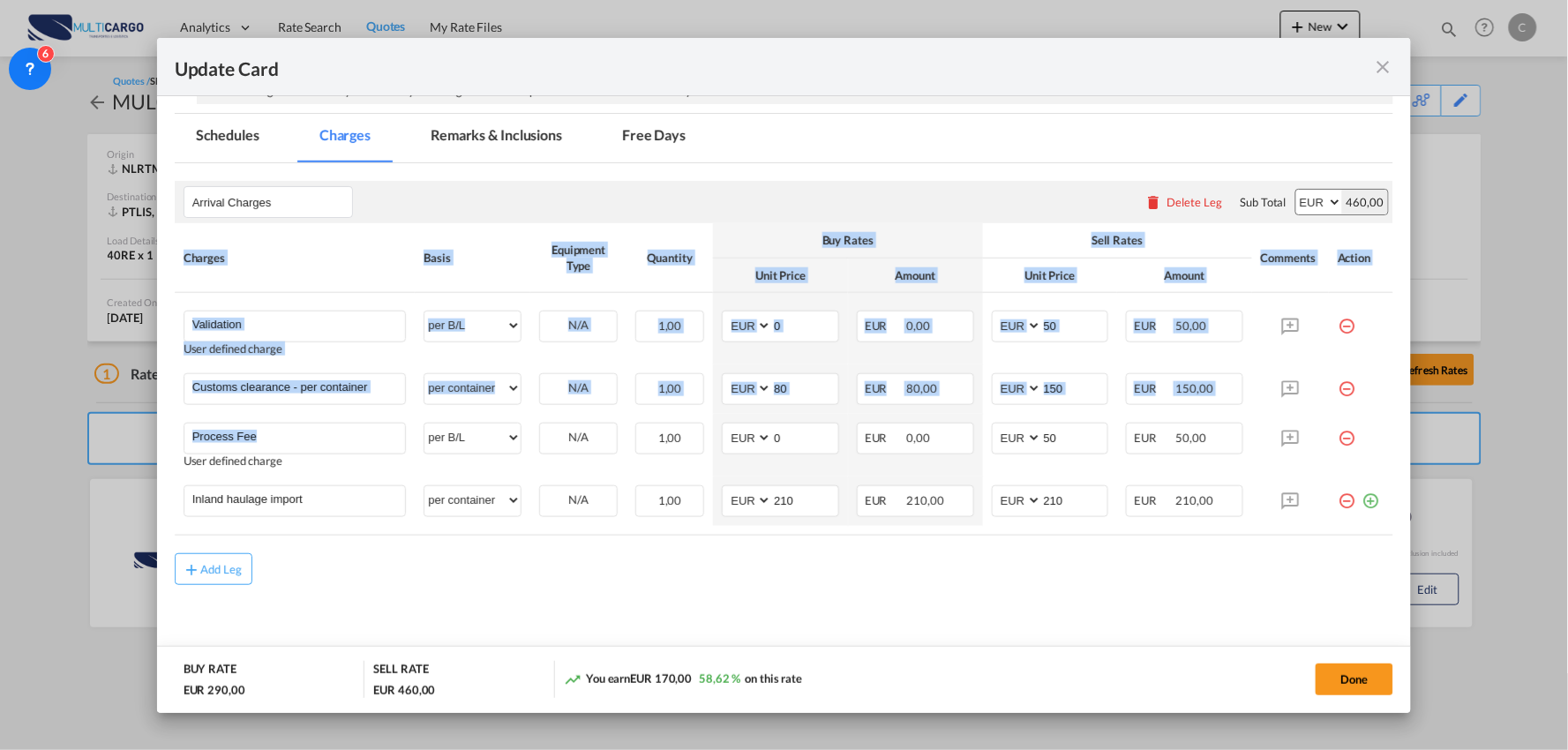
drag, startPoint x: 147, startPoint y: 422, endPoint x: 109, endPoint y: 422, distance: 38.0
click at [109, 422] on div "Update Card Port of Loading NLRTM T/S Liner/Carrier MultiCargo Atlantic Contain…" at bounding box center [784, 375] width 1568 height 750
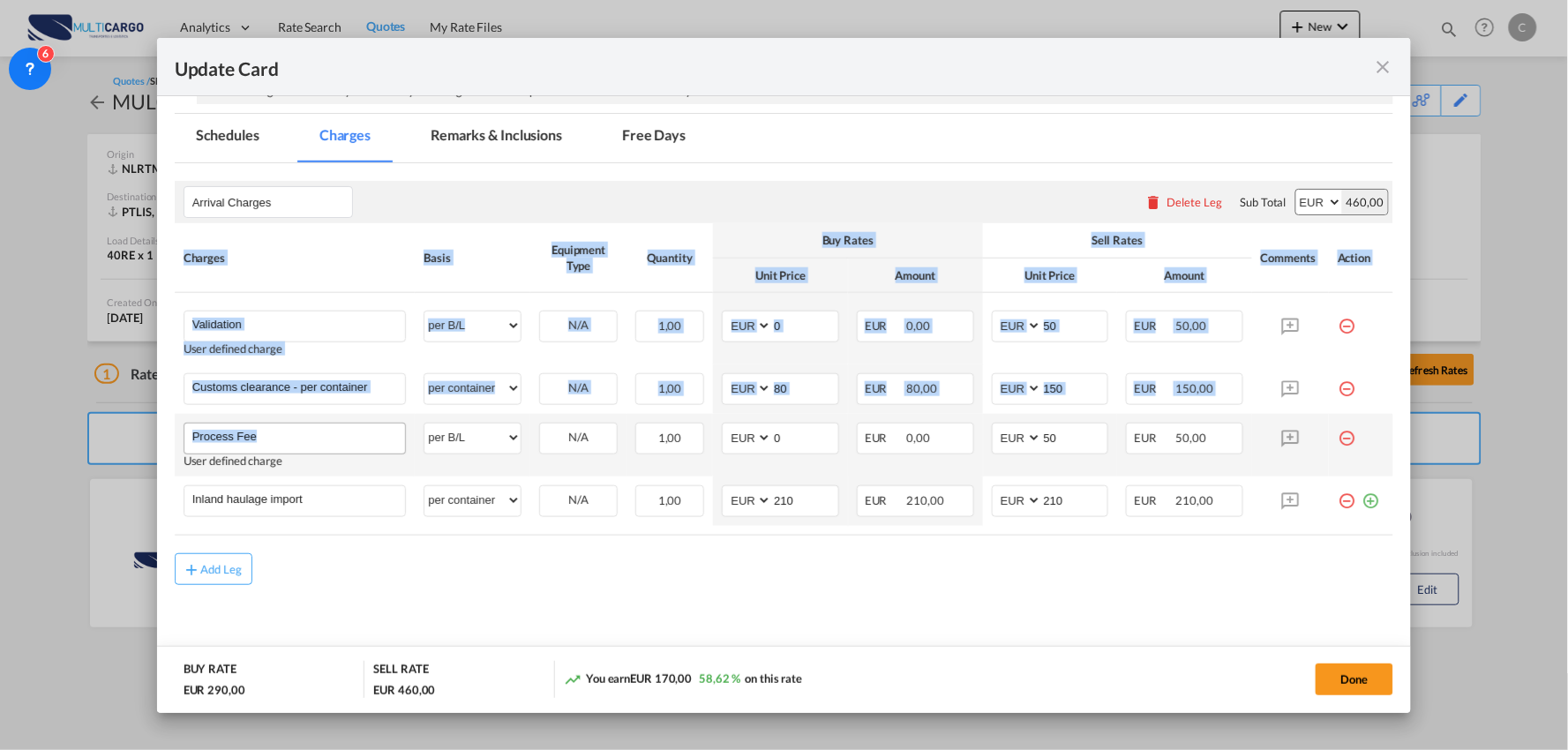
click at [338, 445] on input "Process Fee" at bounding box center [299, 437] width 214 height 27
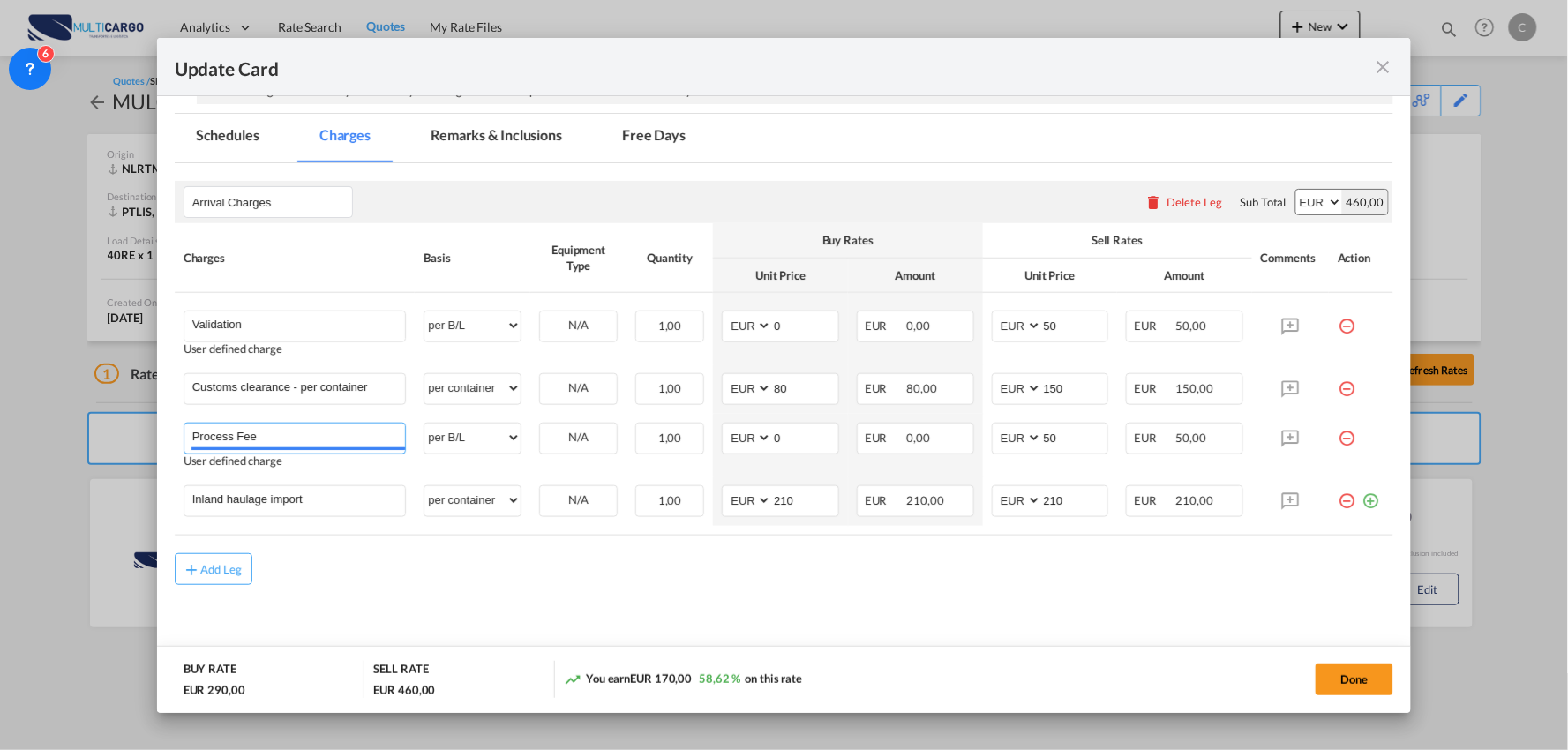
drag, startPoint x: 341, startPoint y: 438, endPoint x: 13, endPoint y: 425, distance: 328.3
click at [13, 425] on div "Update Card Port of Loading NLRTM T/S Liner/Carrier MultiCargo Atlantic Contain…" at bounding box center [784, 375] width 1568 height 750
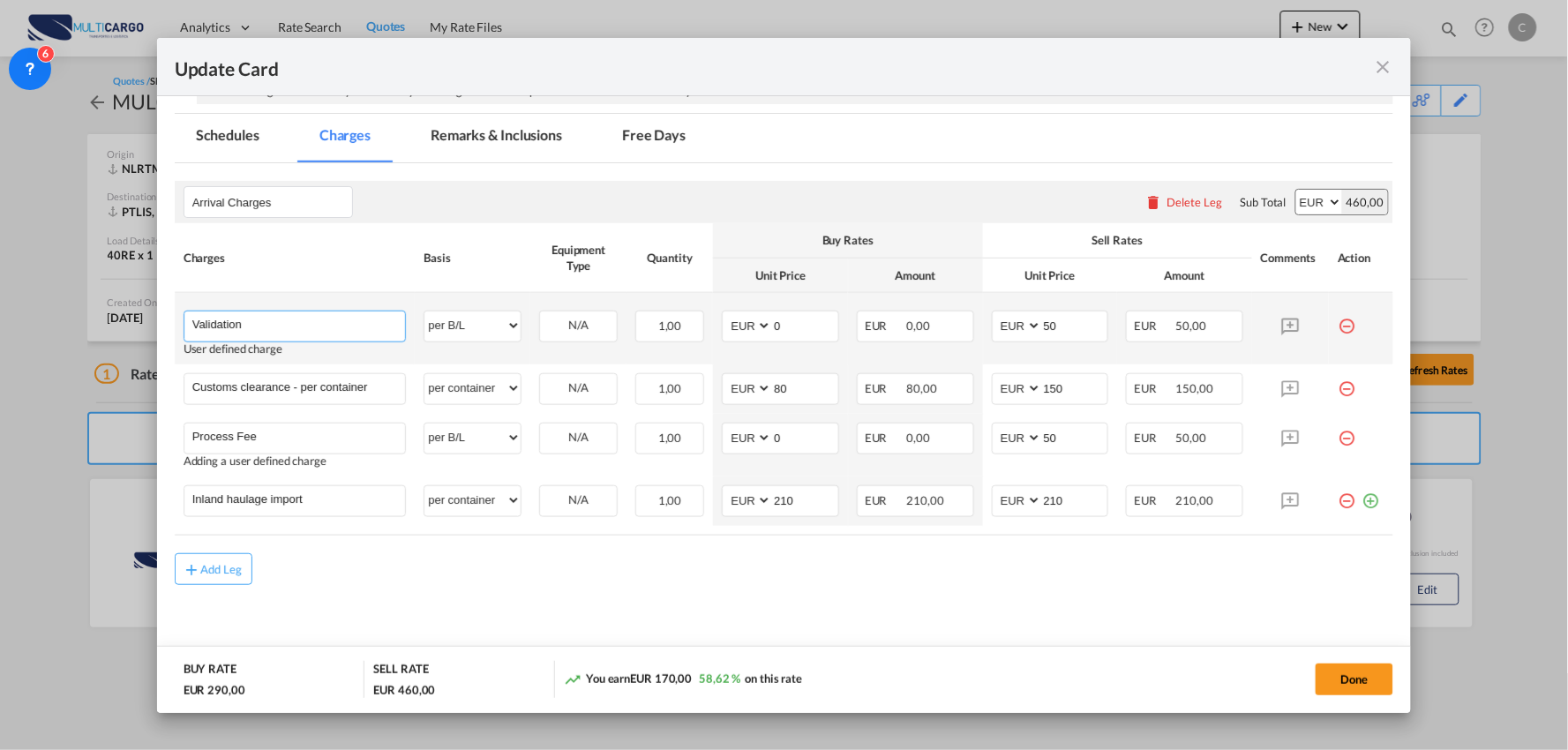
click at [305, 312] on input "Validation" at bounding box center [299, 324] width 214 height 27
paste input "Process Fee"
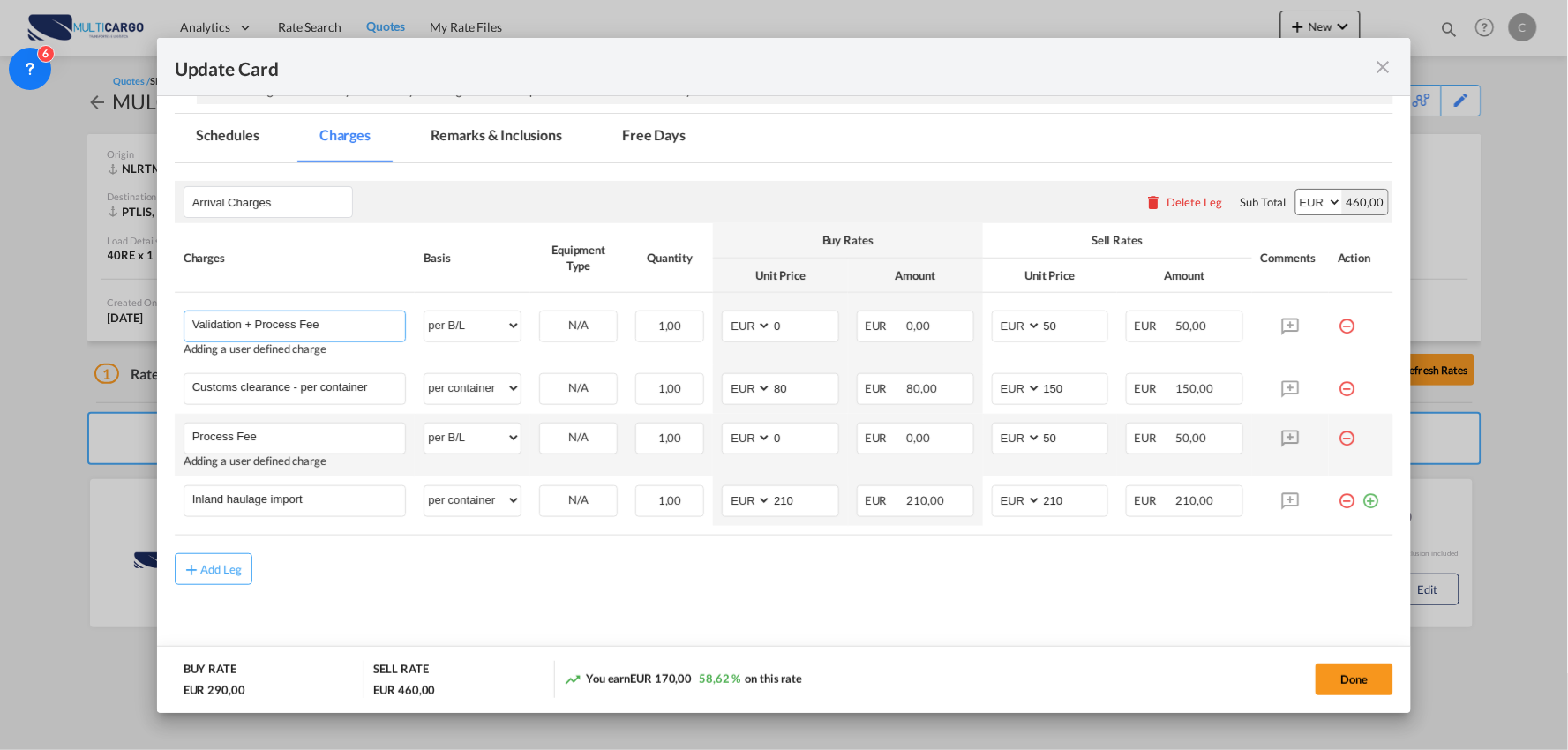
type input "Validation + Process Fee"
click at [1337, 437] on md-icon "icon-minus-circle-outline red-400-fg" at bounding box center [1346, 432] width 18 height 18
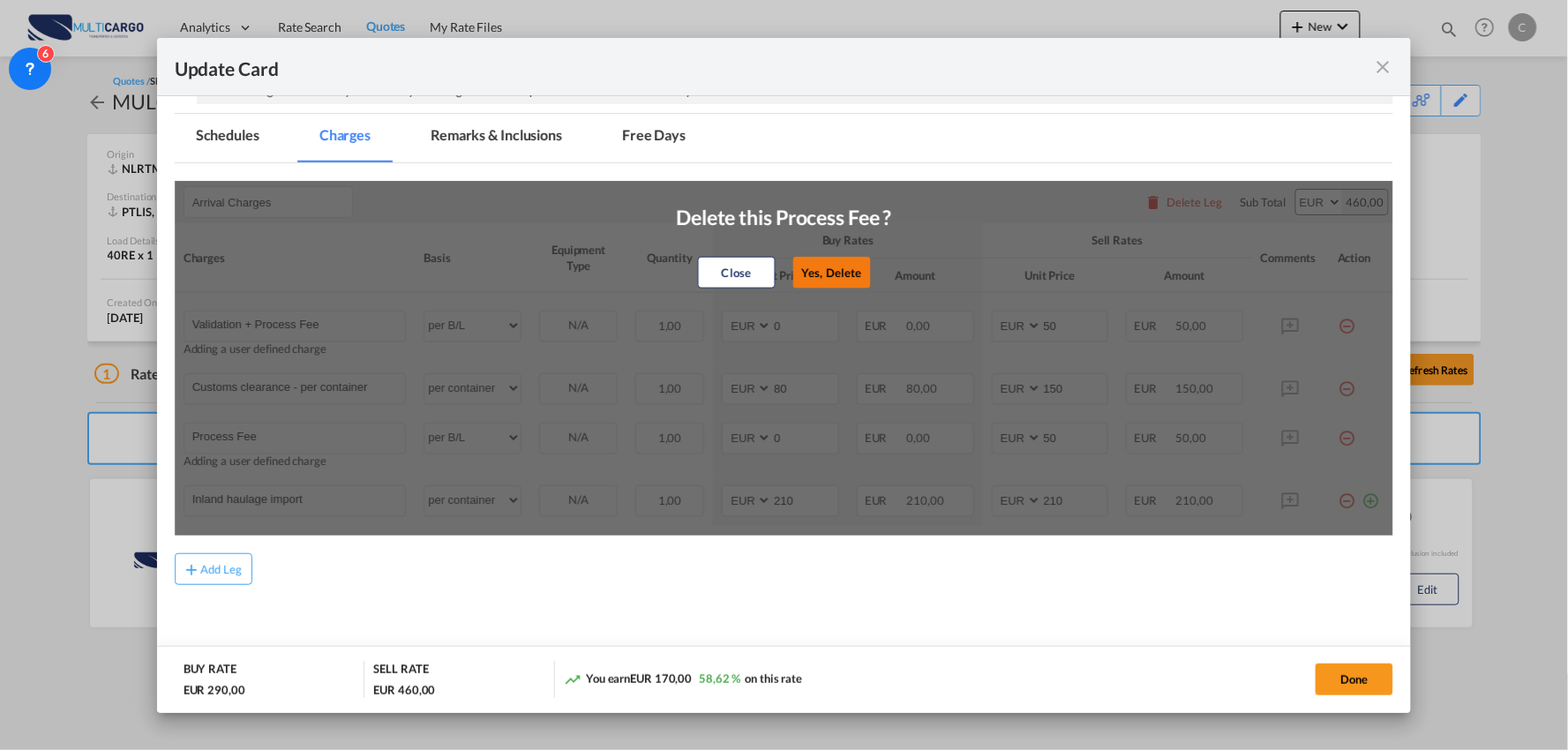
drag, startPoint x: 832, startPoint y: 272, endPoint x: 596, endPoint y: 335, distance: 244.3
click at [832, 271] on button "Yes, Delete" at bounding box center [831, 272] width 78 height 32
type input "Inland haulage import"
select select "per container"
type input "210"
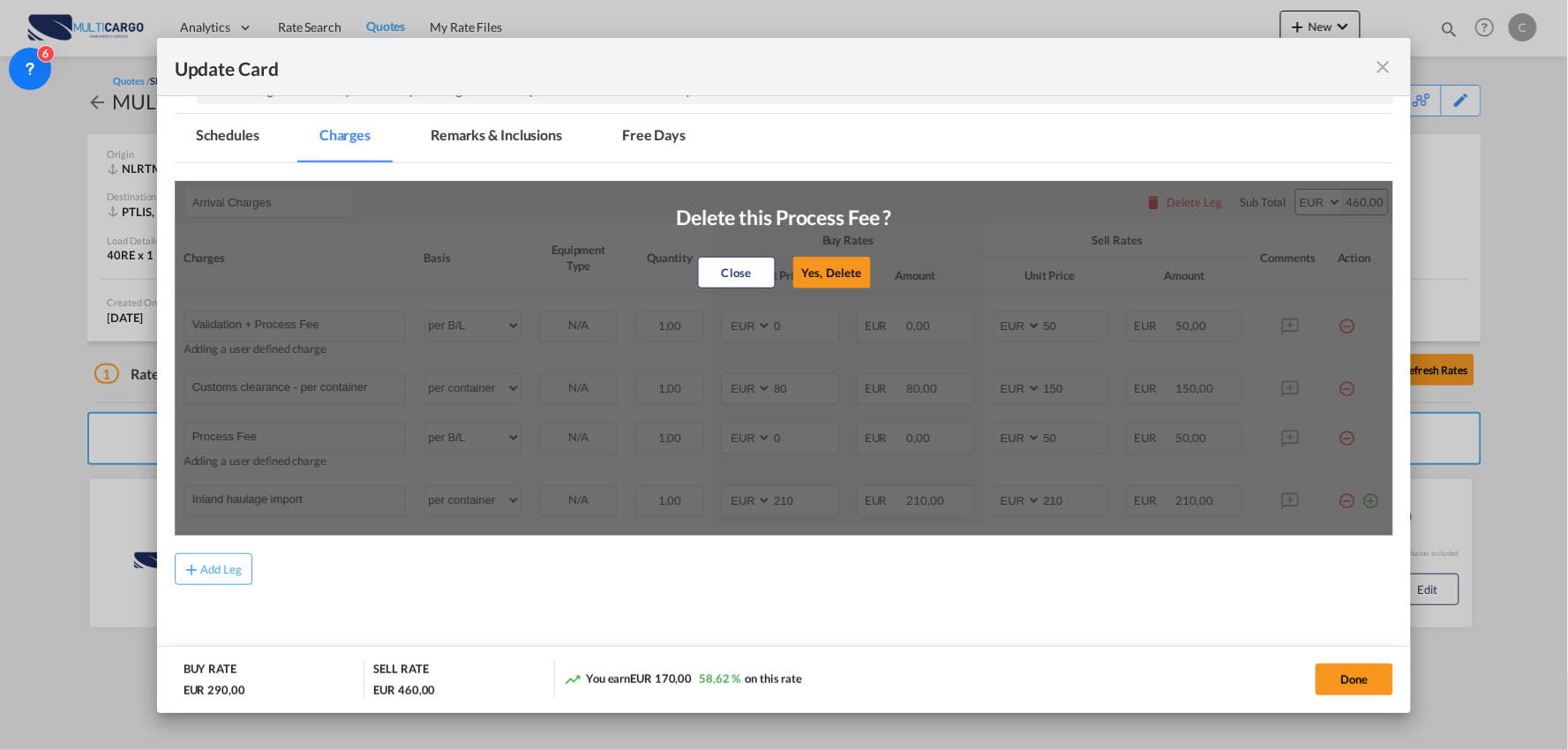
type input "210"
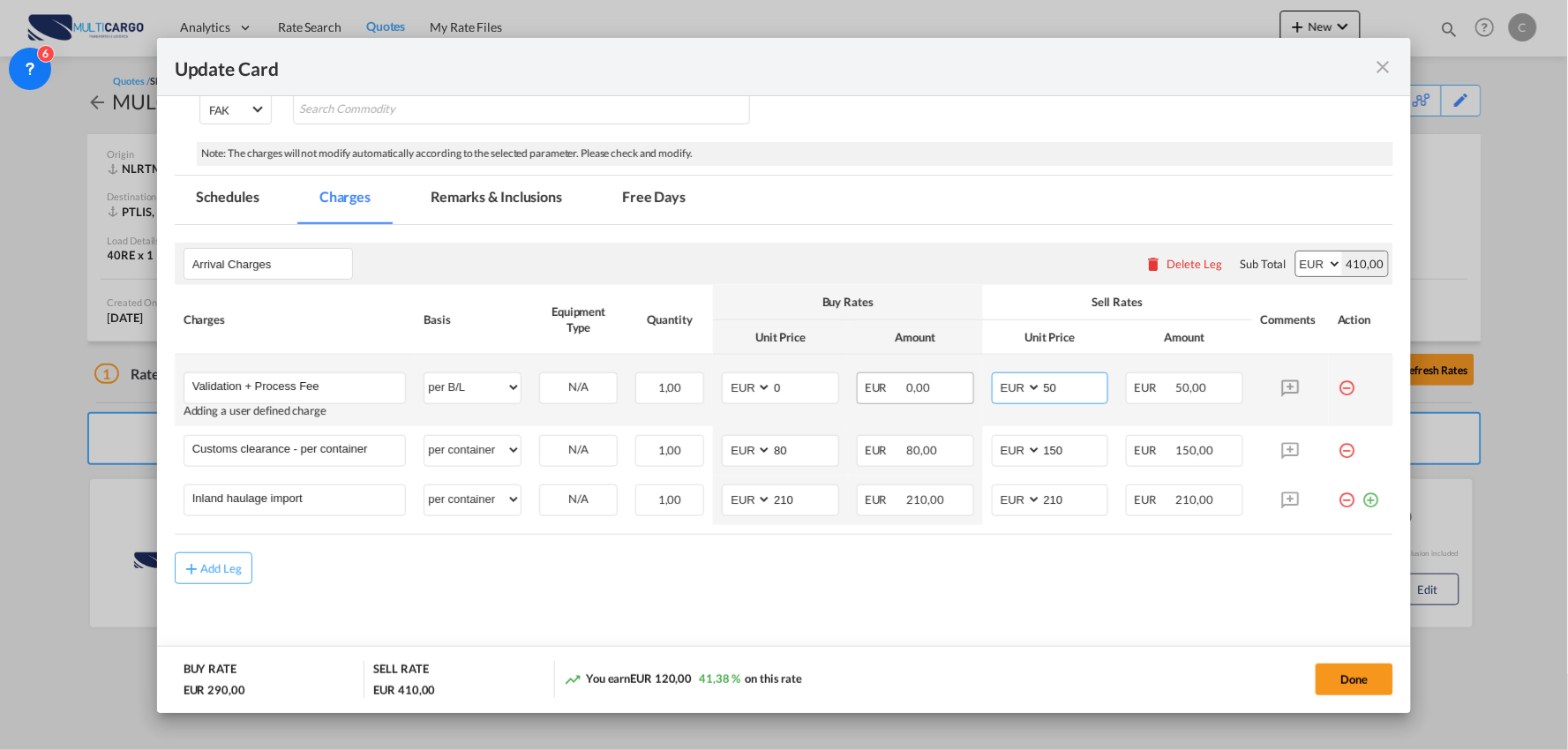
drag, startPoint x: 1017, startPoint y: 382, endPoint x: 955, endPoint y: 391, distance: 62.6
click at [963, 391] on tr "Validation + Process Fee Please Enter User Defined Charges Cannot Be Published …" at bounding box center [784, 390] width 1219 height 72
type input "150"
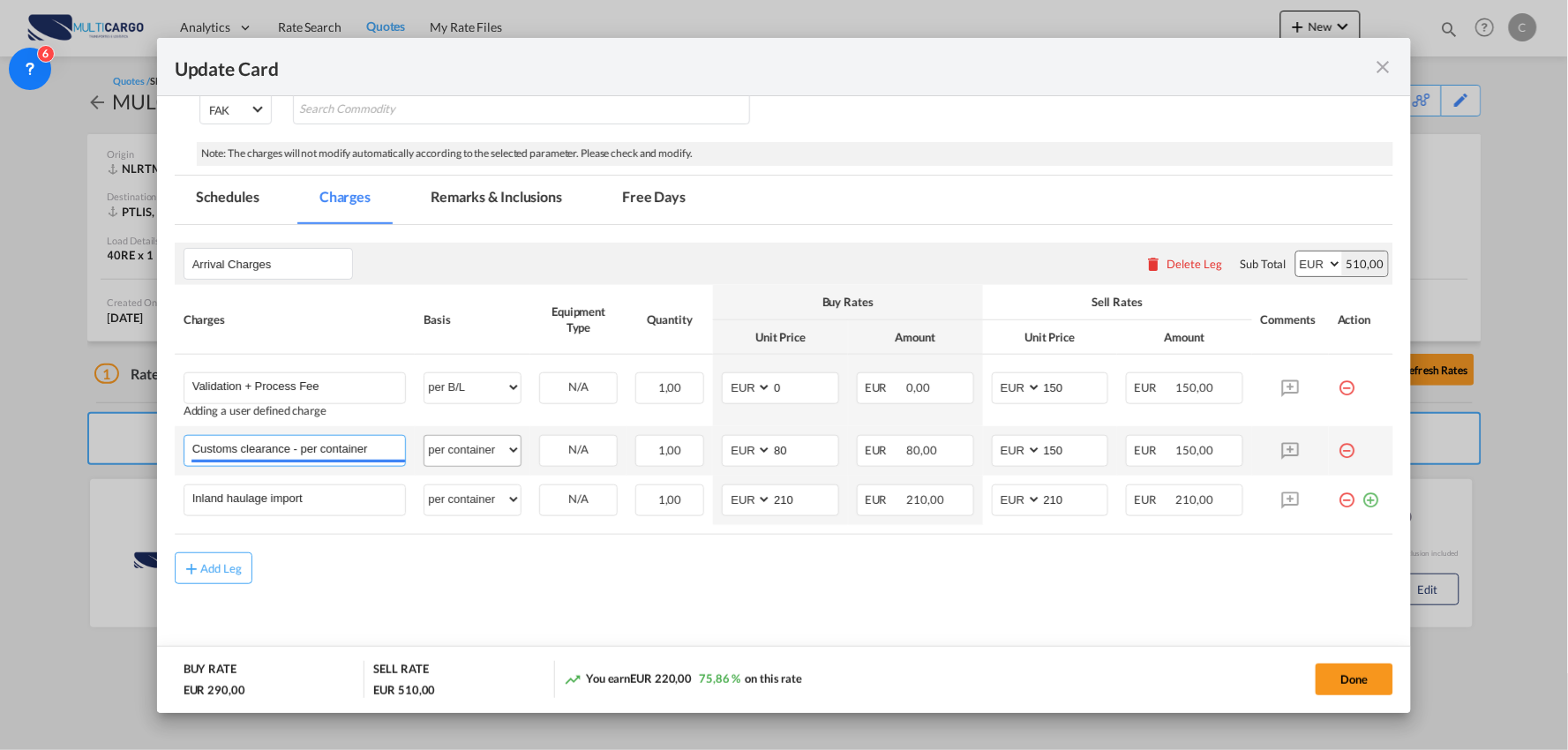
drag, startPoint x: 295, startPoint y: 450, endPoint x: 509, endPoint y: 443, distance: 214.1
click at [512, 443] on tr "Customs clearance - per container Please Enter User Defined Charges Cannot Be P…" at bounding box center [784, 450] width 1219 height 49
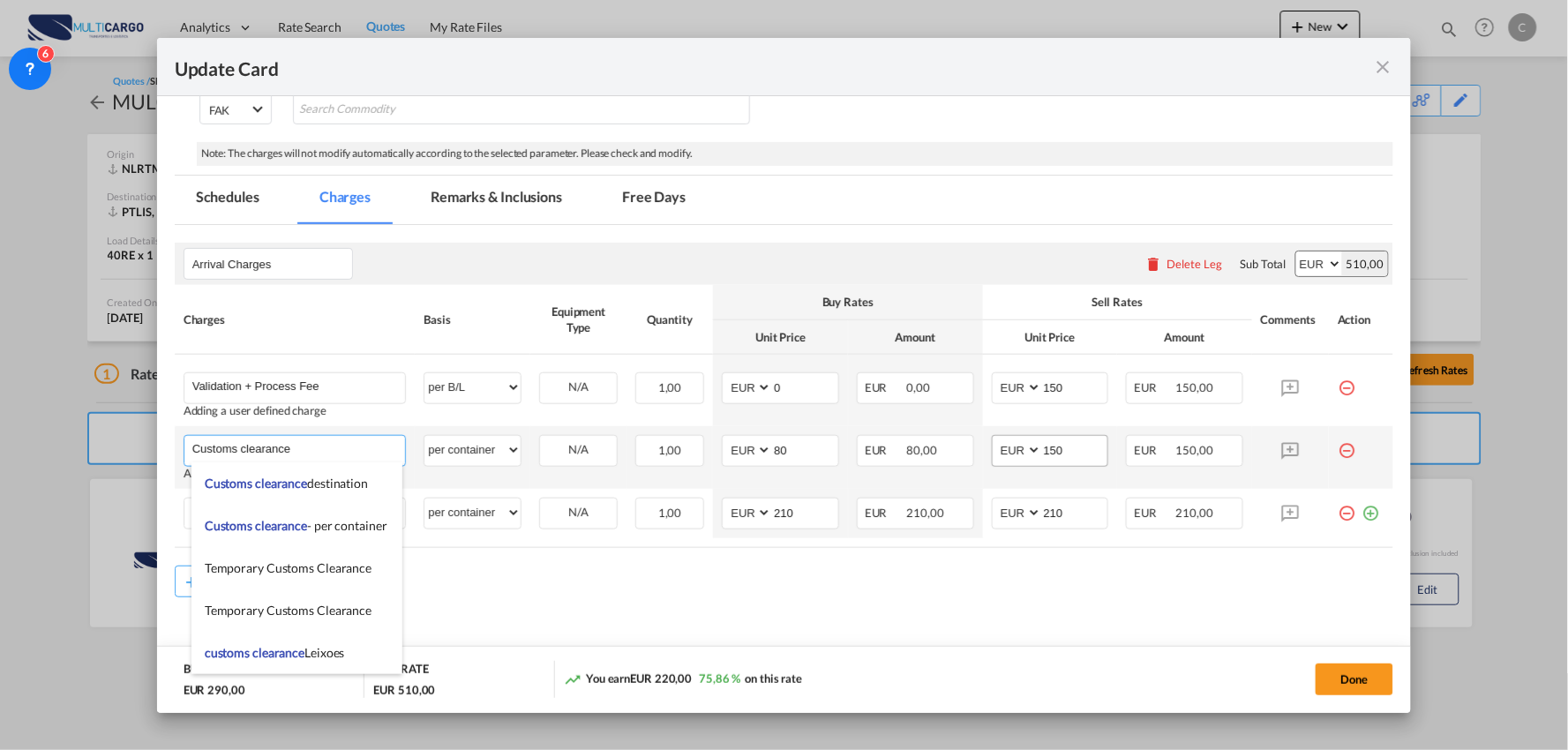
type input "Customs clearance"
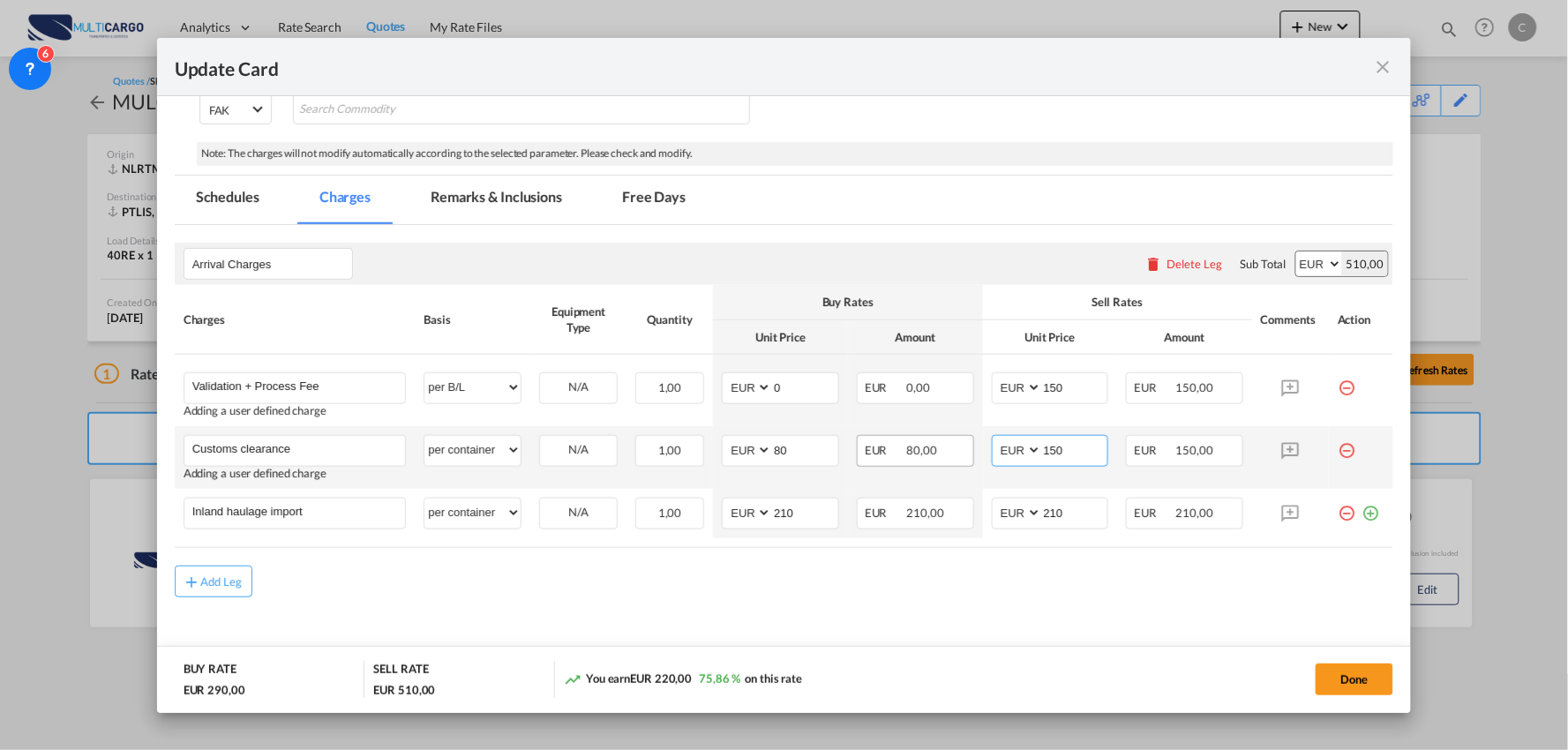
drag, startPoint x: 1083, startPoint y: 446, endPoint x: 949, endPoint y: 455, distance: 134.3
click at [949, 455] on tr "Customs clearance Please Enter User Defined Charges Cannot Be Published Adding …" at bounding box center [784, 457] width 1219 height 63
type input "175"
drag, startPoint x: 708, startPoint y: 442, endPoint x: 695, endPoint y: 442, distance: 13.0
click at [697, 442] on tr "Customs clearance Please Enter User Defined Charges Cannot Be Published Adding …" at bounding box center [784, 457] width 1219 height 63
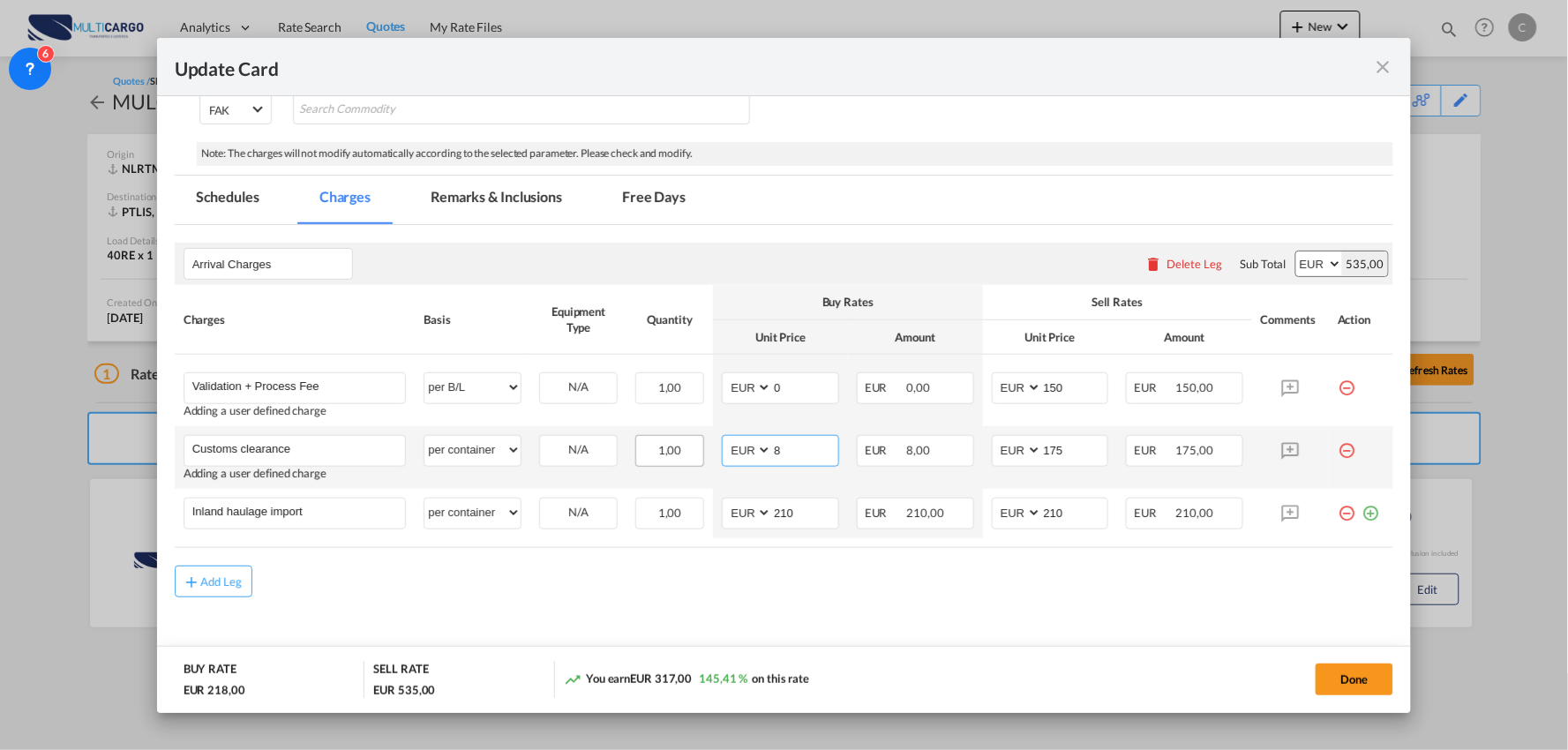
type input "80"
drag, startPoint x: 294, startPoint y: 567, endPoint x: 319, endPoint y: 501, distance: 70.6
click at [295, 566] on div "Add Leg" at bounding box center [784, 581] width 1219 height 32
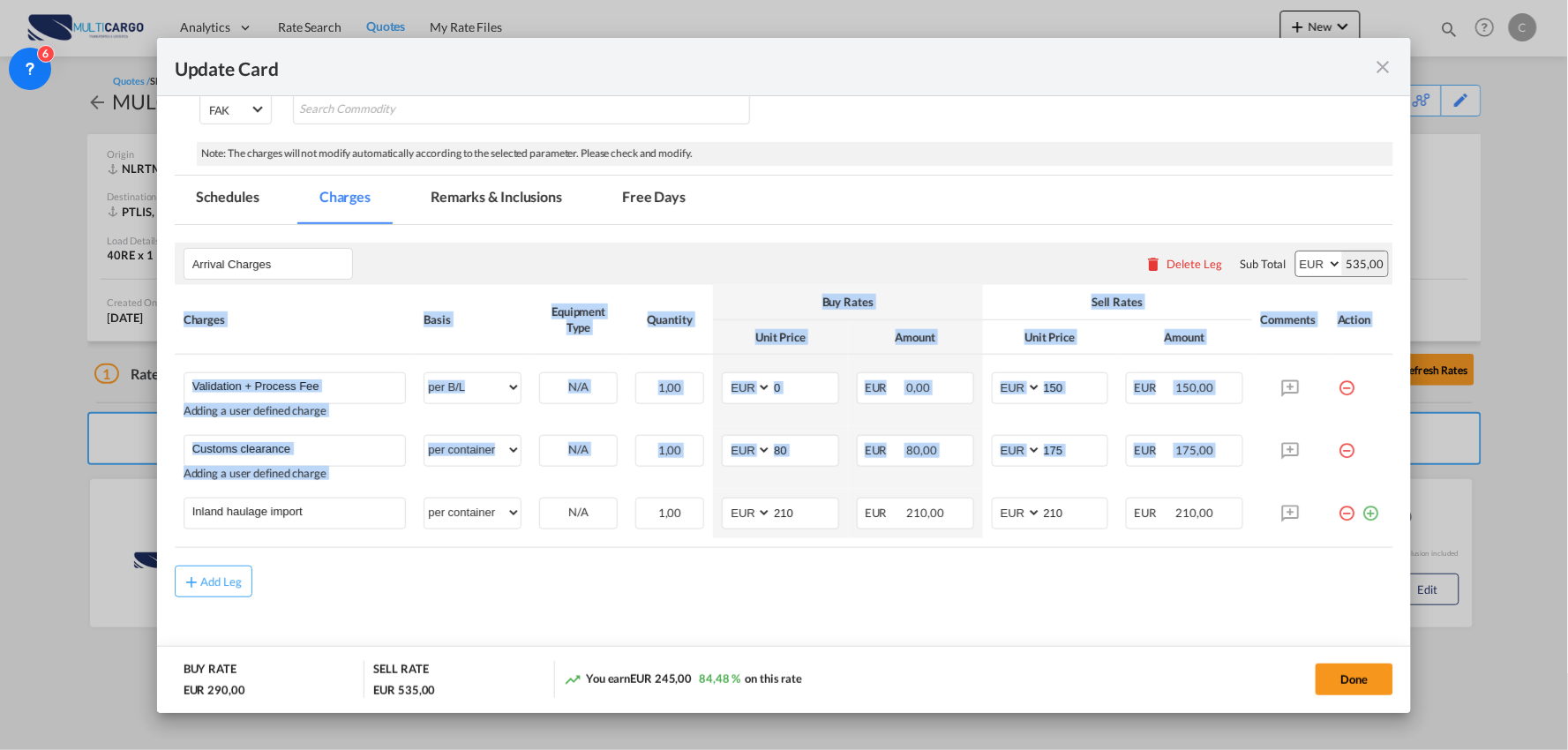
drag, startPoint x: 322, startPoint y: 496, endPoint x: 123, endPoint y: 500, distance: 199.0
click at [123, 500] on div "Update Card Port of Loading NLRTM T/S Liner/Carrier MultiCargo Atlantic Contain…" at bounding box center [784, 375] width 1568 height 750
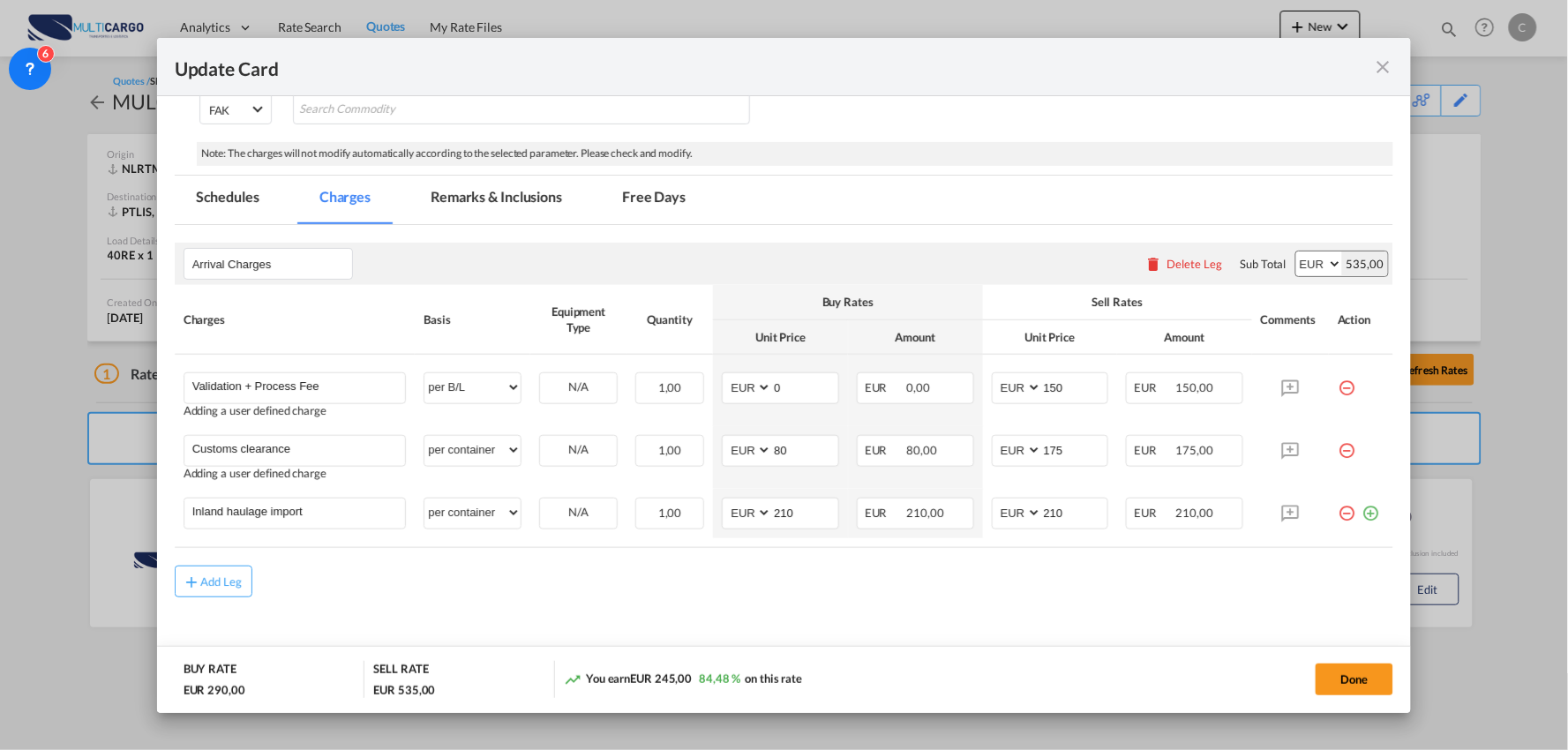
click at [354, 578] on div "Add Leg" at bounding box center [784, 581] width 1219 height 32
drag, startPoint x: 248, startPoint y: 512, endPoint x: 46, endPoint y: 510, distance: 202.0
click at [46, 510] on div "Update Card Port of Loading NLRTM T/S Liner/Carrier MultiCargo Atlantic Contain…" at bounding box center [784, 375] width 1568 height 750
type input "Delivery Lisboa - Lobon Spain"
click at [554, 597] on div "Add Leg" at bounding box center [784, 594] width 1219 height 32
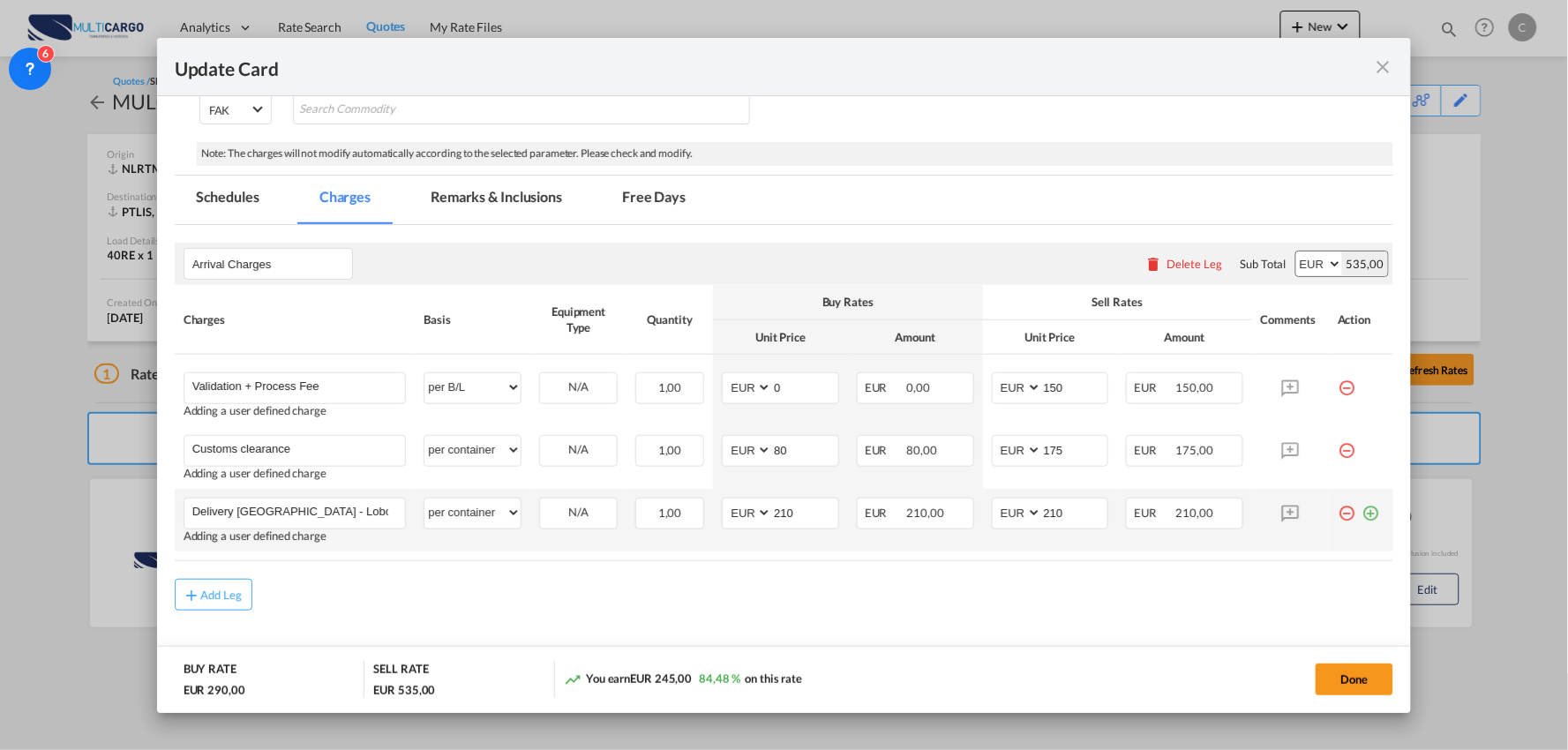
click at [1361, 511] on md-icon "icon-plus-circle-outline green-400-fg" at bounding box center [1370, 507] width 18 height 18
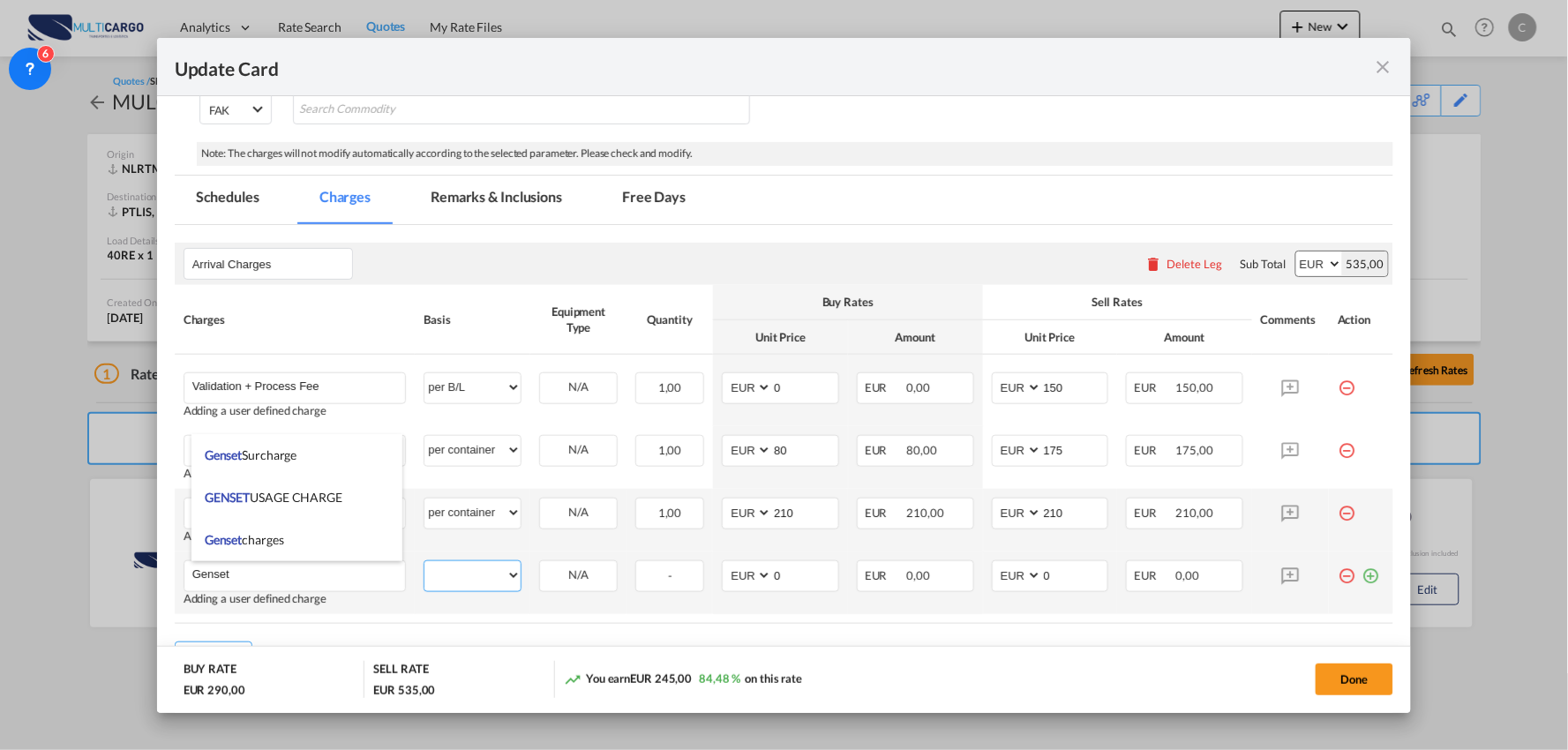
drag, startPoint x: 466, startPoint y: 574, endPoint x: 495, endPoint y: 580, distance: 29.6
click at [466, 574] on select "per equipment per container per B/L per shipping bill per shipment per pallet p…" at bounding box center [473, 575] width 97 height 29
click at [327, 567] on input "Genset" at bounding box center [299, 574] width 214 height 27
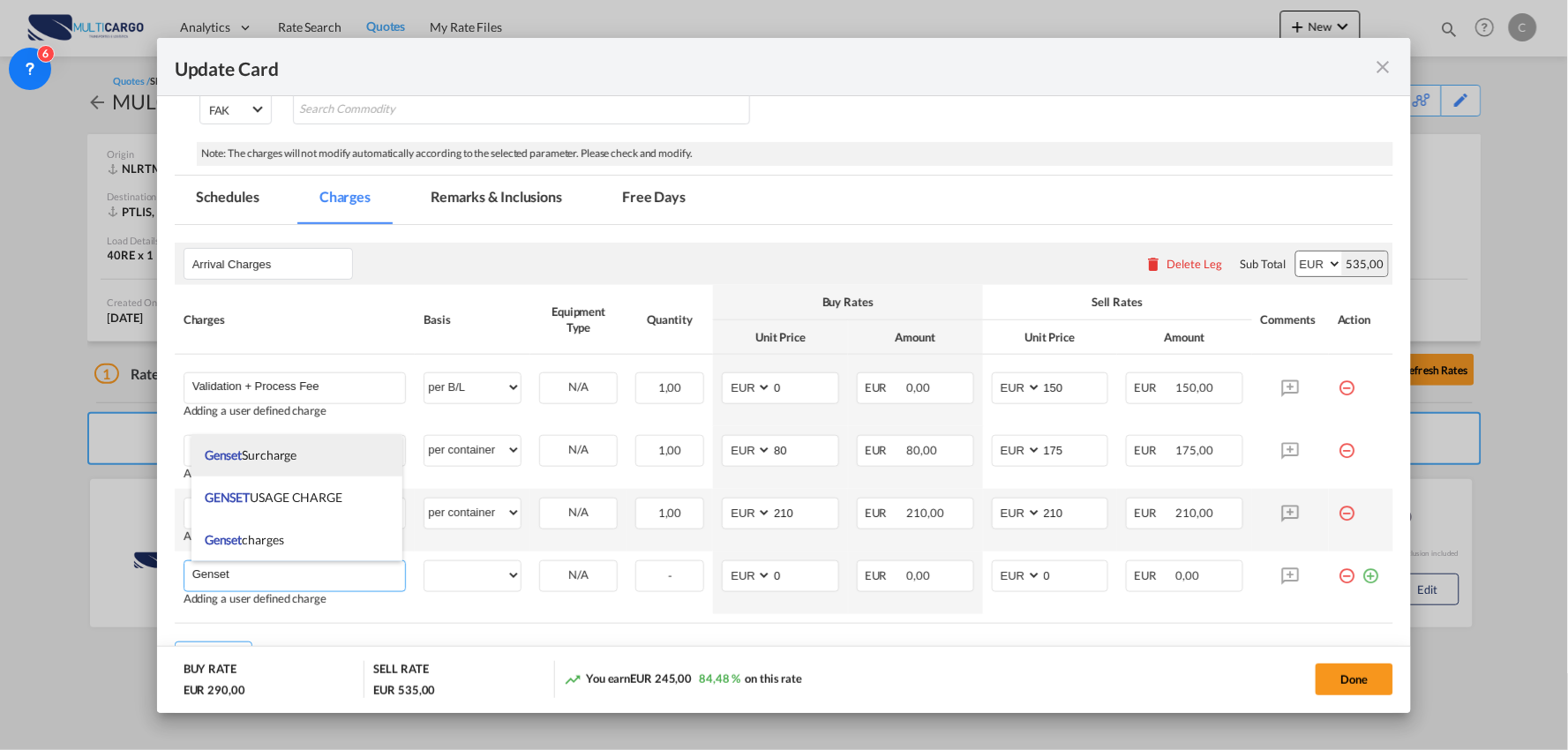
click at [295, 450] on span "Genset Surcharge" at bounding box center [251, 454] width 93 height 15
type input "Genset Surcharge"
select select "per equipment"
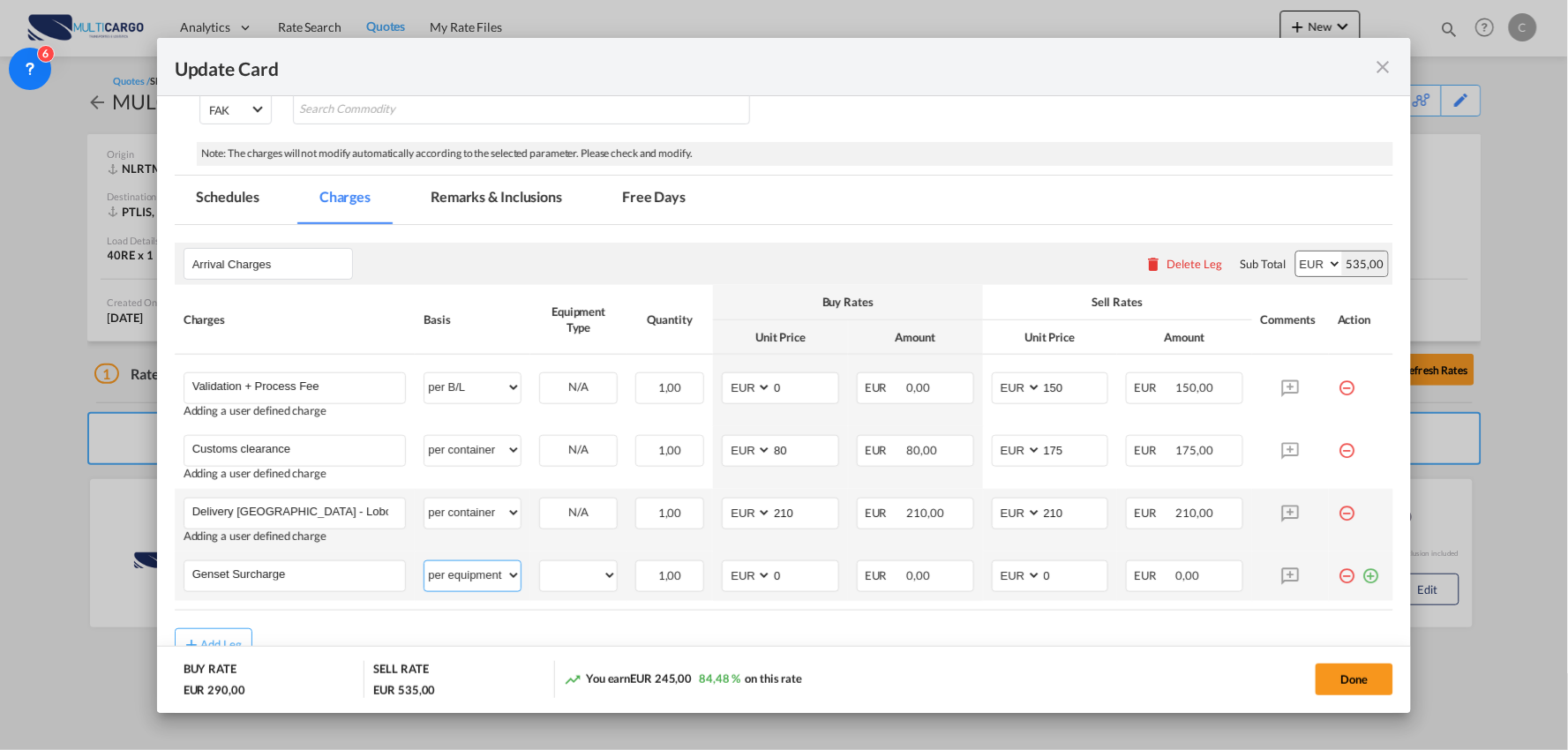
click at [448, 578] on select "per equipment per container per B/L per shipping bill per shipment per pallet p…" at bounding box center [473, 575] width 97 height 29
click at [587, 631] on div "Add Leg" at bounding box center [784, 644] width 1219 height 32
click at [572, 566] on select "40RE" at bounding box center [579, 576] width 77 height 24
select select "40RE"
click at [540, 564] on select "40RE" at bounding box center [579, 576] width 77 height 24
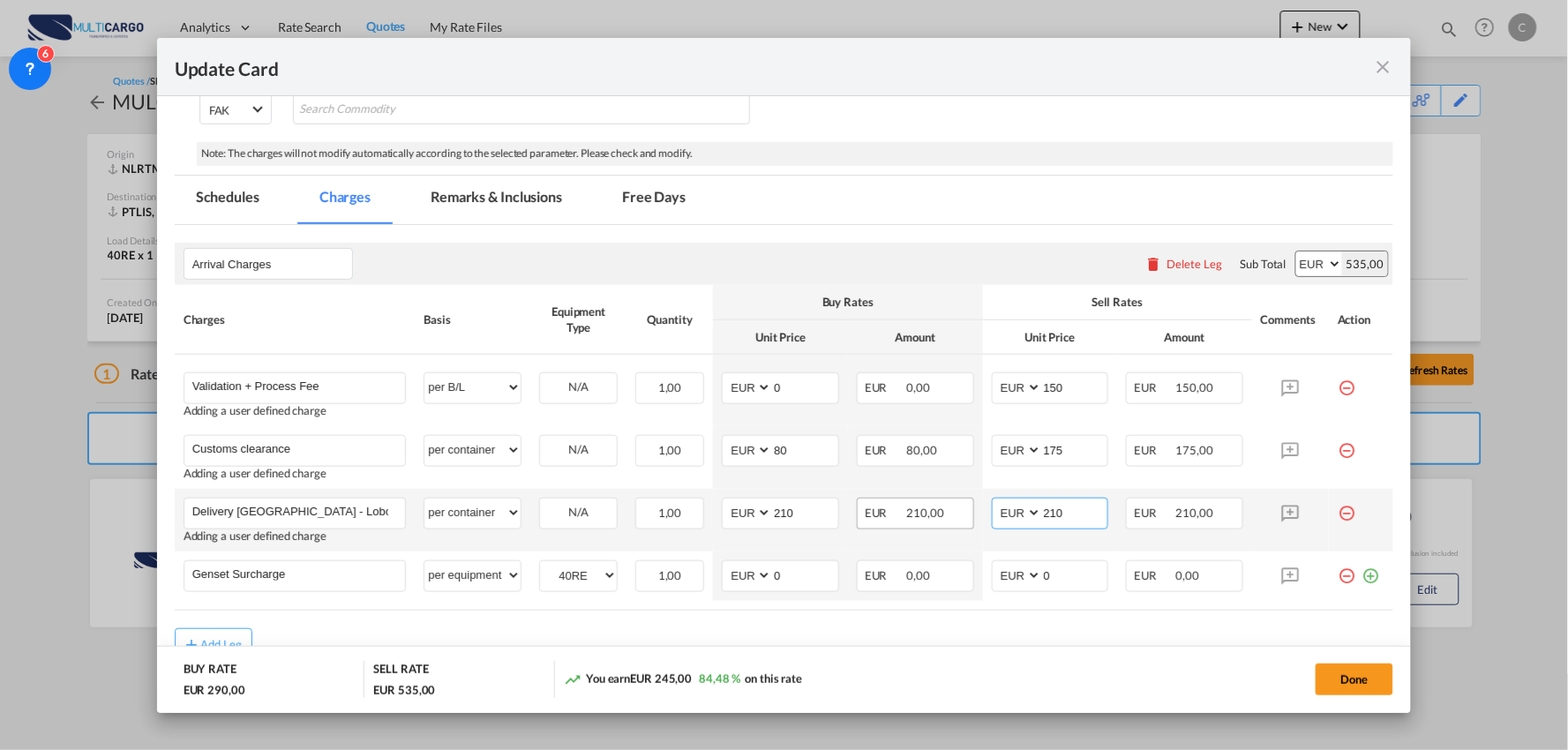
drag, startPoint x: 1069, startPoint y: 511, endPoint x: 920, endPoint y: 507, distance: 149.1
click at [920, 507] on tr "Delivery Lisboa - Lobon Spain Please Enter User Defined Charges Cannot Be Publi…" at bounding box center [784, 520] width 1219 height 63
type input "895"
drag, startPoint x: 797, startPoint y: 509, endPoint x: 677, endPoint y: 509, distance: 120.0
click at [677, 509] on tr "Delivery Lisboa - Lobon Spain Please Enter User Defined Charges Cannot Be Publi…" at bounding box center [784, 520] width 1219 height 63
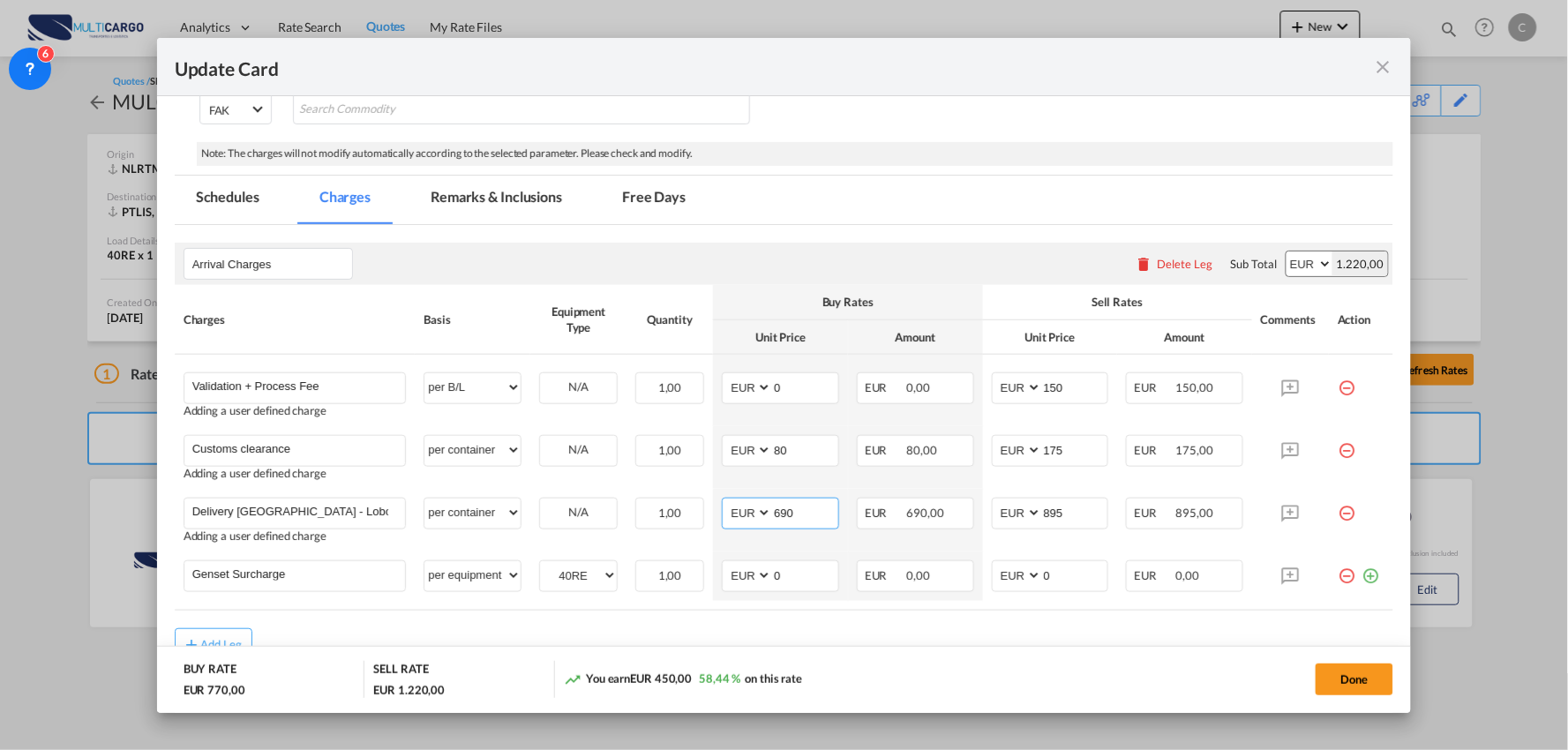
type input "690"
drag, startPoint x: 1041, startPoint y: 577, endPoint x: 950, endPoint y: 562, distance: 92.2
click at [964, 577] on tr "Genset Surcharge Please Enter User Defined Charges Cannot Be Published per equi…" at bounding box center [784, 576] width 1219 height 49
click at [1013, 654] on md-dialog-actions "BUY RATE EUR 770,00 SELL RATE EUR 1.470,00 You earn EUR 700,00 90,91 % on this …" at bounding box center [784, 679] width 1255 height 67
drag, startPoint x: 1072, startPoint y: 575, endPoint x: 939, endPoint y: 575, distance: 133.0
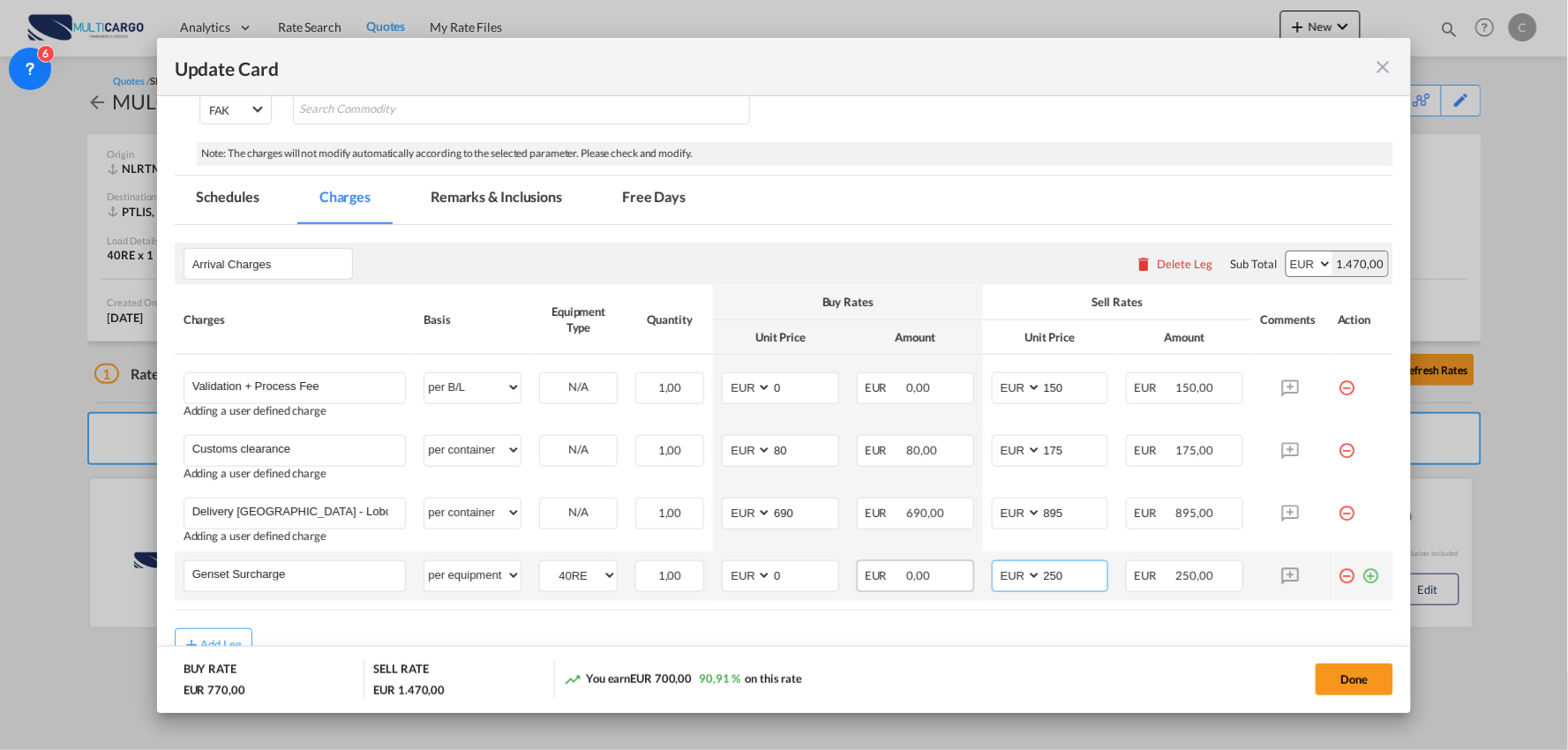
click at [940, 575] on tr "Genset Surcharge Please Enter User Defined Charges Cannot Be Published per equi…" at bounding box center [784, 576] width 1219 height 49
type input "215"
drag, startPoint x: 787, startPoint y: 576, endPoint x: 724, endPoint y: 571, distance: 63.2
click at [724, 572] on md-input-container "AED AFN ALL AMD ANG AOA ARS AUD AWG AZN BAM BBD BDT BGN BHD BIF BMD BND [PERSON…" at bounding box center [780, 576] width 117 height 32
type input "150"
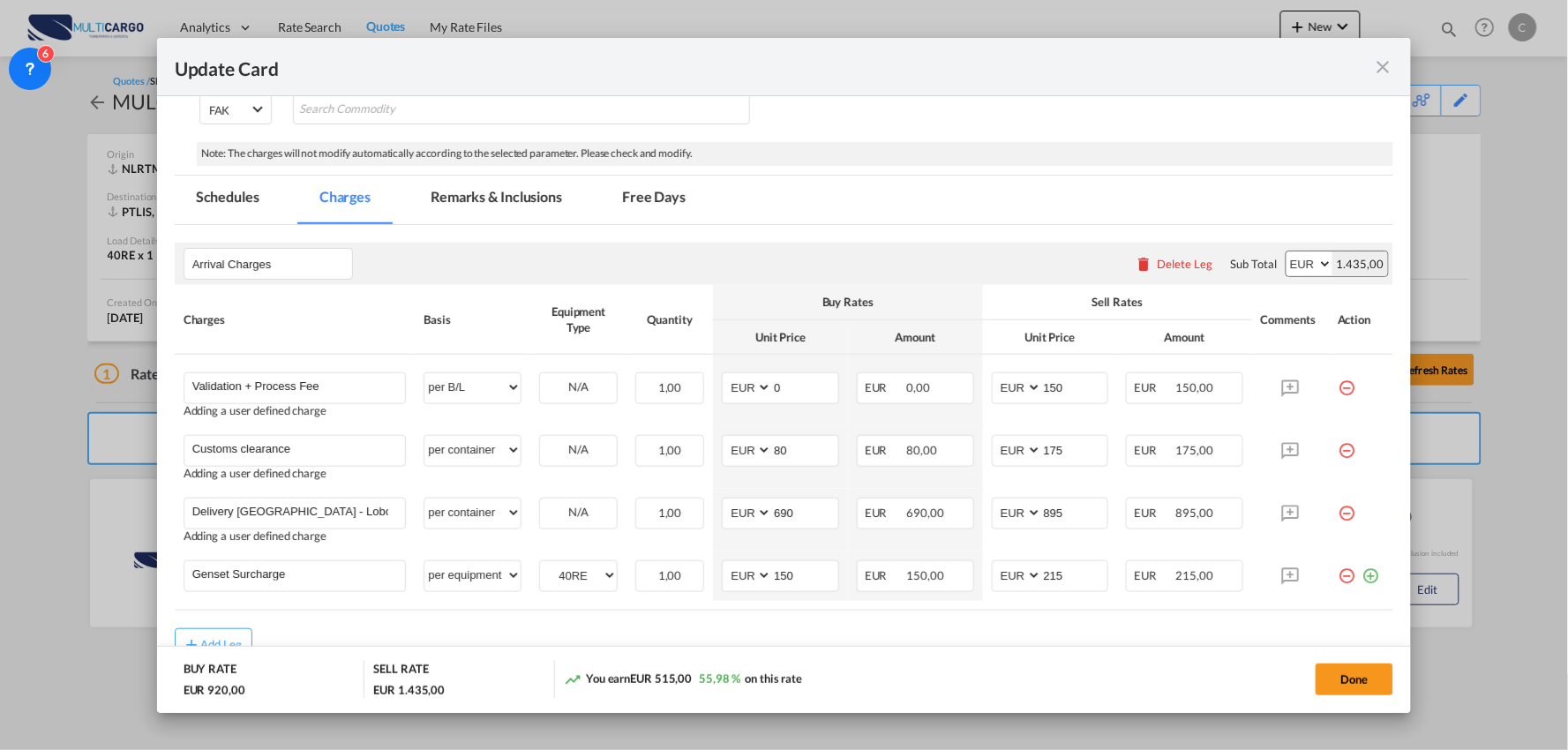
click at [1081, 660] on div "Done" at bounding box center [1161, 678] width 467 height 36
click at [1361, 574] on md-icon "icon-plus-circle-outline green-400-fg" at bounding box center [1370, 569] width 18 height 18
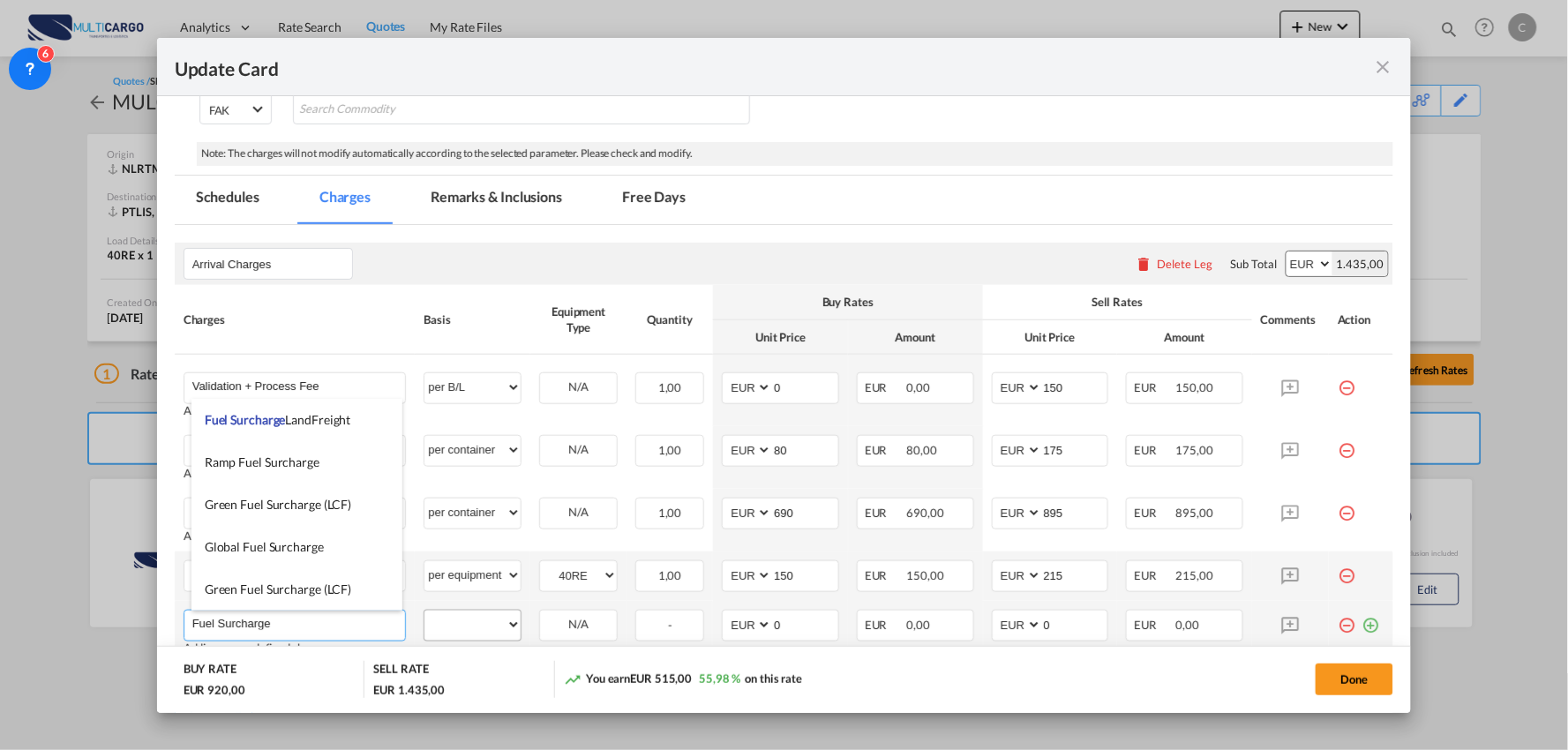
type input "Fuel Surcharge"
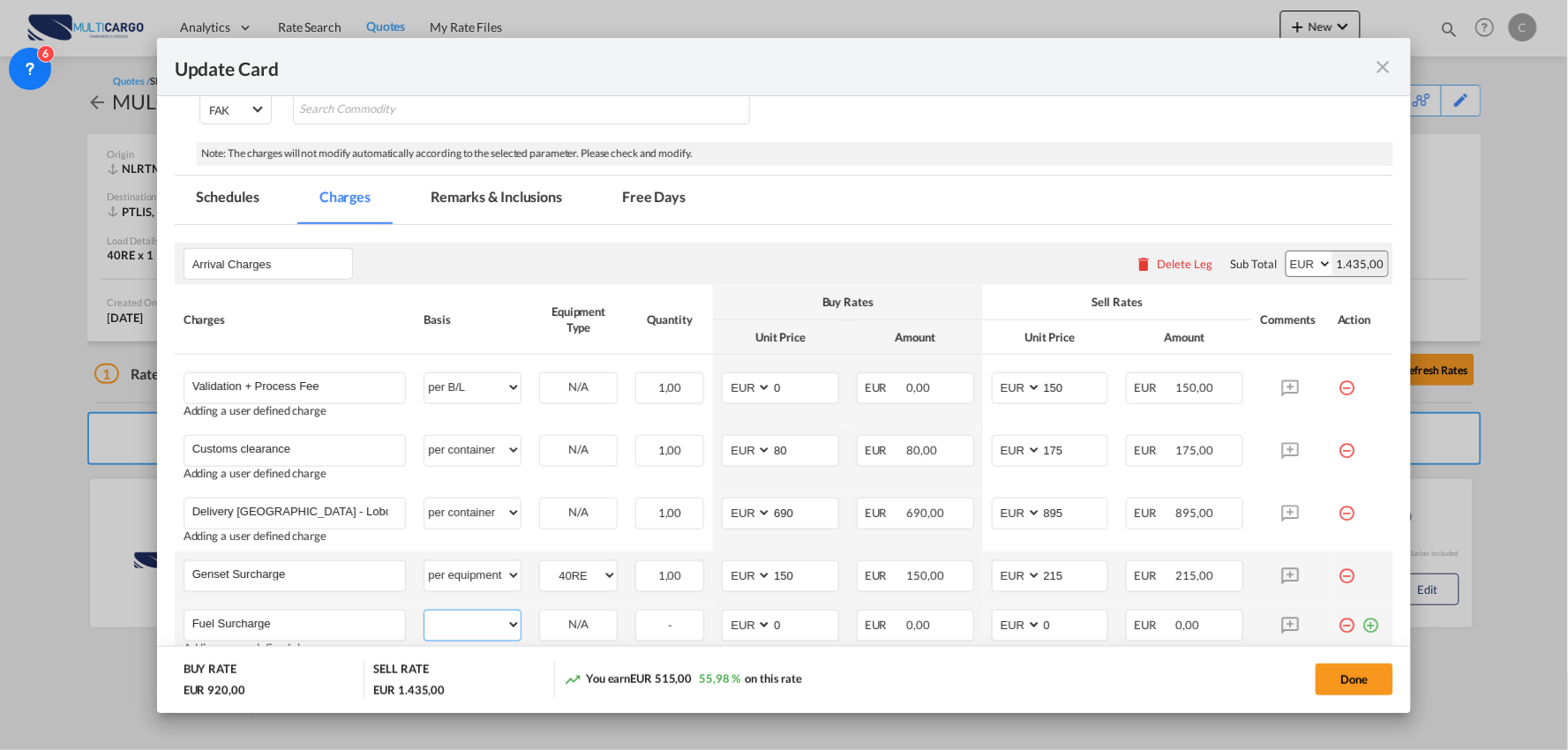
click at [497, 630] on select "per equipment per container per B/L per shipping bill per shipment per pallet p…" at bounding box center [473, 624] width 97 height 29
select select "per container"
click at [425, 610] on select "per equipment per container per B/L per shipping bill per shipment per pallet p…" at bounding box center [473, 624] width 97 height 29
drag, startPoint x: 1046, startPoint y: 624, endPoint x: 964, endPoint y: 619, distance: 82.2
click at [983, 621] on td "AED AFN ALL AMD ANG AOA ARS AUD AWG AZN BAM BBD BDT BGN BHD BIF BMD BND BOB BRL…" at bounding box center [1050, 633] width 135 height 63
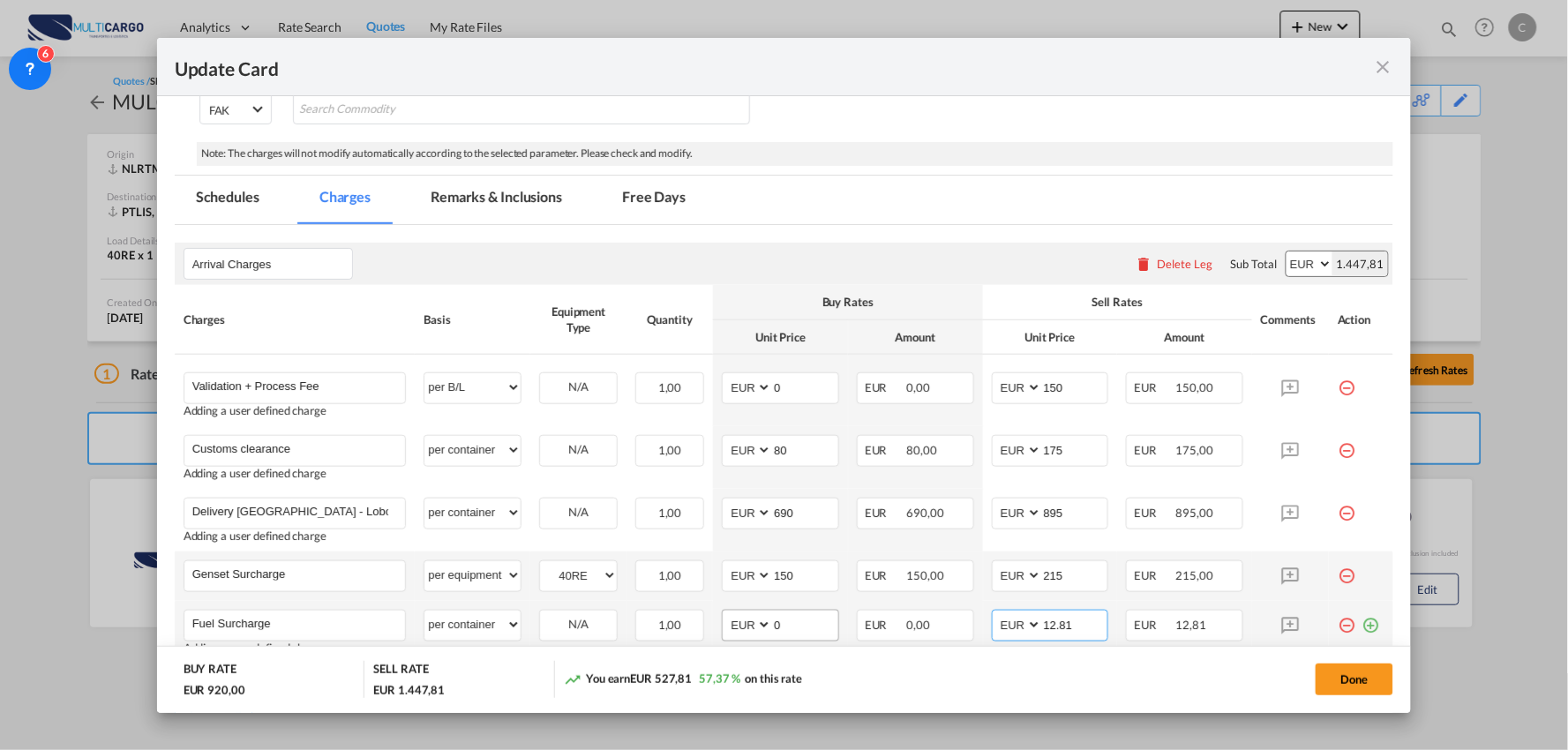
type input "12.81"
drag, startPoint x: 816, startPoint y: 620, endPoint x: 625, endPoint y: 620, distance: 191.0
click at [646, 620] on tr "Fuel Surcharge Please Enter User Defined Charges Cannot Be Published Adding a u…" at bounding box center [784, 633] width 1219 height 63
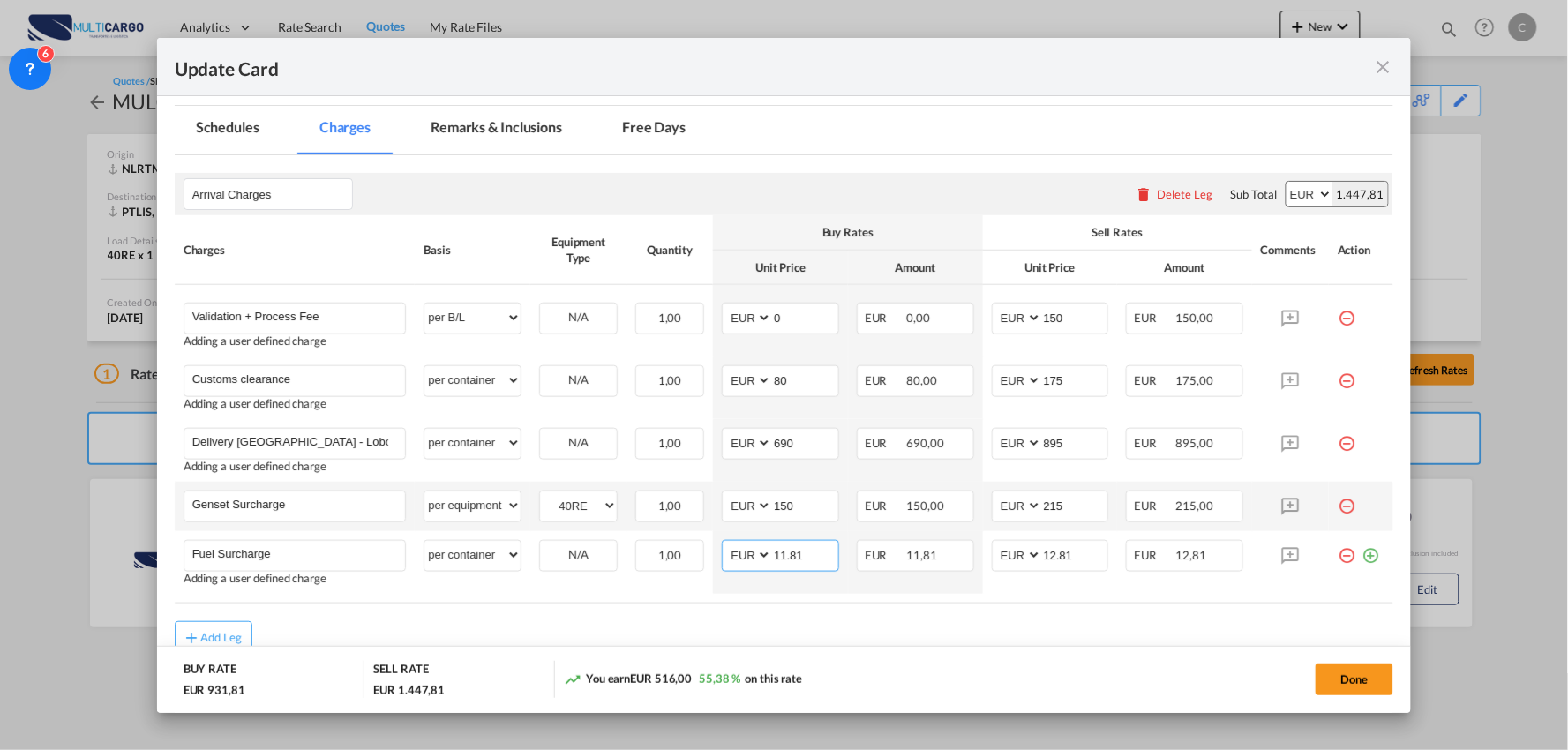
scroll to position [463, 0]
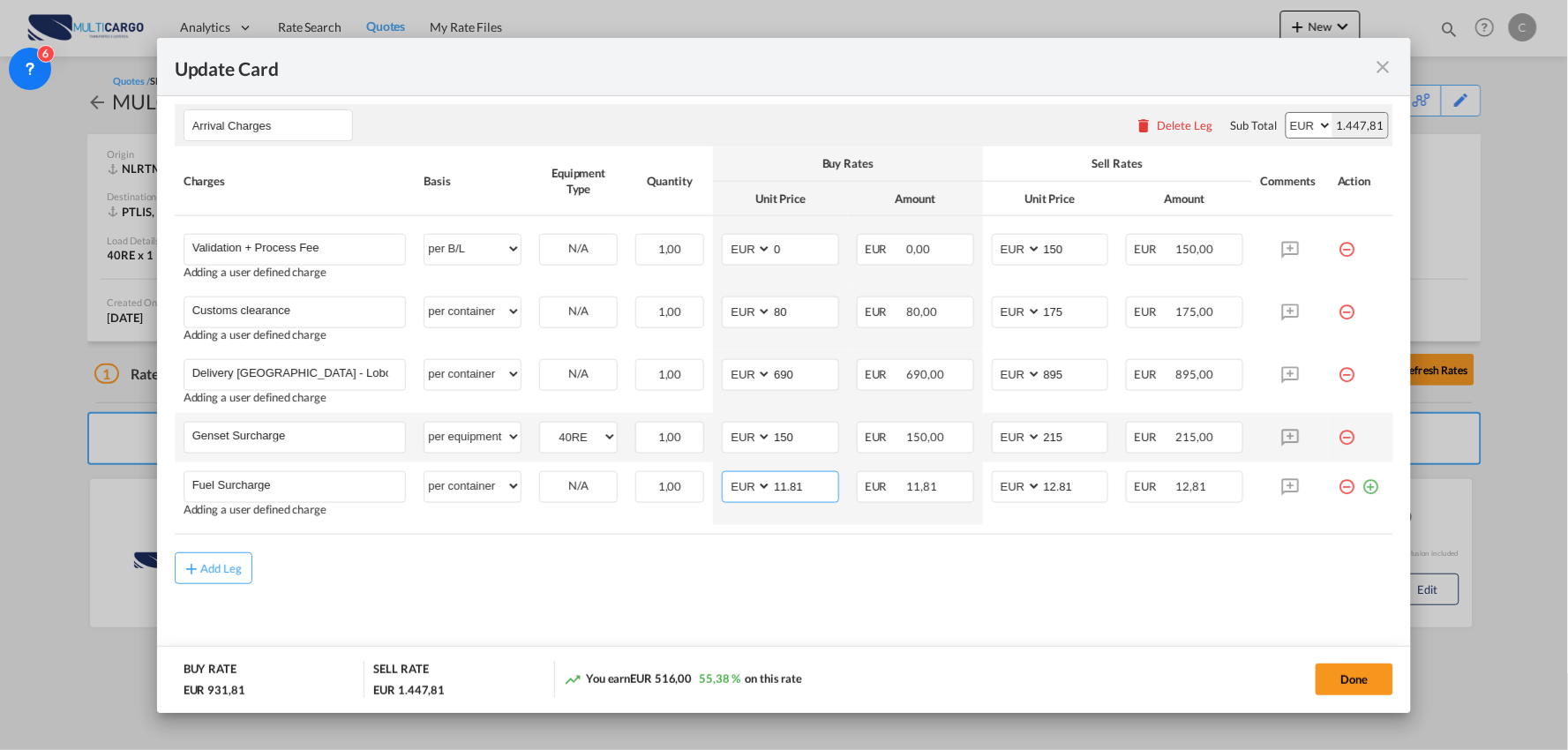
type input "11.81"
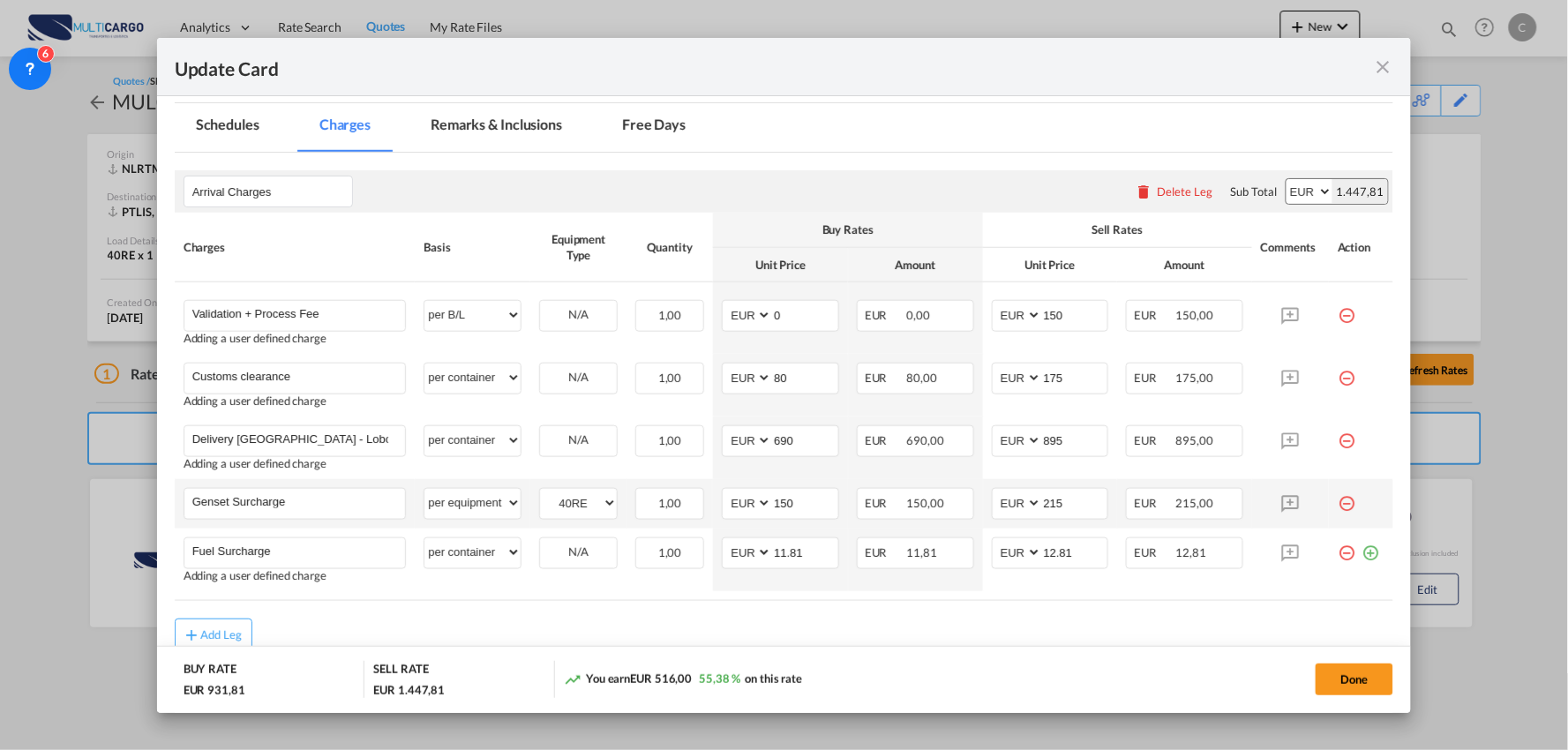
scroll to position [366, 0]
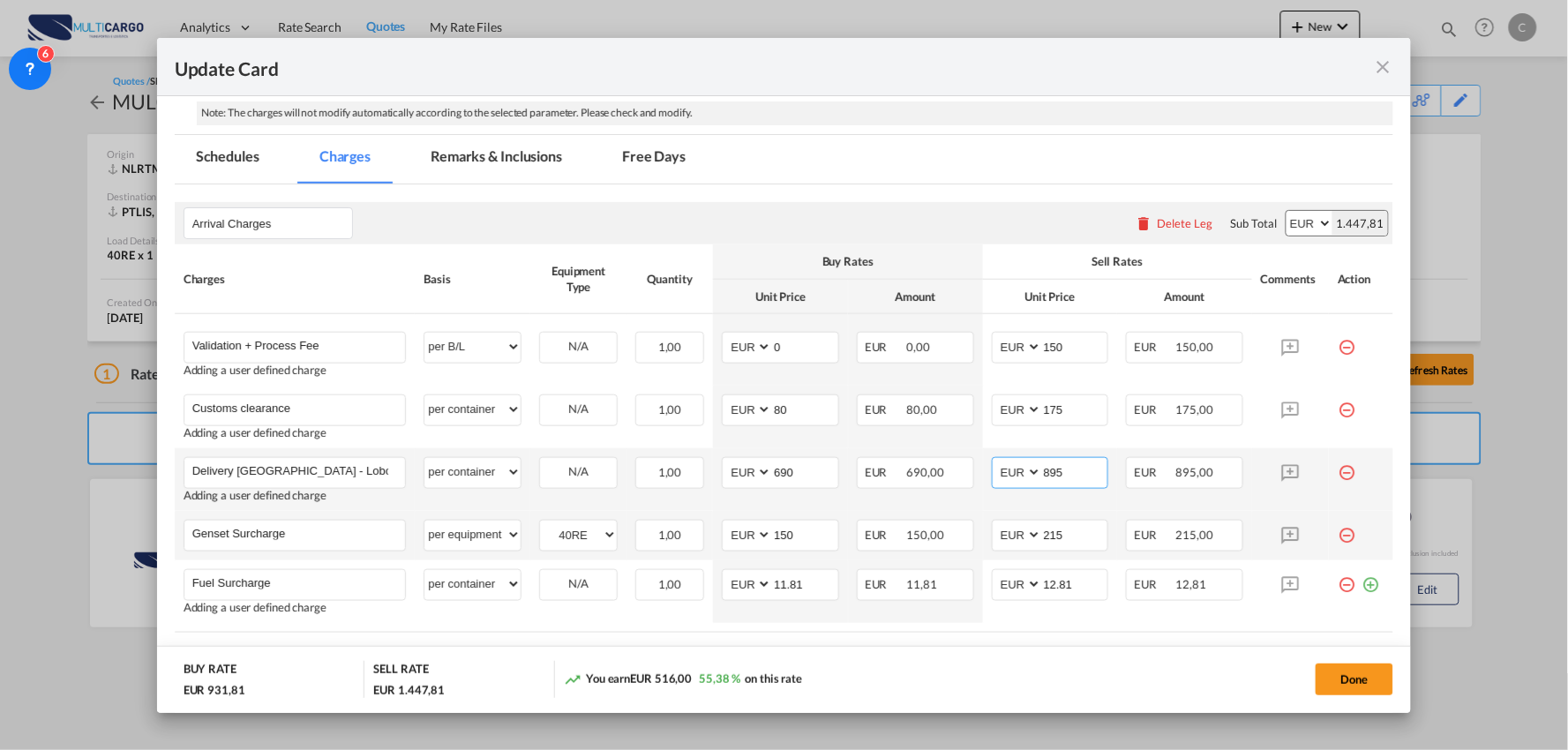
drag, startPoint x: 1067, startPoint y: 472, endPoint x: 1009, endPoint y: 470, distance: 58.0
click at [1009, 470] on md-input-container "AED AFN ALL AMD ANG AOA ARS AUD AWG AZN BAM BBD BDT BGN BHD BIF BMD BND BOB BRL…" at bounding box center [1050, 473] width 117 height 32
drag, startPoint x: 1071, startPoint y: 473, endPoint x: 984, endPoint y: 452, distance: 89.5
click at [991, 473] on md-input-container "AED AFN ALL AMD ANG AOA ARS AUD AWG AZN BAM BBD BDT BGN BHD BIF BMD BND BOB BRL…" at bounding box center [1050, 473] width 117 height 32
drag, startPoint x: 1073, startPoint y: 459, endPoint x: 959, endPoint y: 464, distance: 114.1
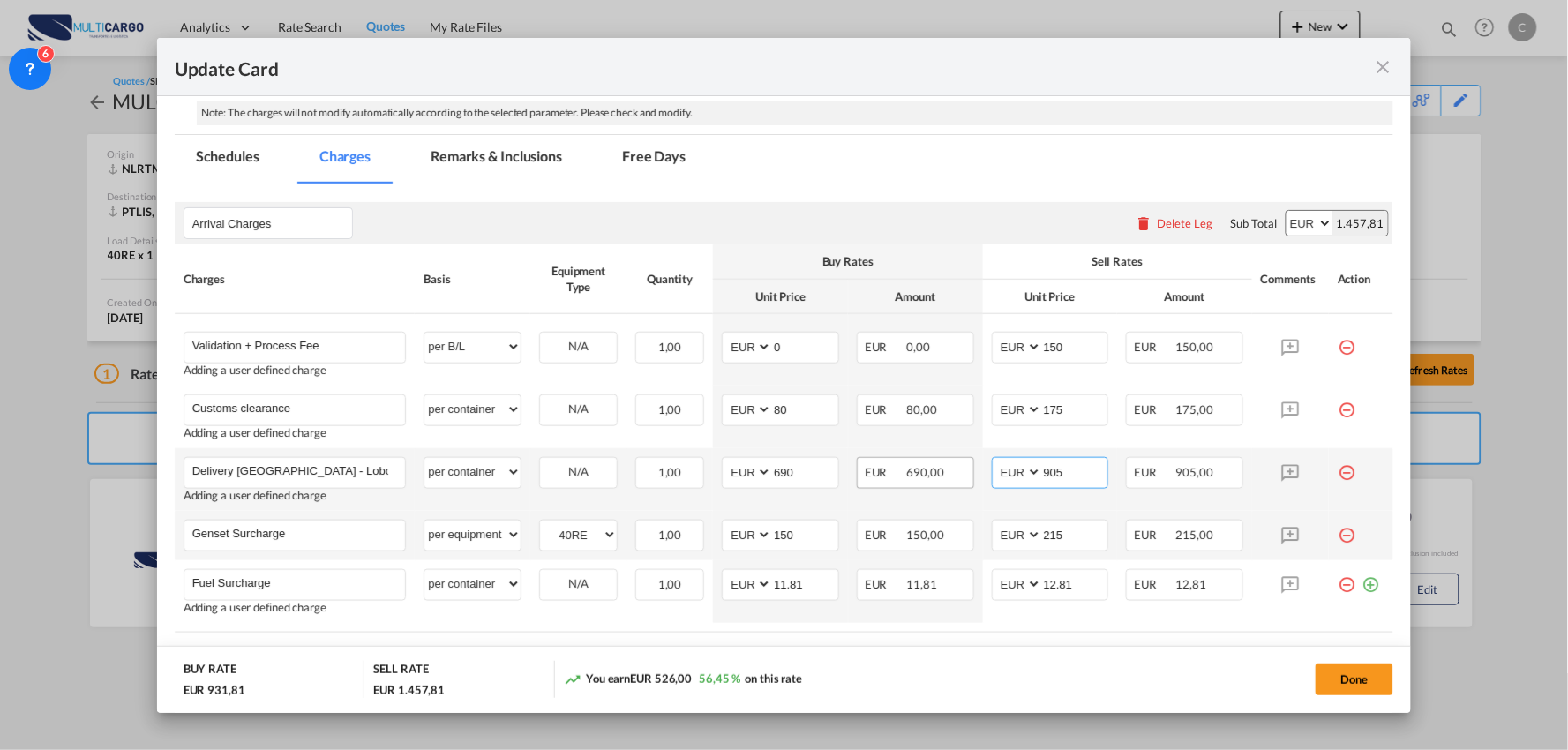
click at [939, 466] on tr "Delivery Lisboa - Lobon Spain Please Enter User Defined Charges Cannot Be Publi…" at bounding box center [784, 480] width 1219 height 63
type input "910"
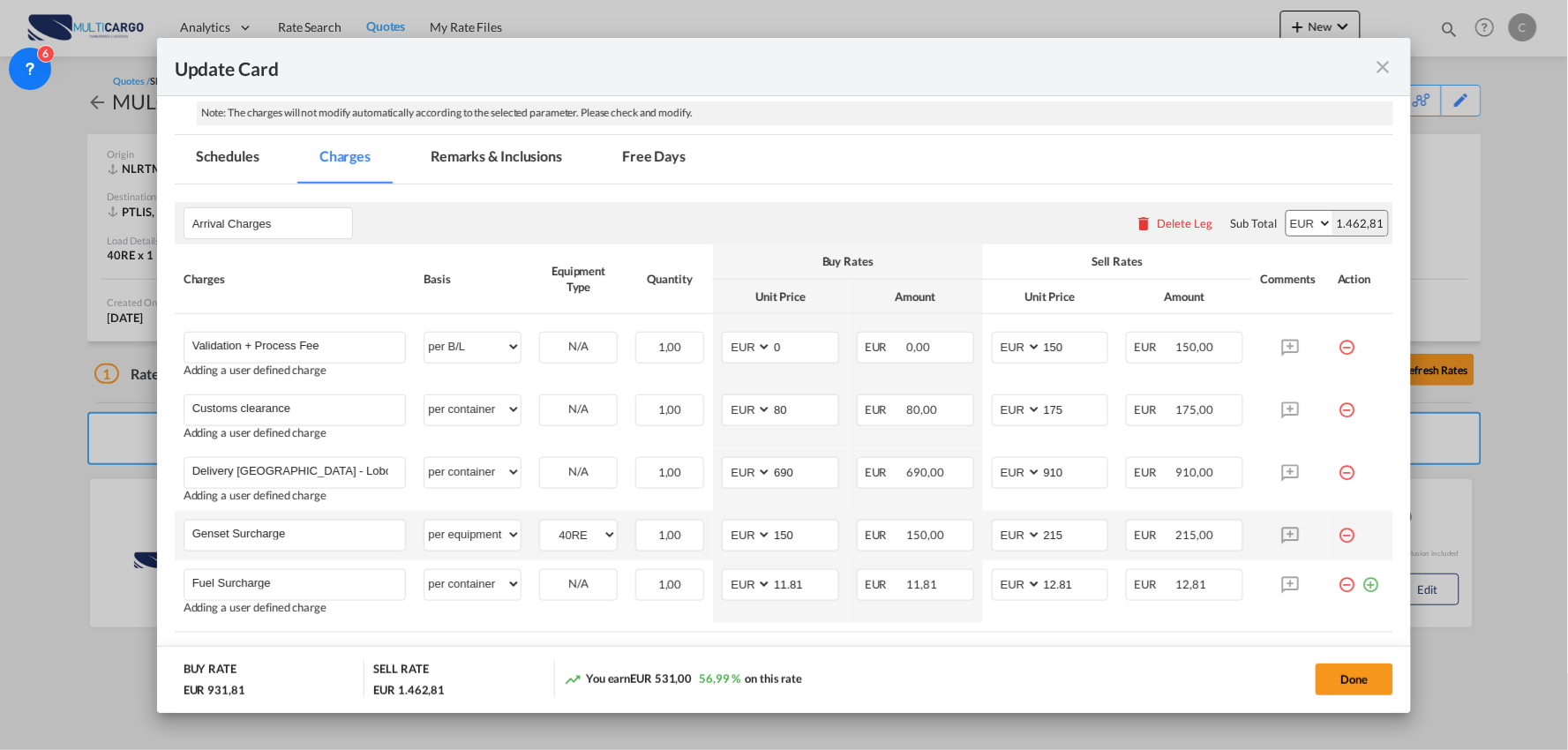
drag, startPoint x: 1042, startPoint y: 165, endPoint x: 1041, endPoint y: 236, distance: 71.0
click at [1041, 165] on md-tabs-canvas "Schedules Charges Remarks & Inclusions Free Days Schedules Charges Remarks & In…" at bounding box center [784, 159] width 1219 height 48
click at [1059, 538] on input "215" at bounding box center [1074, 533] width 66 height 27
click at [292, 543] on input "Genset Surcharge" at bounding box center [299, 533] width 214 height 27
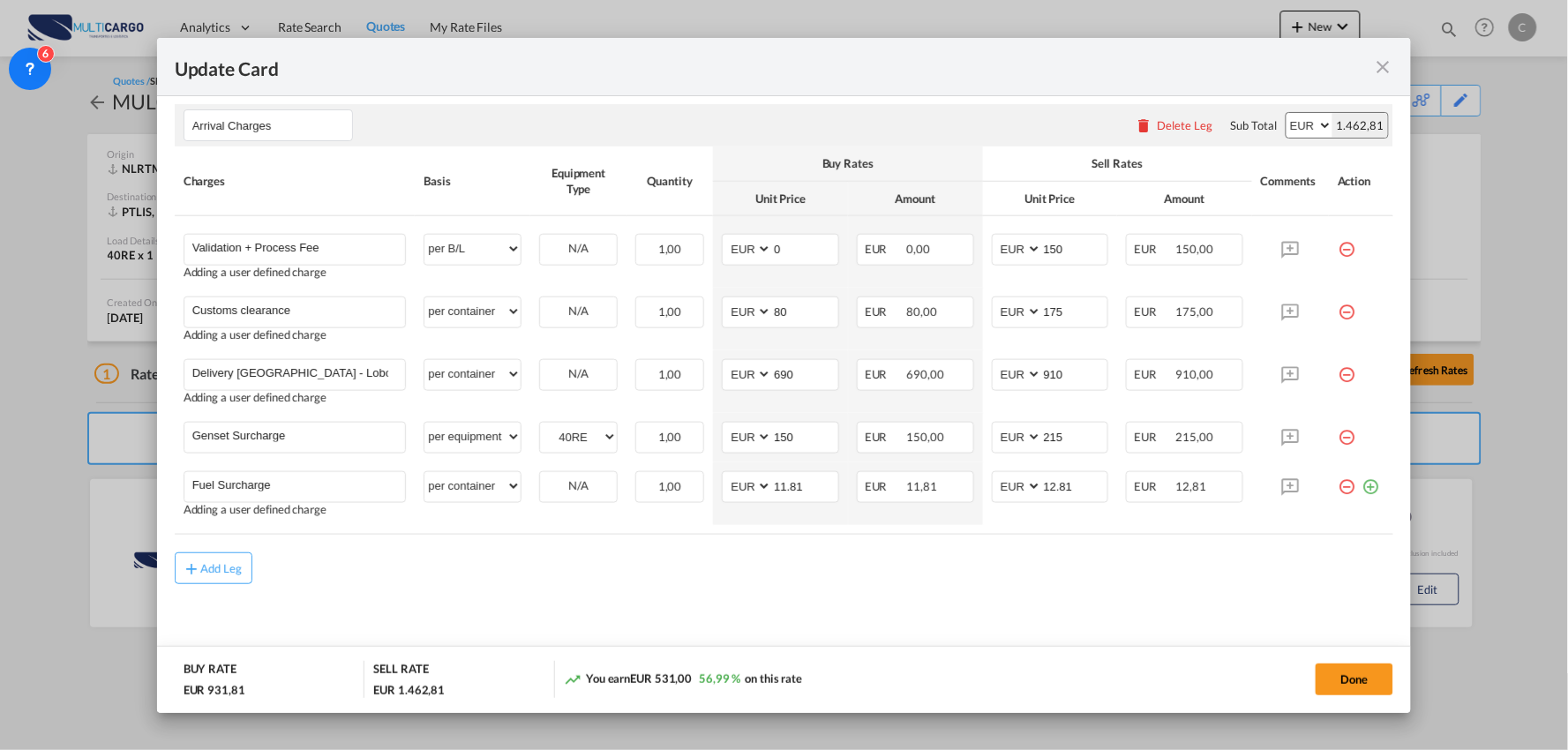
click at [613, 578] on div "Add Leg" at bounding box center [784, 568] width 1219 height 32
click at [1362, 485] on md-icon "icon-plus-circle-outline green-400-fg" at bounding box center [1370, 480] width 18 height 18
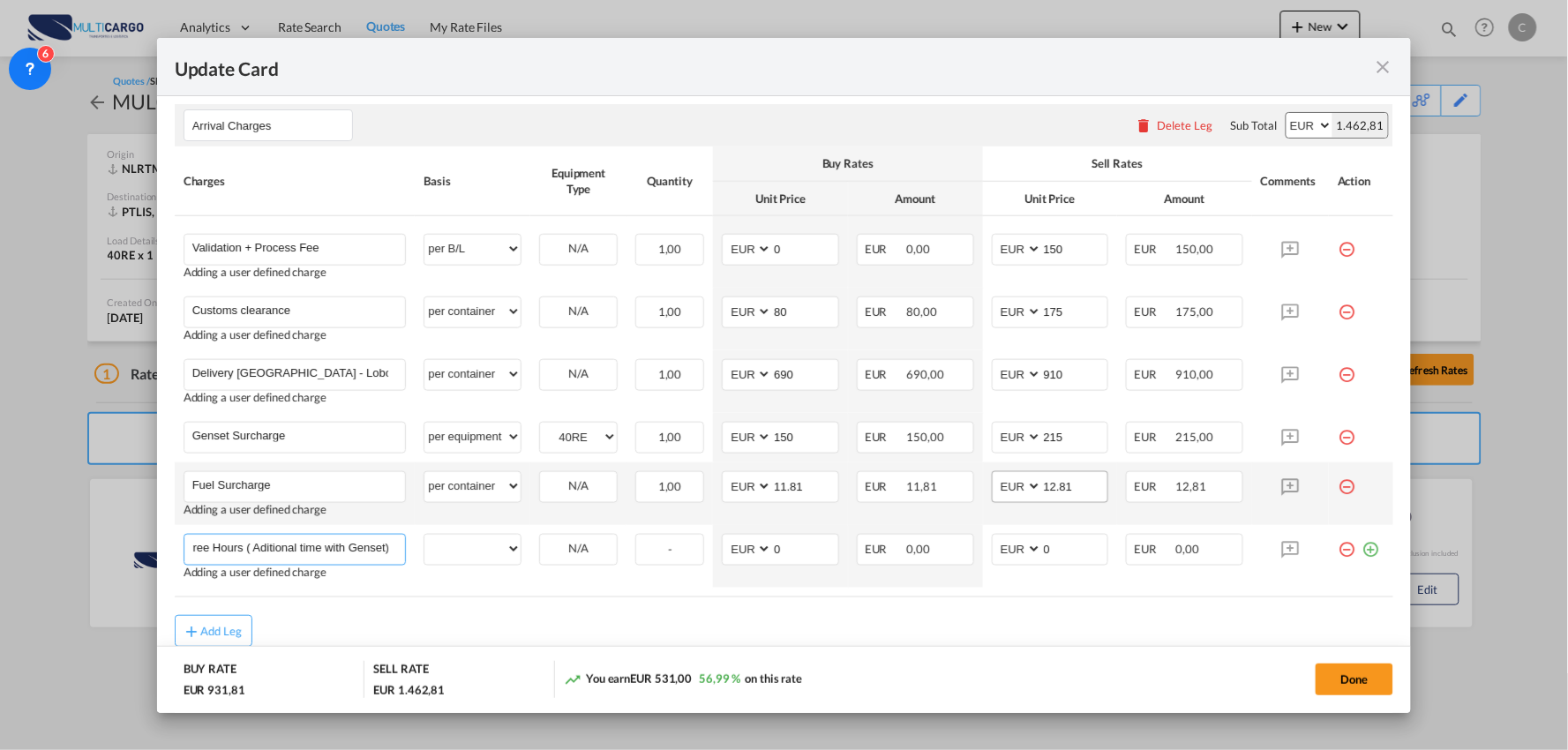
scroll to position [0, 21]
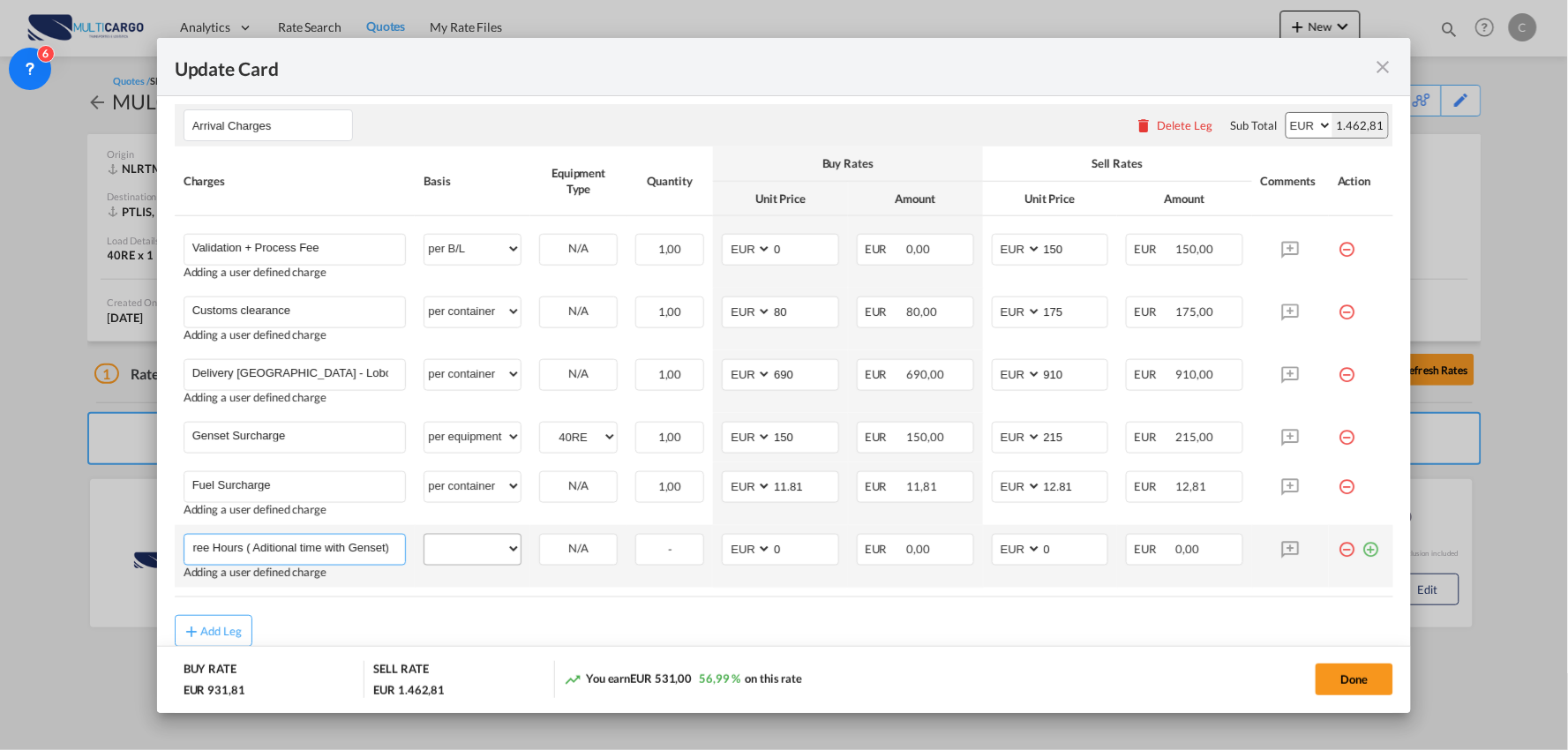
type input "2 Free Hours ( Aditional time with Genset)"
click at [476, 551] on select "per equipment per container per B/L per shipping bill per shipment per pallet p…" at bounding box center [473, 548] width 97 height 29
select select "per container"
click at [425, 534] on select "per equipment per container per B/L per shipping bill per shipment per pallet p…" at bounding box center [473, 548] width 97 height 29
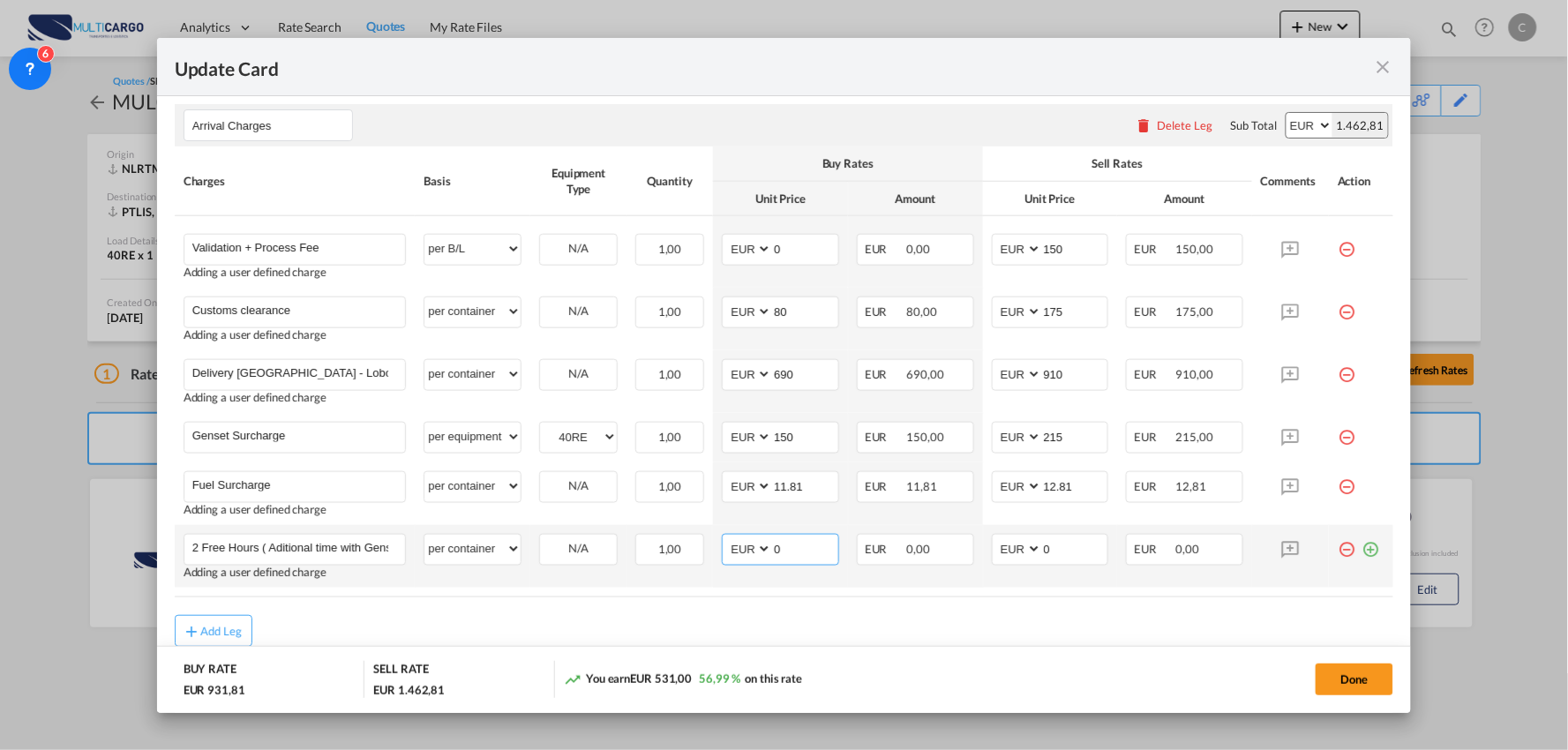
drag, startPoint x: 795, startPoint y: 543, endPoint x: 700, endPoint y: 474, distance: 117.4
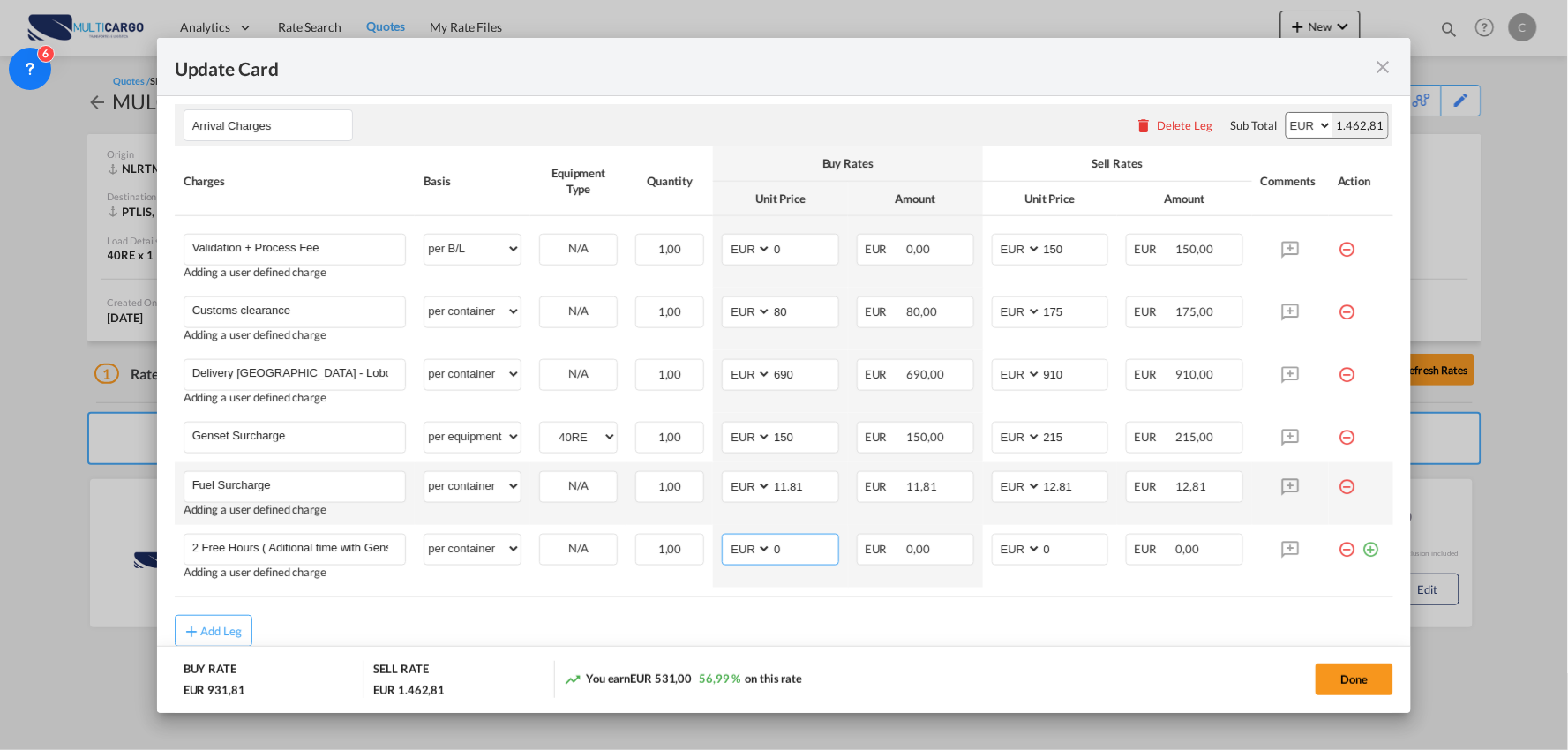
click at [724, 536] on md-input-container "AED AFN ALL AMD ANG AOA ARS AUD AWG AZN BAM BBD BDT BGN BHD BIF BMD BND [PERSON…" at bounding box center [780, 550] width 117 height 32
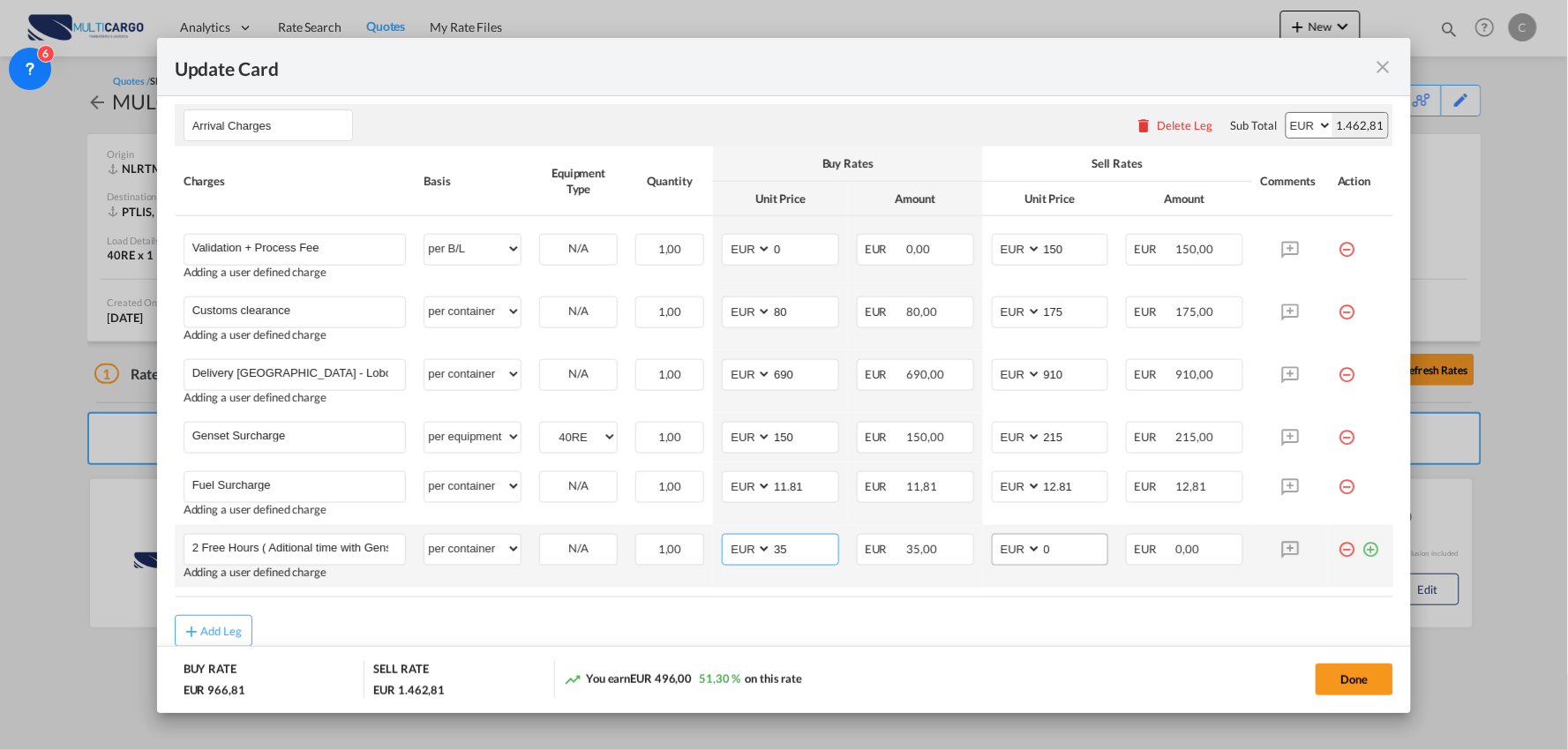
type input "35"
drag, startPoint x: 1062, startPoint y: 554, endPoint x: 989, endPoint y: 542, distance: 74.0
click at [991, 545] on md-input-container "AED AFN ALL AMD ANG AOA ARS AUD AWG AZN BAM BBD BDT BGN BHD BIF BMD BND [PERSON…" at bounding box center [1050, 550] width 117 height 32
type input "45"
drag, startPoint x: 931, startPoint y: 636, endPoint x: 960, endPoint y: 644, distance: 30.1
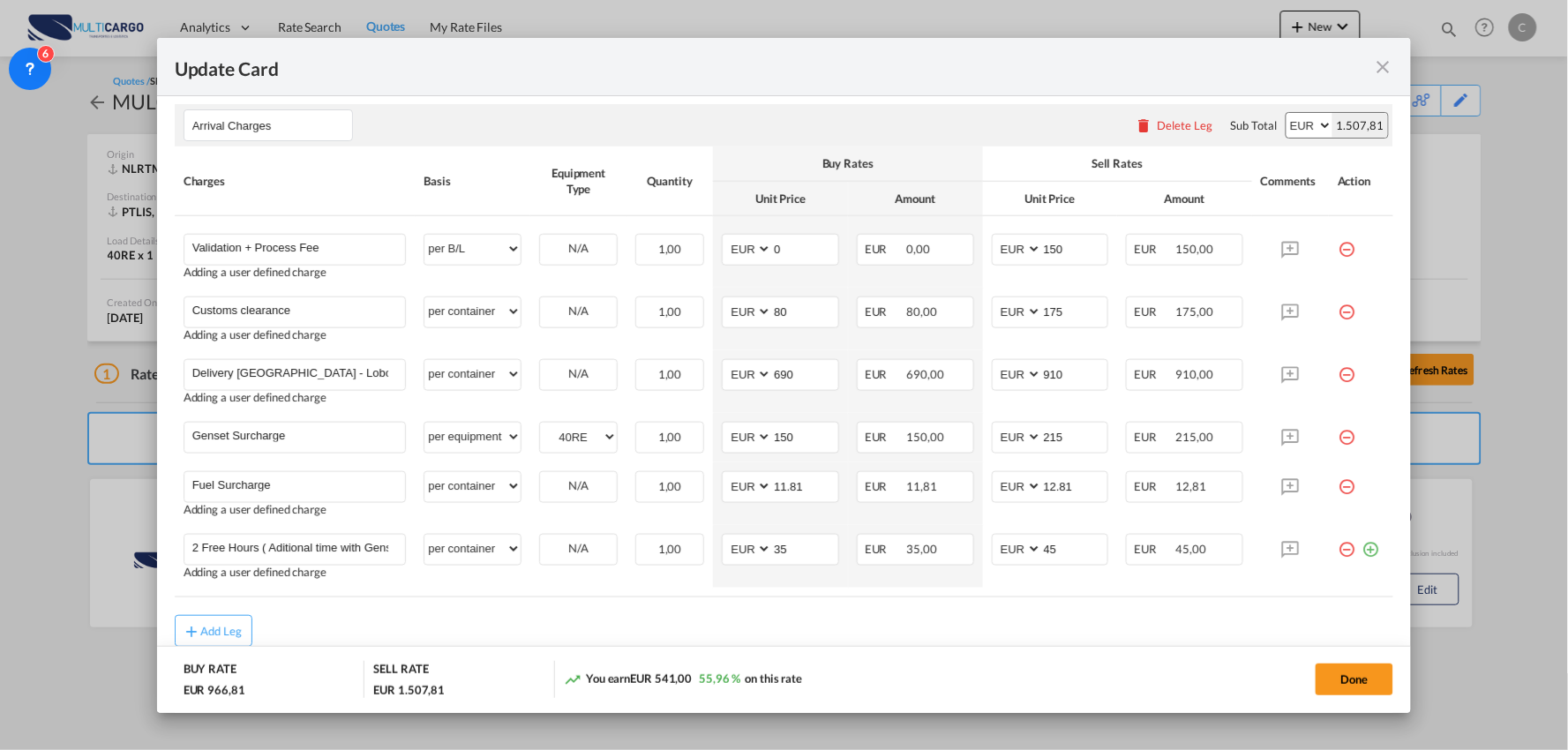
click at [931, 636] on div "Add Leg" at bounding box center [784, 631] width 1219 height 32
click at [1341, 672] on button "Done" at bounding box center [1354, 679] width 78 height 32
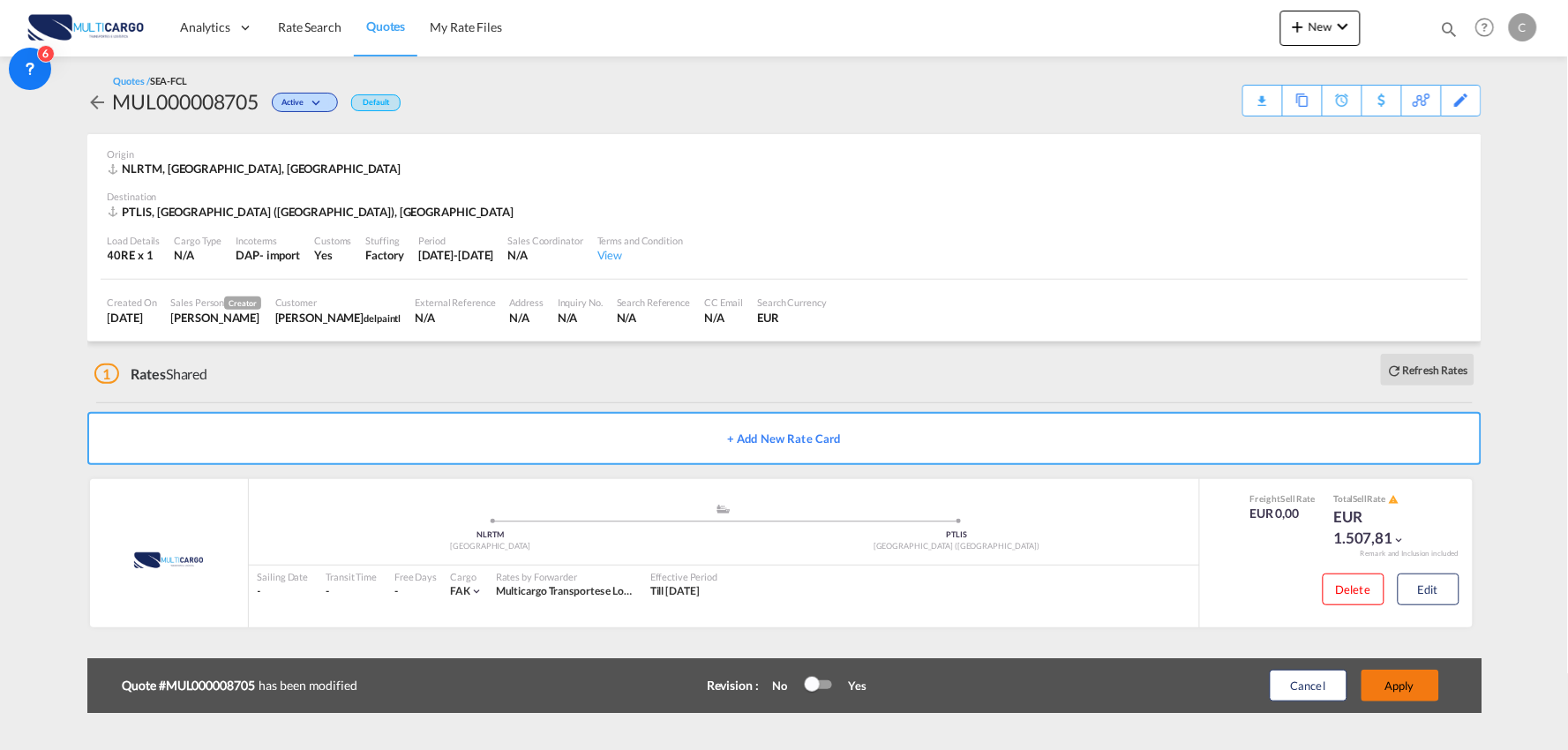
click at [1425, 678] on button "Apply" at bounding box center [1399, 685] width 78 height 32
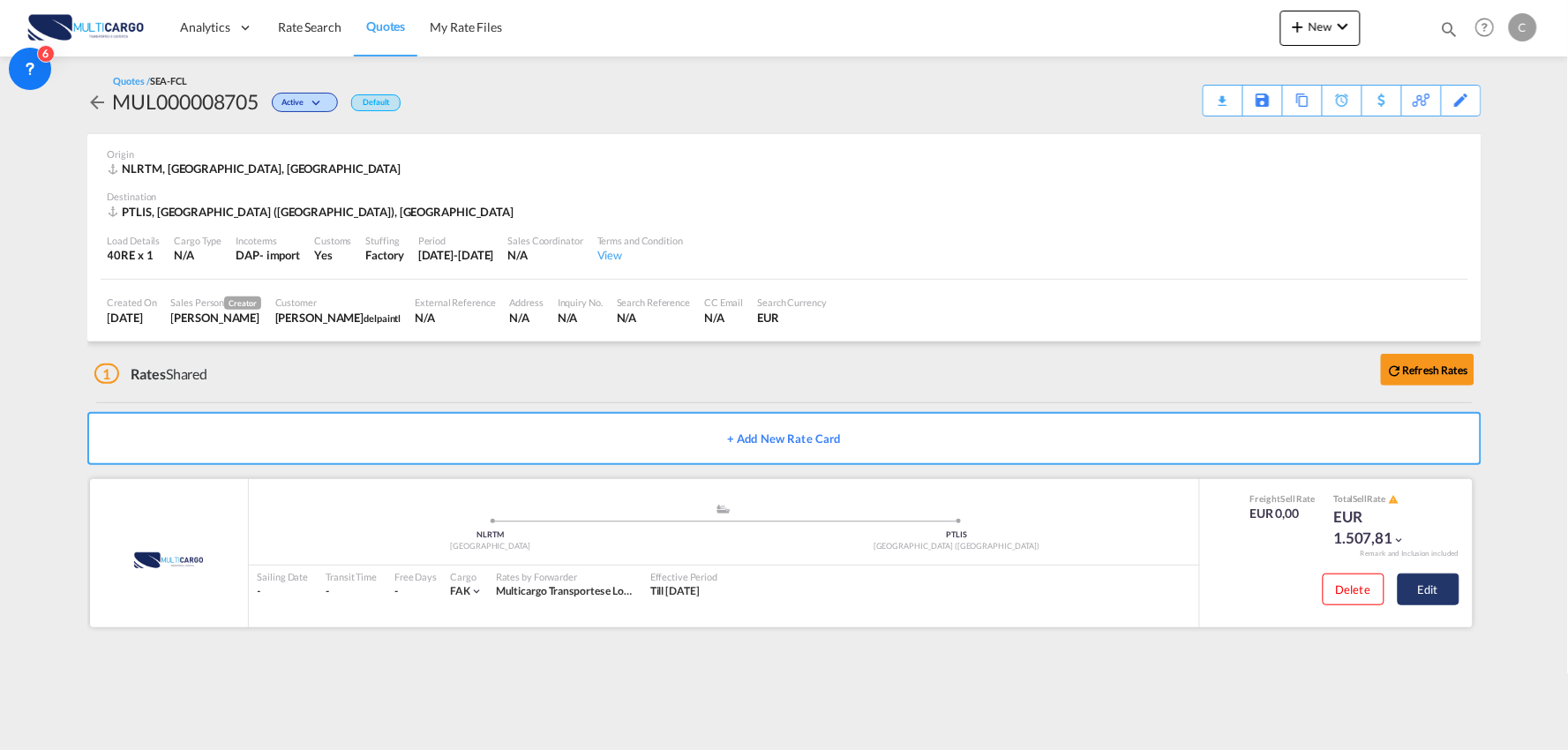
click at [1430, 582] on button "Edit" at bounding box center [1428, 589] width 62 height 32
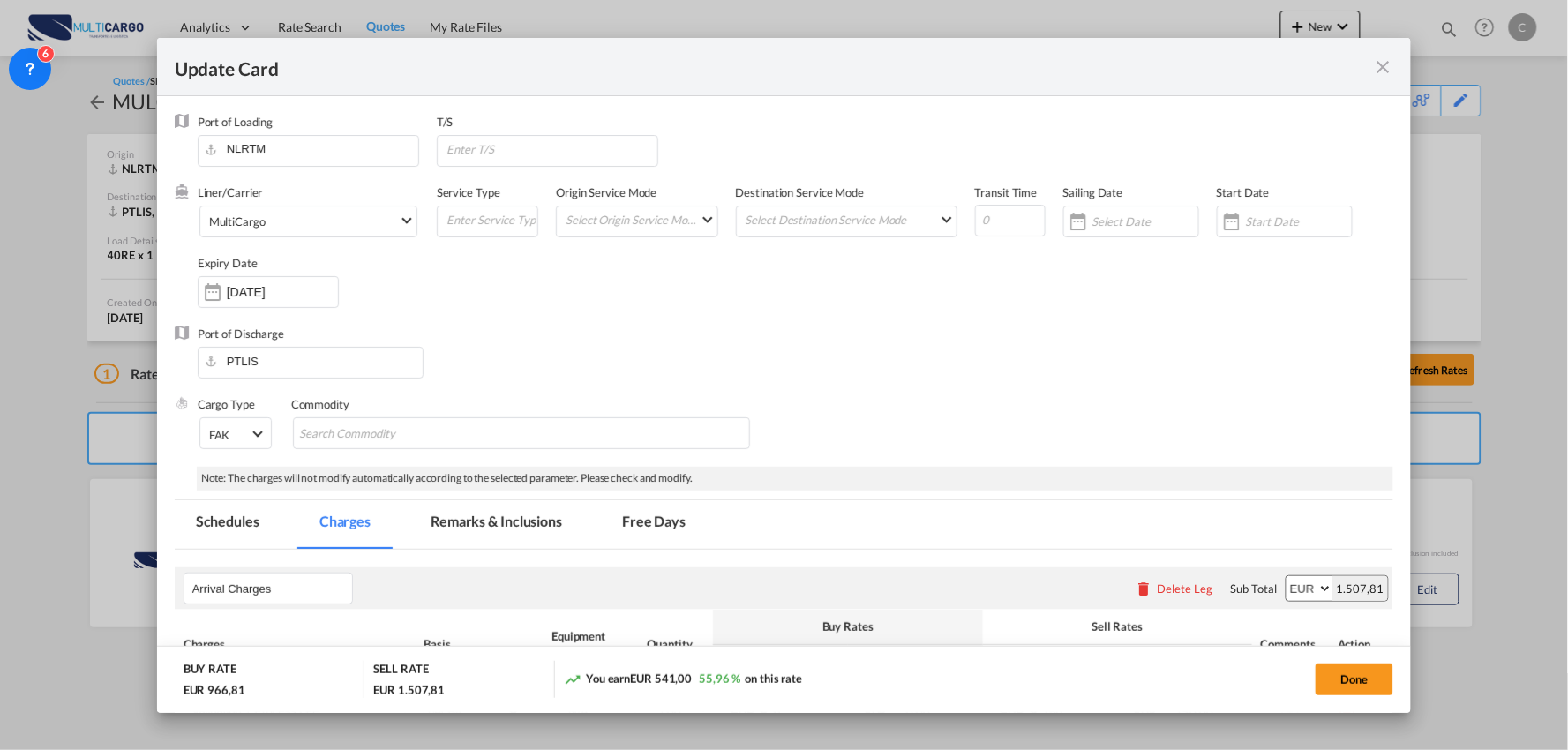
click at [1384, 63] on md-icon "icon-close fg-AAA8AD m-0 pointer" at bounding box center [1382, 66] width 21 height 21
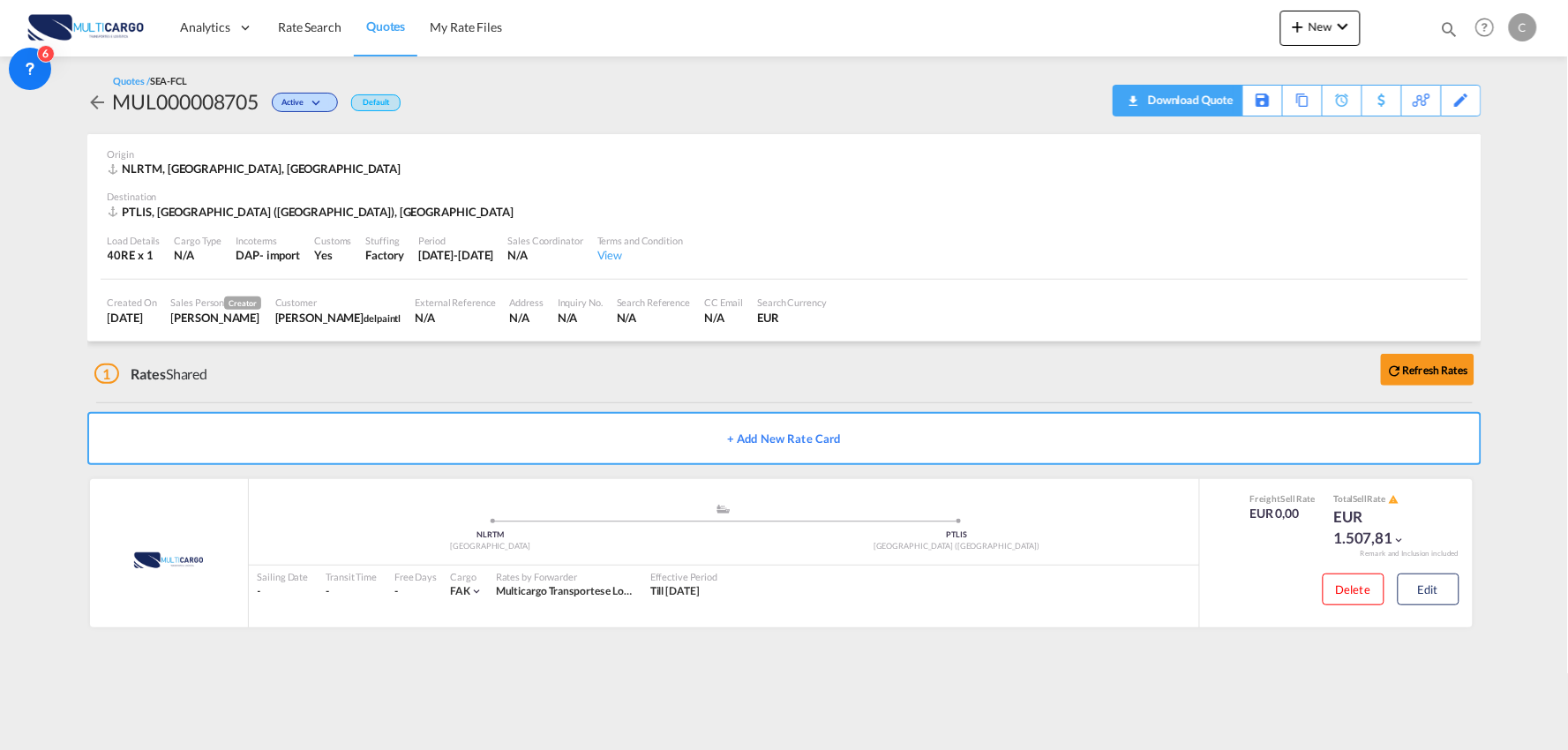
click at [1217, 105] on div "Download Quote" at bounding box center [1188, 100] width 90 height 29
click at [1444, 577] on button "Edit" at bounding box center [1428, 589] width 62 height 32
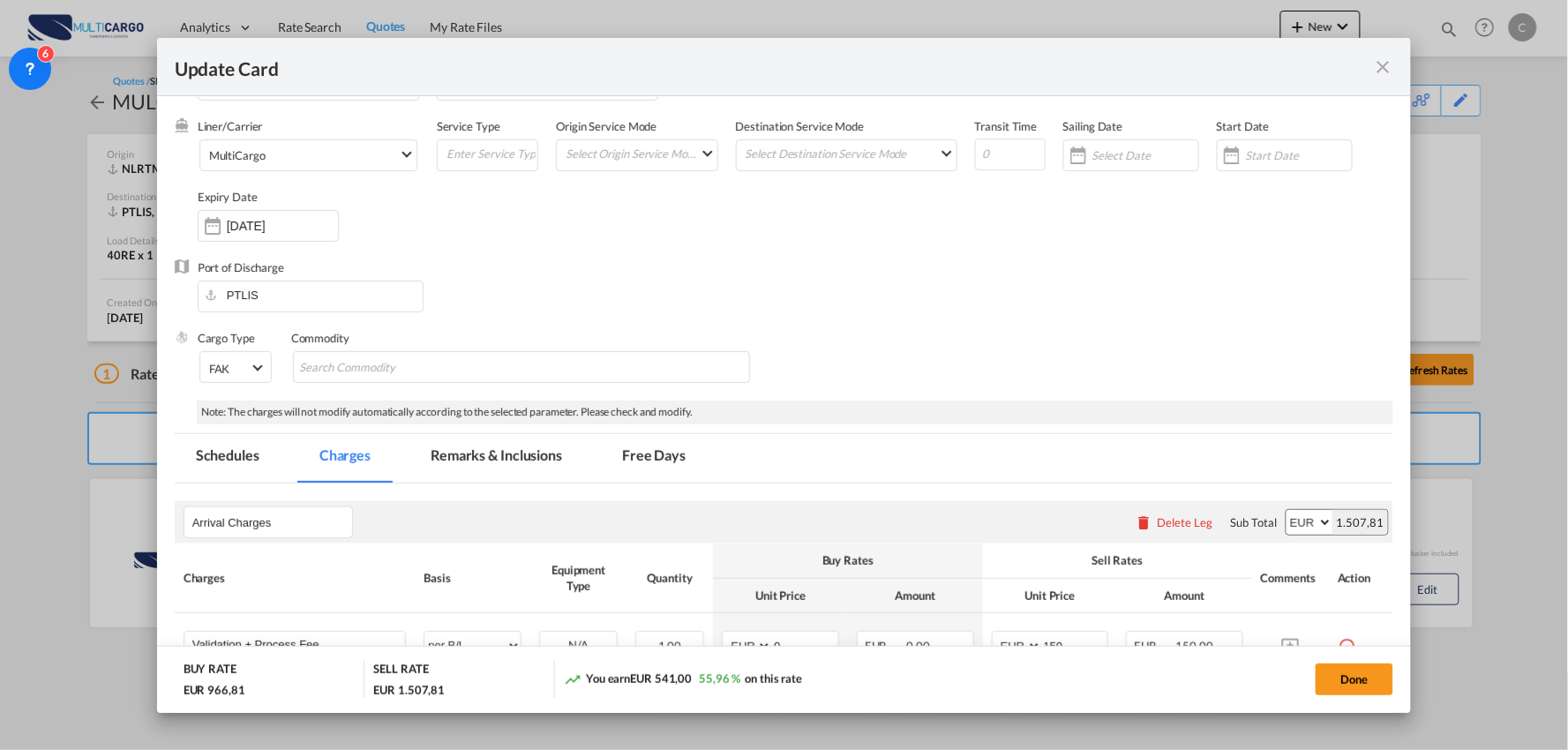
scroll to position [98, 0]
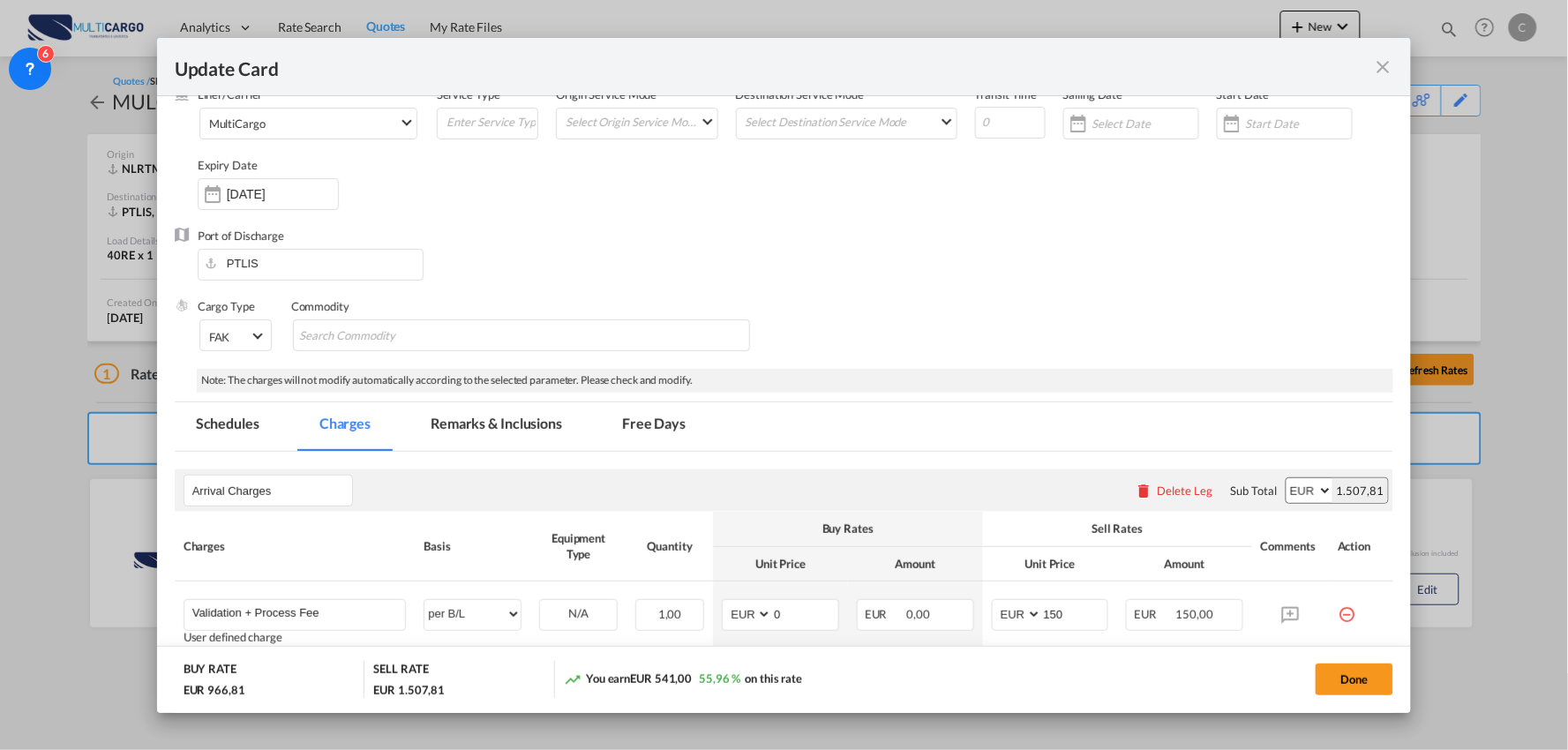
click at [496, 426] on md-tab-item "Remarks & Inclusions" at bounding box center [496, 426] width 173 height 48
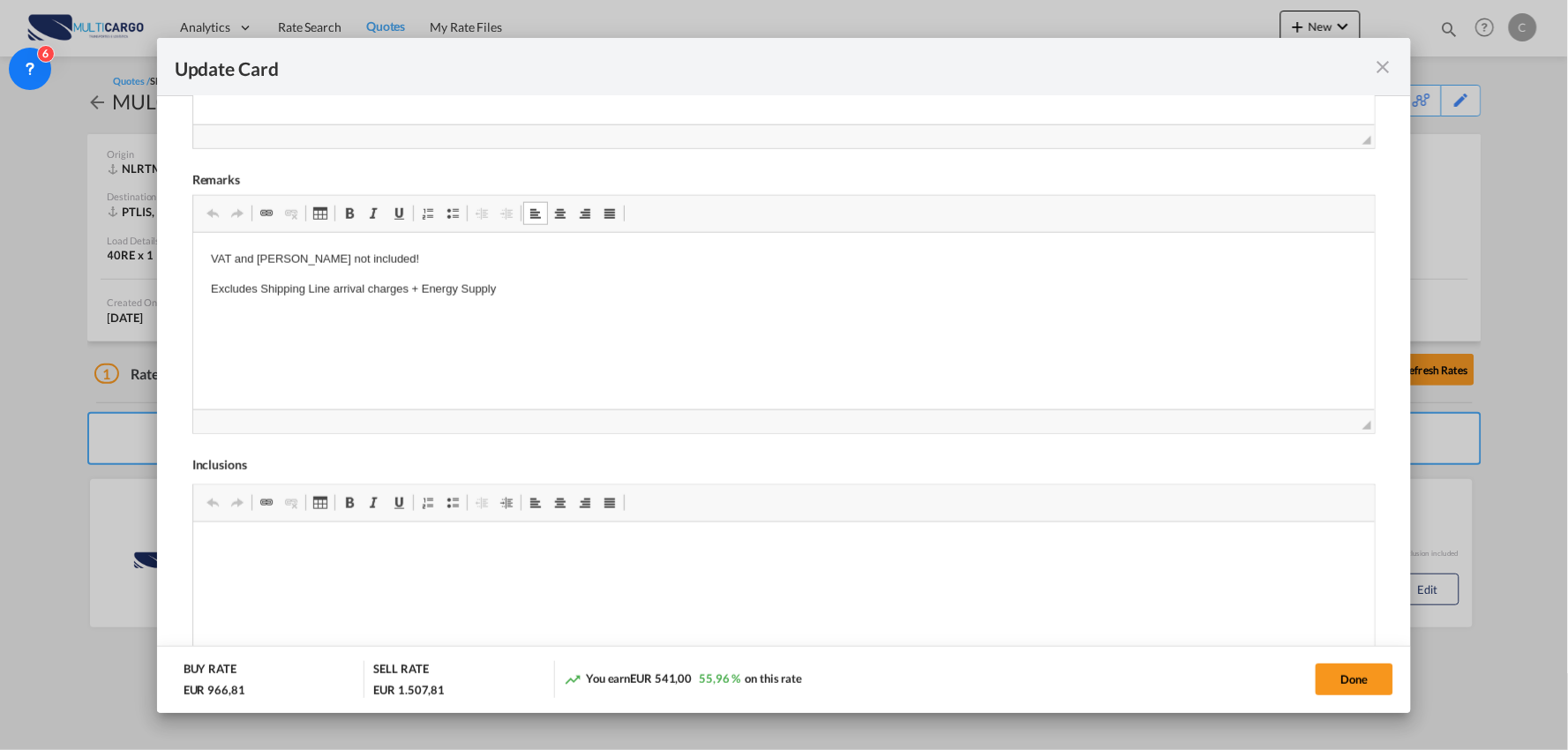
scroll to position [587, 0]
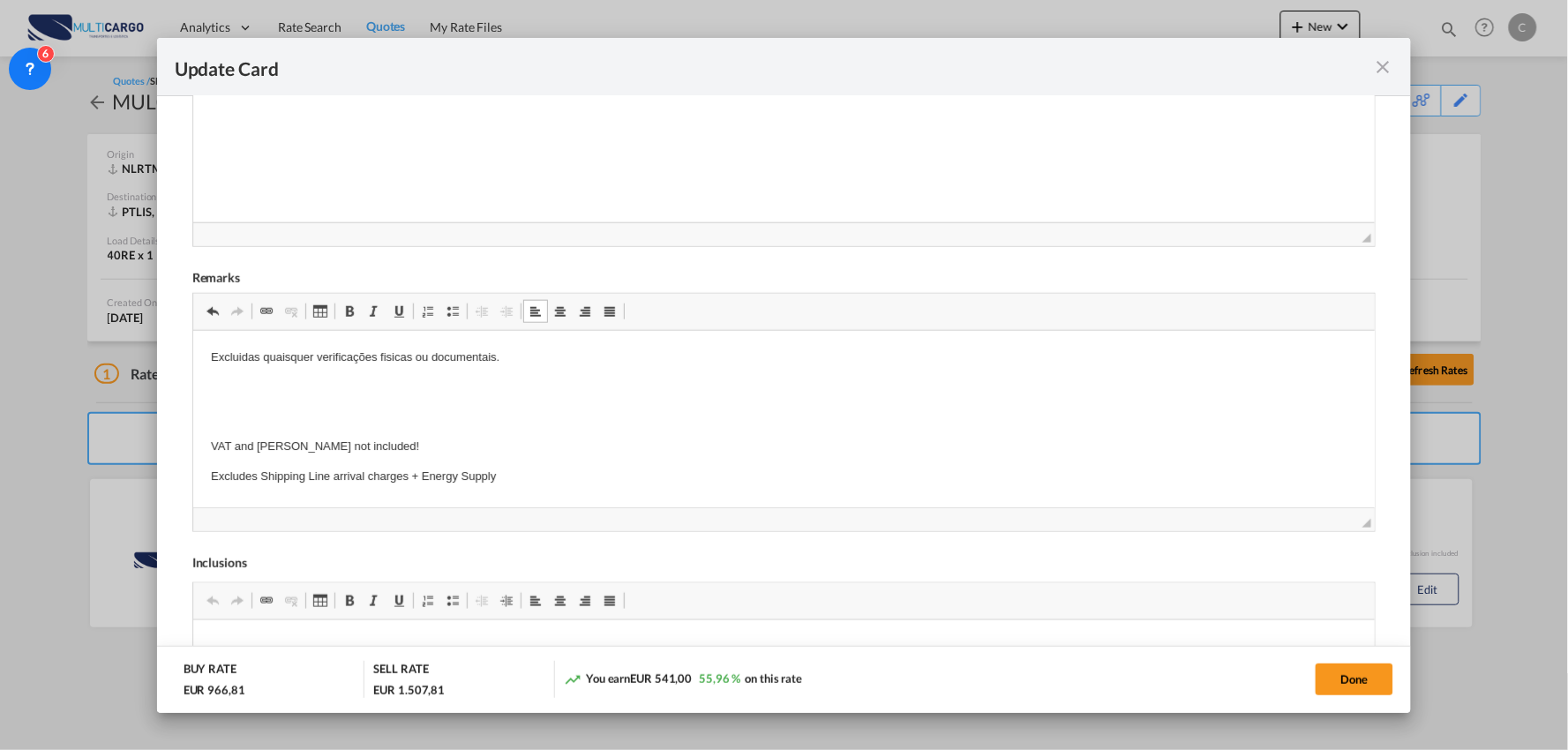
click at [313, 357] on p "Excluidas quaisquer verificações fisicas ou documentais." at bounding box center [784, 358] width 1147 height 19
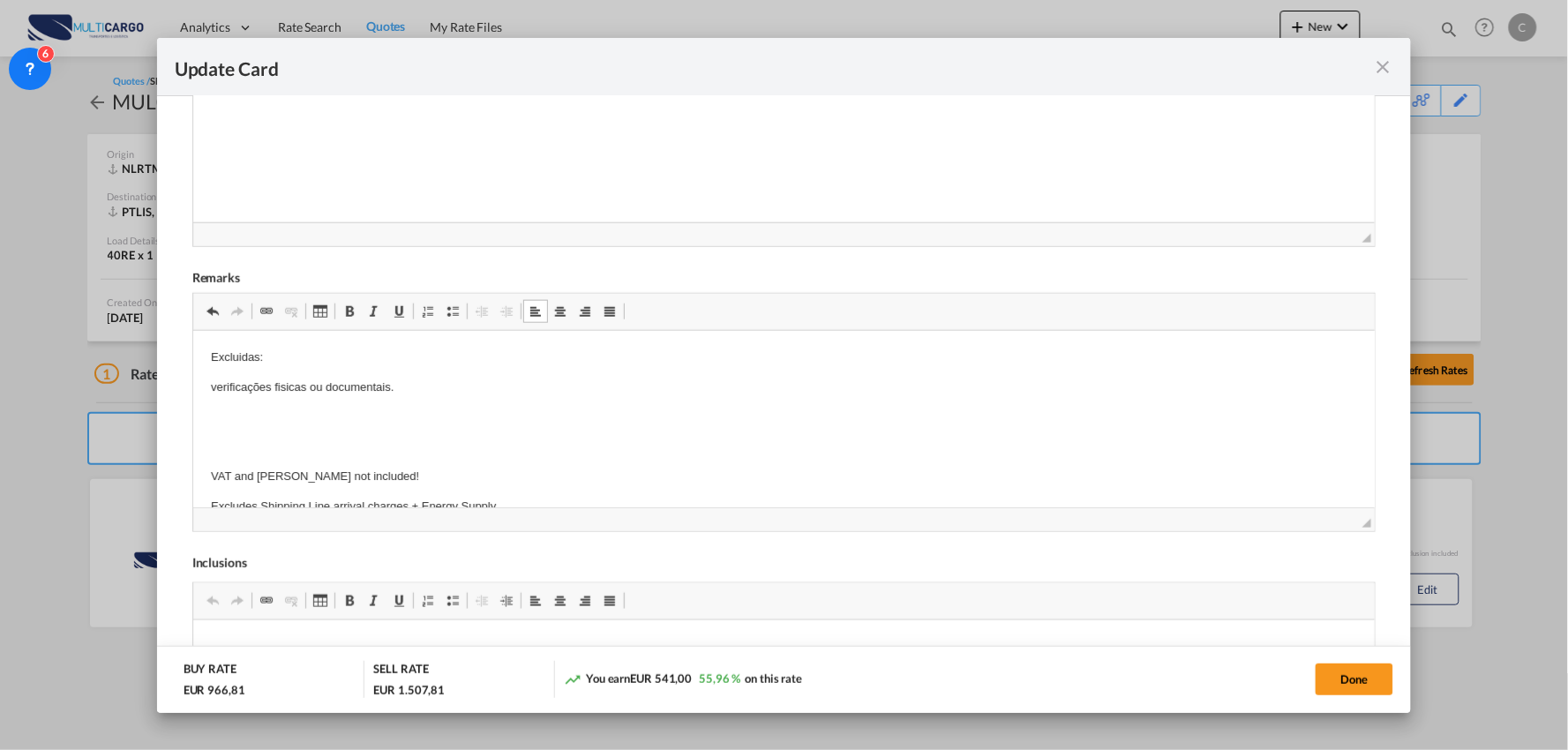
click at [259, 416] on p "Editor de texto enriquecido, editor11" at bounding box center [784, 417] width 1147 height 19
click at [215, 385] on p "verificações fisicas ou documentais." at bounding box center [784, 387] width 1147 height 19
click at [224, 414] on p "Editor de texto enriquecido, editor11" at bounding box center [784, 417] width 1147 height 19
drag, startPoint x: 208, startPoint y: 381, endPoint x: 291, endPoint y: 372, distance: 83.5
click at [208, 382] on html "Excluidas: Verificações fisicas ou documentais. Despesas locais da companhia ma…" at bounding box center [784, 462] width 1183 height 262
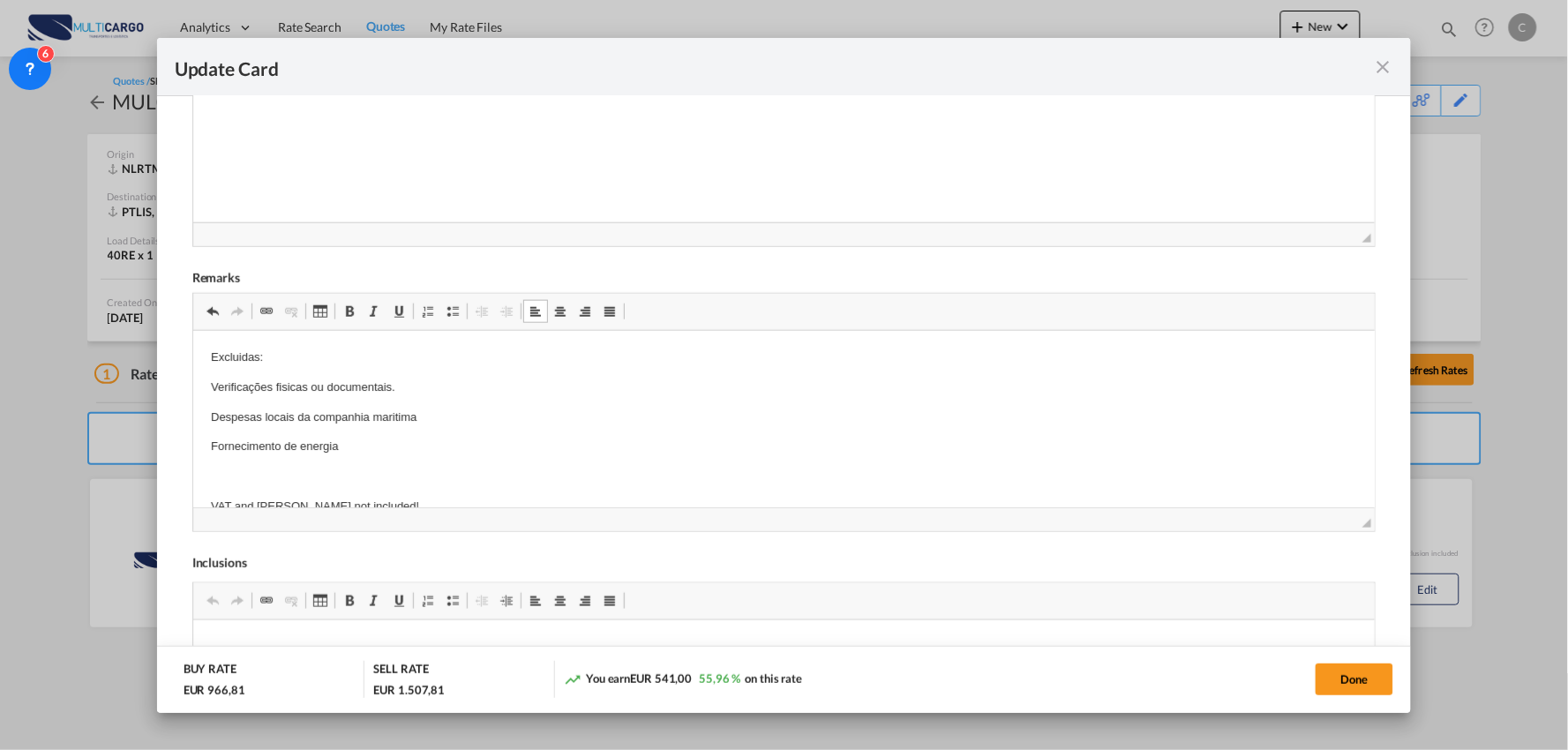
click at [450, 319] on link "Marcas" at bounding box center [452, 310] width 25 height 23
click at [208, 414] on html "Excluidas: Verificações fisicas ou documentais. Despesas locais da companhia ma…" at bounding box center [784, 462] width 1183 height 262
click at [451, 315] on span "Update Card Port ..." at bounding box center [452, 311] width 14 height 14
drag, startPoint x: 206, startPoint y: 434, endPoint x: 383, endPoint y: 386, distance: 183.4
click at [211, 434] on html "Excluidas: Verificações fisicas ou documentais. Despesas locais da companhia ma…" at bounding box center [784, 456] width 1183 height 250
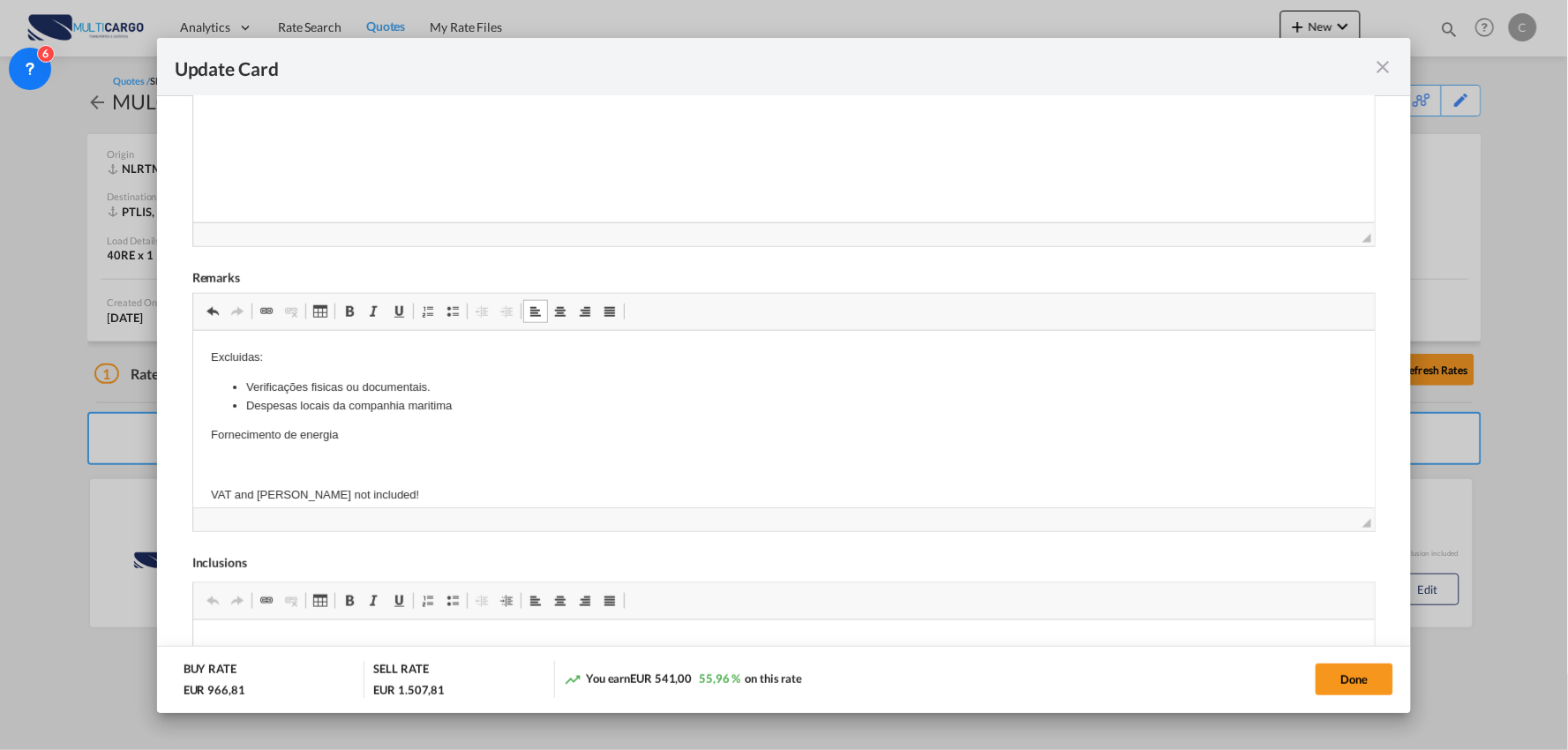
click at [452, 323] on span "Parágrafo Numeração Marcas Diminuir avanço Aumentar avanço Alinhar à esquerda C…" at bounding box center [521, 313] width 211 height 30
click at [453, 305] on span "Update Card Port ..." at bounding box center [452, 311] width 14 height 14
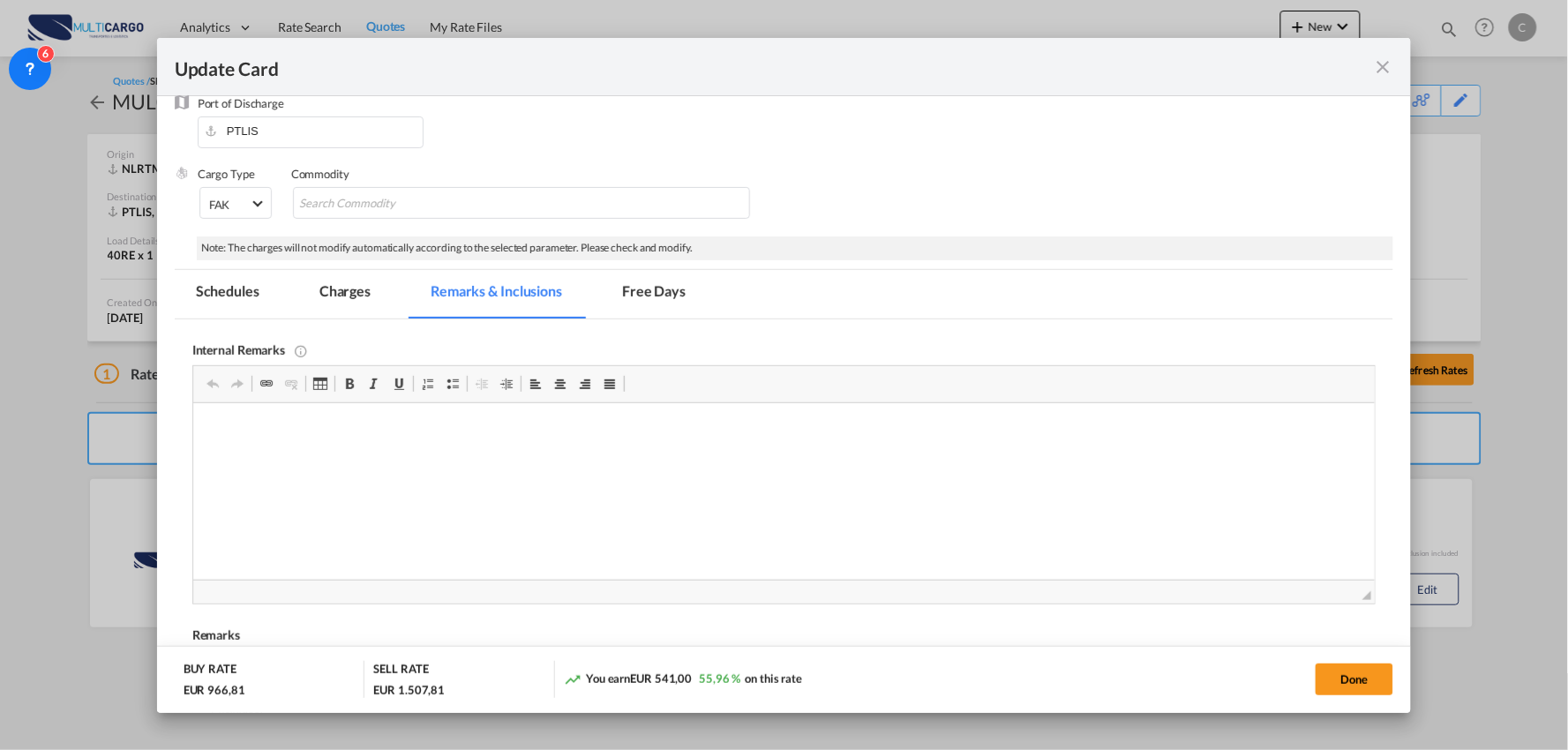
scroll to position [196, 0]
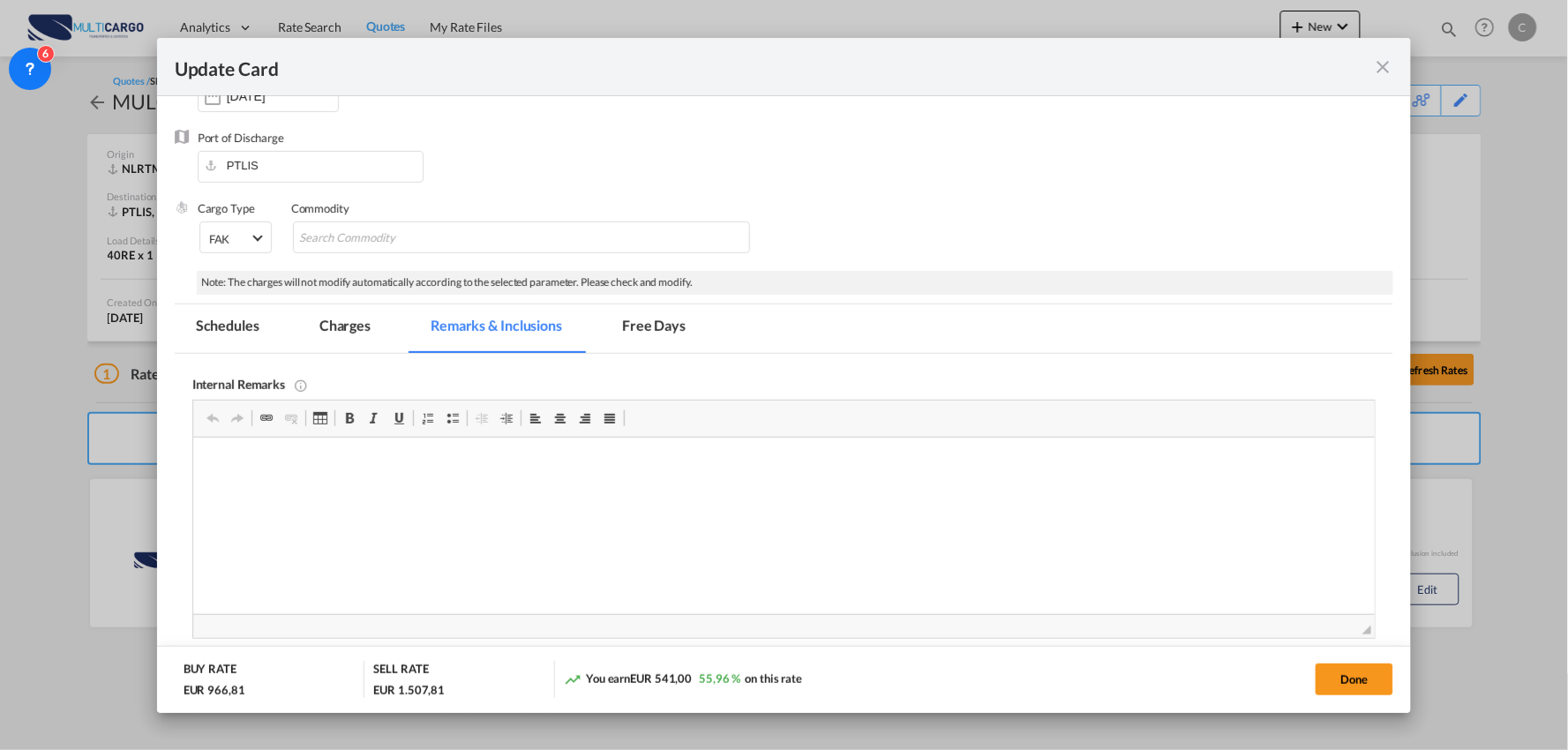
click at [341, 331] on md-tab-item "Charges" at bounding box center [345, 328] width 94 height 48
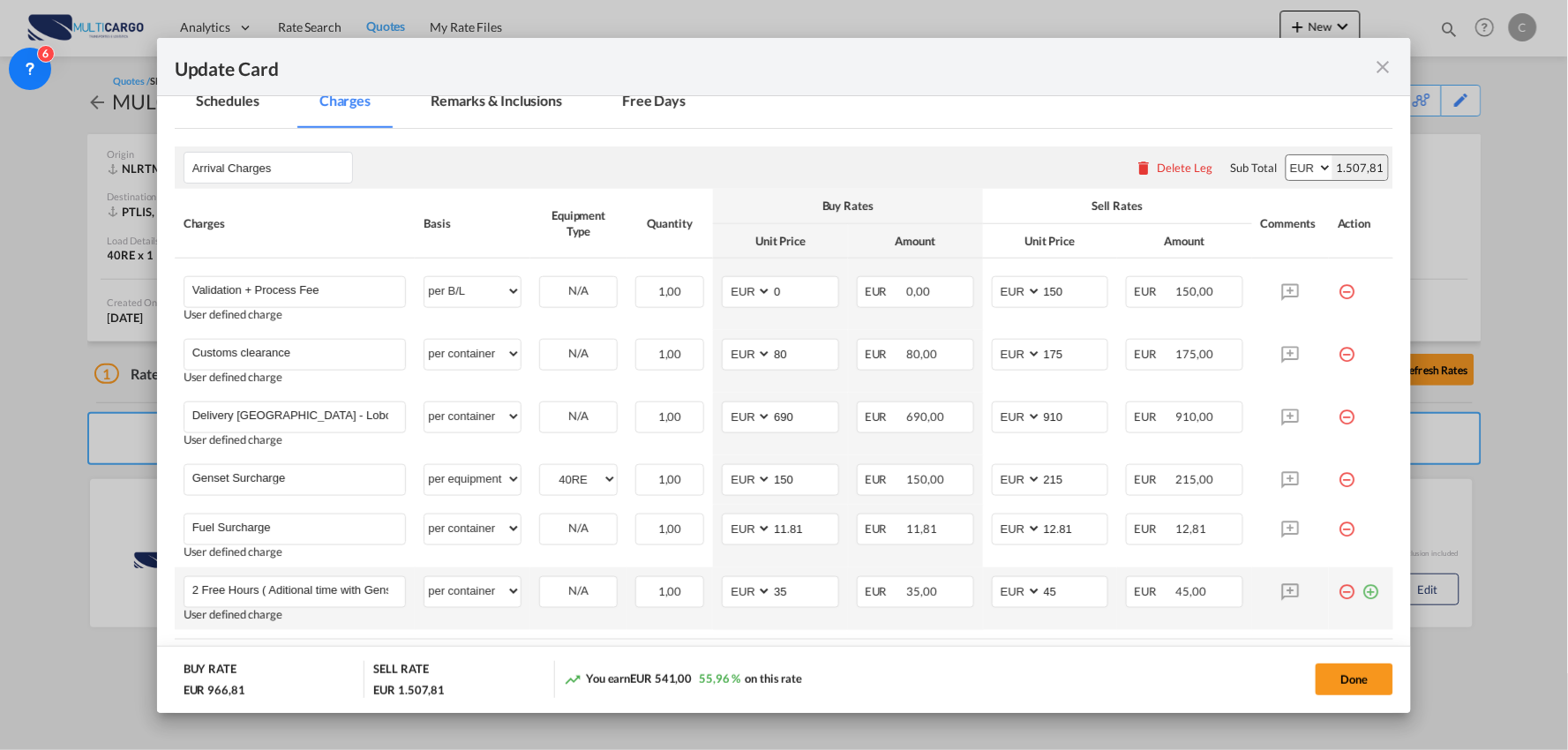
scroll to position [490, 0]
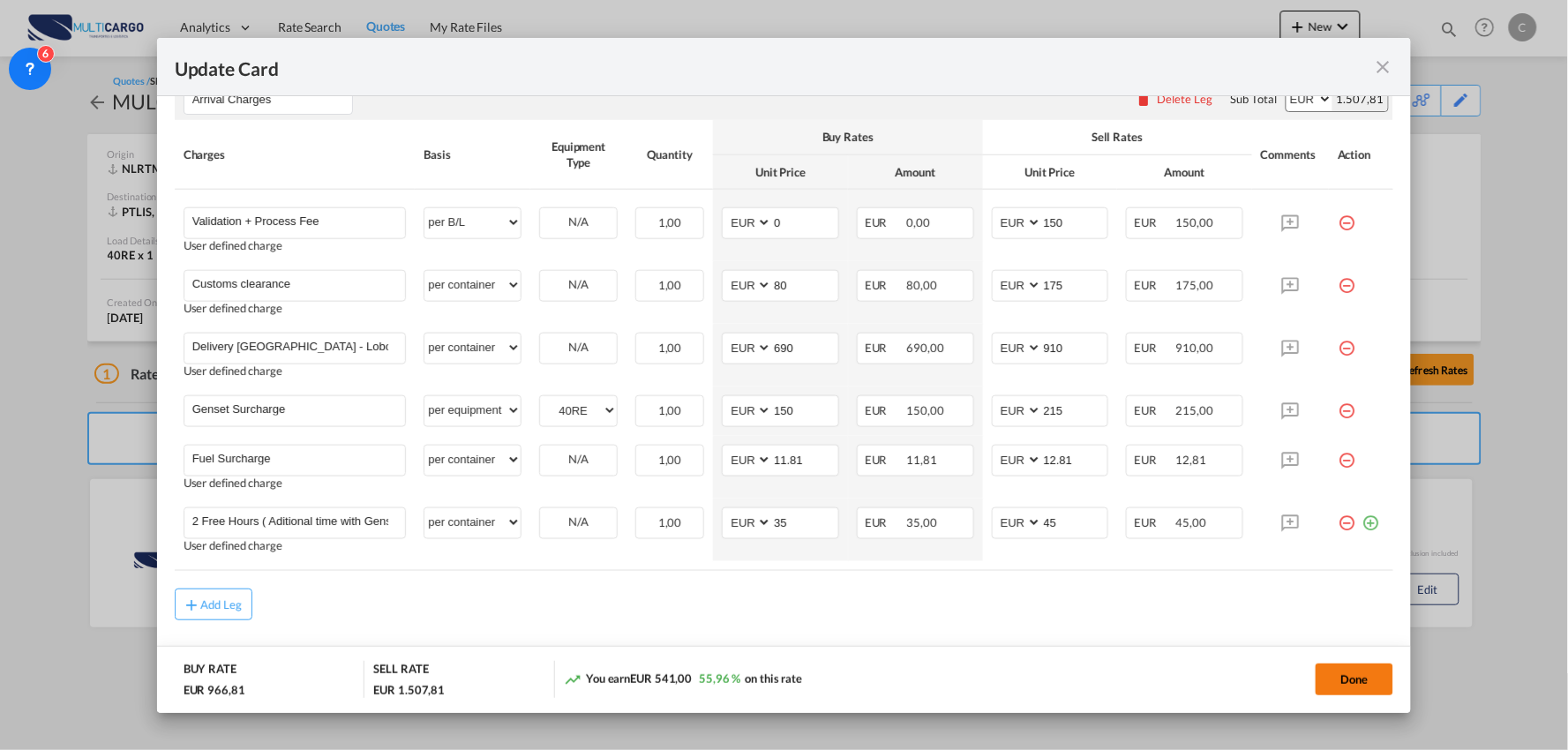
click at [1352, 681] on button "Done" at bounding box center [1354, 679] width 78 height 32
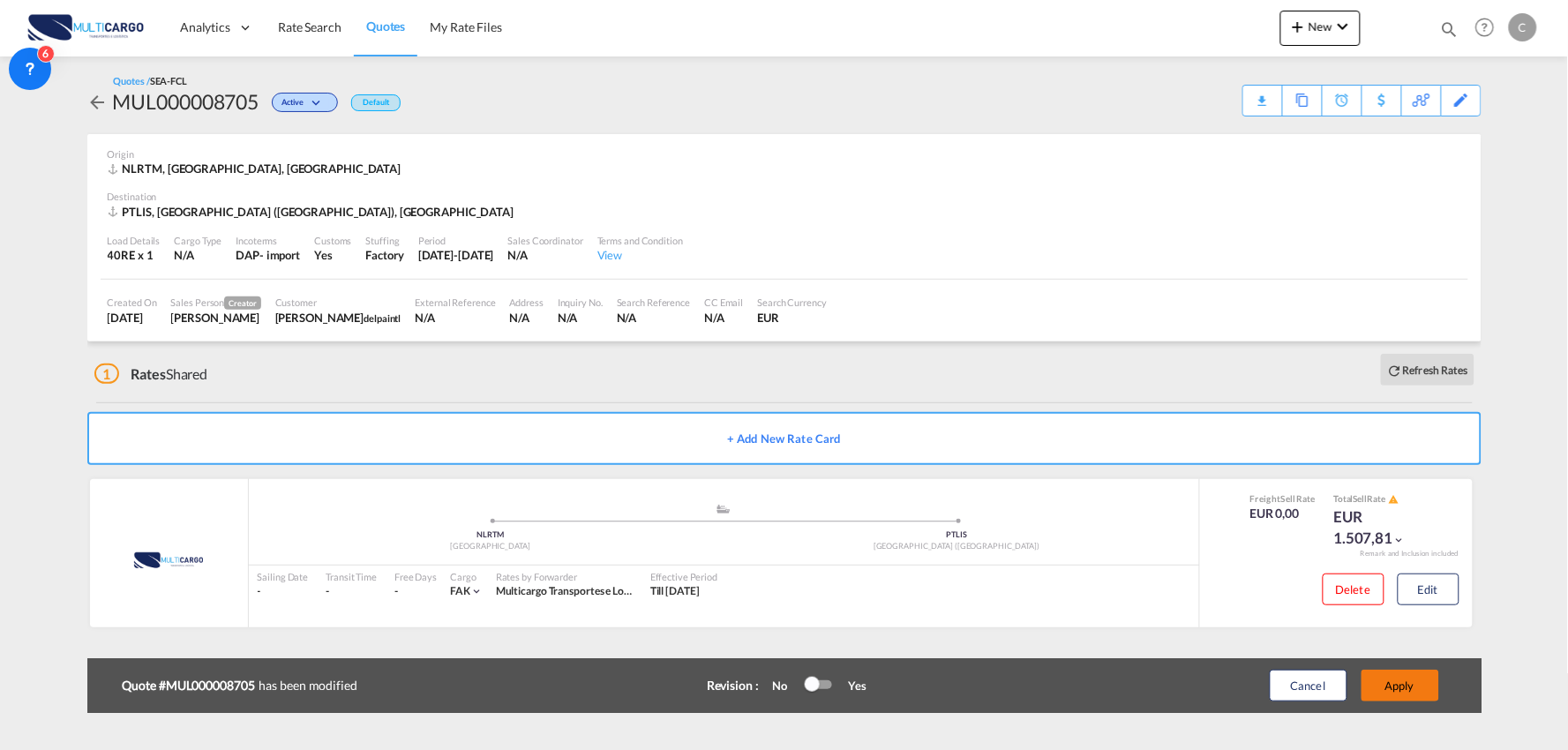
click at [1395, 681] on button "Apply" at bounding box center [1399, 685] width 78 height 32
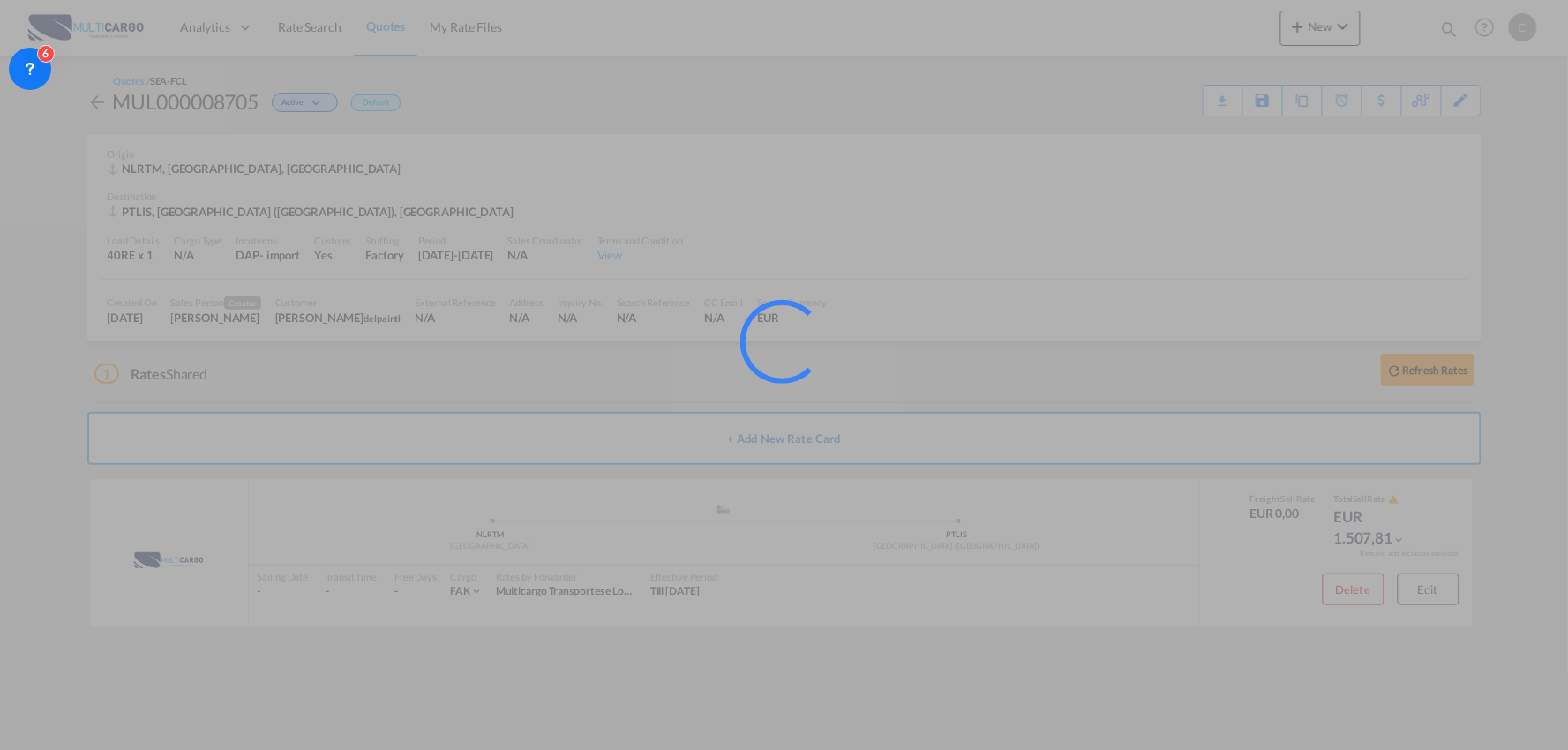
click at [375, 390] on div at bounding box center [784, 375] width 1568 height 750
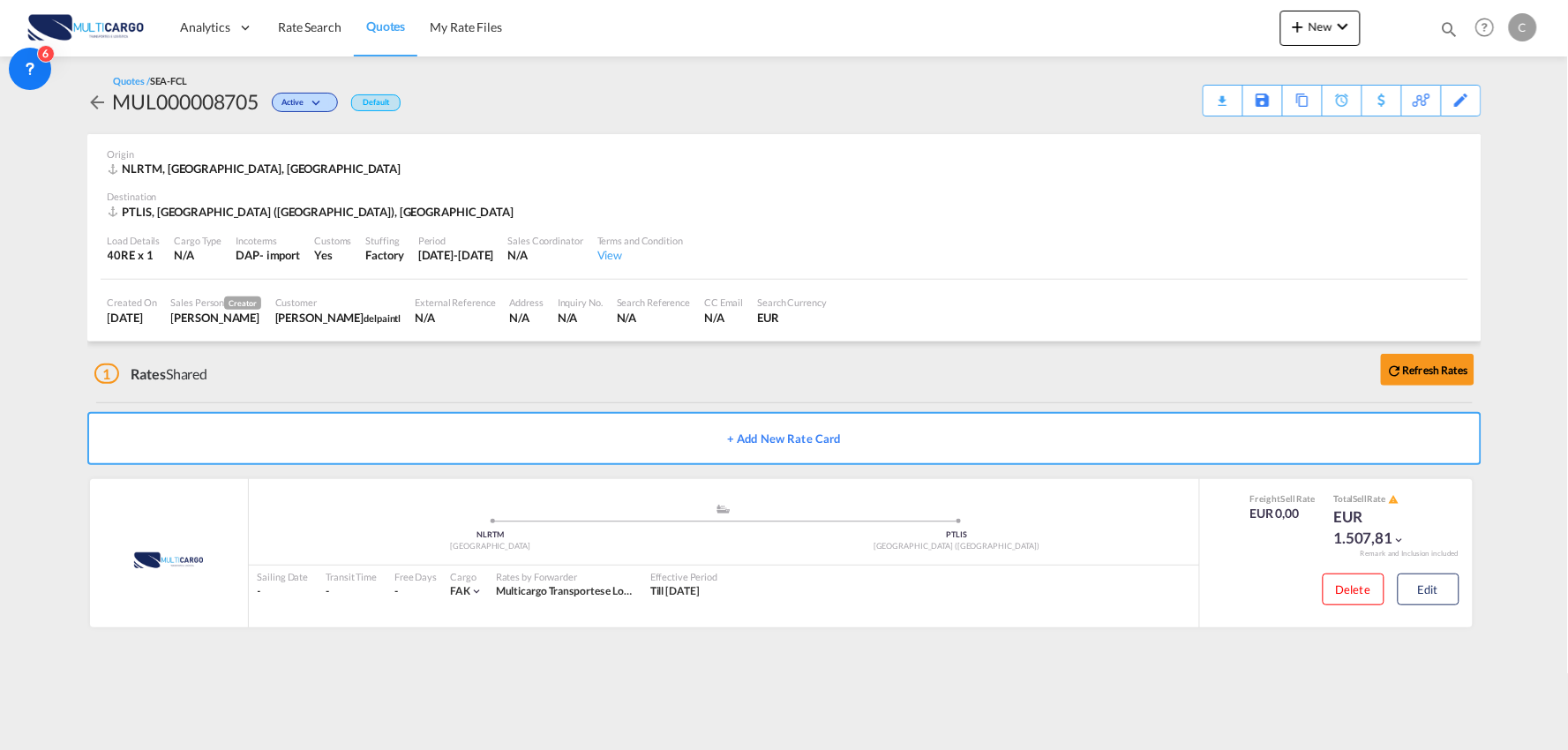
click at [430, 375] on div "1 Rates Shared Refresh Rates" at bounding box center [787, 369] width 1387 height 56
click at [766, 344] on div "1 Rates Shared Refresh Rates" at bounding box center [787, 369] width 1387 height 56
click at [1208, 107] on div "Download Quote" at bounding box center [1188, 100] width 90 height 29
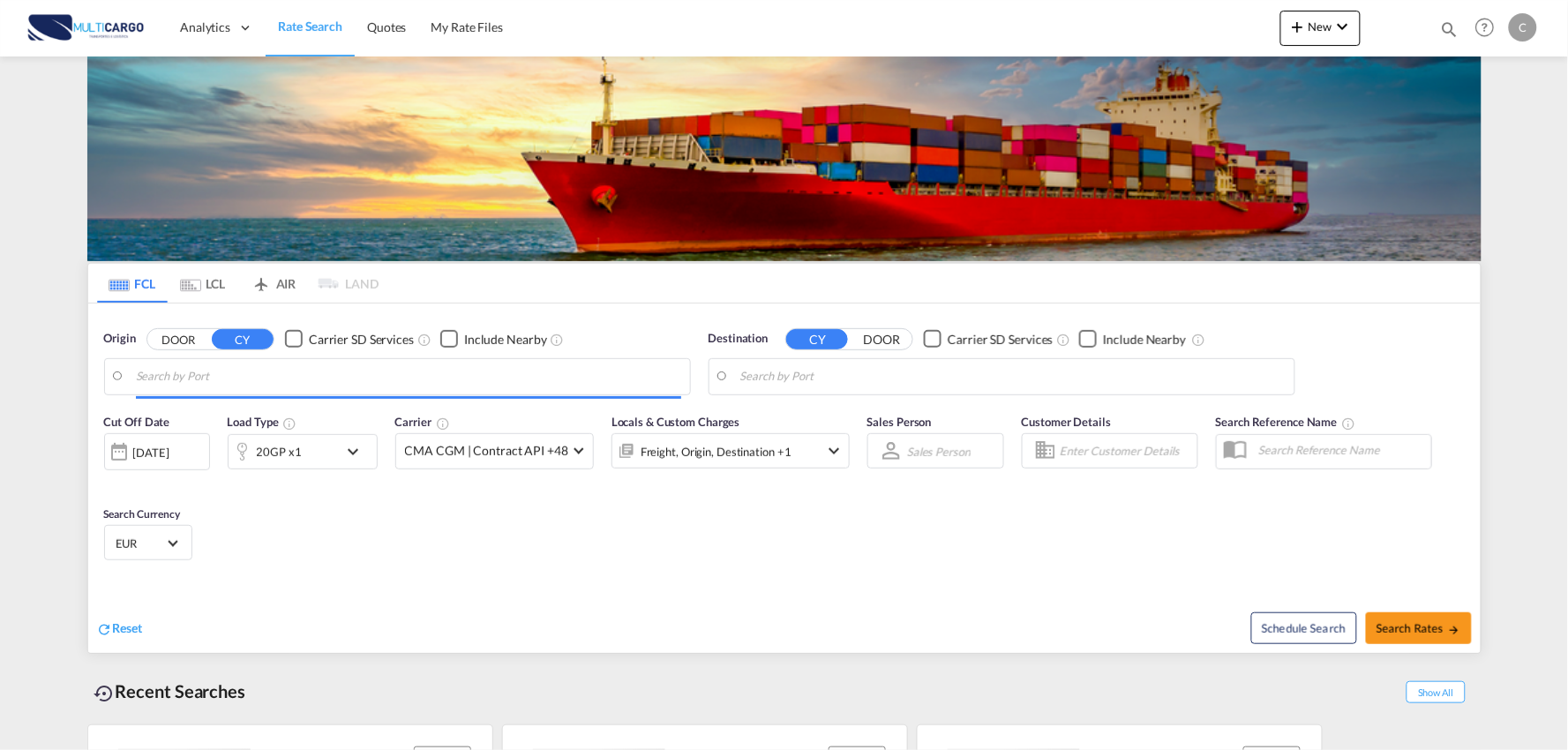
type input "Port of [GEOGRAPHIC_DATA], [GEOGRAPHIC_DATA], [GEOGRAPHIC_DATA]"
type input "Leixoes, Leixoes, PTLEI"
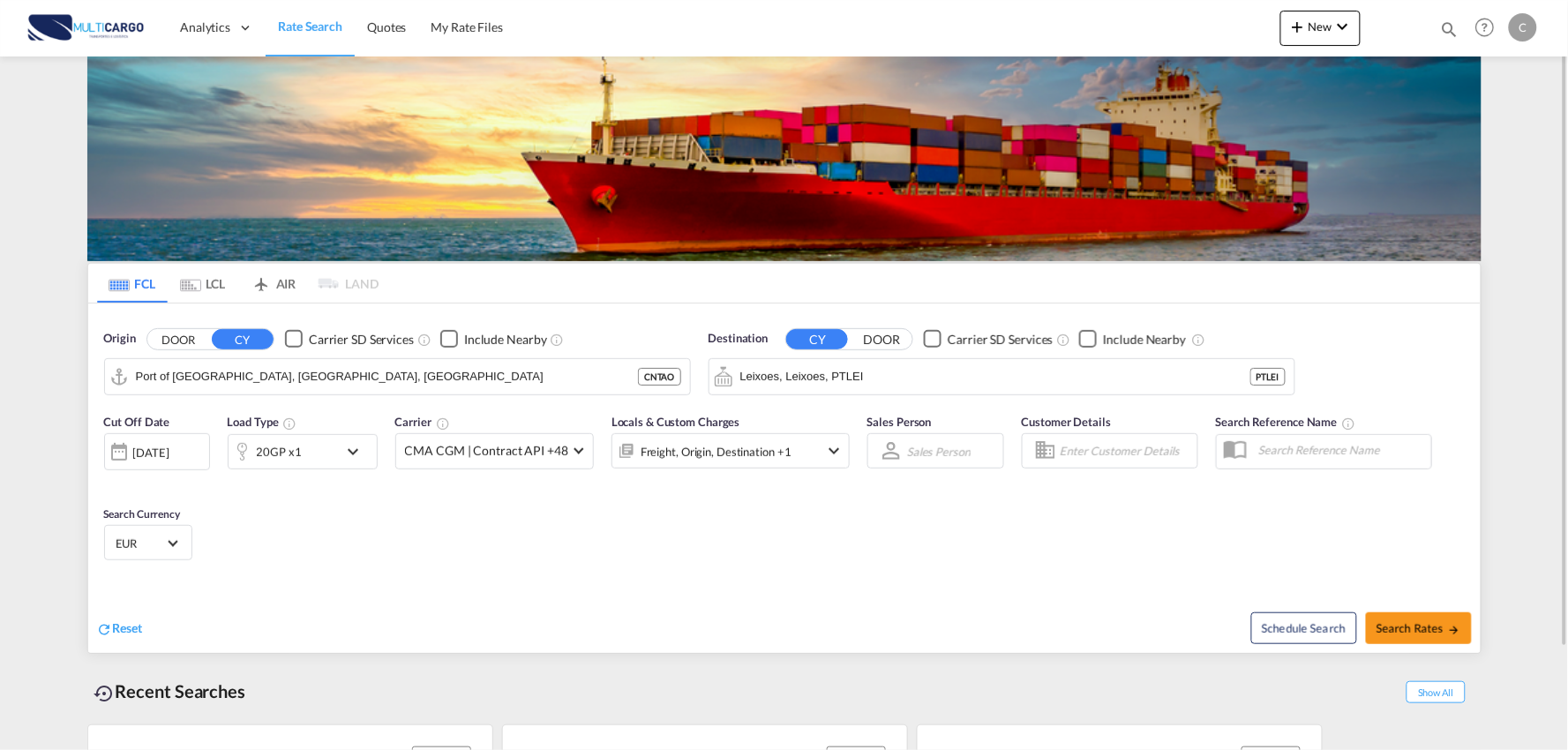
click at [594, 598] on div "Reset" at bounding box center [443, 614] width 692 height 48
click at [1321, 27] on span "New" at bounding box center [1320, 27] width 66 height 14
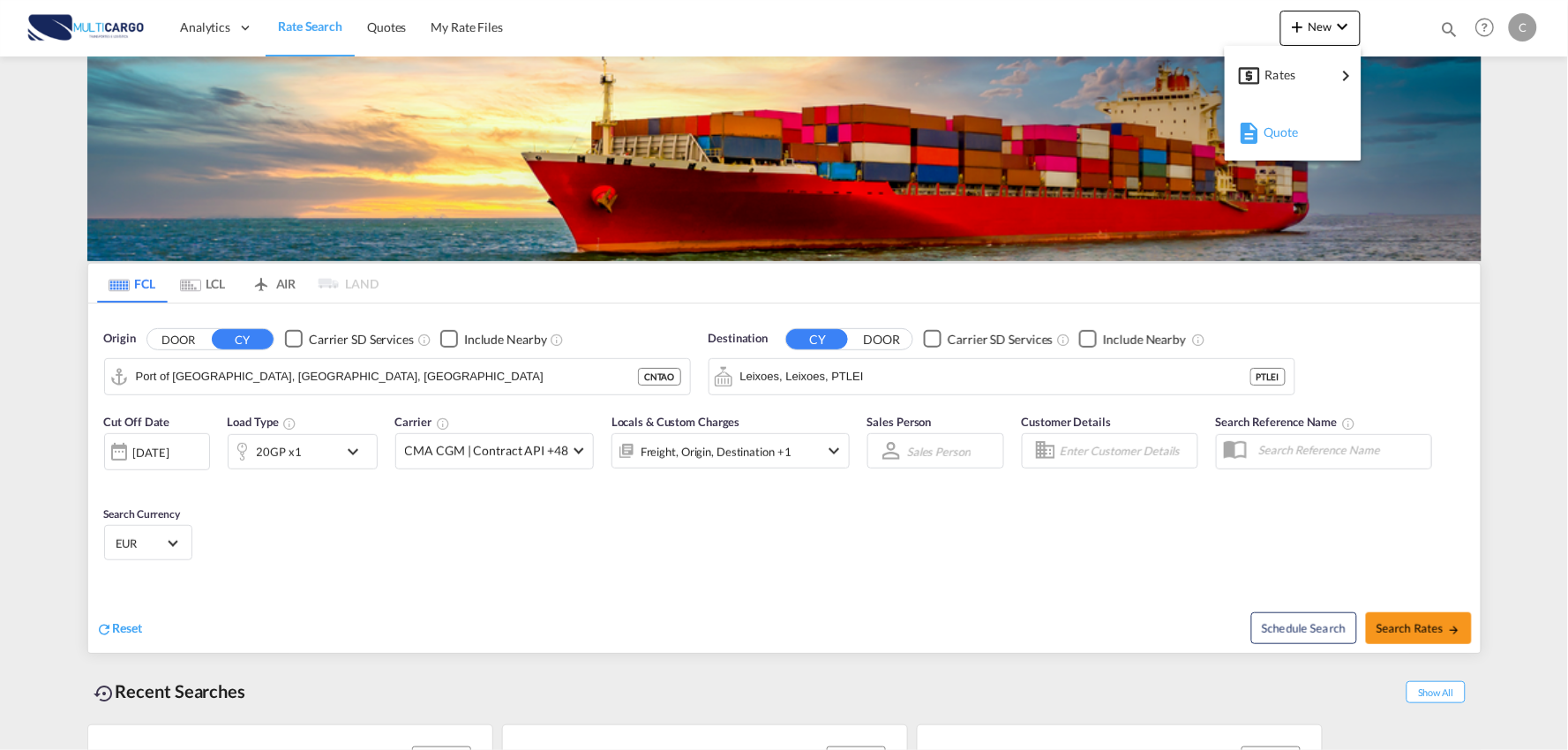
click at [1274, 135] on span "Quote" at bounding box center [1273, 132] width 20 height 35
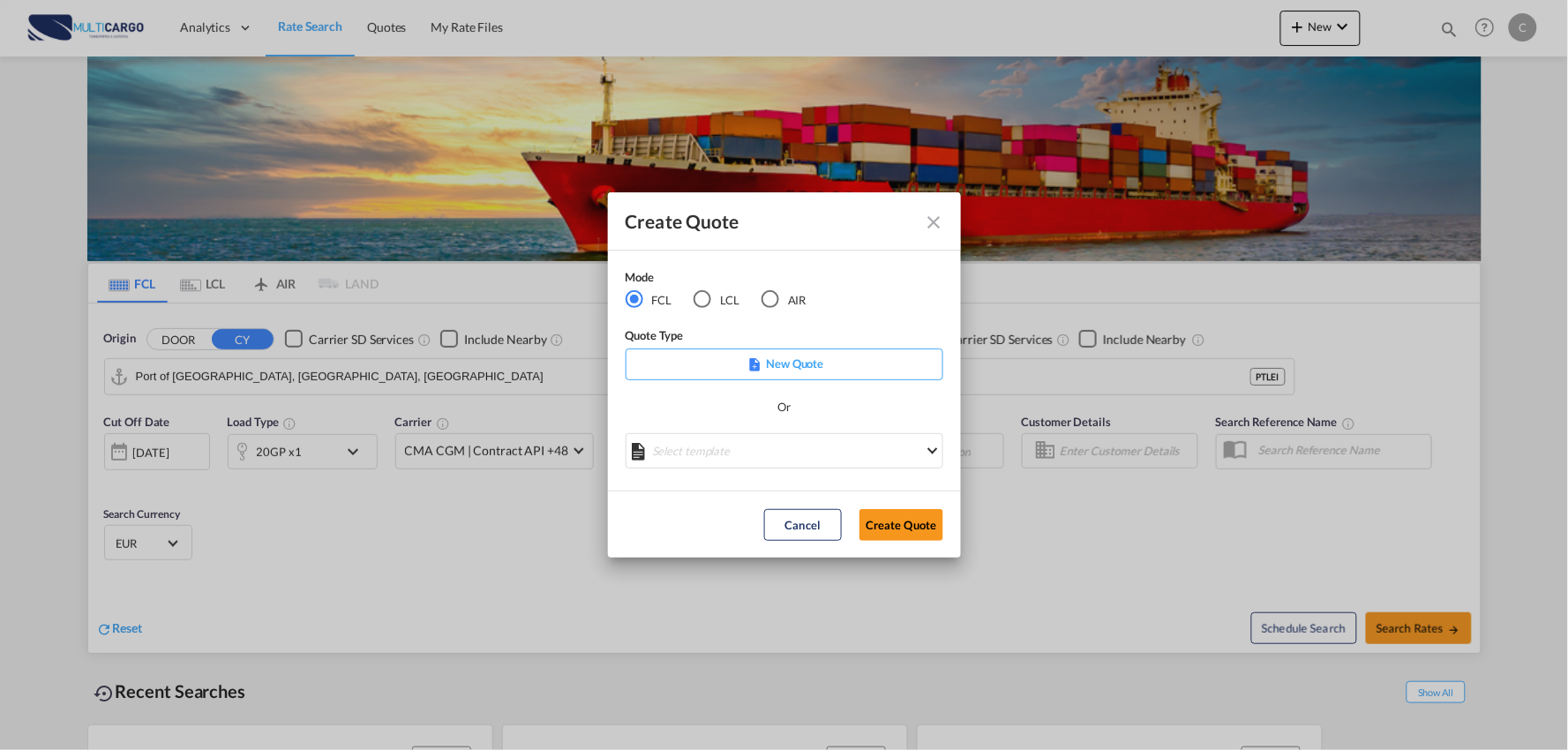
click at [771, 302] on div "AIR" at bounding box center [771, 300] width 18 height 18
click at [773, 456] on md-select "Select template EXP EXW AIR 09/2025 Patricia Barroso | 12 Sep 2025 IMP_DAP_AIR …" at bounding box center [784, 451] width 317 height 35
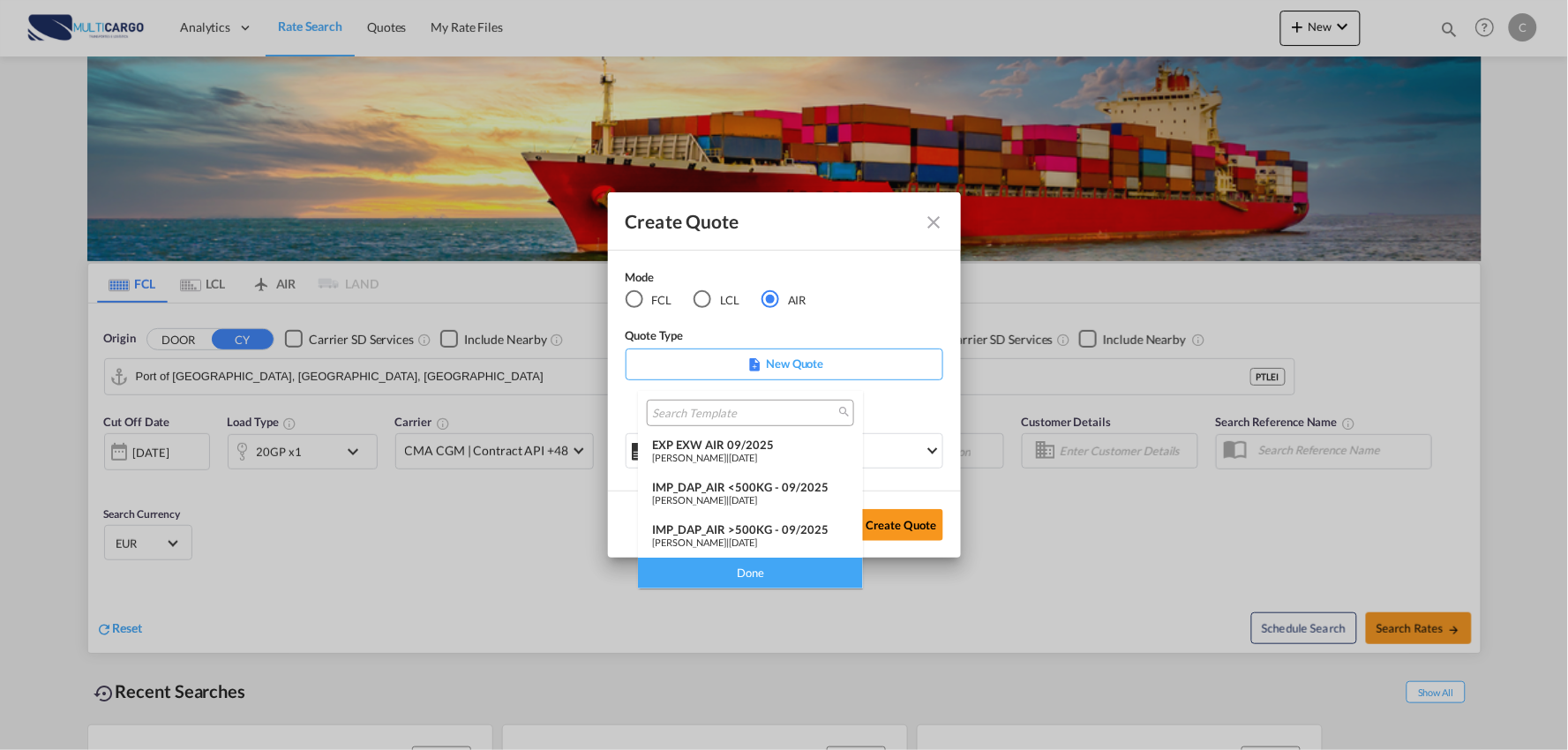
click at [779, 525] on div "IMP_DAP_AIR >500KG - 09/2025" at bounding box center [751, 529] width 197 height 14
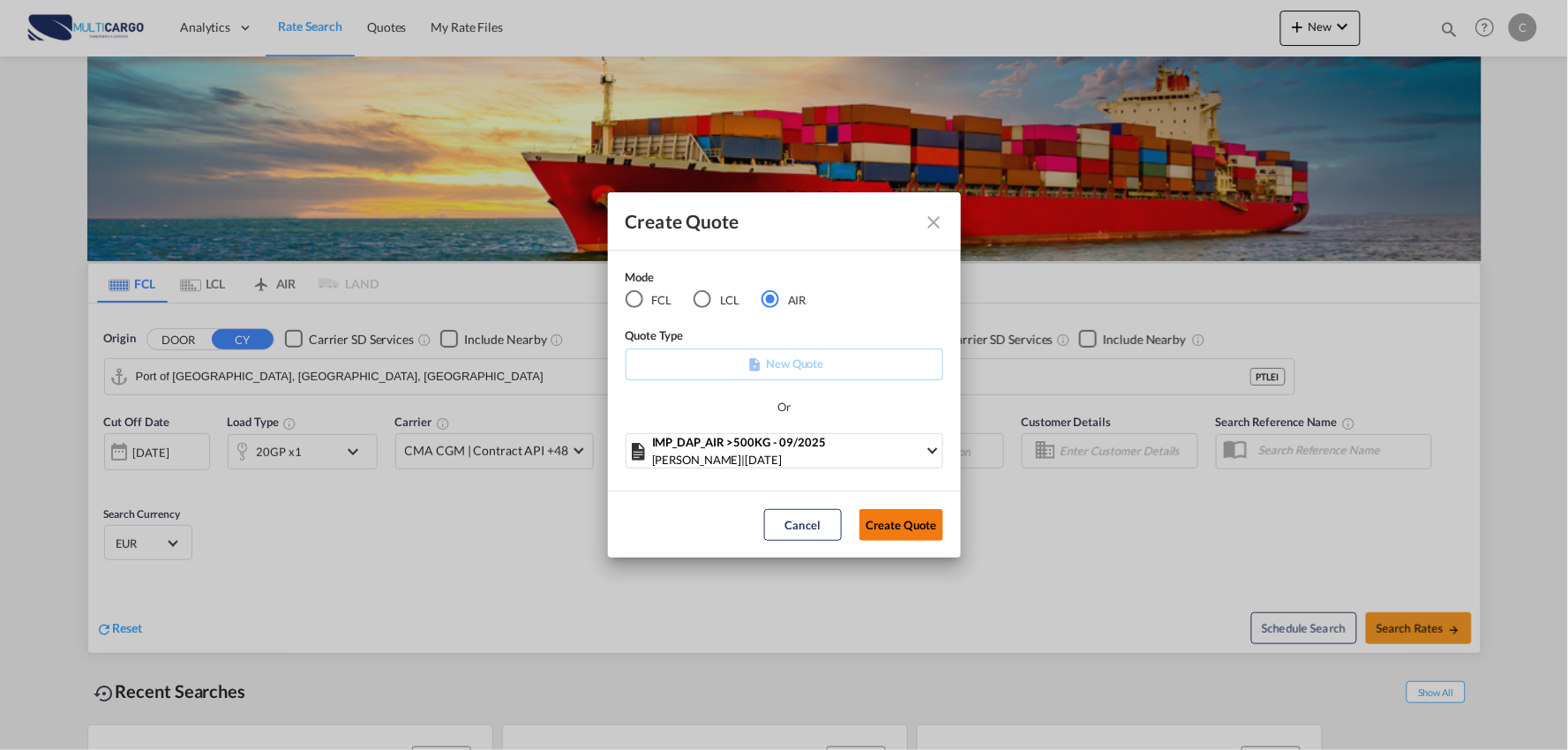
click at [883, 524] on button "Create Quote" at bounding box center [901, 525] width 84 height 32
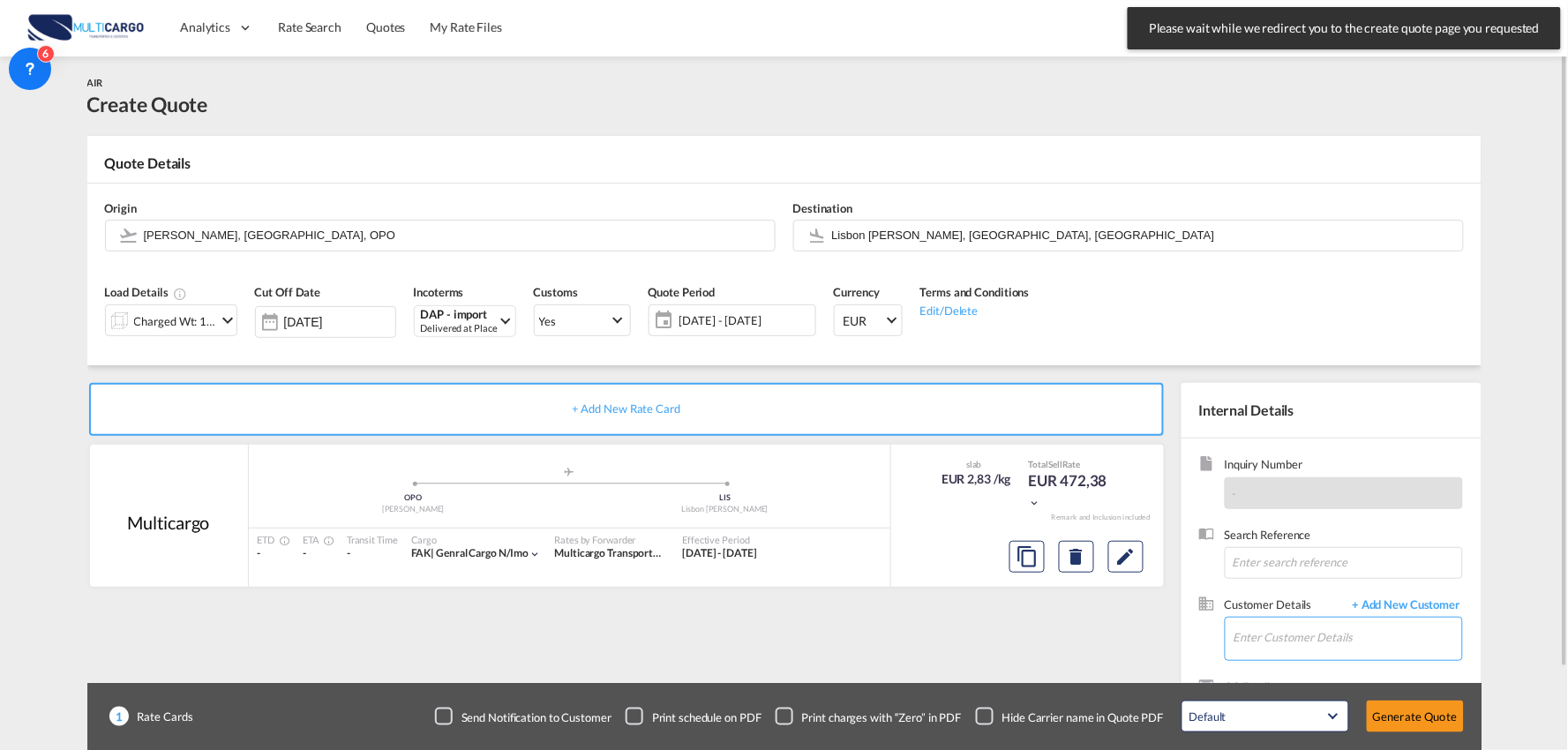
click at [1319, 642] on input "Enter Customer Details" at bounding box center [1347, 638] width 229 height 39
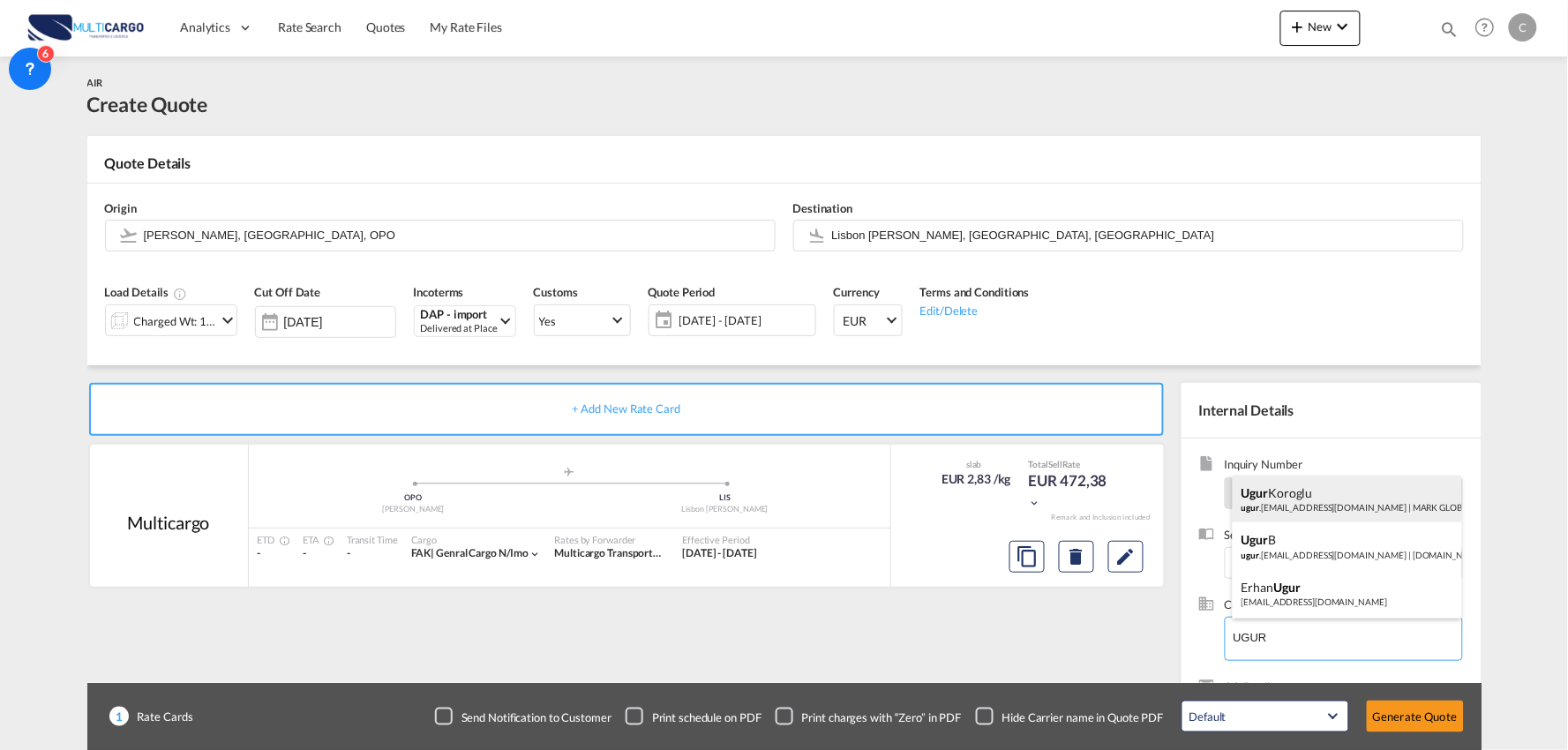
click at [1311, 498] on div "Ugur Koroglu ugur .koroglu@markglobal.com.tr | MARK GLOBAL LOJISTIK A.S" at bounding box center [1347, 500] width 230 height 47
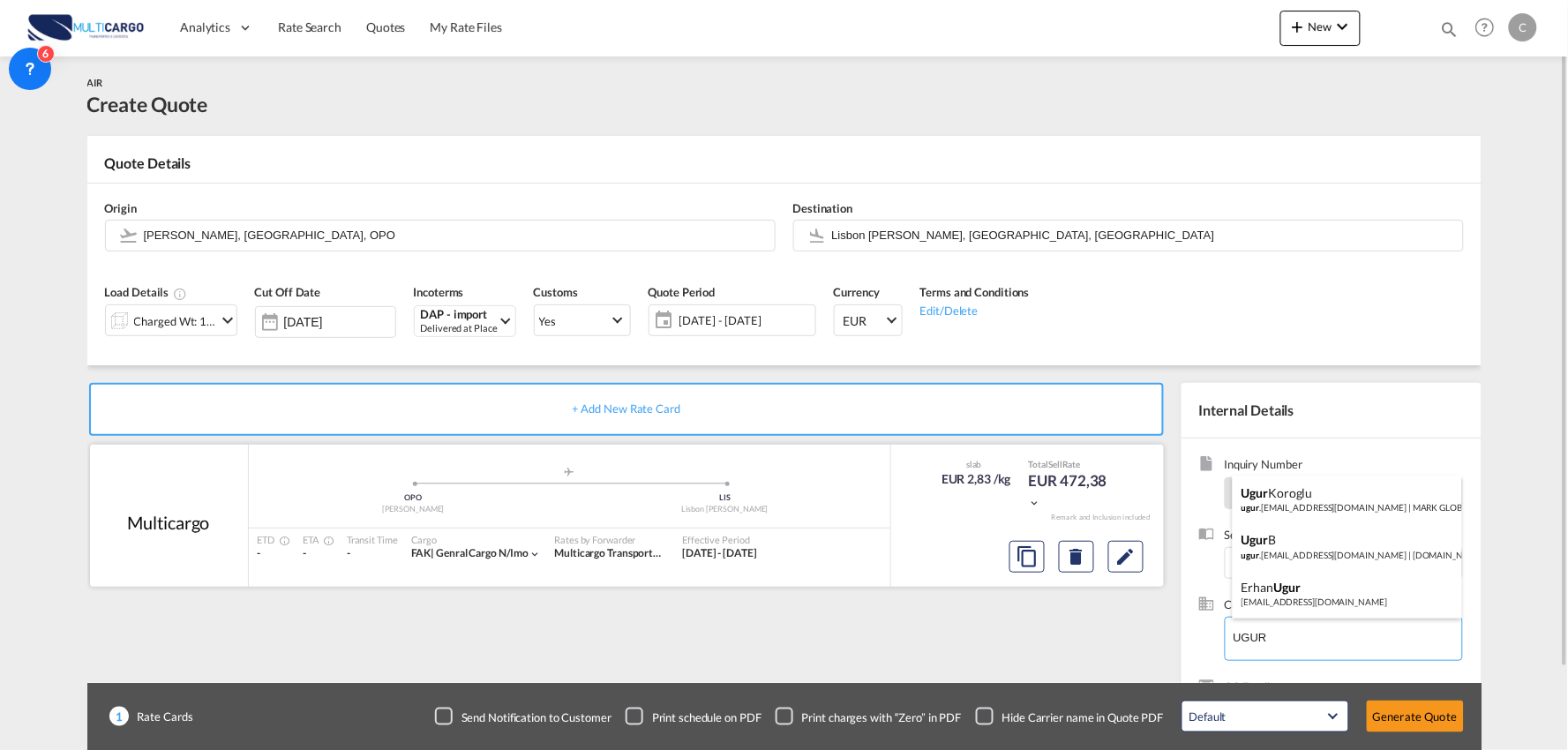
type input "MARK GLOBAL LOJISTIK A.S, Ugur Koroglu, ugur.koroglu@markglobal.com.tr"
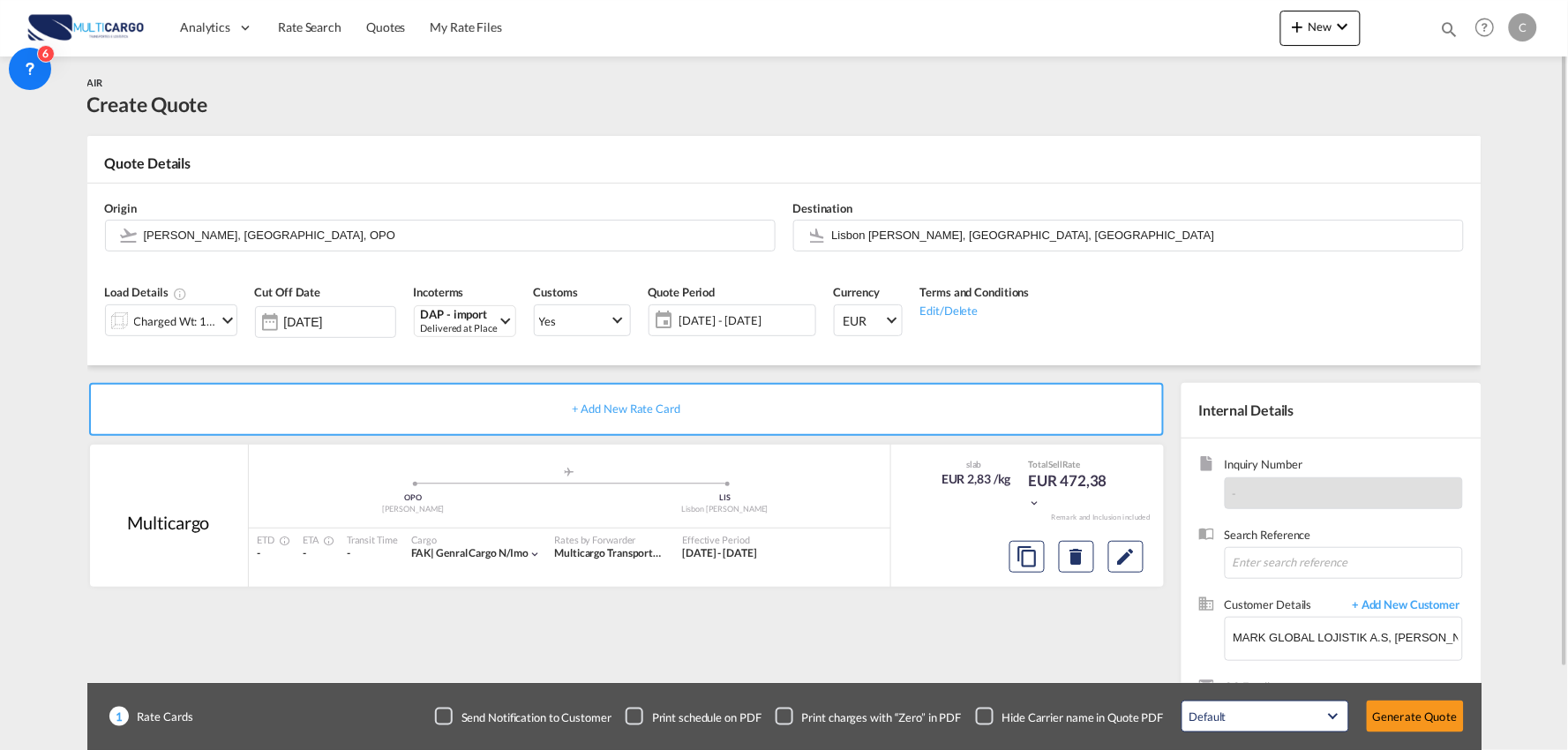
click at [742, 625] on div "+ Add New Rate Card Multicargo added by you .a{fill:#aaa8ad;} .a{fill:#aaa8ad;}…" at bounding box center [630, 568] width 1085 height 369
click at [894, 235] on input "Lisbon Portela, Lisbon, LIS" at bounding box center [1142, 235] width 622 height 31
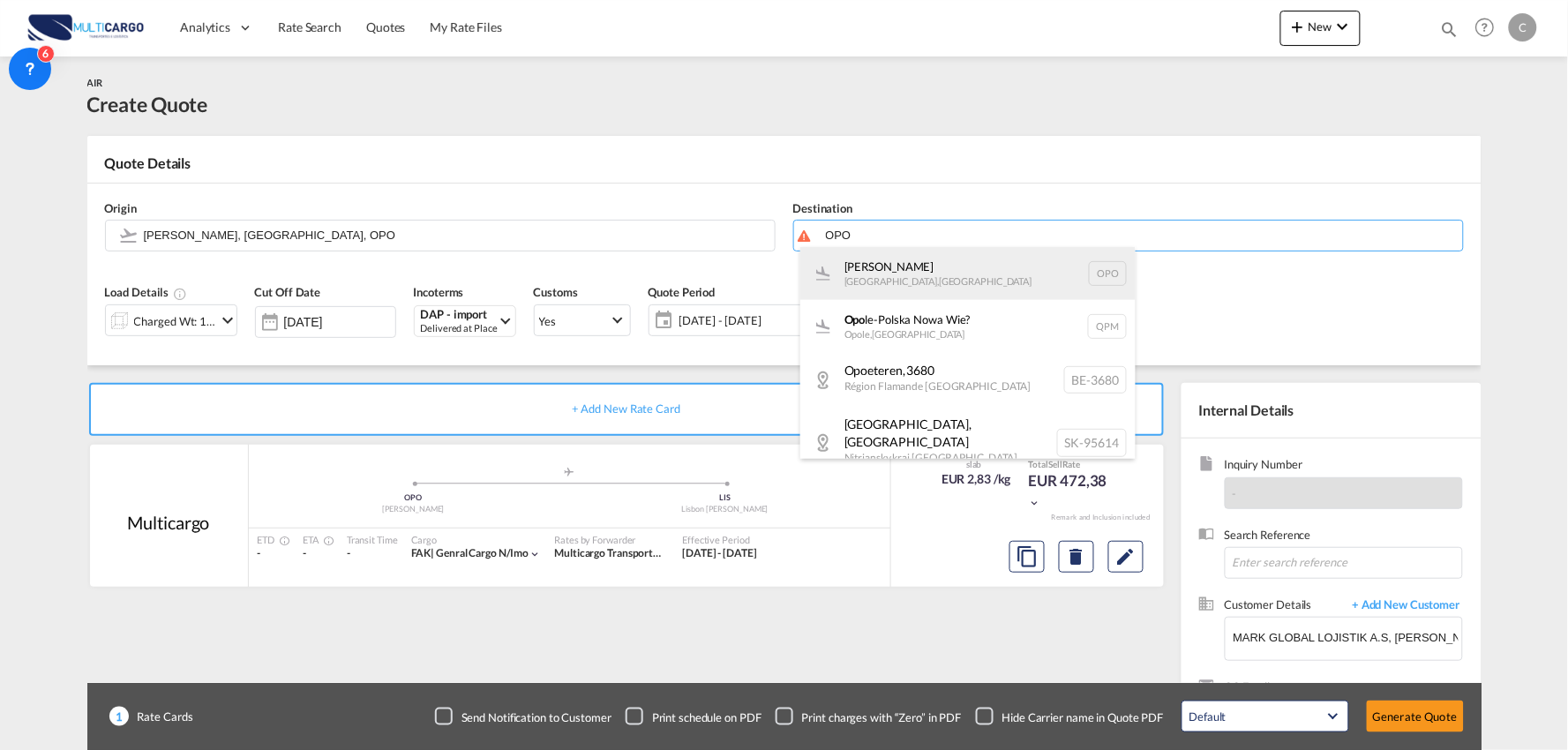
click at [869, 258] on div "Francisco de Sá Carneiro Porto , Portugal OPO" at bounding box center [968, 274] width 335 height 53
type input "Francisco de Sá Carneiro, Porto, OPO"
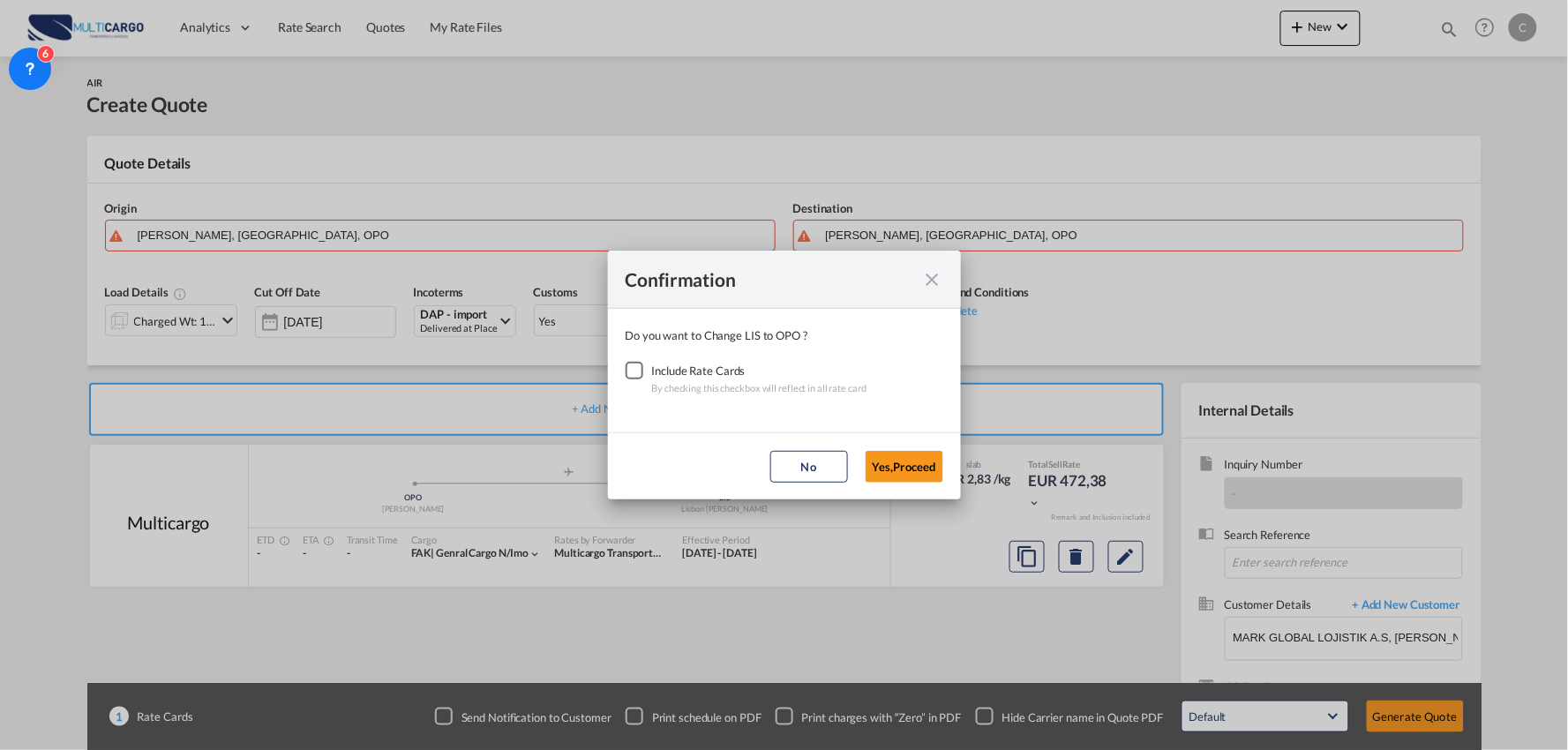
drag, startPoint x: 625, startPoint y: 365, endPoint x: 830, endPoint y: 417, distance: 211.5
click at [629, 367] on div "Checkbox No Ink" at bounding box center [635, 371] width 18 height 18
click at [903, 455] on button "Yes,Proceed" at bounding box center [904, 466] width 78 height 32
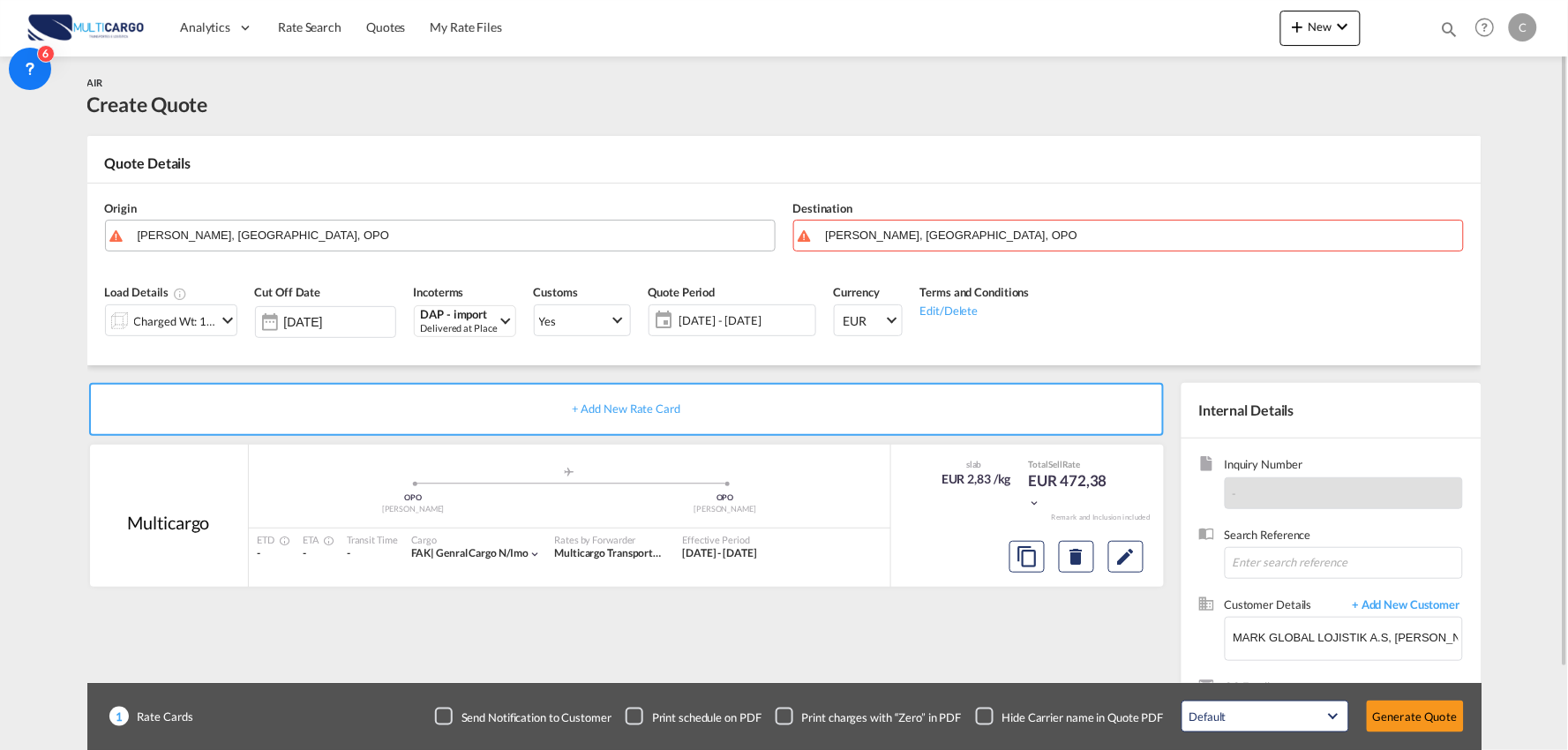
click at [277, 231] on input "Francisco de Sá Carneiro, Porto, OPO" at bounding box center [451, 235] width 628 height 31
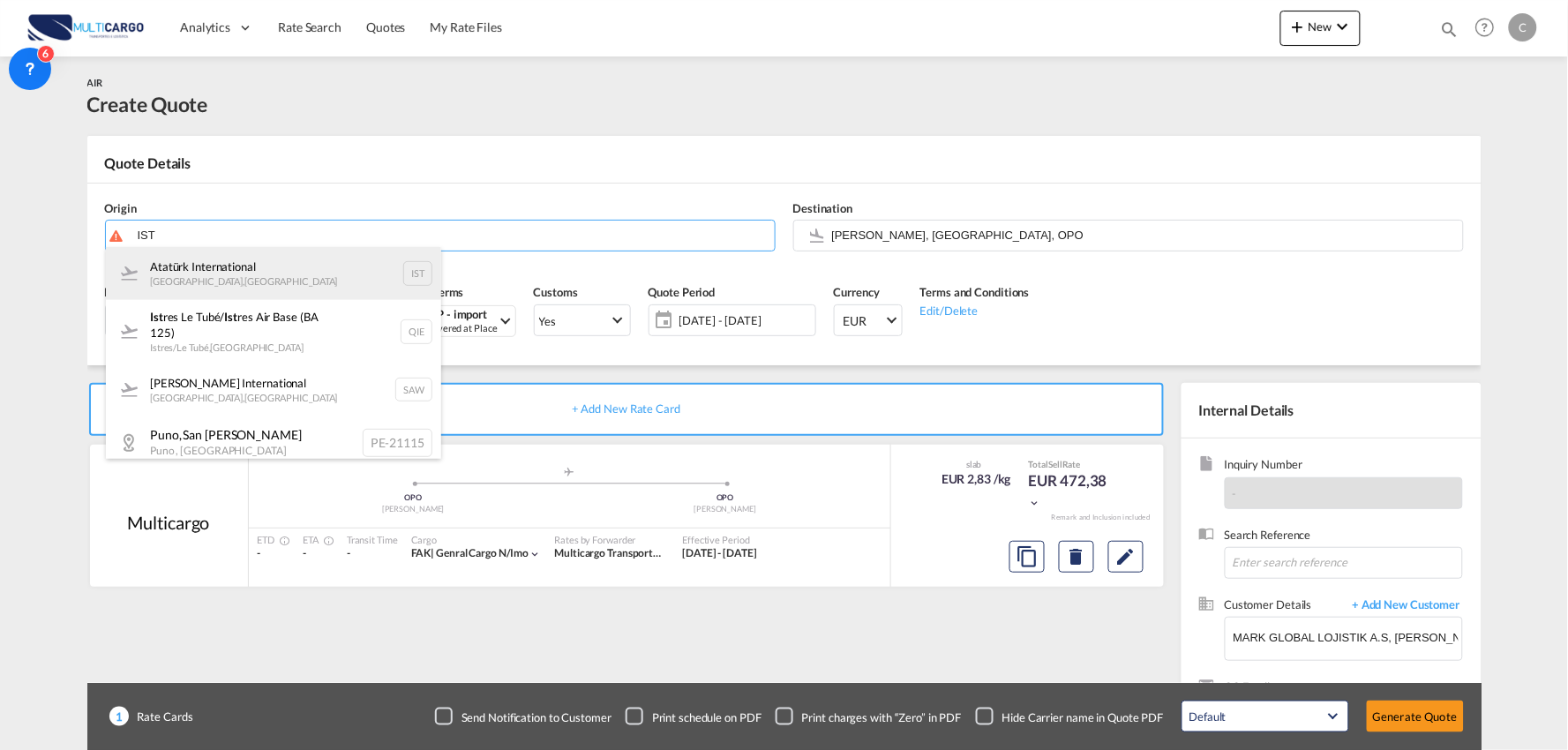
click at [204, 272] on div "Atatürk International Istanbul , Turkey IST" at bounding box center [273, 274] width 335 height 53
type input "Atatürk International, Istanbul, IST"
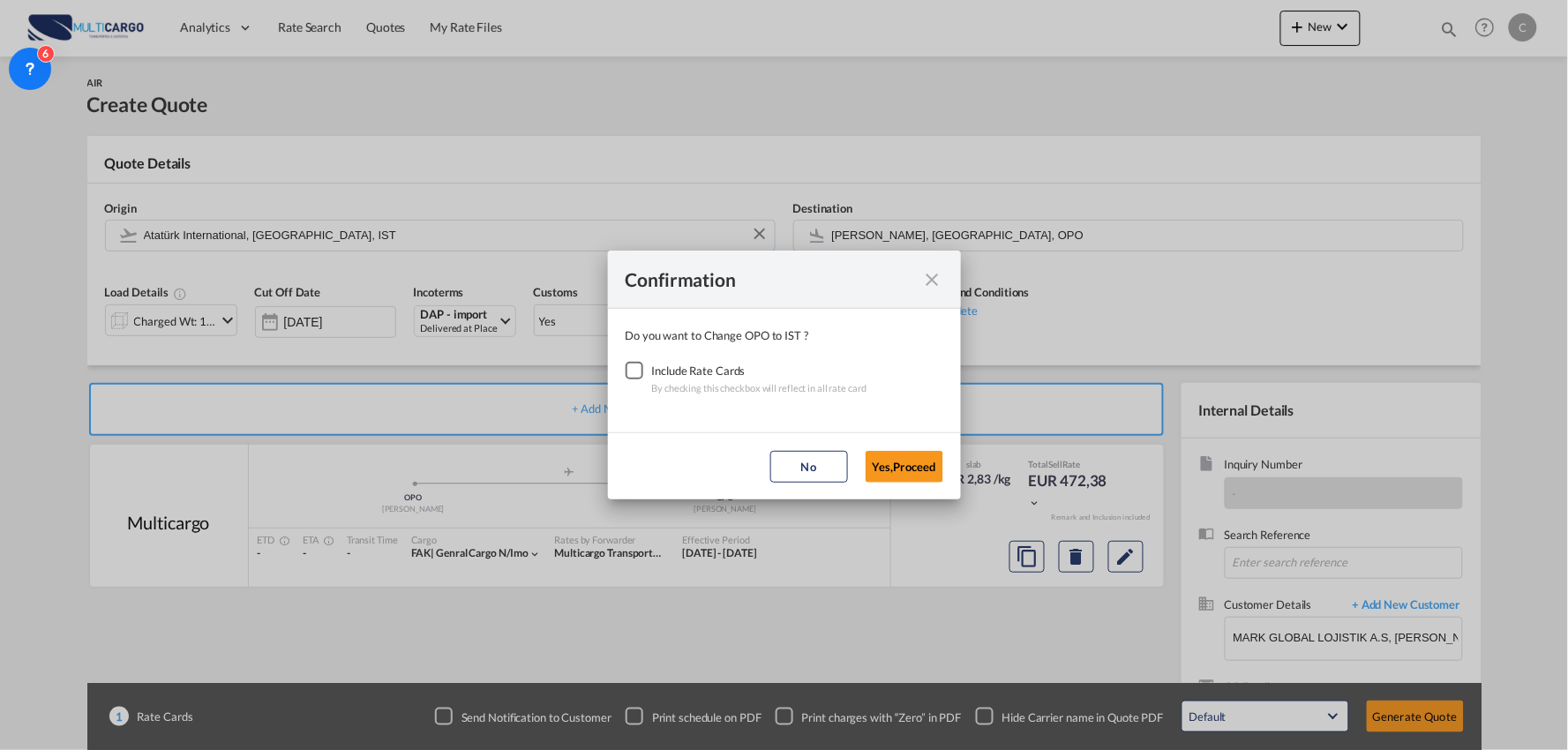
click at [642, 372] on div "Checkbox No Ink" at bounding box center [635, 371] width 18 height 18
drag, startPoint x: 888, startPoint y: 462, endPoint x: 914, endPoint y: 472, distance: 27.9
click at [889, 463] on button "Yes,Proceed" at bounding box center [904, 466] width 78 height 32
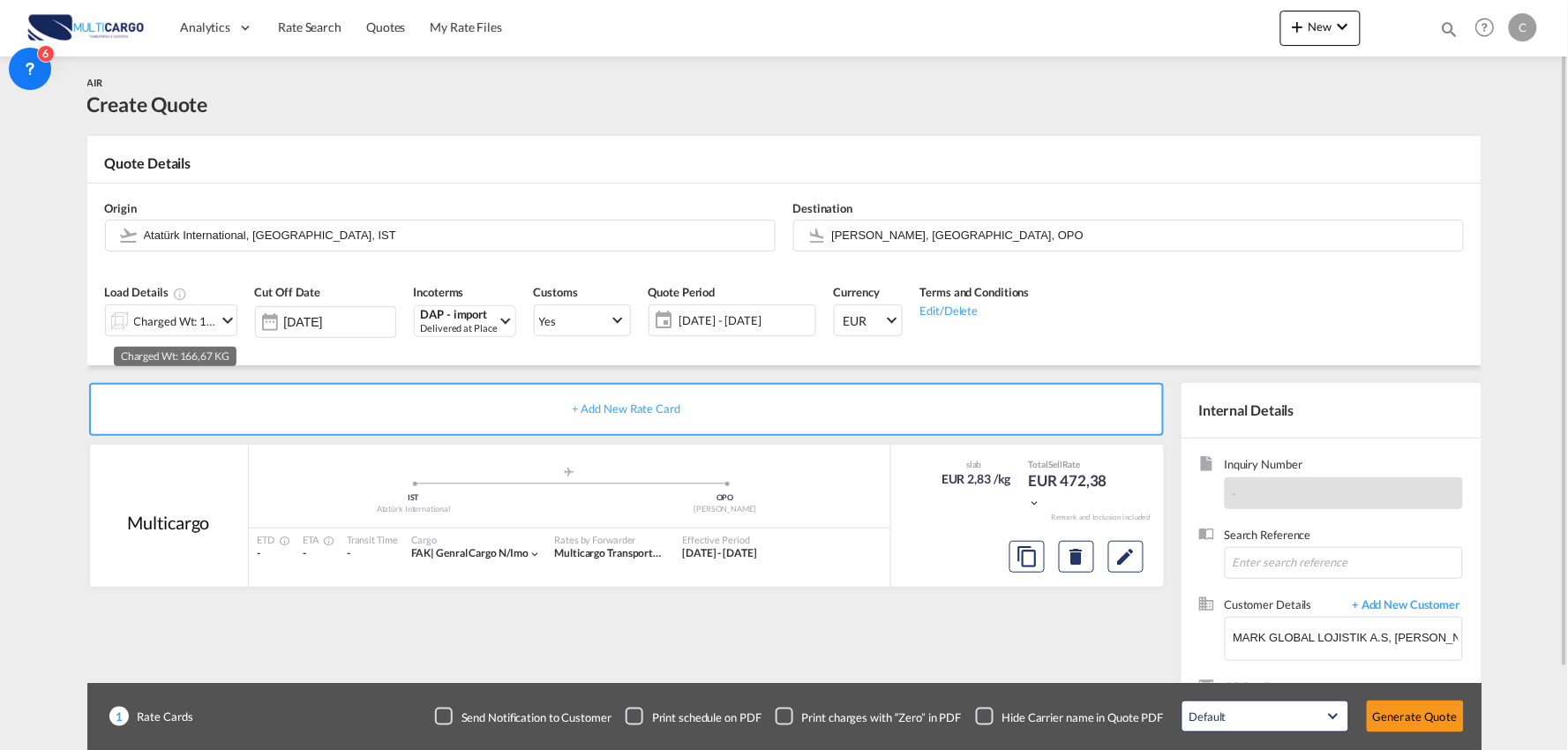
click at [165, 327] on div "Charged Wt: 166,67 KG" at bounding box center [175, 320] width 83 height 25
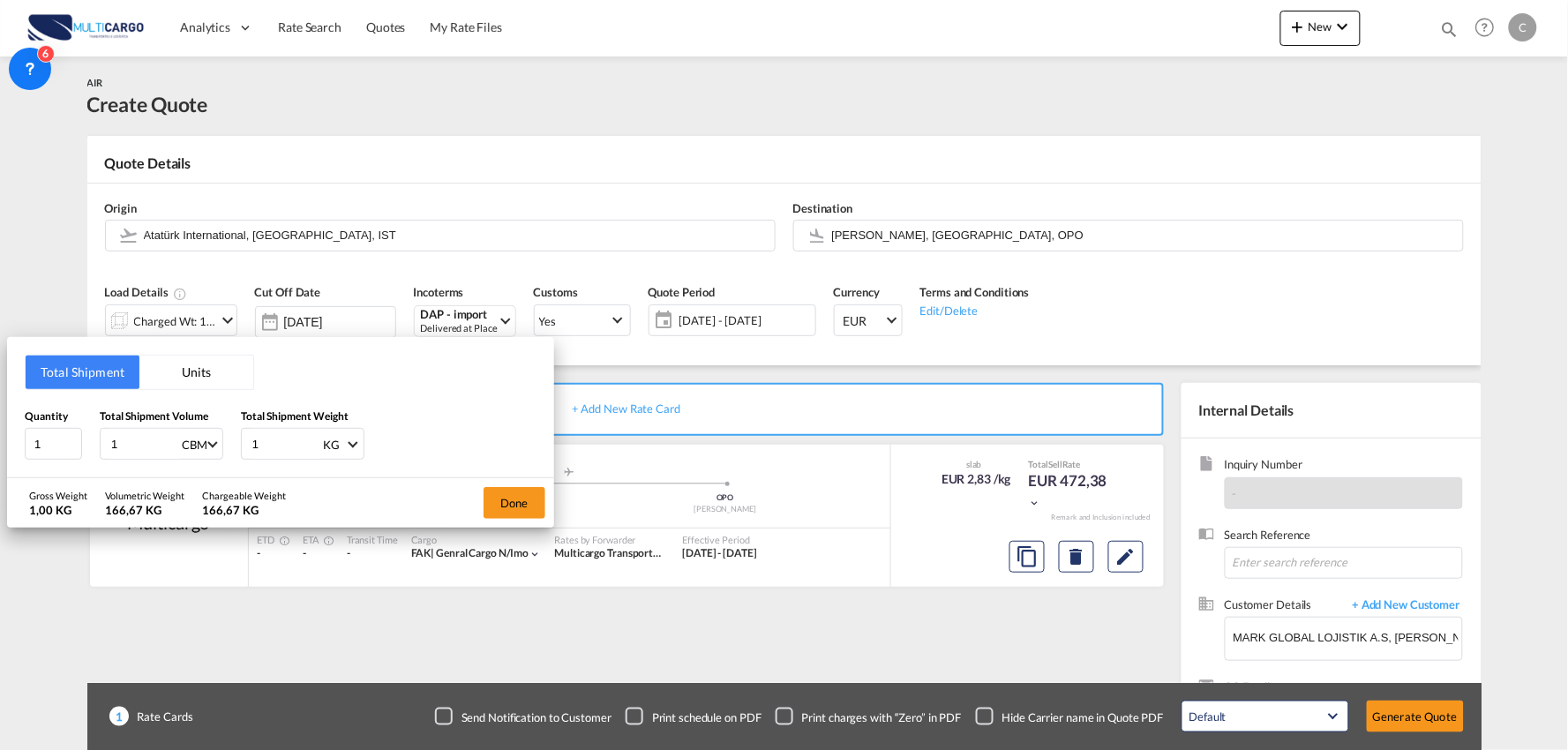
drag, startPoint x: 281, startPoint y: 436, endPoint x: 218, endPoint y: 439, distance: 63.1
click at [234, 442] on div "Quantity 1 Total Shipment Volume 1 CBM CBM CFT KG LB Total Shipment Weight 1 KG…" at bounding box center [280, 435] width 511 height 53
drag, startPoint x: 125, startPoint y: 436, endPoint x: 172, endPoint y: 341, distance: 106.0
click at [72, 438] on div "Quantity 1 Total Shipment Volume 1 CBM CBM CFT KG LB Total Shipment Weight 1 KG…" at bounding box center [280, 435] width 511 height 53
type input "2"
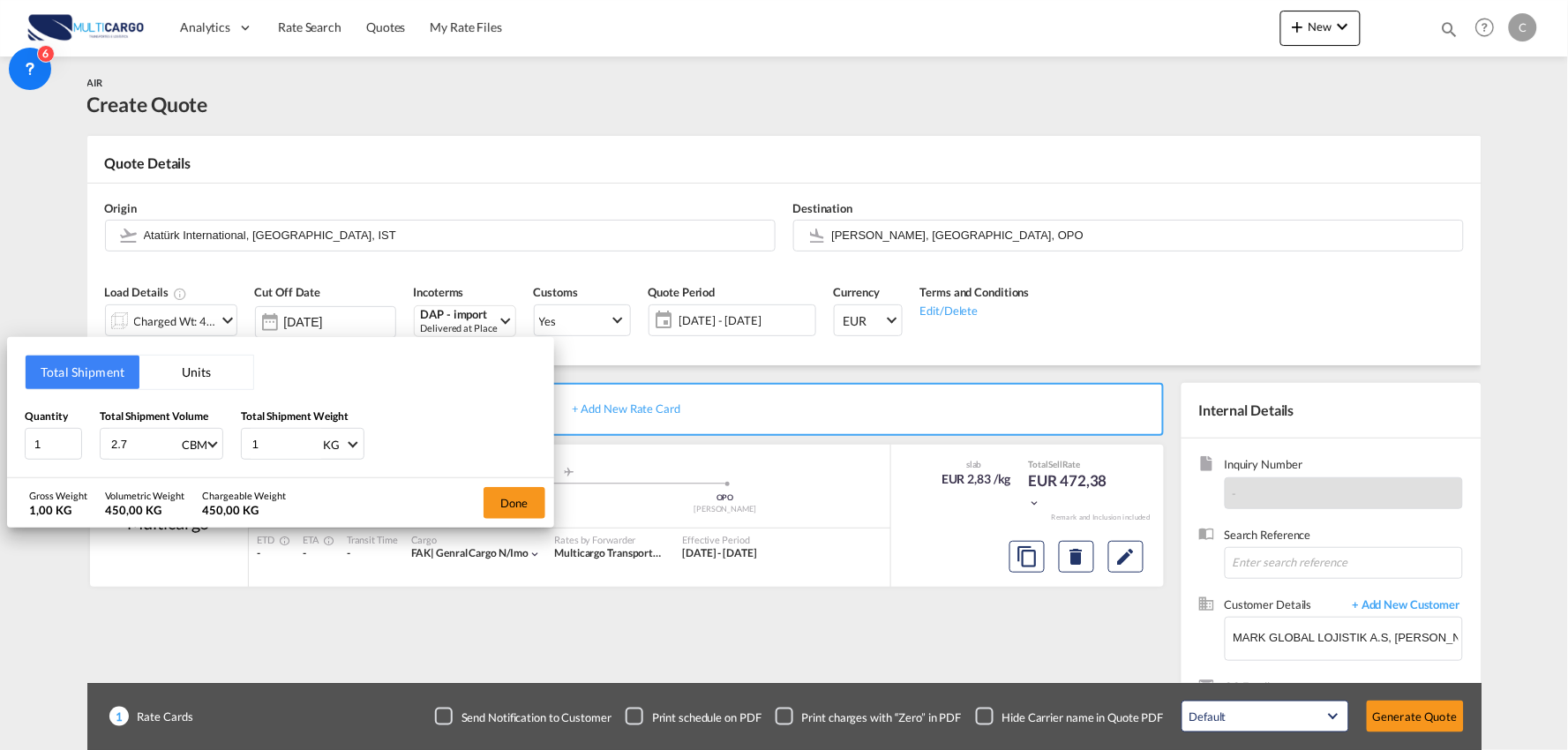
type input "2.7"
click at [244, 450] on div "1 KG KG LB" at bounding box center [302, 443] width 123 height 32
drag, startPoint x: 248, startPoint y: 443, endPoint x: 190, endPoint y: 442, distance: 58.0
click at [197, 443] on div "Quantity 1 Total Shipment Volume 2.7 CBM CBM CFT KG LB Total Shipment Weight 1 …" at bounding box center [280, 435] width 511 height 53
type input "450"
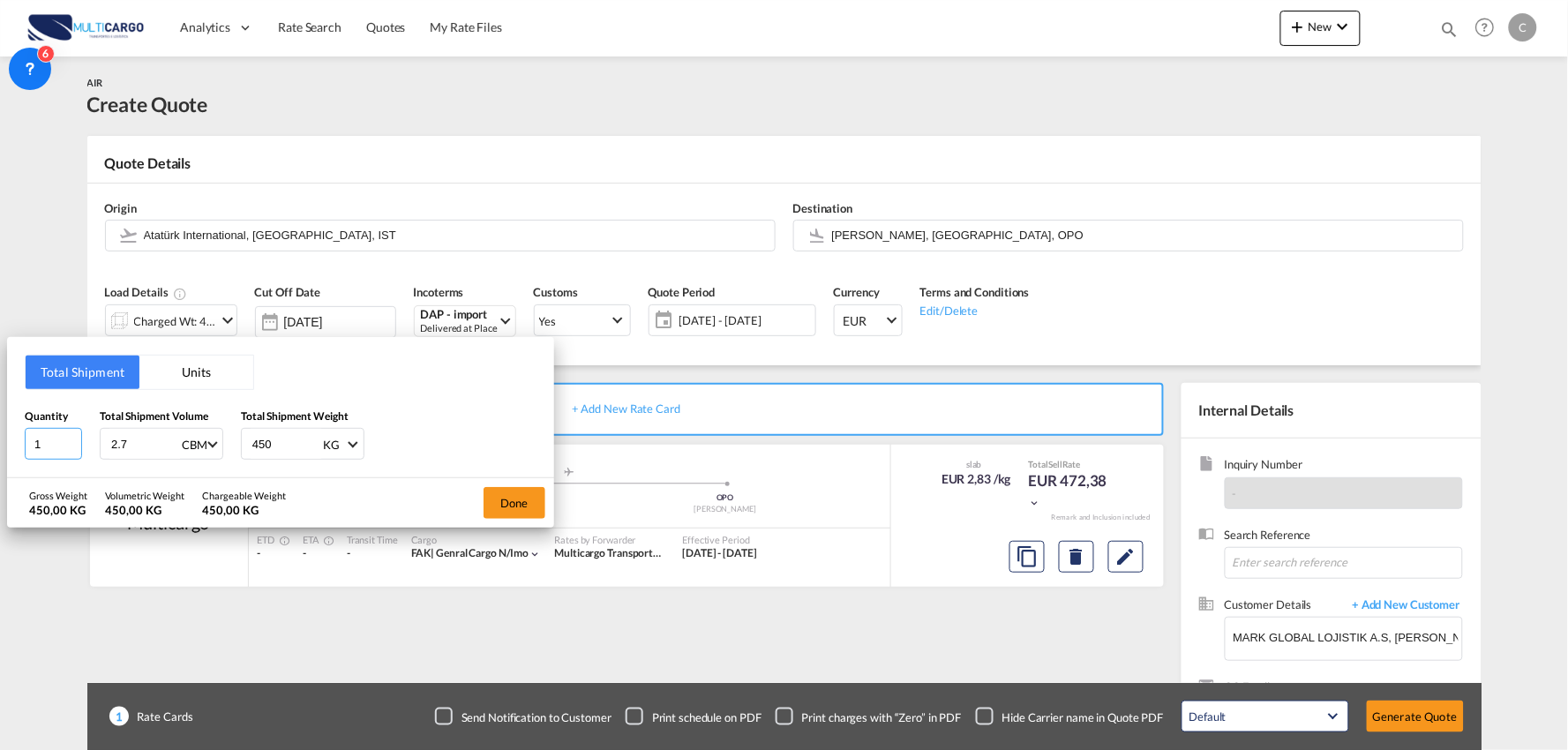
drag, startPoint x: 34, startPoint y: 446, endPoint x: -20, endPoint y: 445, distance: 54.0
click at [0, 445] on html "Analytics Reports Dashboard Rate Search Quotes My Rate Files" at bounding box center [784, 375] width 1568 height 750
type input "20"
click at [516, 501] on button "Done" at bounding box center [514, 503] width 62 height 32
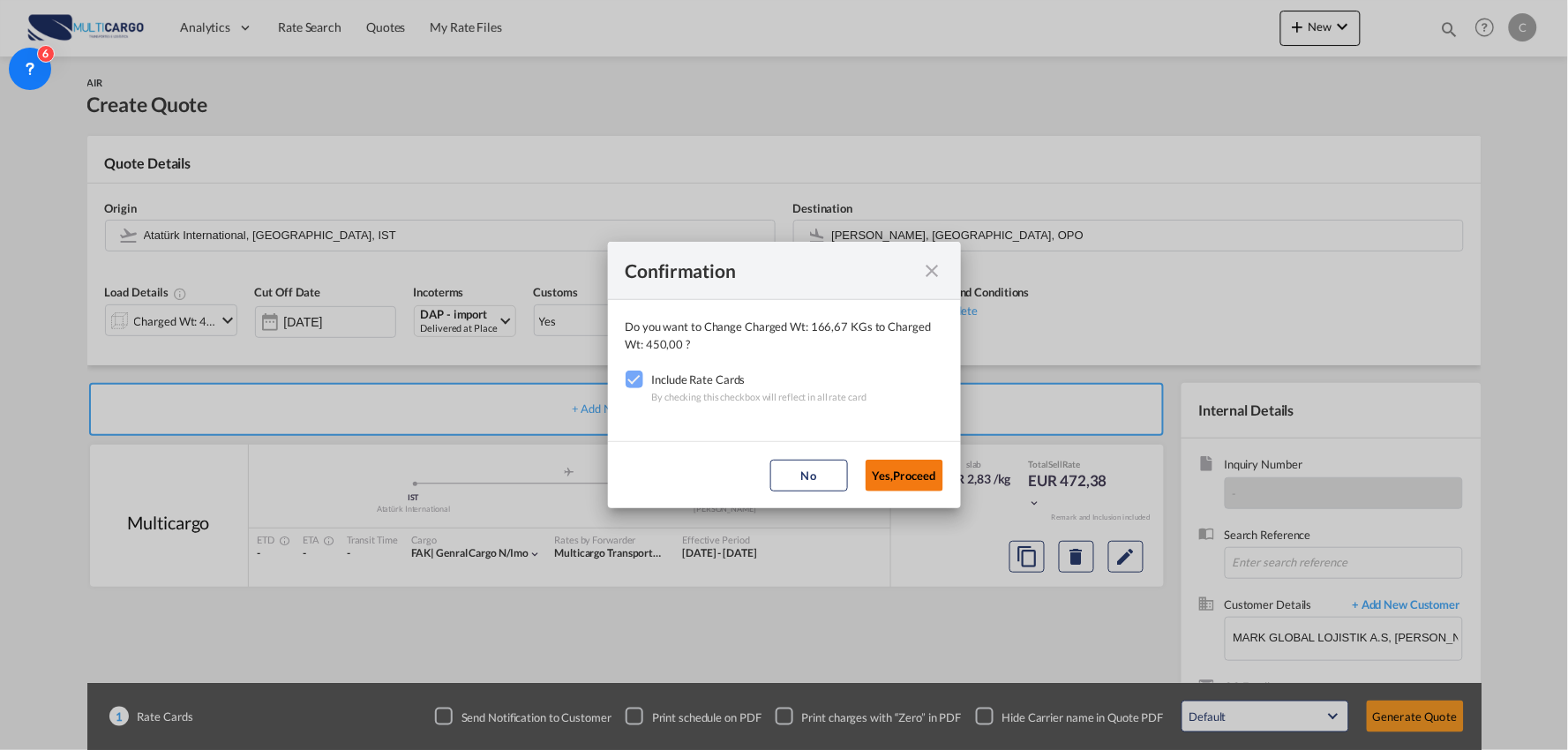
click at [898, 465] on button "Yes,Proceed" at bounding box center [904, 475] width 78 height 32
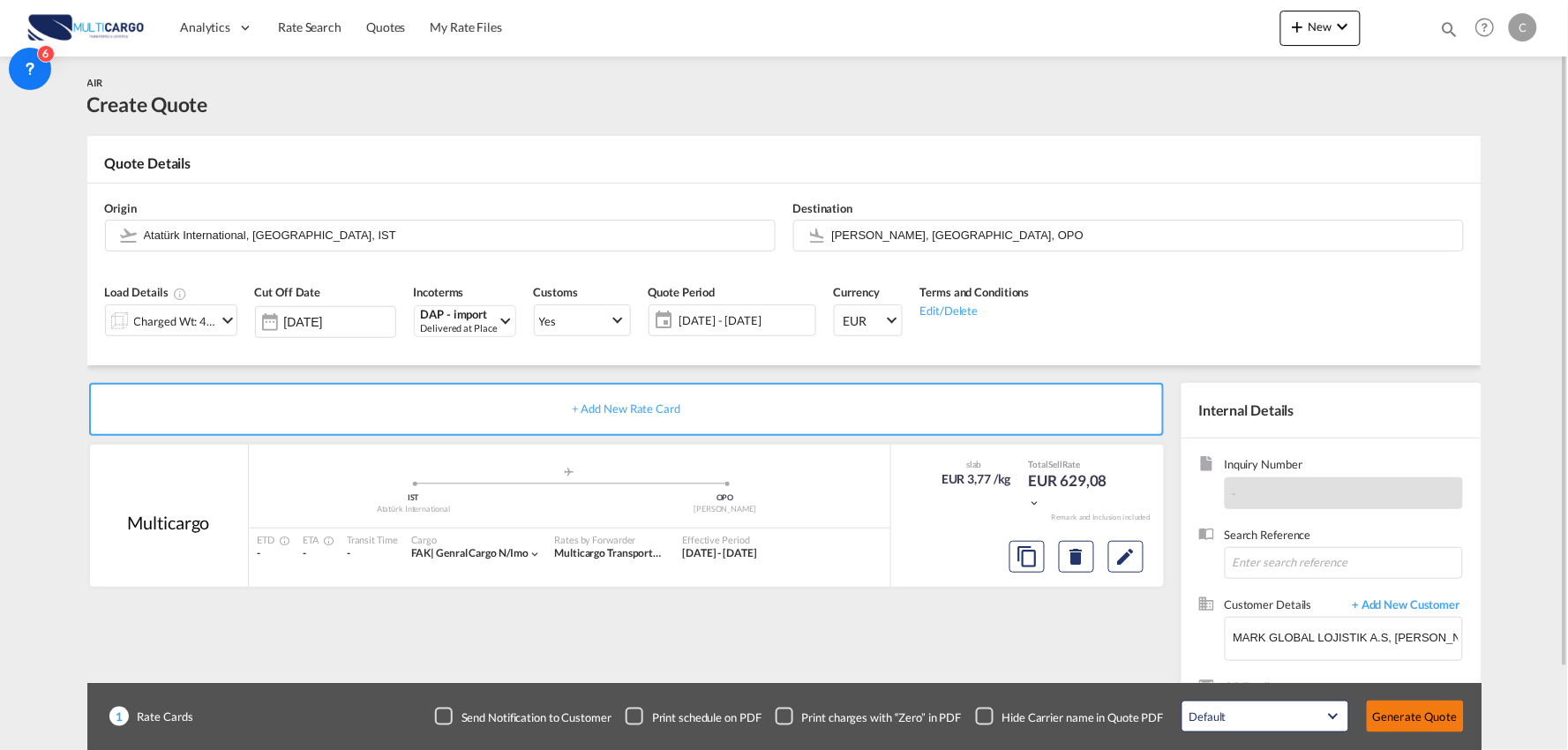
click at [1423, 710] on button "Generate Quote" at bounding box center [1415, 716] width 97 height 32
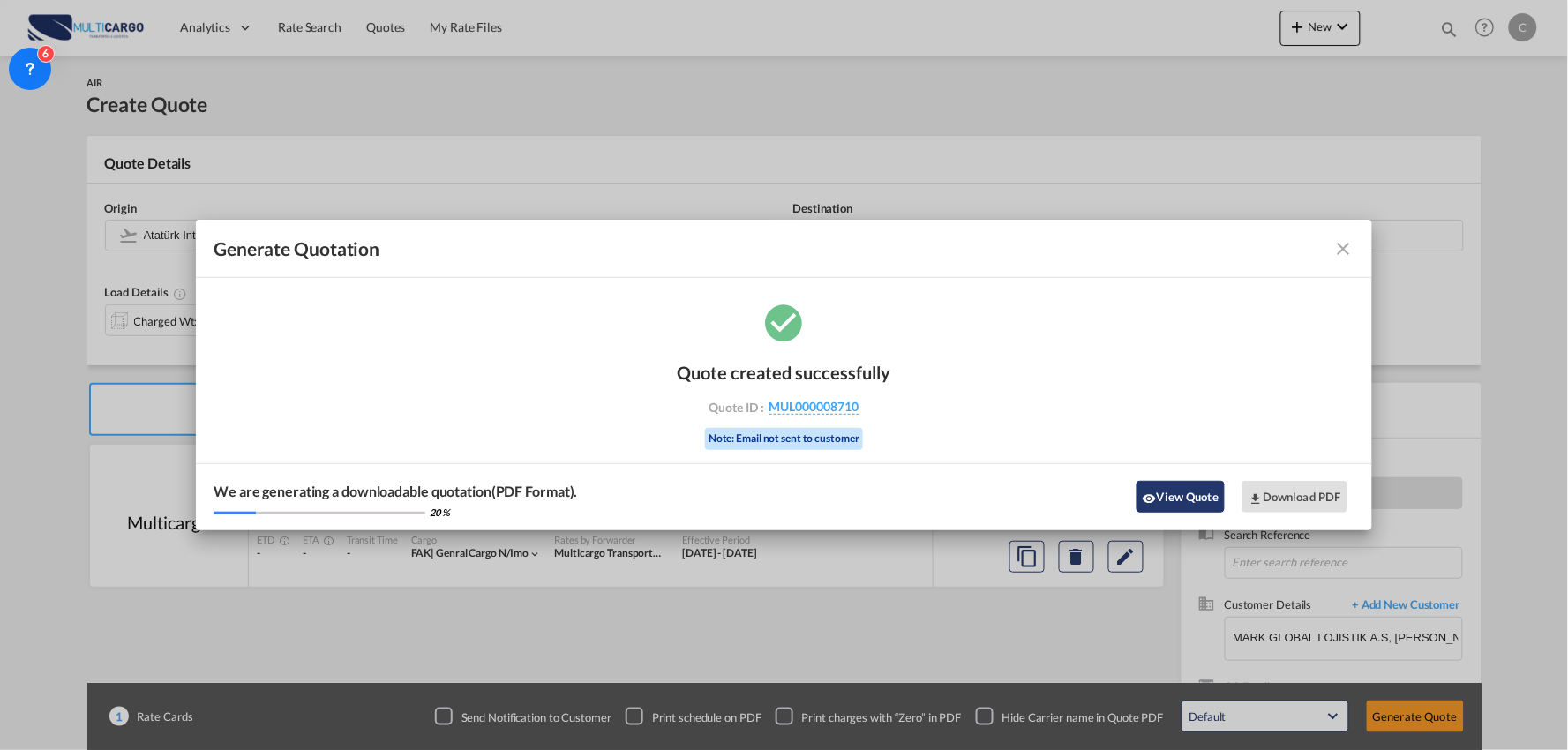
click at [1148, 499] on md-icon "icon-eye" at bounding box center [1149, 499] width 14 height 14
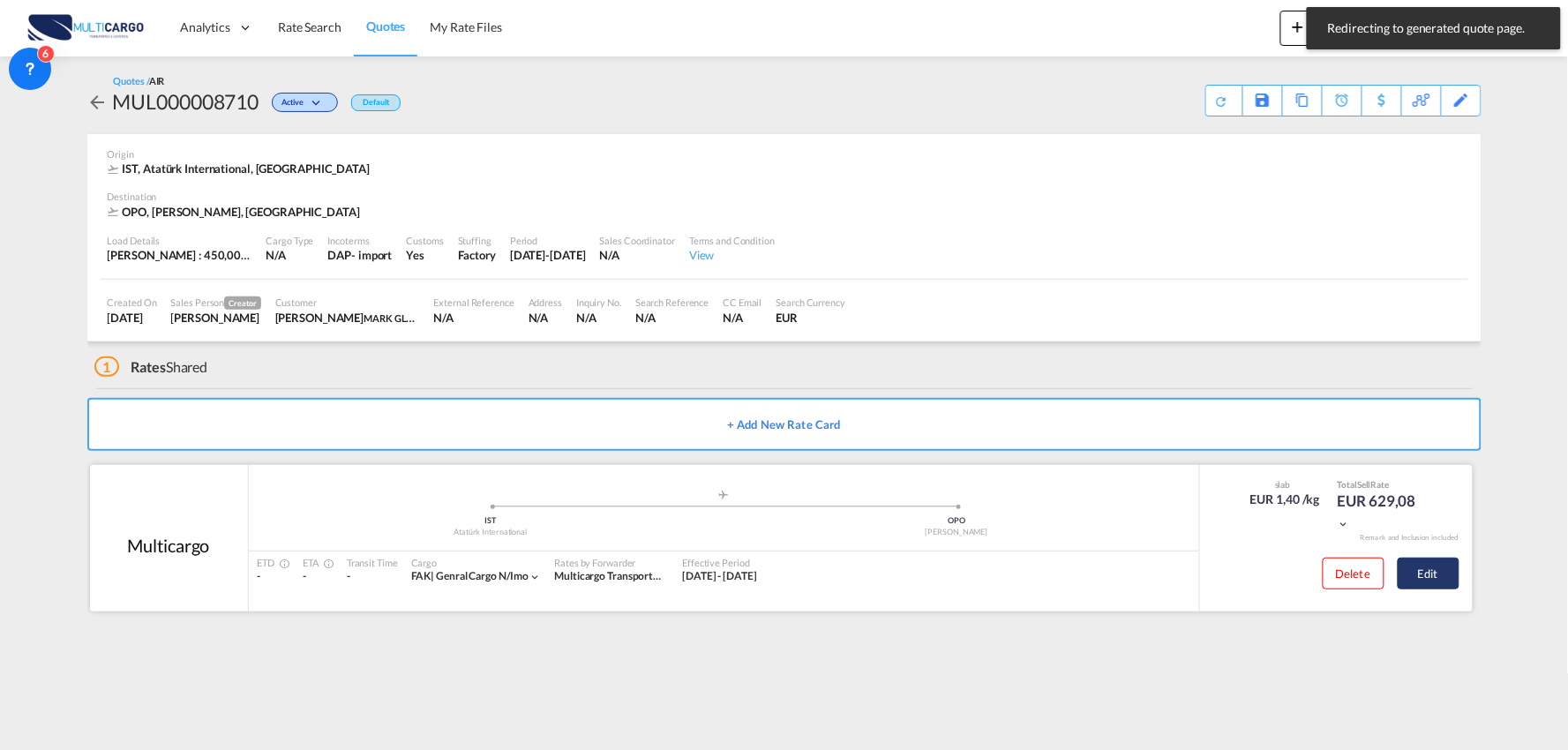
click at [1434, 569] on button "Edit" at bounding box center [1428, 574] width 62 height 32
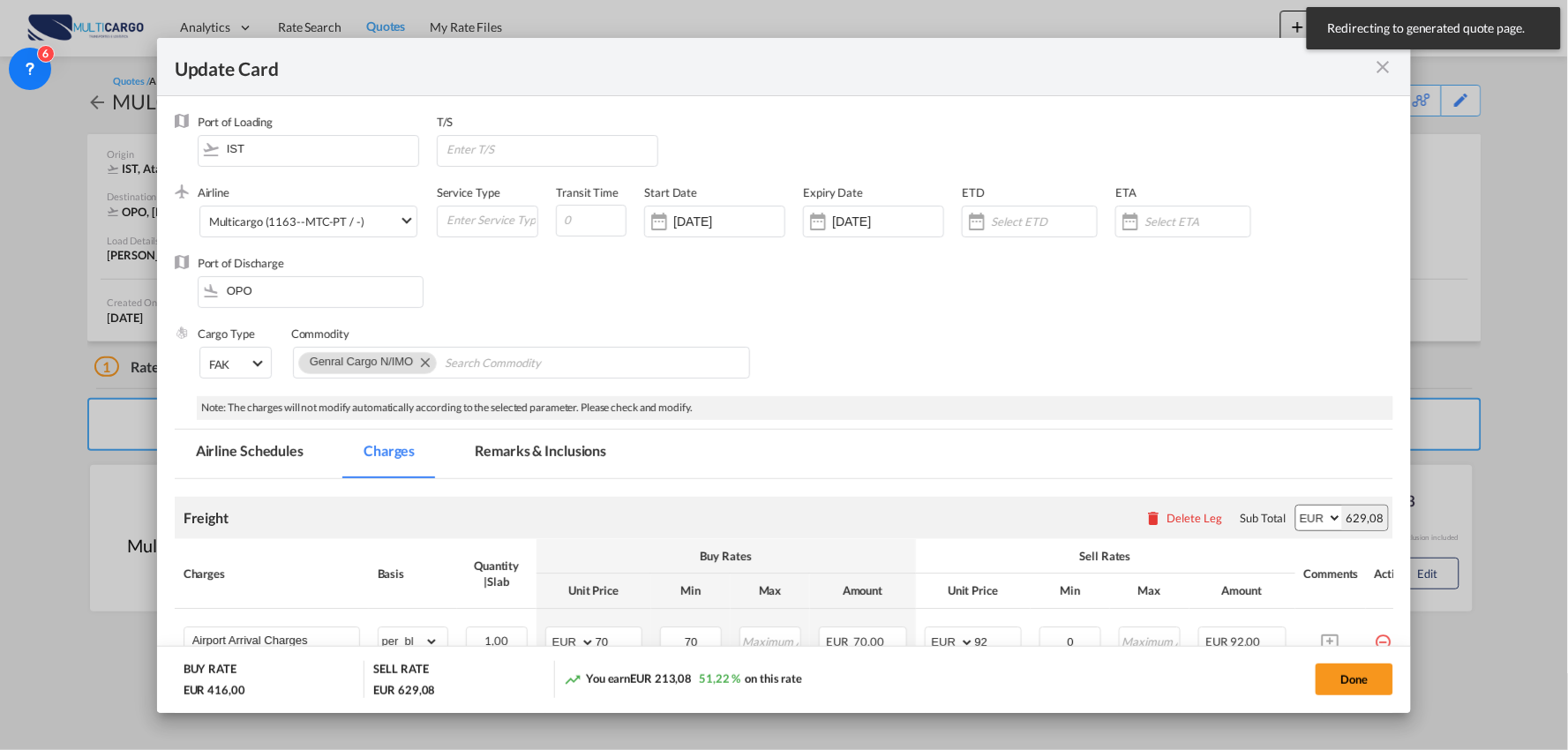
select select "per_bl"
select select "per_kg"
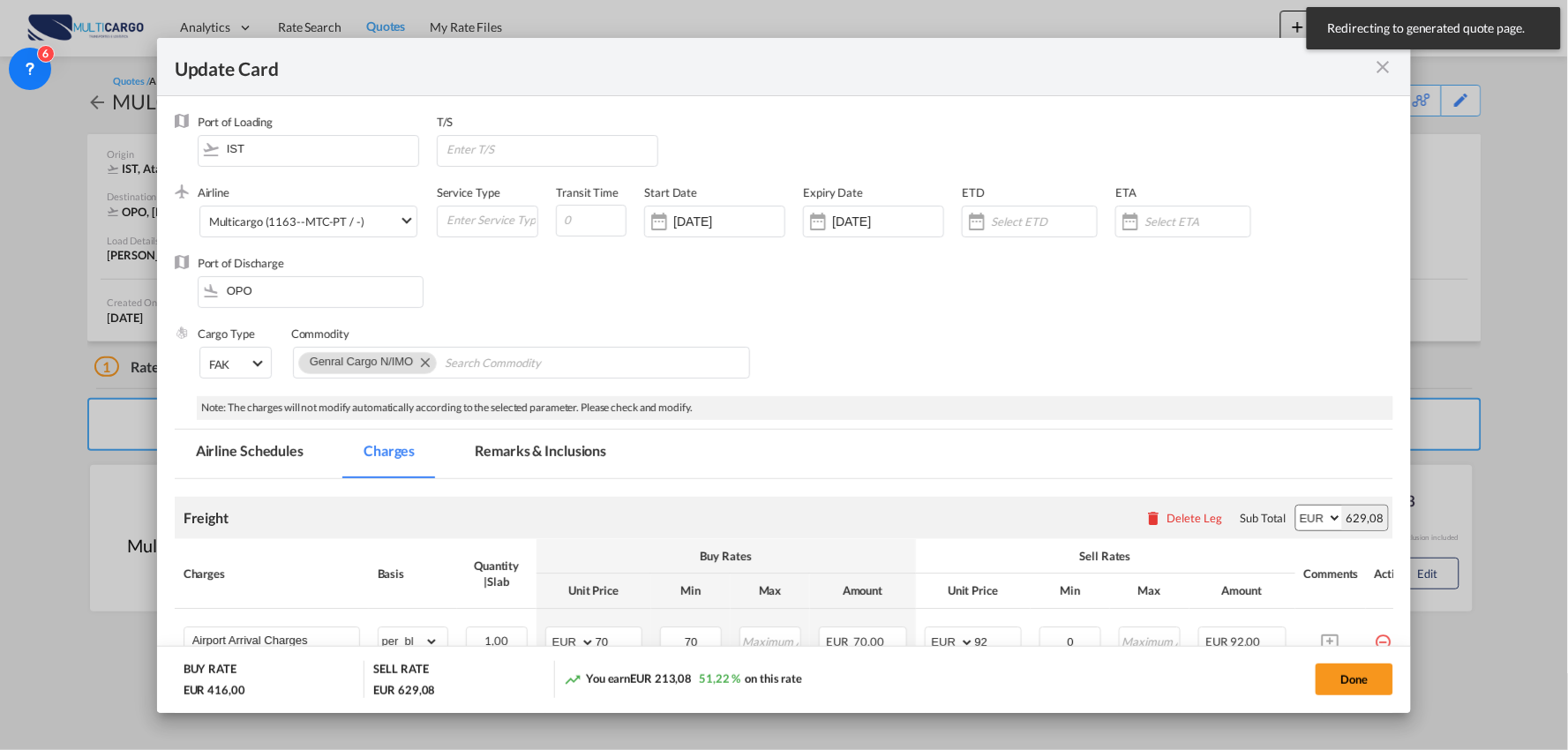
select select "per_shipment"
select select "per_bl"
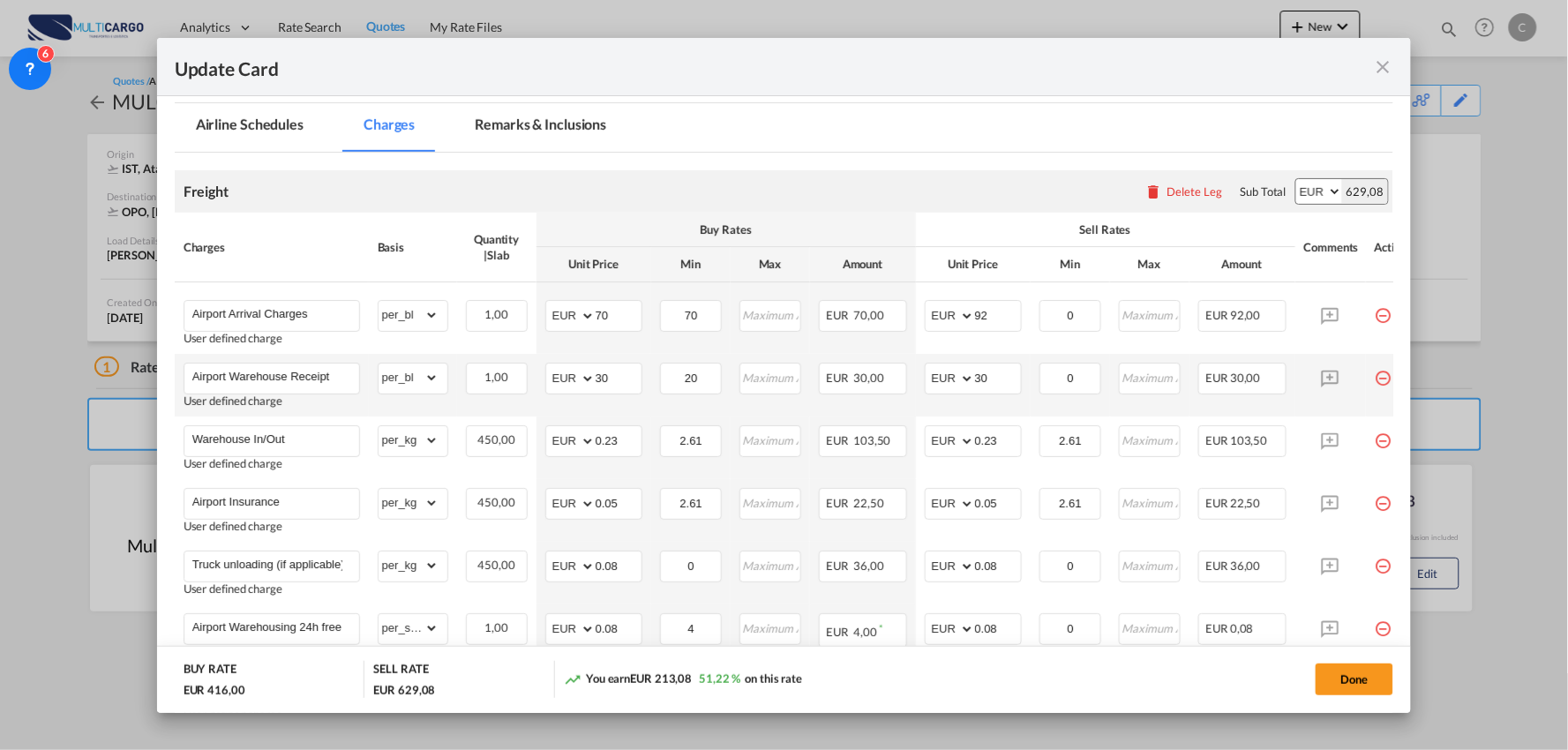
scroll to position [391, 0]
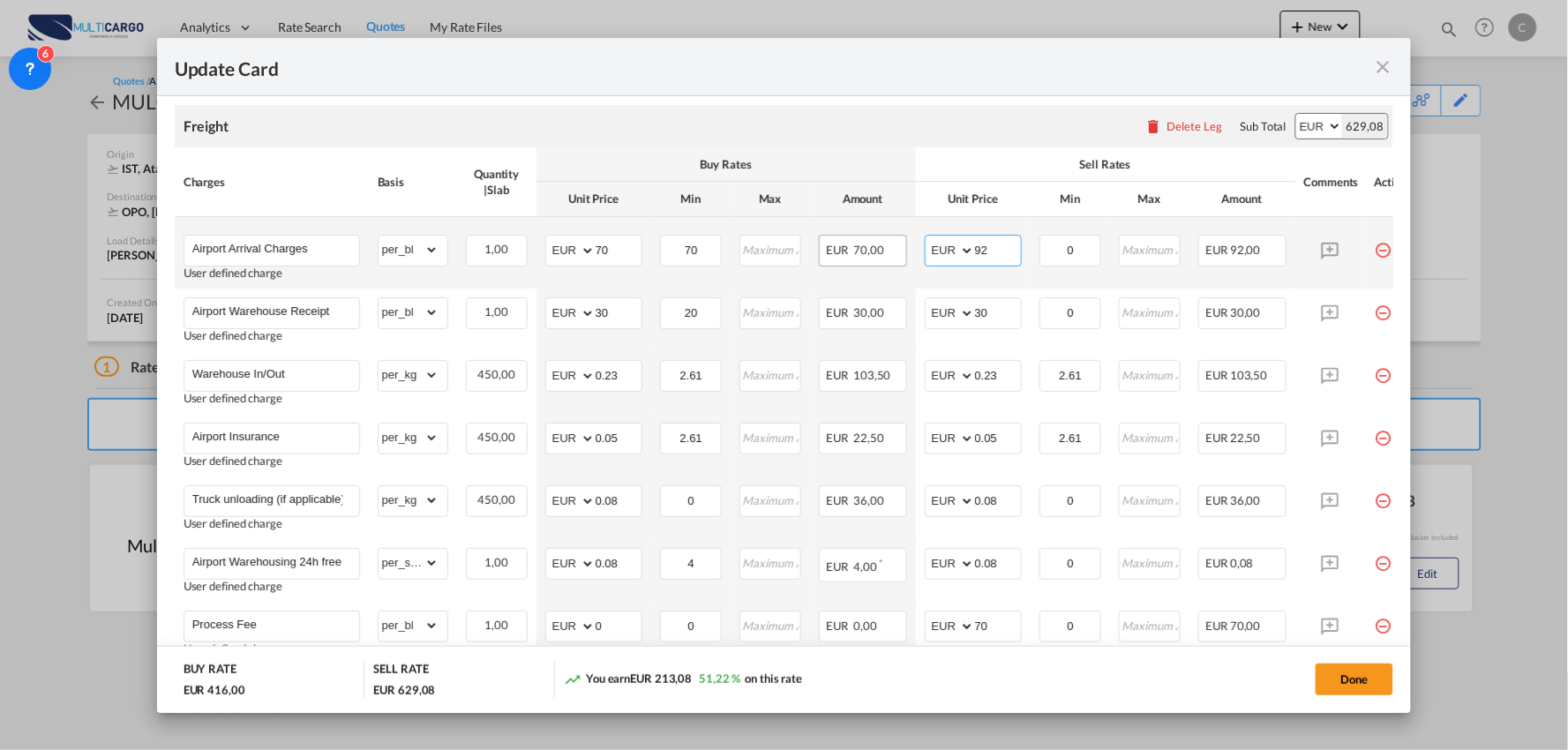
drag, startPoint x: 957, startPoint y: 248, endPoint x: 869, endPoint y: 247, distance: 88.0
click at [874, 248] on tr "Airport Arrival Charges User defined charge Please Enter Already Exists gross_w…" at bounding box center [799, 252] width 1250 height 72
type input "70"
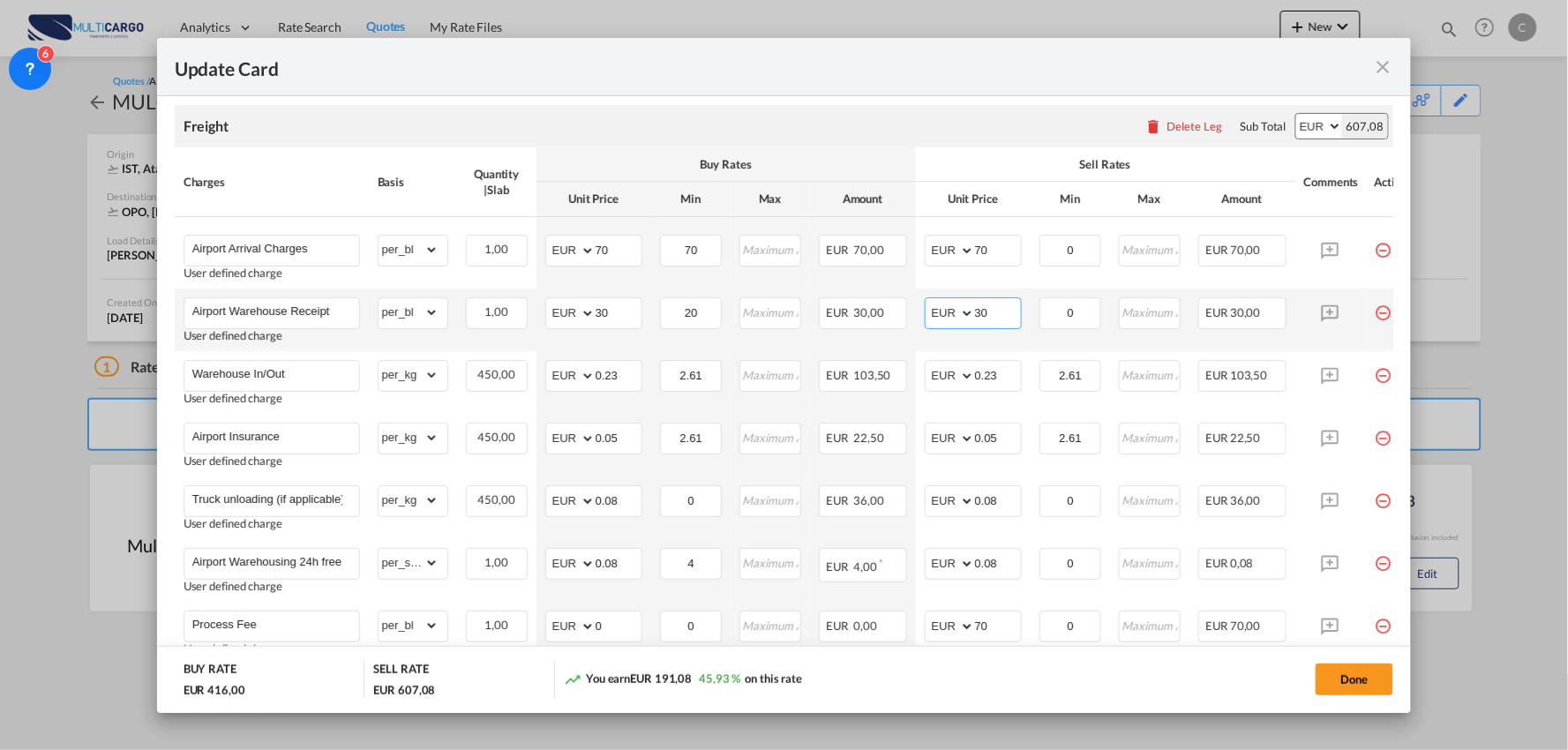
drag, startPoint x: 1002, startPoint y: 315, endPoint x: 923, endPoint y: 323, distance: 79.4
click at [924, 323] on md-input-container "AED AFN ALL AMD ANG AOA ARS AUD AWG AZN BAM BBD BDT BGN BHD BIF BMD BND BOB BRL…" at bounding box center [973, 313] width 97 height 32
drag, startPoint x: 980, startPoint y: 125, endPoint x: 980, endPoint y: 215, distance: 90.0
click at [980, 125] on div "Freight Please enter leg name Leg Name Already Exists Delete Leg Sub Total AED …" at bounding box center [784, 126] width 1219 height 42
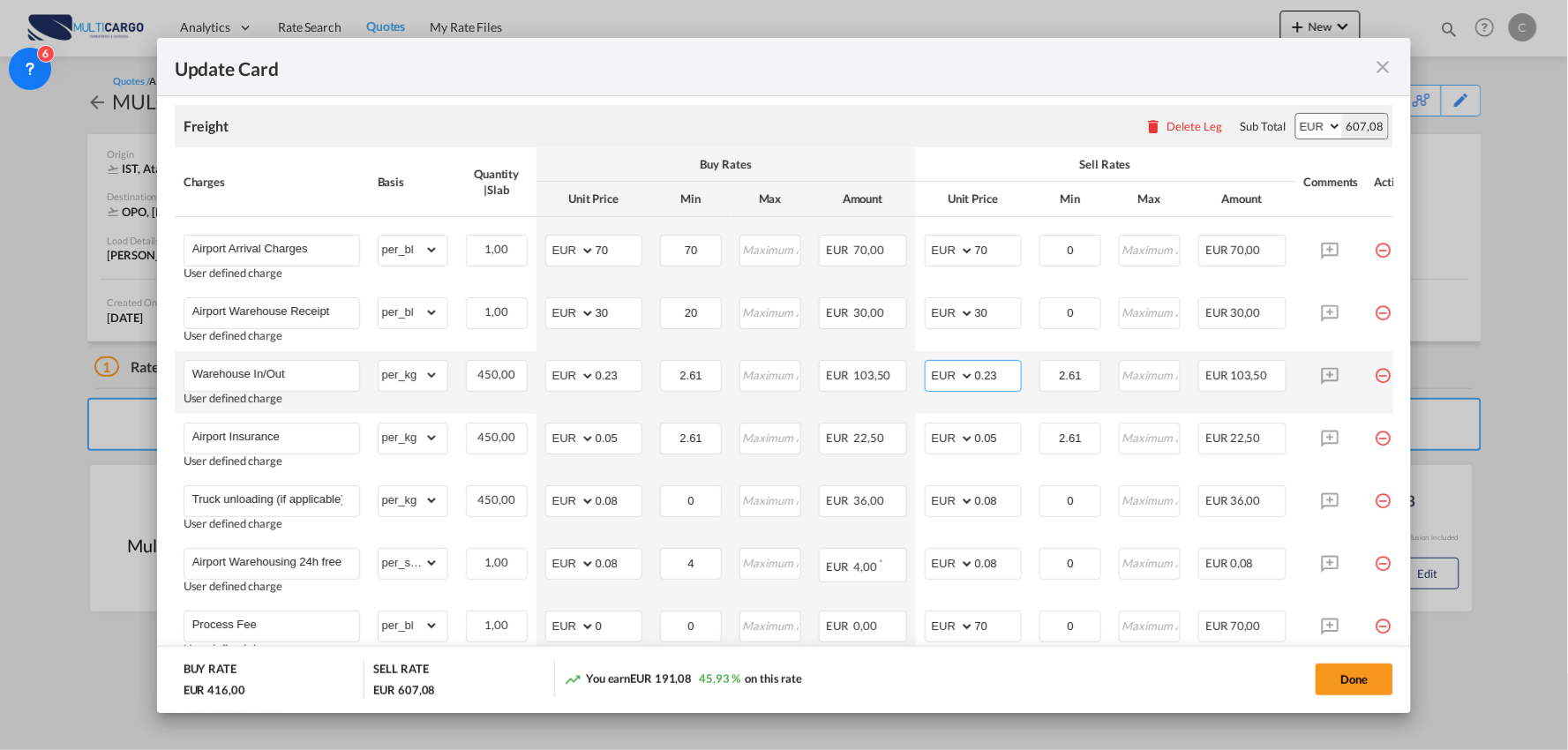
click at [1006, 374] on input "0.23" at bounding box center [997, 374] width 46 height 27
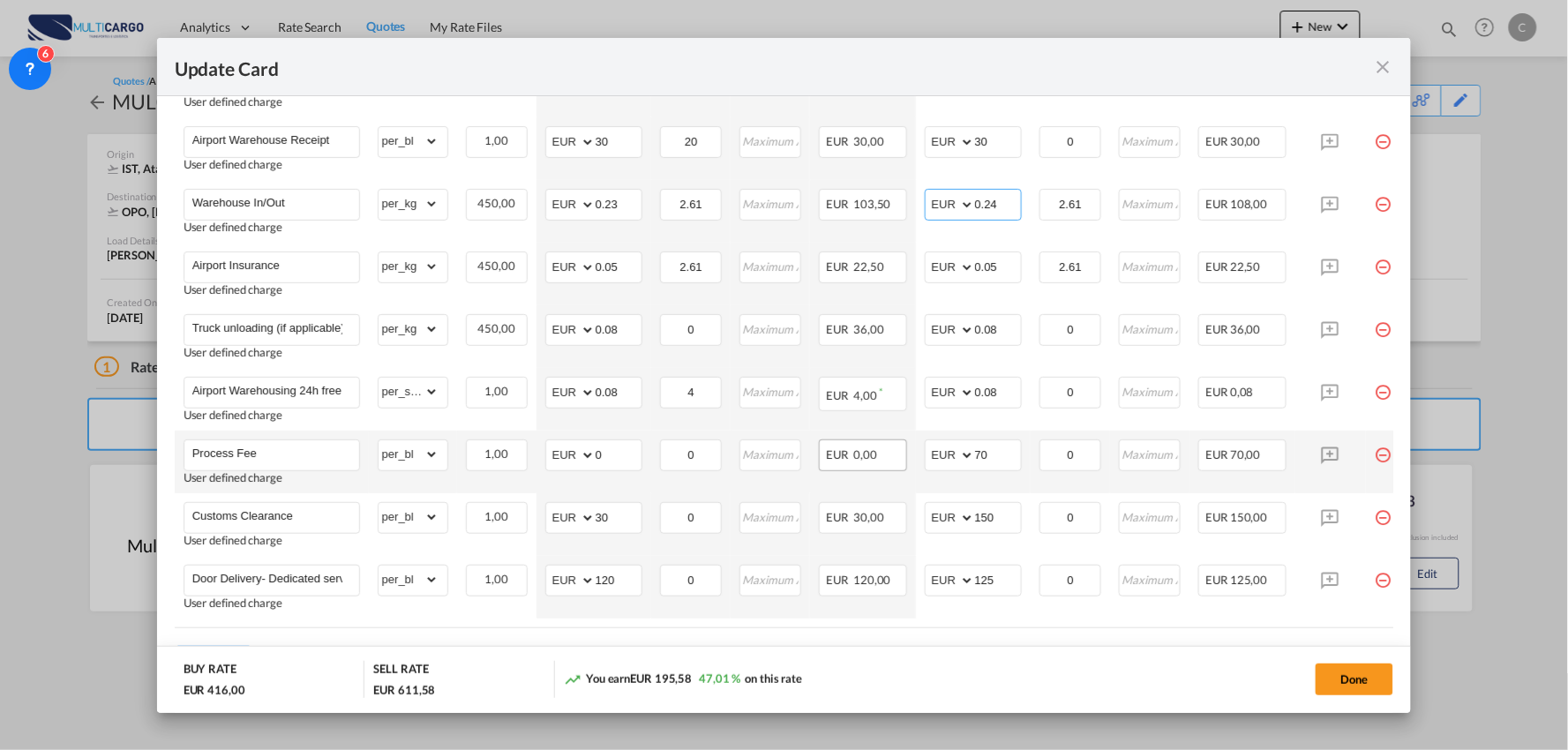
scroll to position [587, 0]
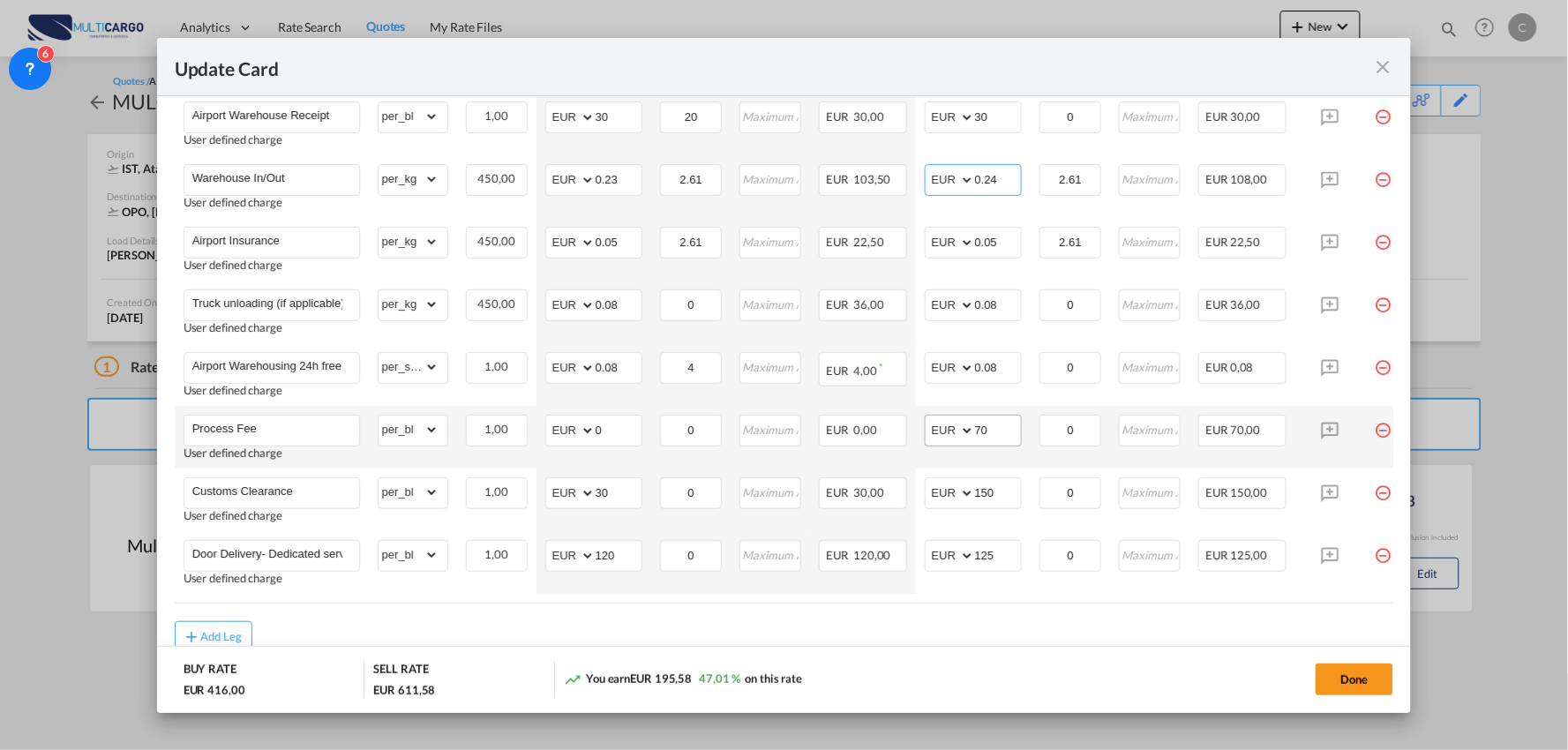
type input "0.24"
drag, startPoint x: 1002, startPoint y: 425, endPoint x: 936, endPoint y: 421, distance: 66.1
click at [937, 422] on md-input-container "AED AFN ALL AMD ANG AOA ARS AUD AWG AZN BAM BBD BDT BGN BHD BIF BMD BND BOB BRL…" at bounding box center [973, 431] width 97 height 32
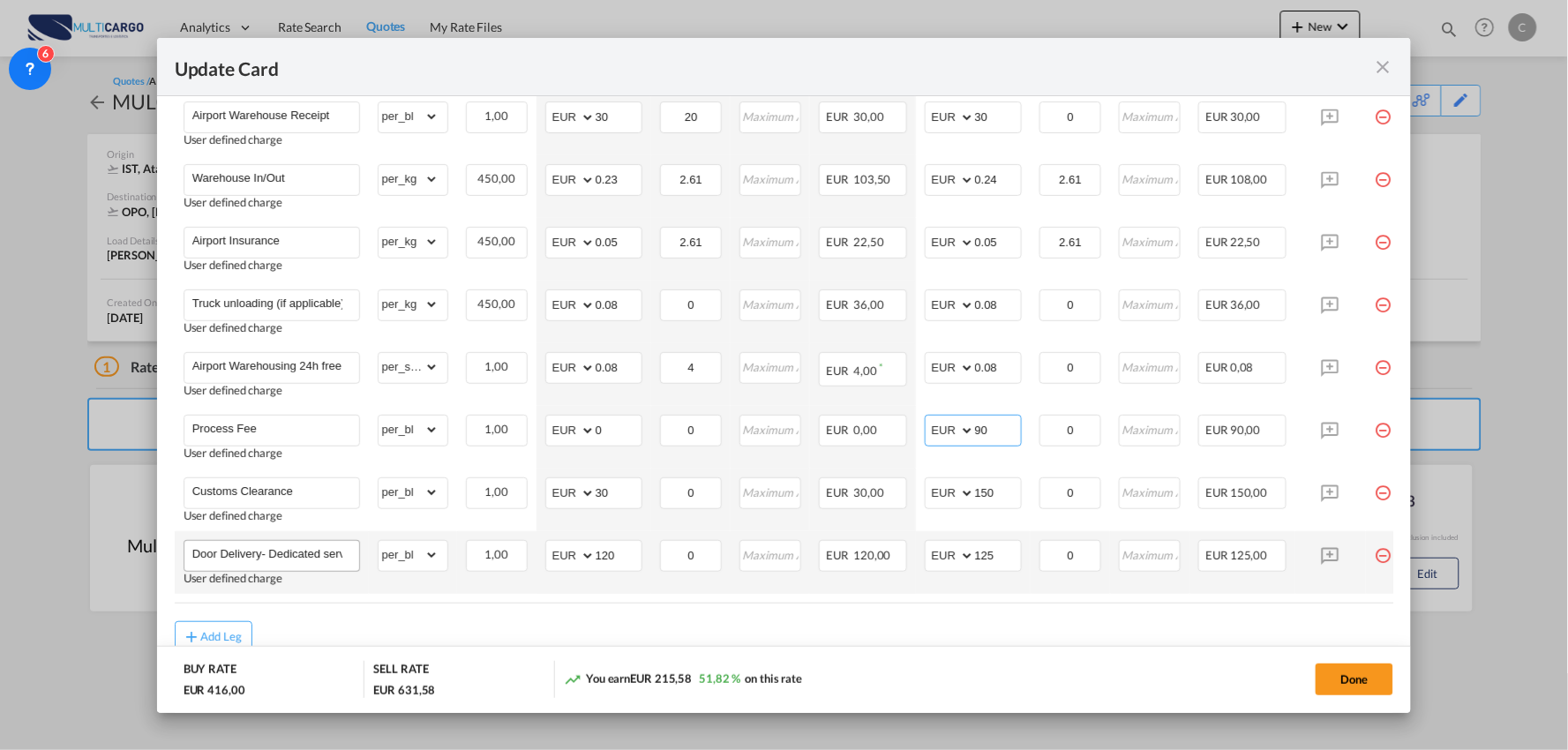
type input "90"
click at [288, 545] on input "Door Delivery- Dedicated service" at bounding box center [275, 554] width 167 height 27
click at [287, 550] on input "Door Delivery- Dedicated service" at bounding box center [275, 554] width 167 height 27
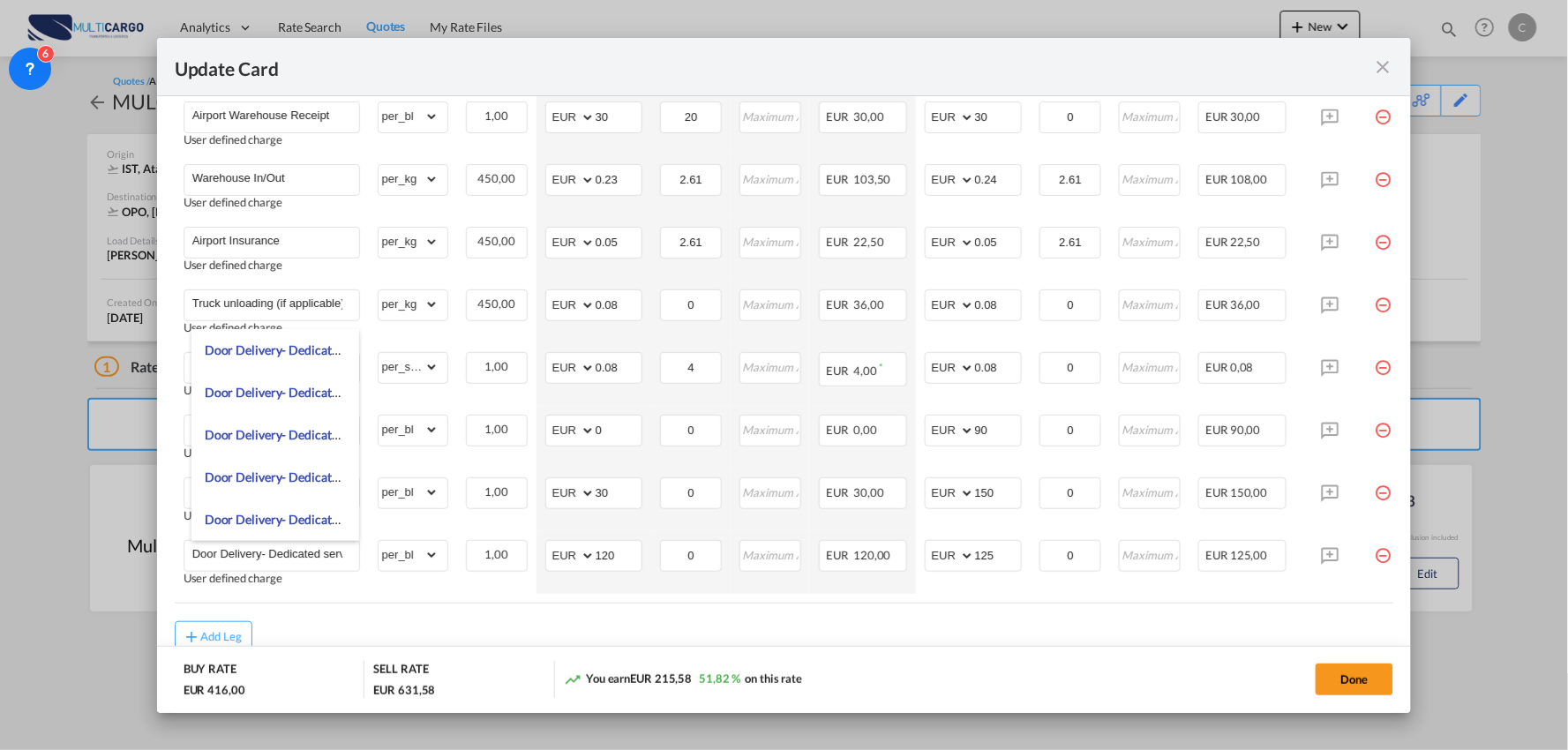
click at [520, 630] on div "Add Leg" at bounding box center [784, 637] width 1219 height 32
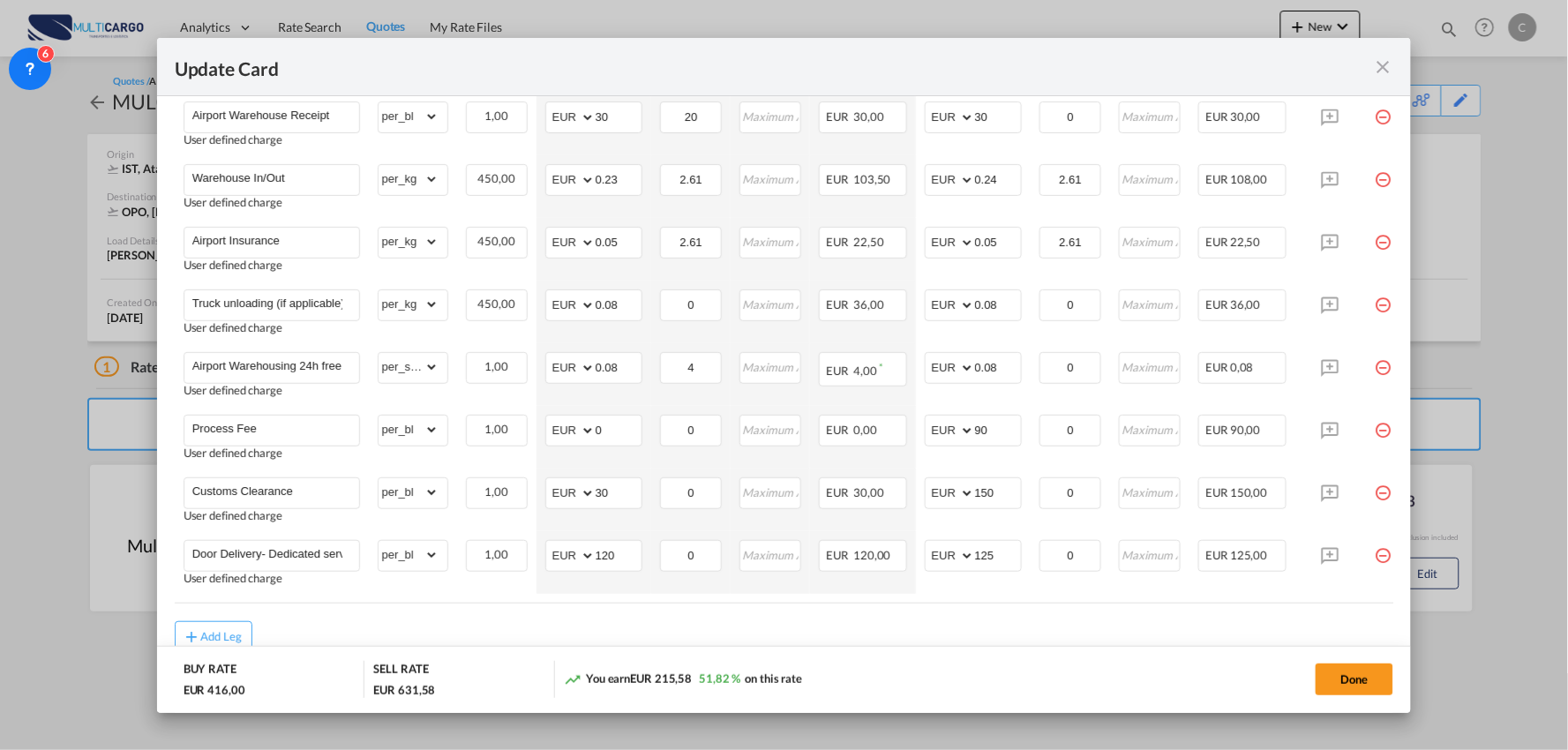
click at [543, 633] on div "Add Leg" at bounding box center [784, 637] width 1219 height 32
